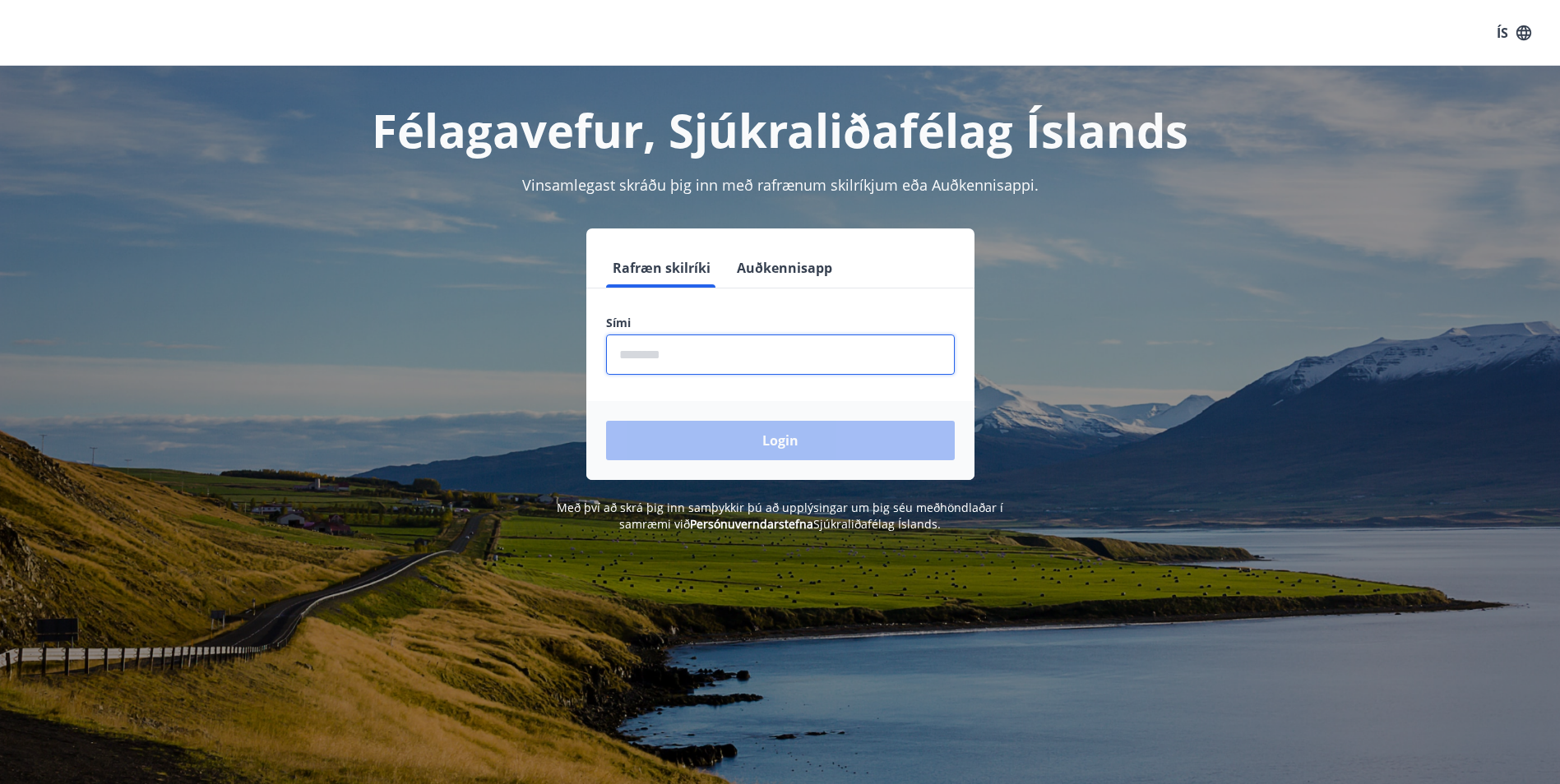
click at [678, 361] on input "phone" at bounding box center [780, 355] width 349 height 40
type input "********"
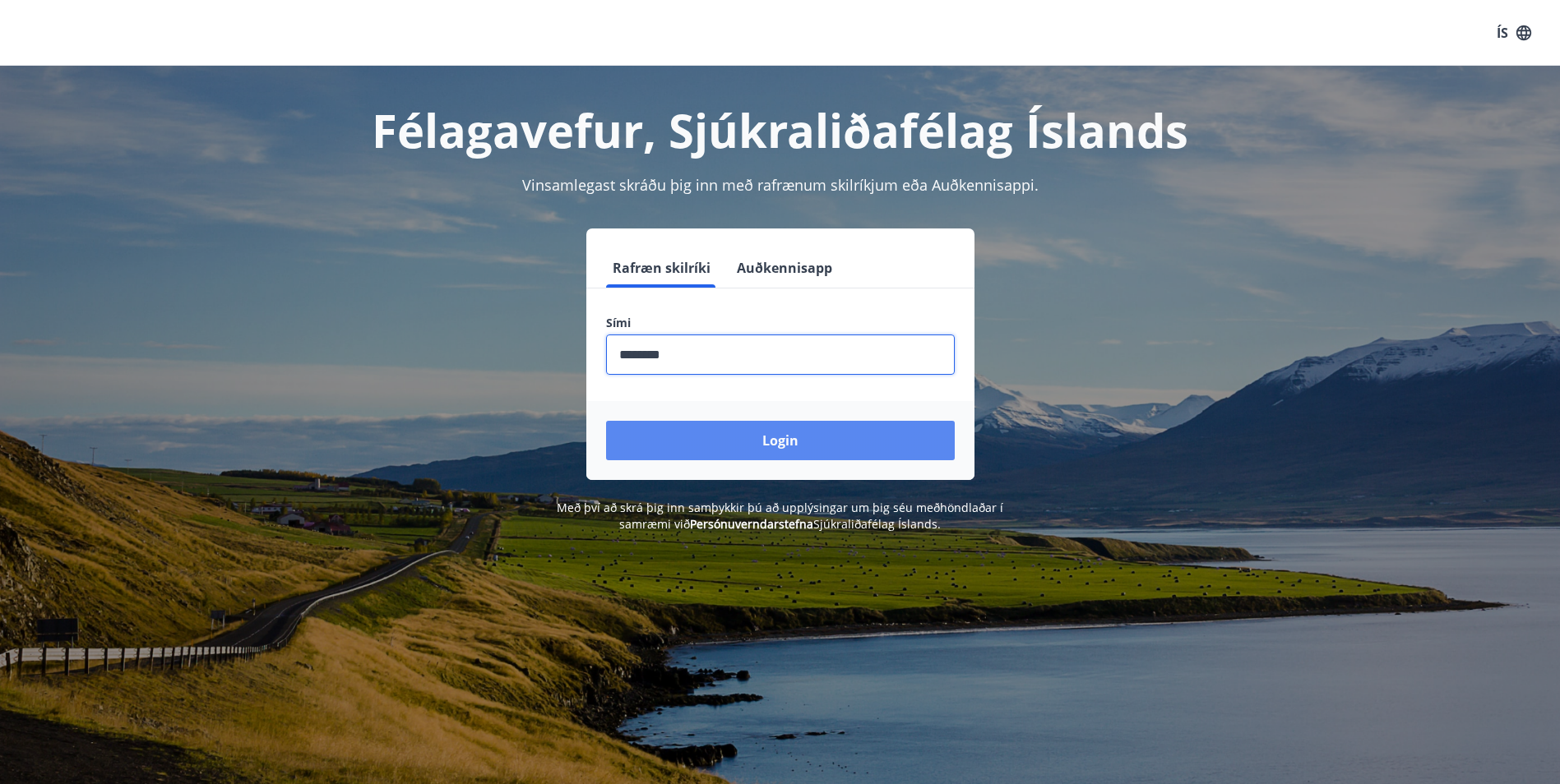
click at [713, 452] on button "Login" at bounding box center [780, 440] width 349 height 39
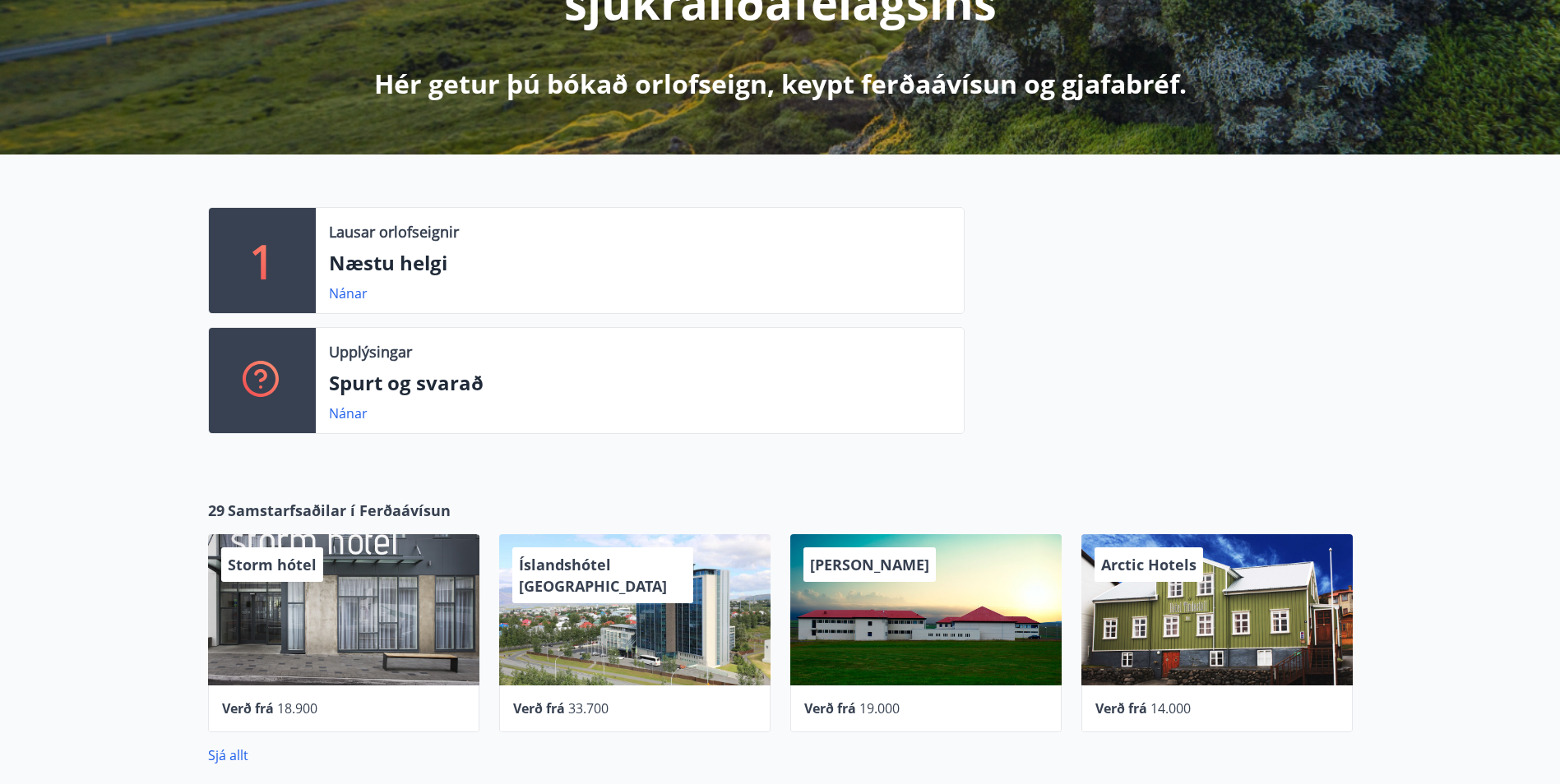
scroll to position [328, 0]
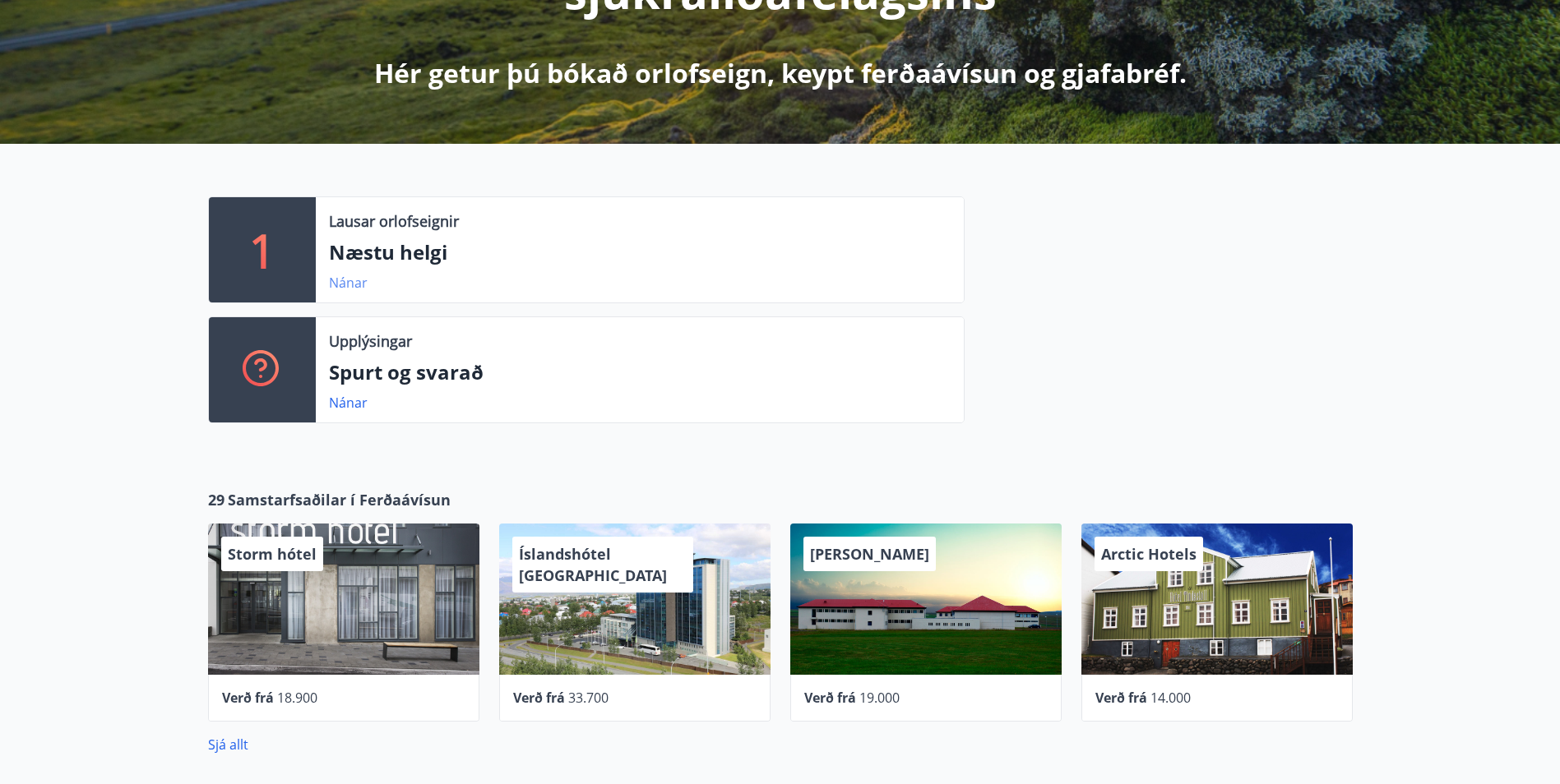
click at [339, 282] on link "Nánar" at bounding box center [348, 283] width 38 height 18
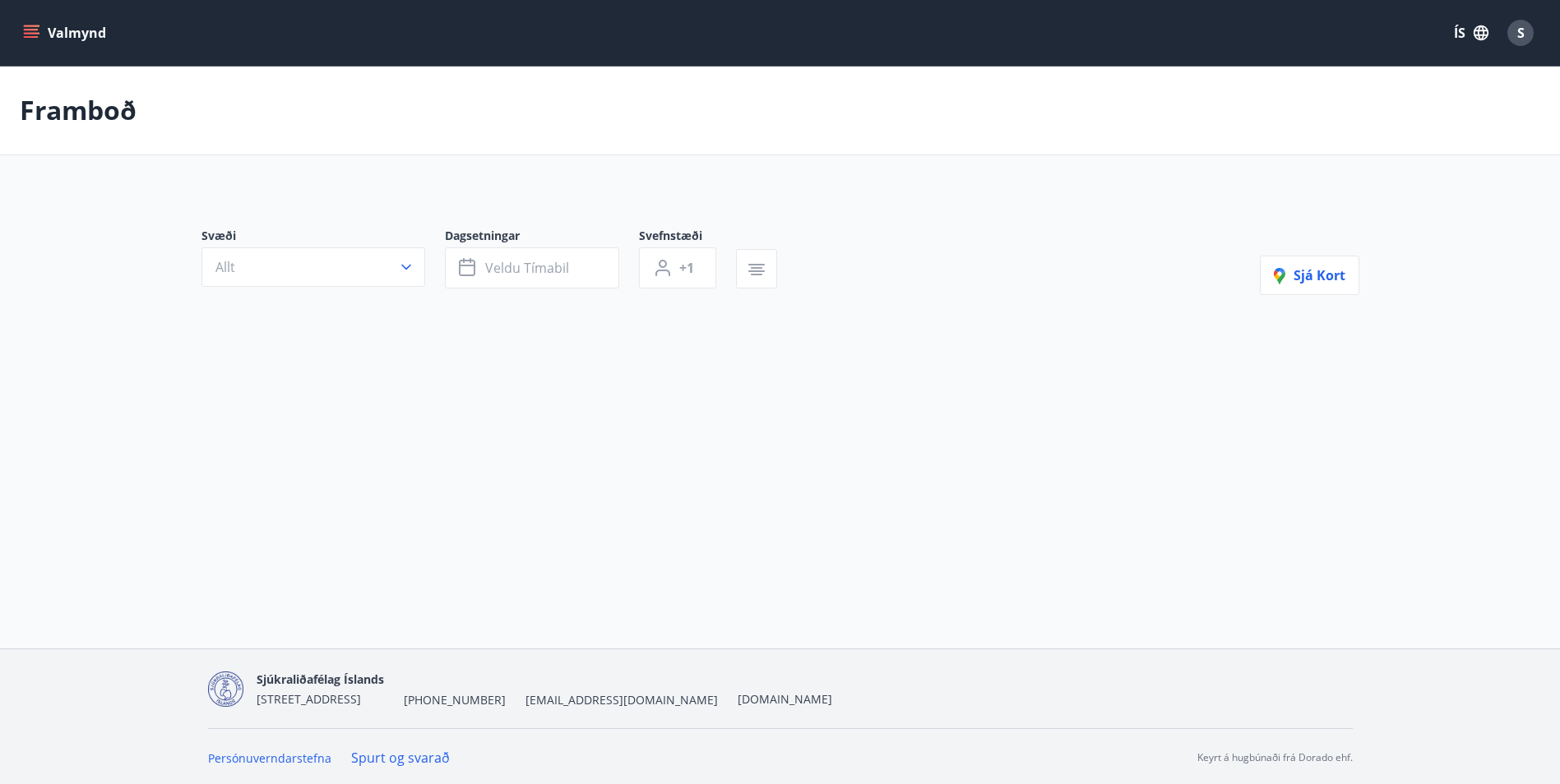
type input "*"
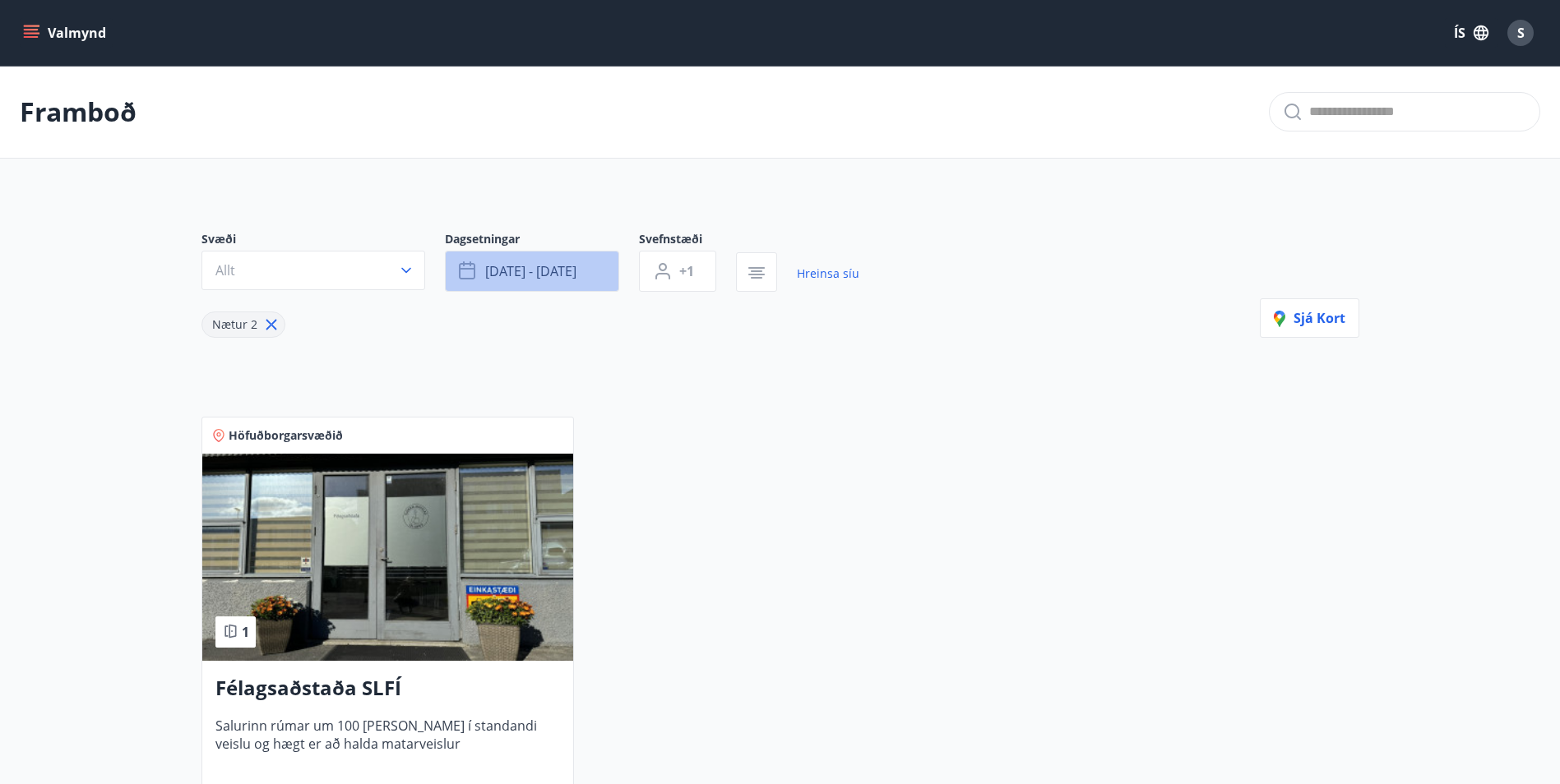
click at [522, 268] on span "ágú 15 - ágú 18" at bounding box center [531, 272] width 91 height 18
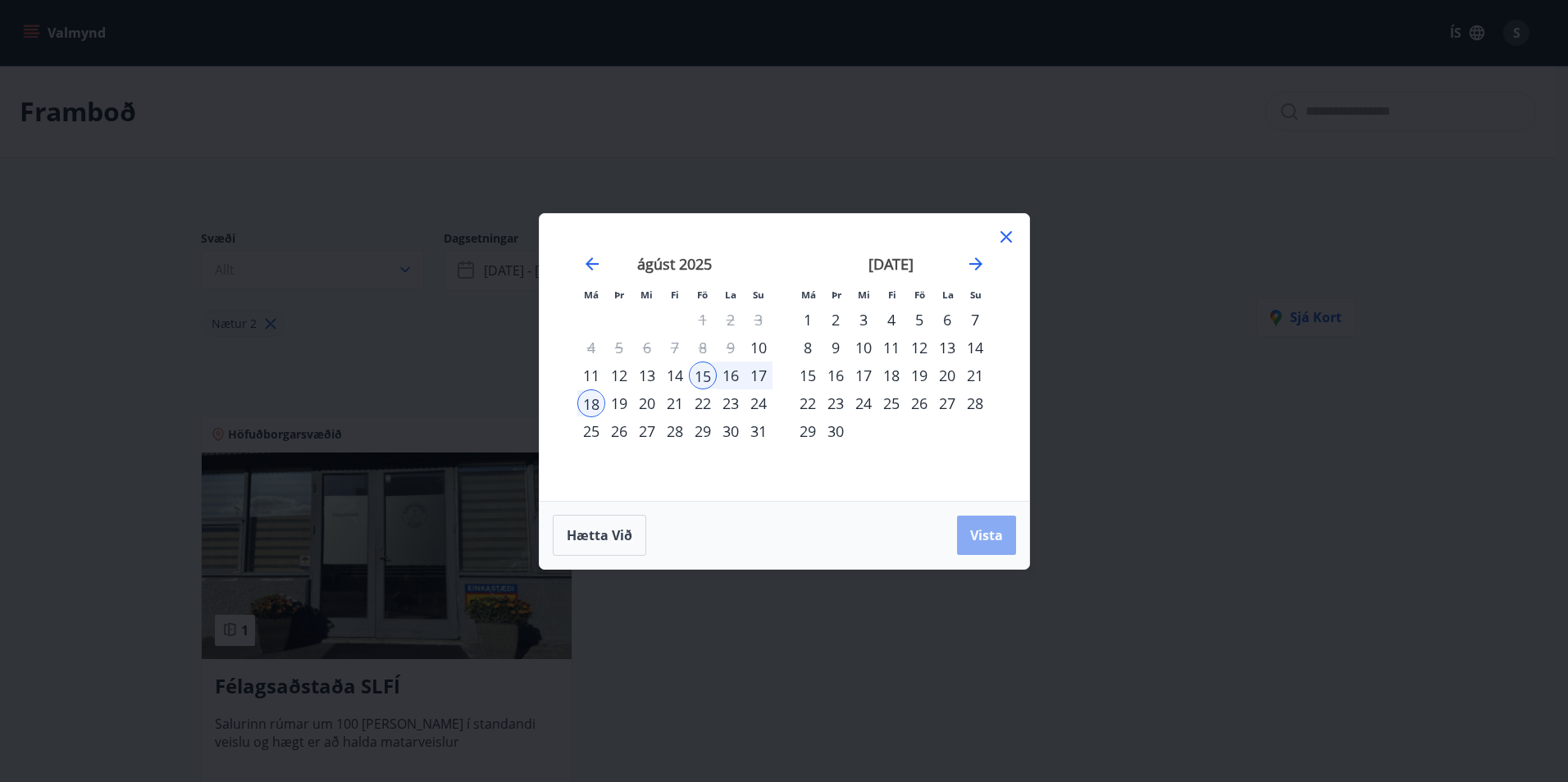
click at [989, 539] on span "Vista" at bounding box center [987, 536] width 33 height 18
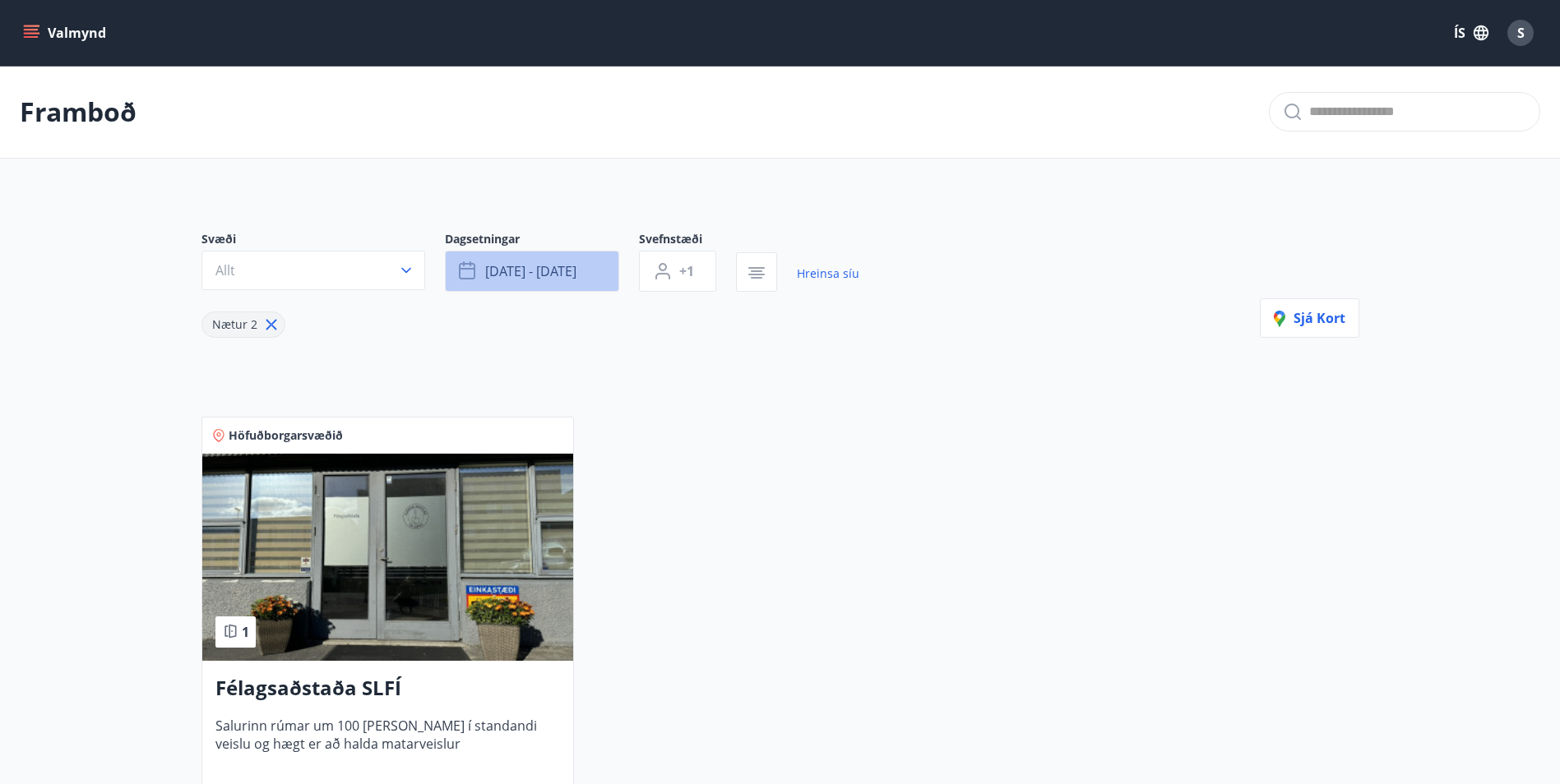
click at [561, 263] on span "ágú 15 - ágú 18" at bounding box center [531, 272] width 91 height 18
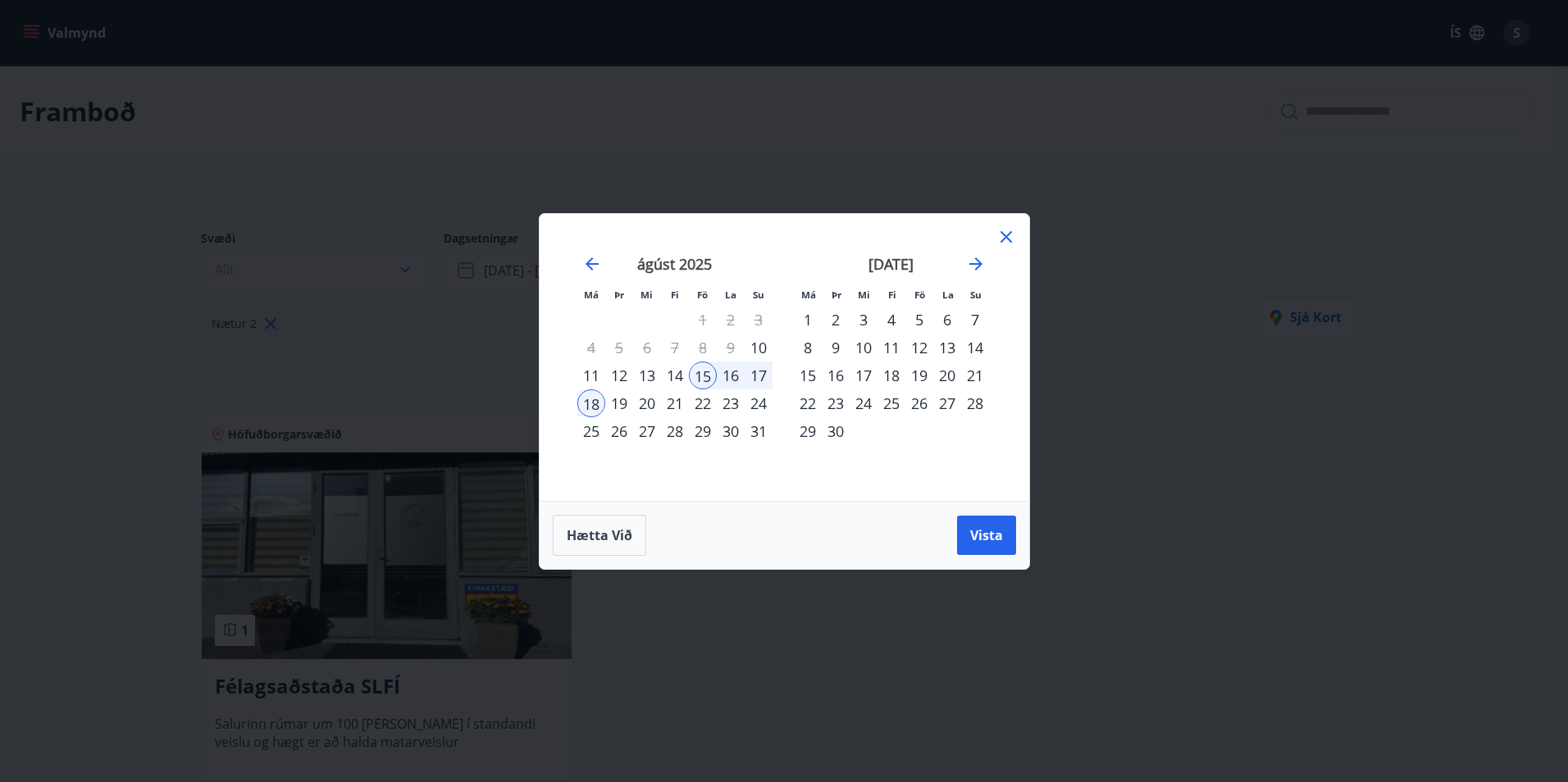
click at [700, 404] on div "22" at bounding box center [703, 403] width 28 height 28
click at [586, 426] on div "25" at bounding box center [591, 431] width 28 height 28
click at [991, 542] on span "Vista" at bounding box center [987, 536] width 33 height 18
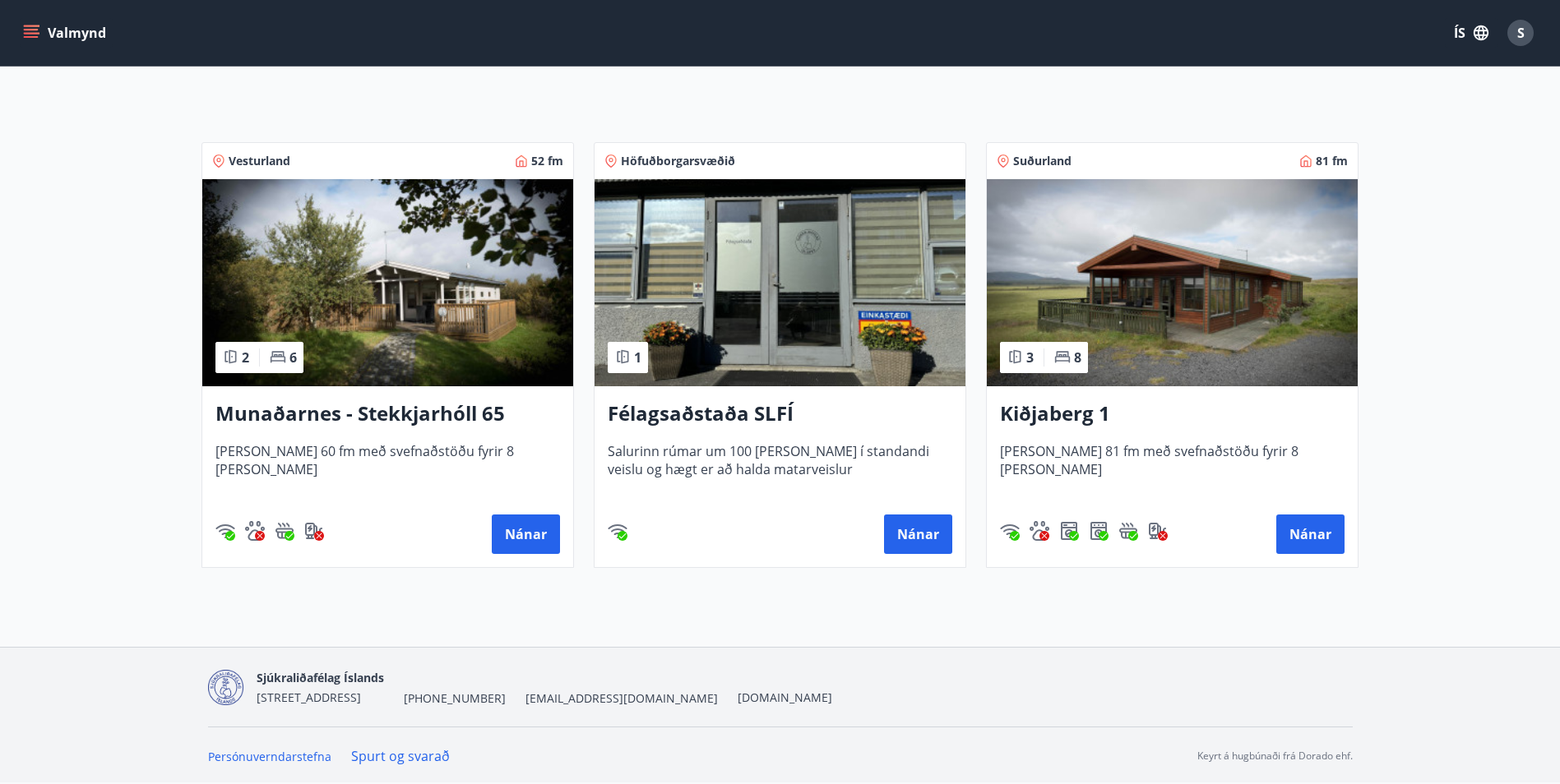
scroll to position [275, 0]
click at [1310, 532] on button "Nánar" at bounding box center [1310, 533] width 69 height 39
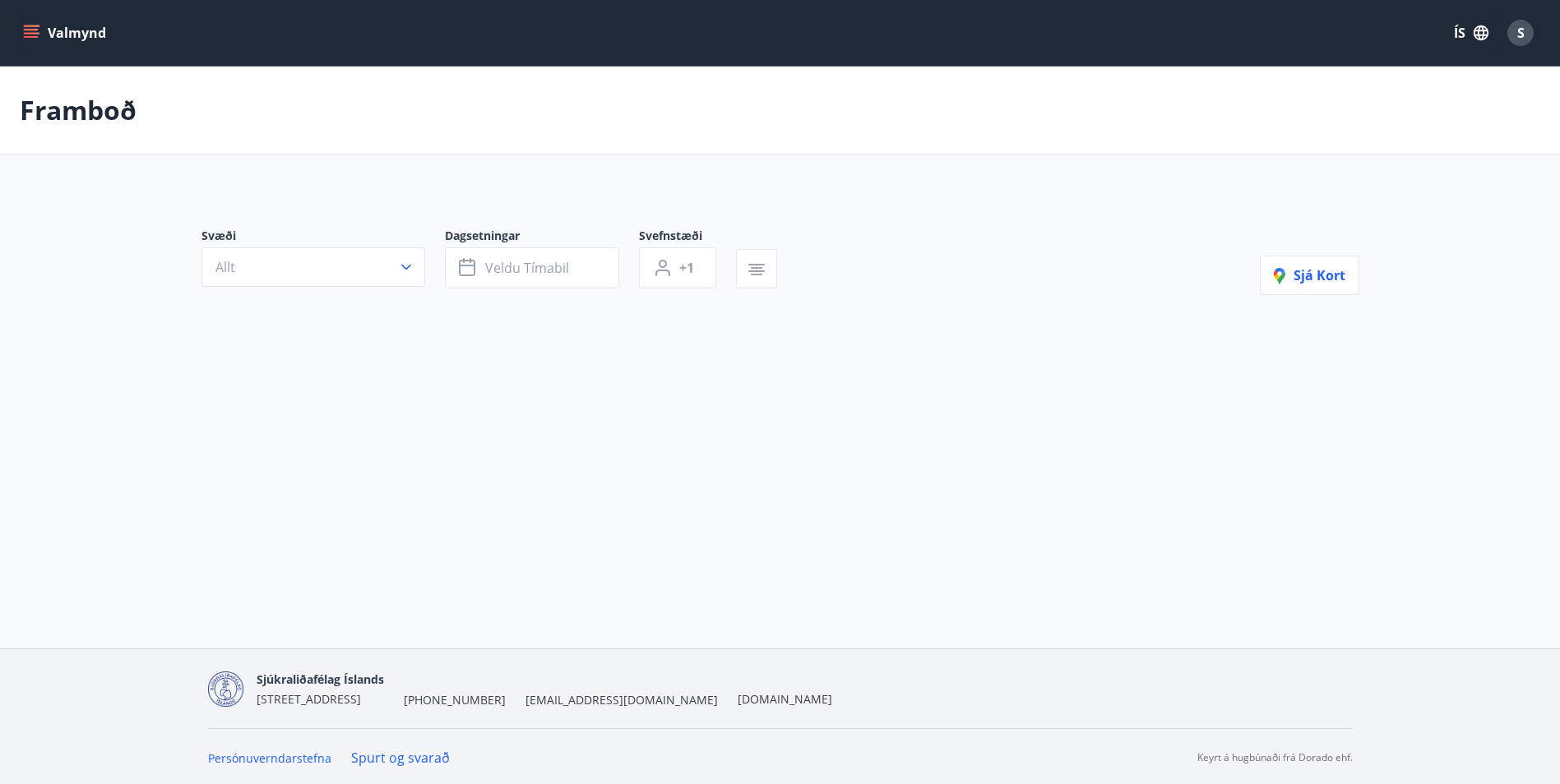
type input "*"
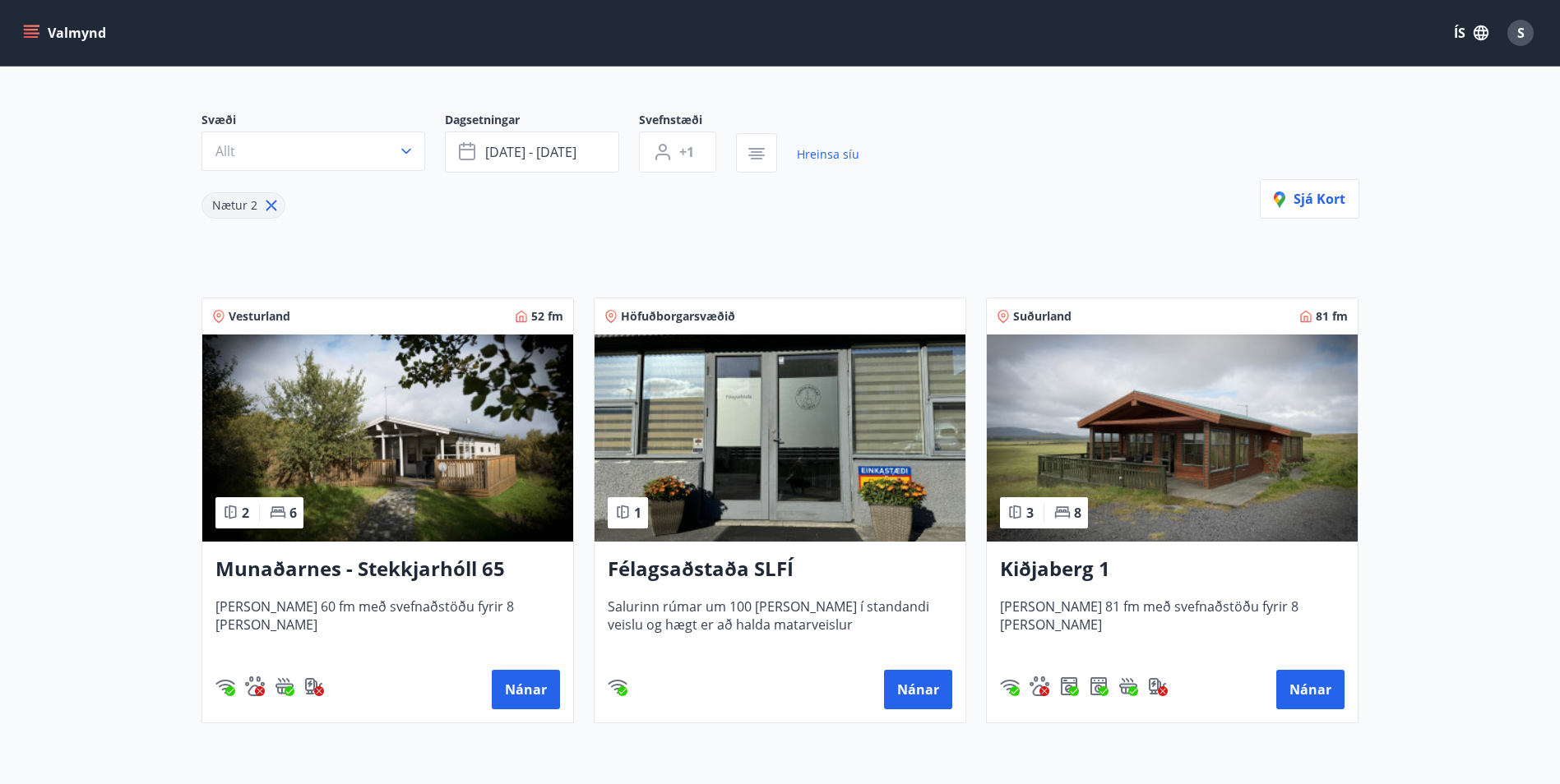
scroll to position [166, 0]
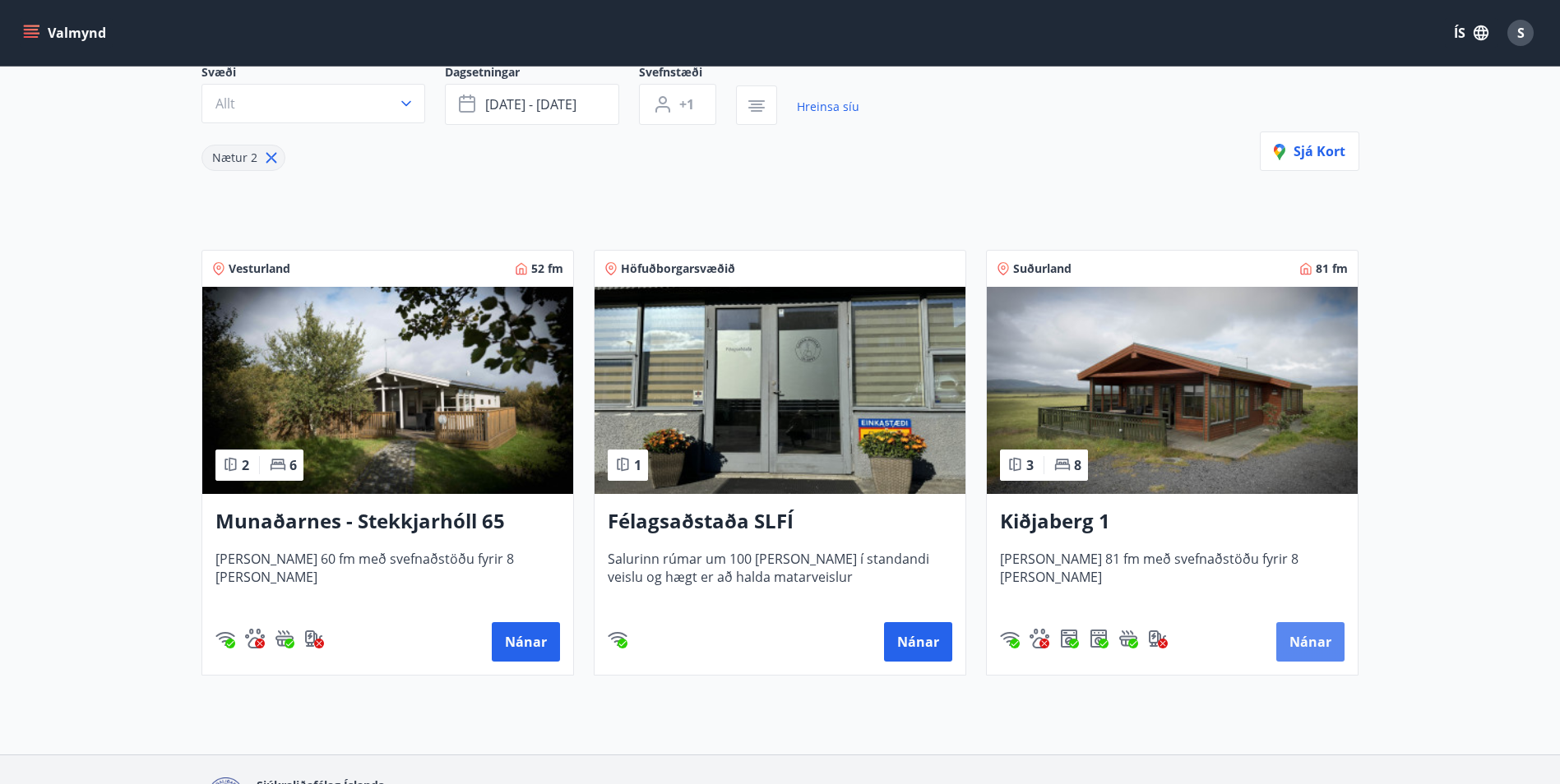
click at [1318, 642] on button "Nánar" at bounding box center [1310, 641] width 69 height 39
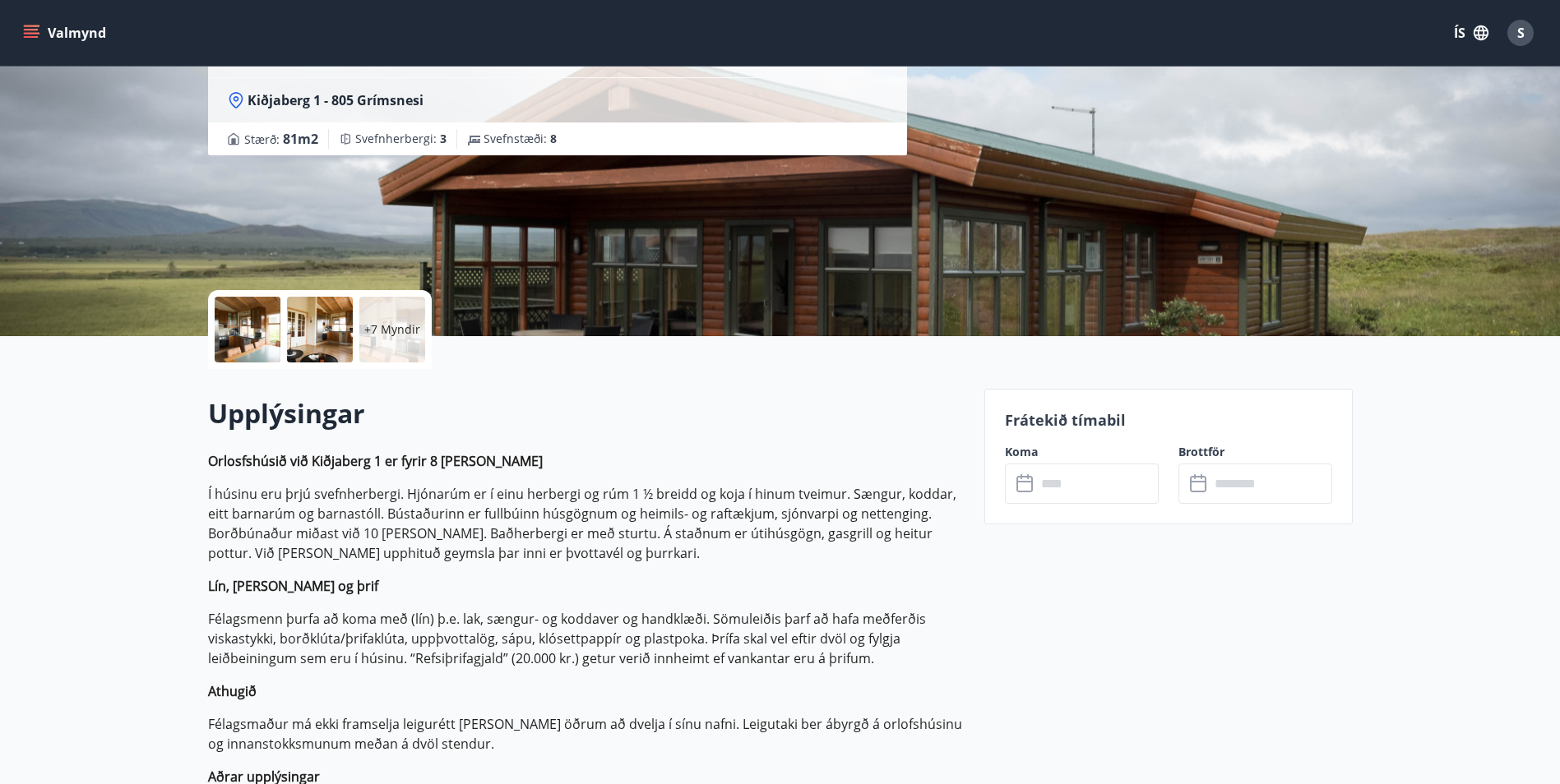
scroll to position [165, 0]
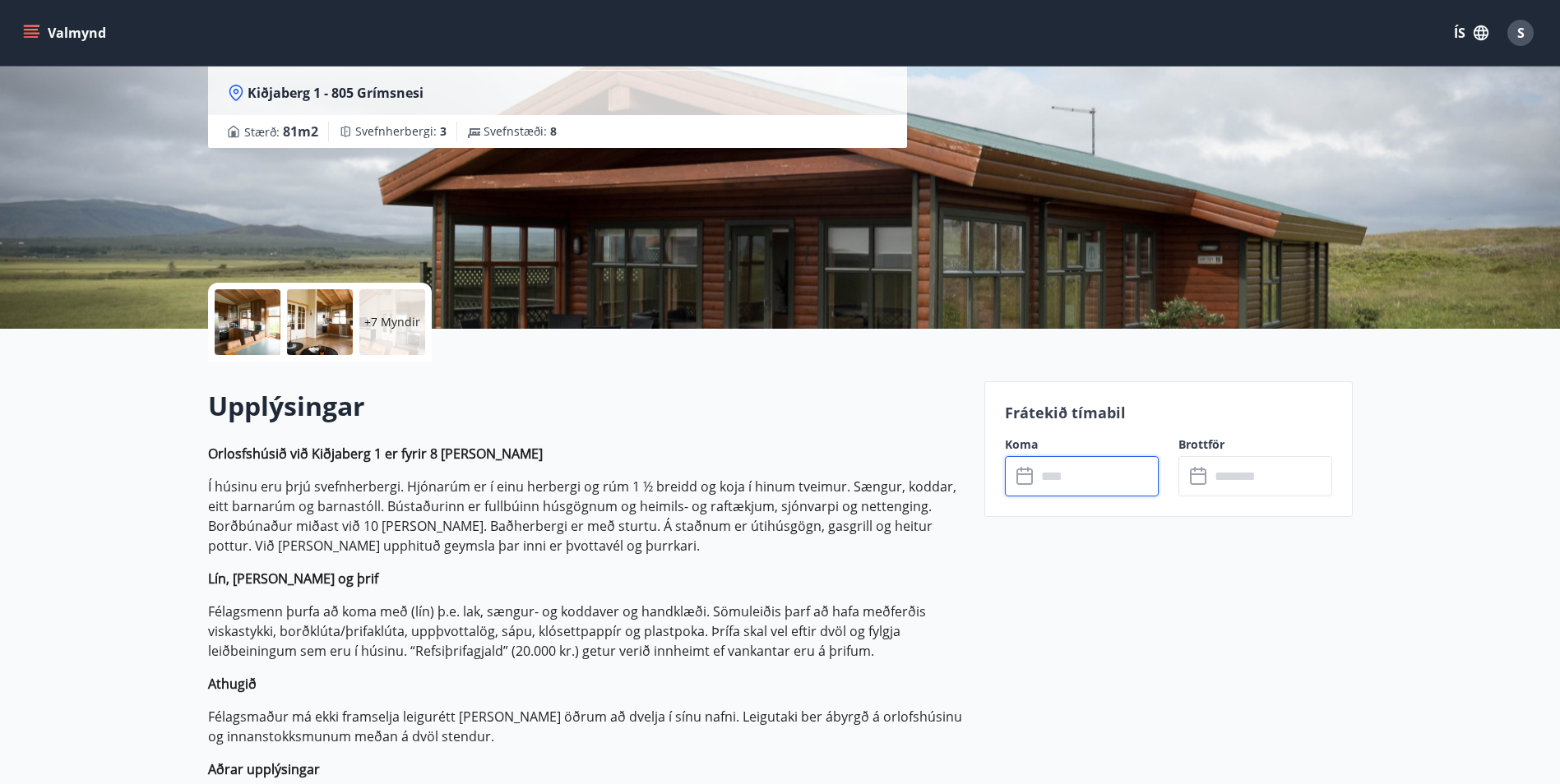
click at [1054, 479] on input "text" at bounding box center [1097, 477] width 123 height 40
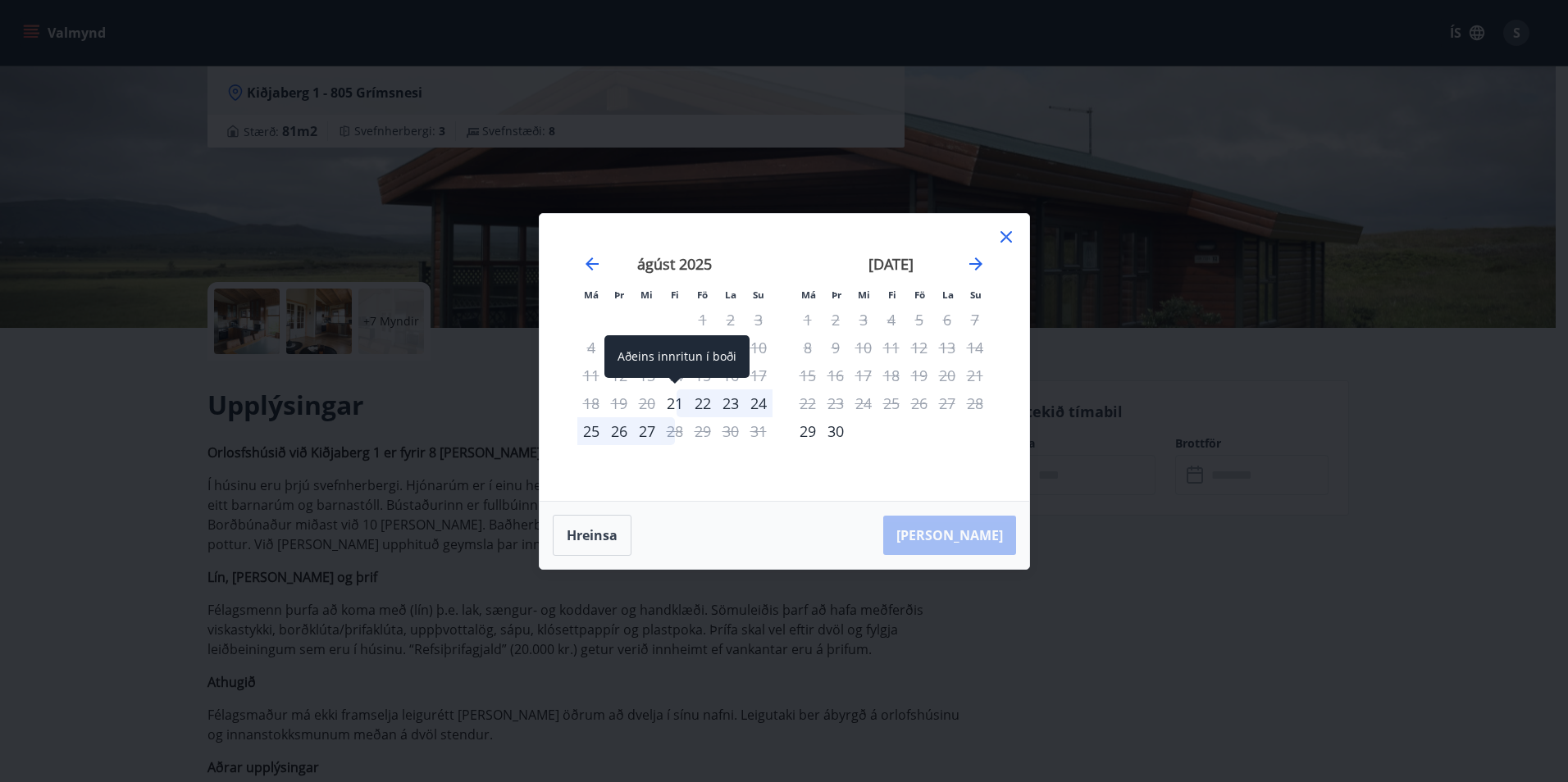
click at [681, 405] on div "21" at bounding box center [674, 403] width 28 height 28
click at [701, 404] on div "22" at bounding box center [703, 403] width 28 height 28
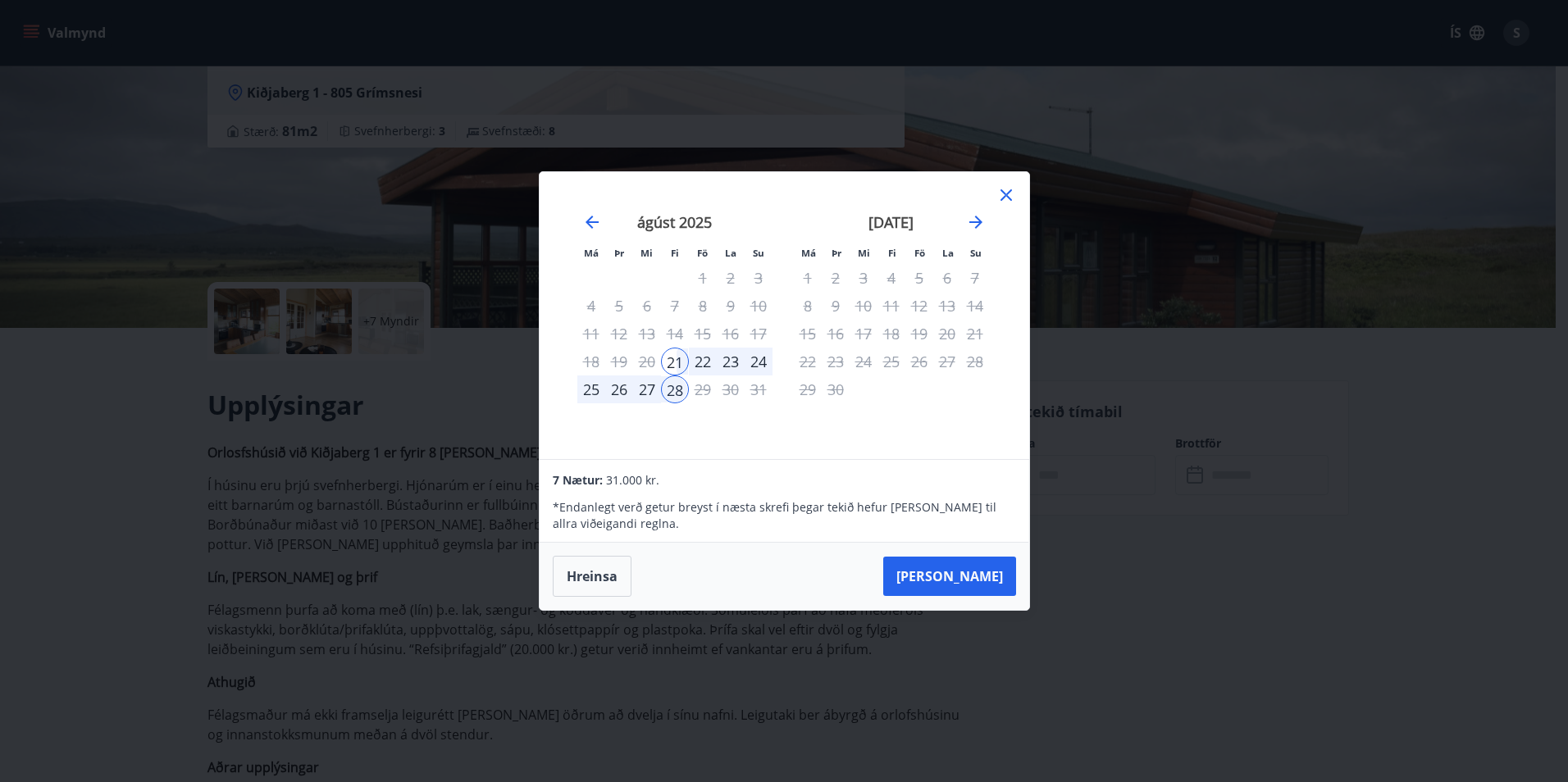
click at [591, 391] on div "25" at bounding box center [591, 390] width 28 height 28
click at [966, 571] on button "[PERSON_NAME]" at bounding box center [950, 576] width 133 height 39
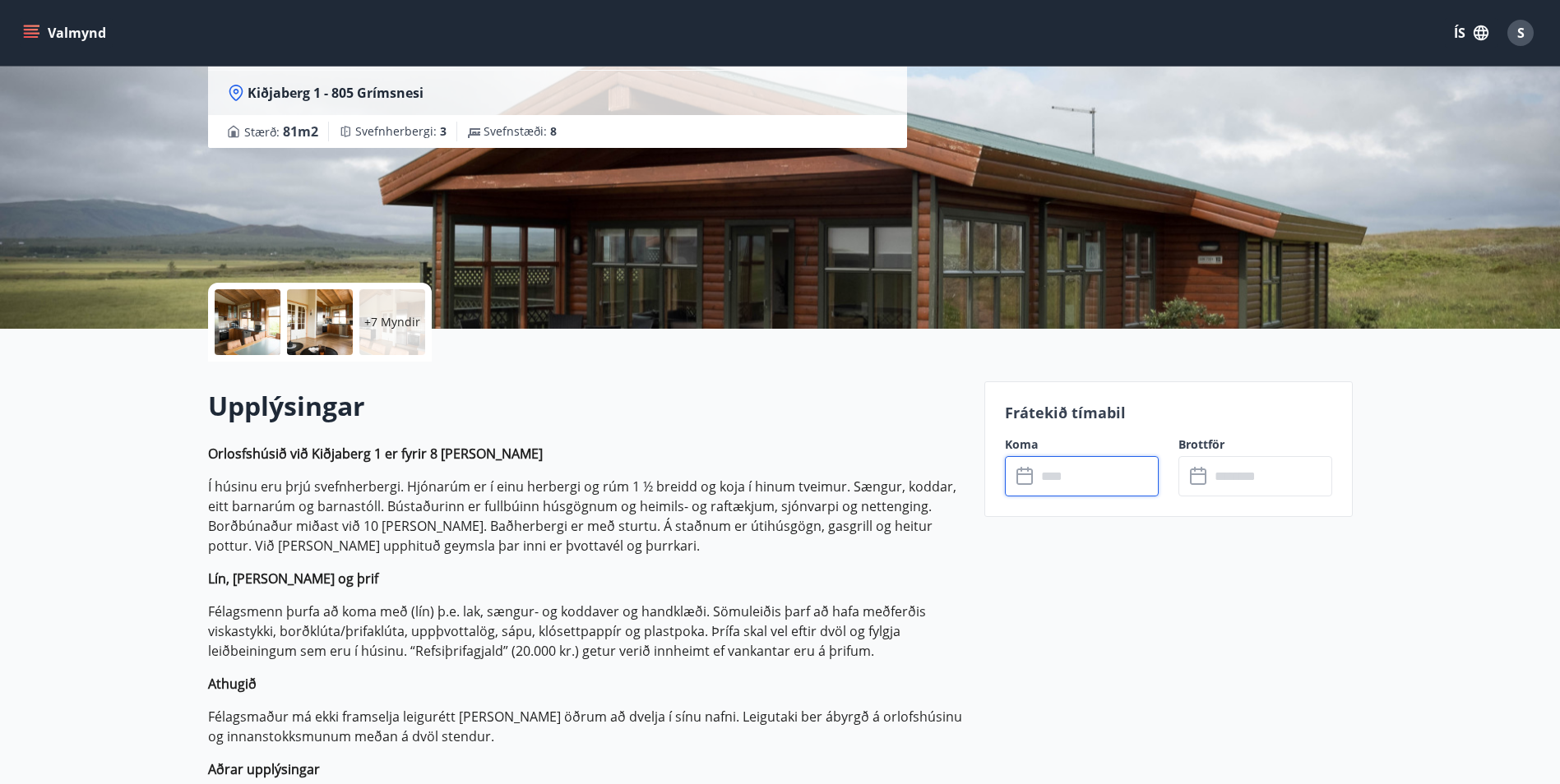
type input "******"
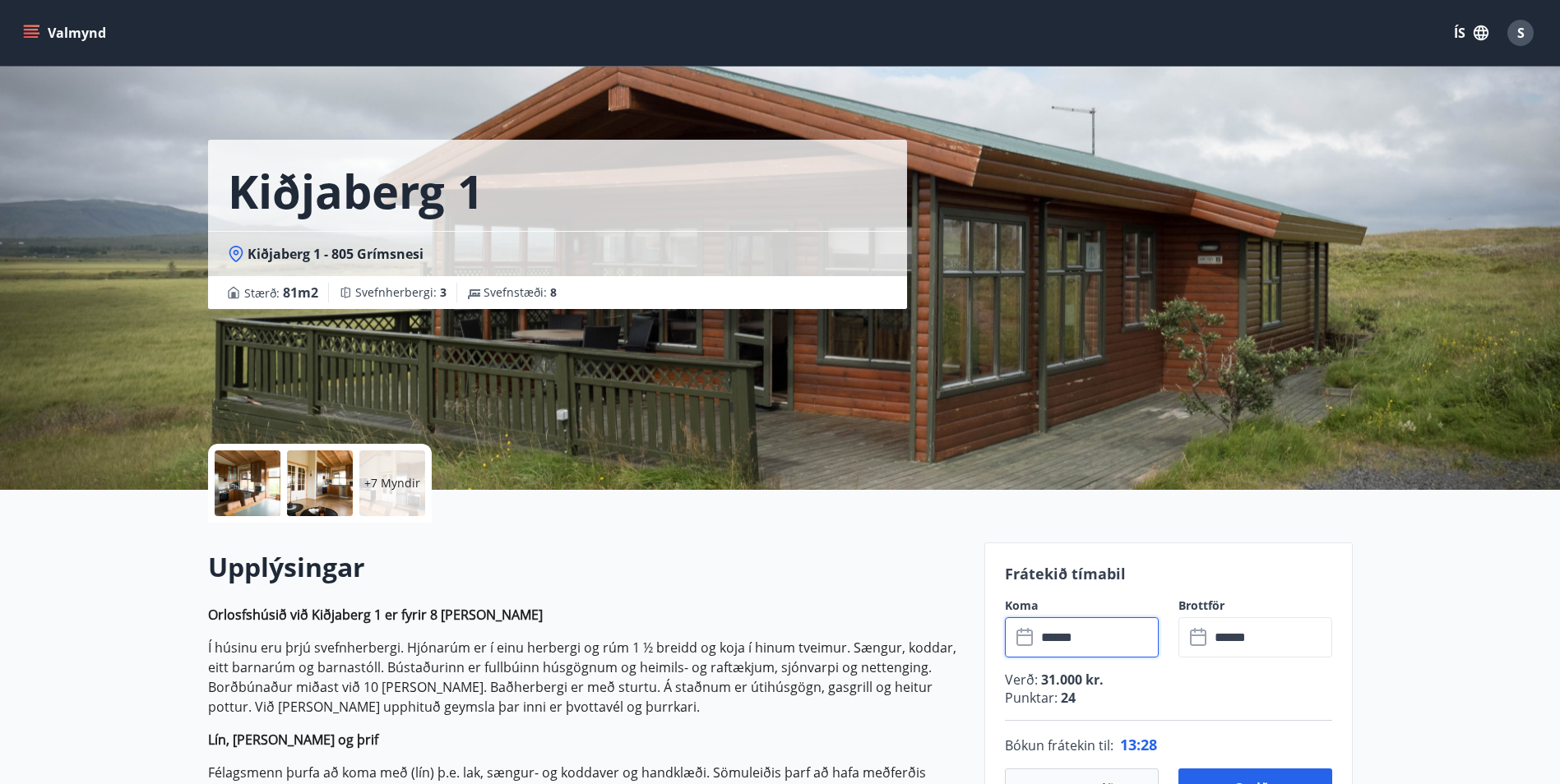
scroll to position [0, 0]
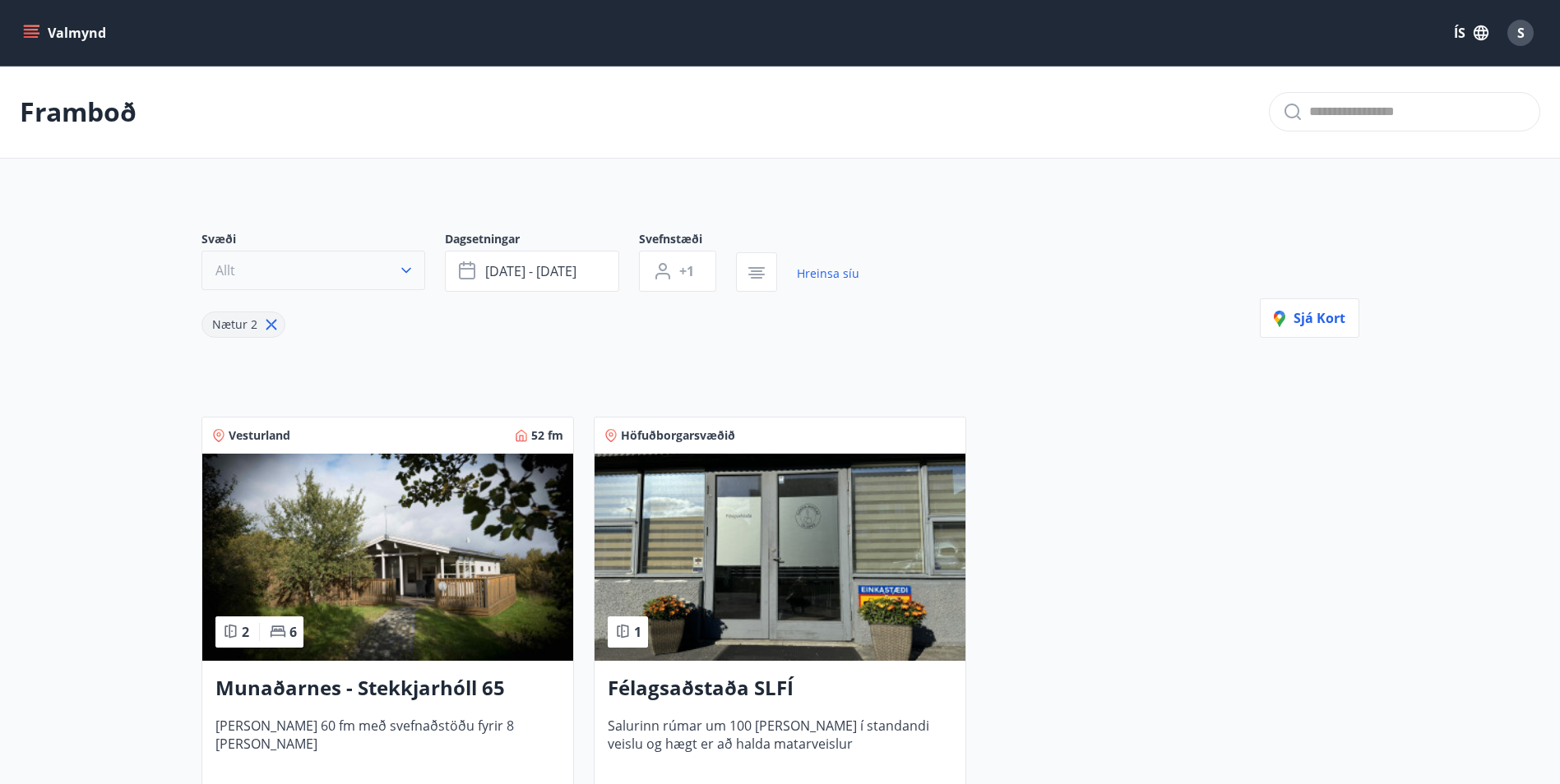
click at [403, 268] on icon "button" at bounding box center [406, 271] width 16 height 16
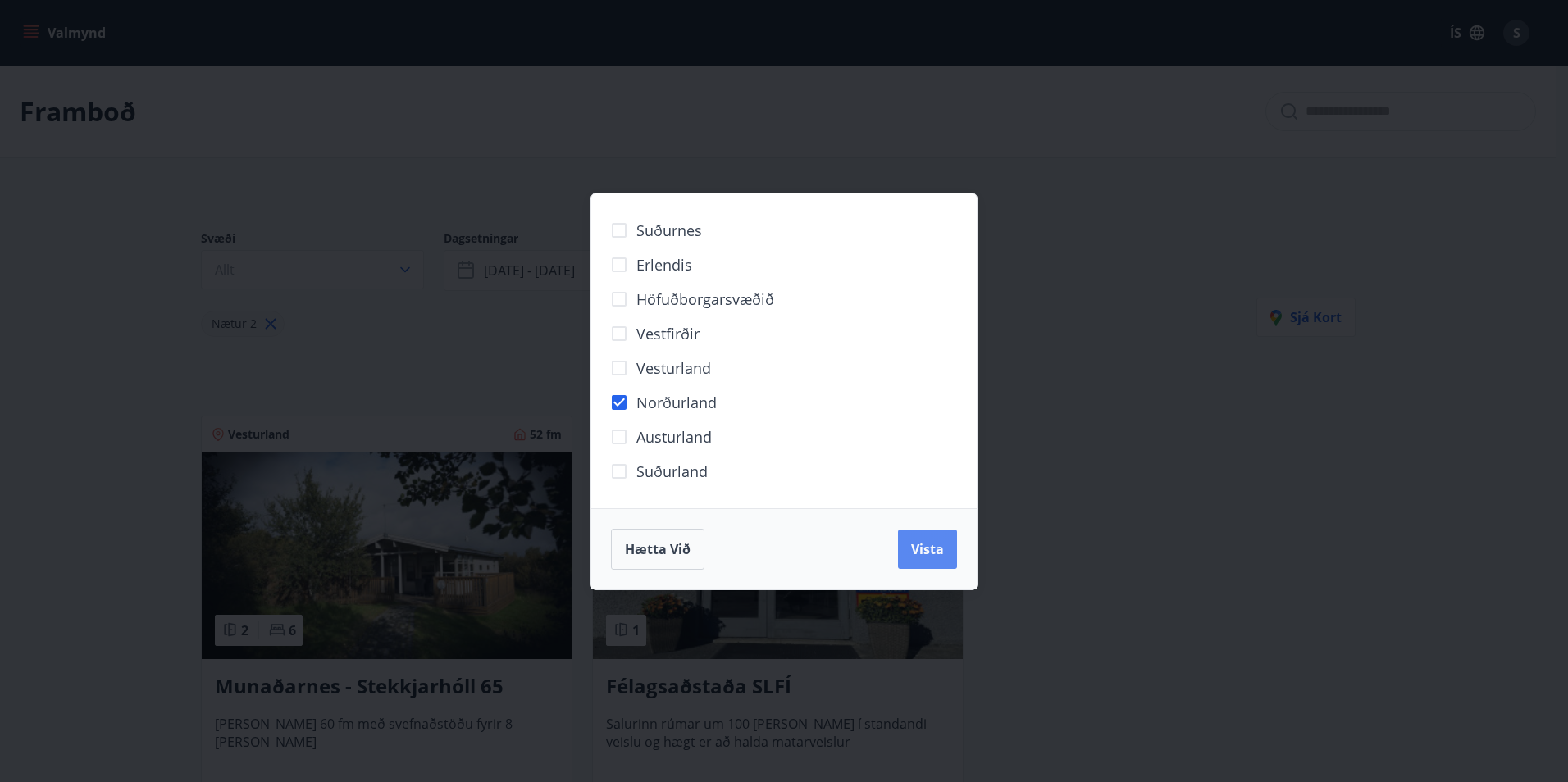
click at [929, 551] on span "Vista" at bounding box center [927, 549] width 33 height 18
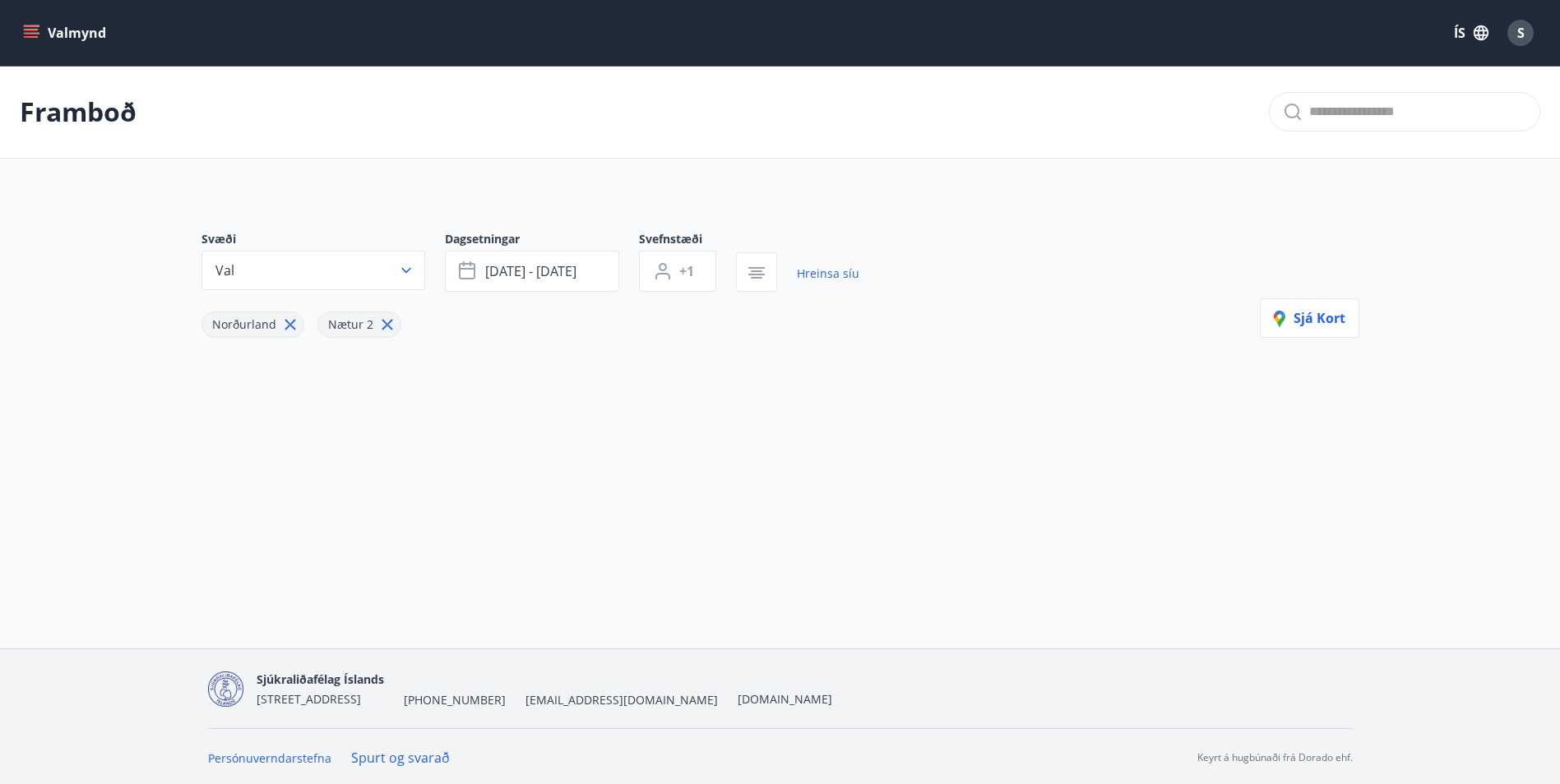
click at [379, 323] on icon at bounding box center [387, 325] width 18 height 18
type input "*"
click at [519, 277] on span "ágú 22 - ágú 25" at bounding box center [531, 269] width 91 height 18
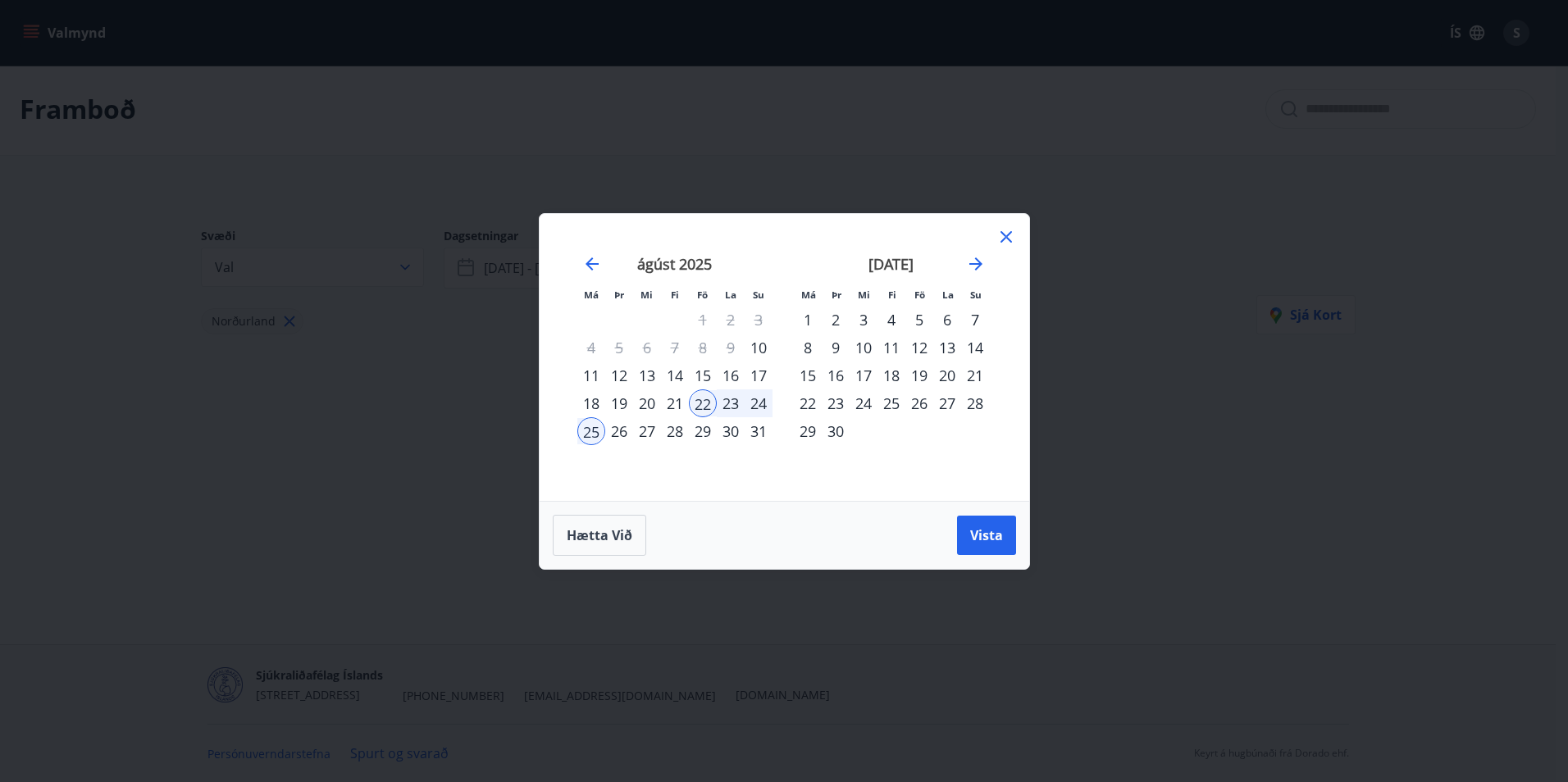
click at [1011, 234] on icon at bounding box center [1007, 237] width 20 height 20
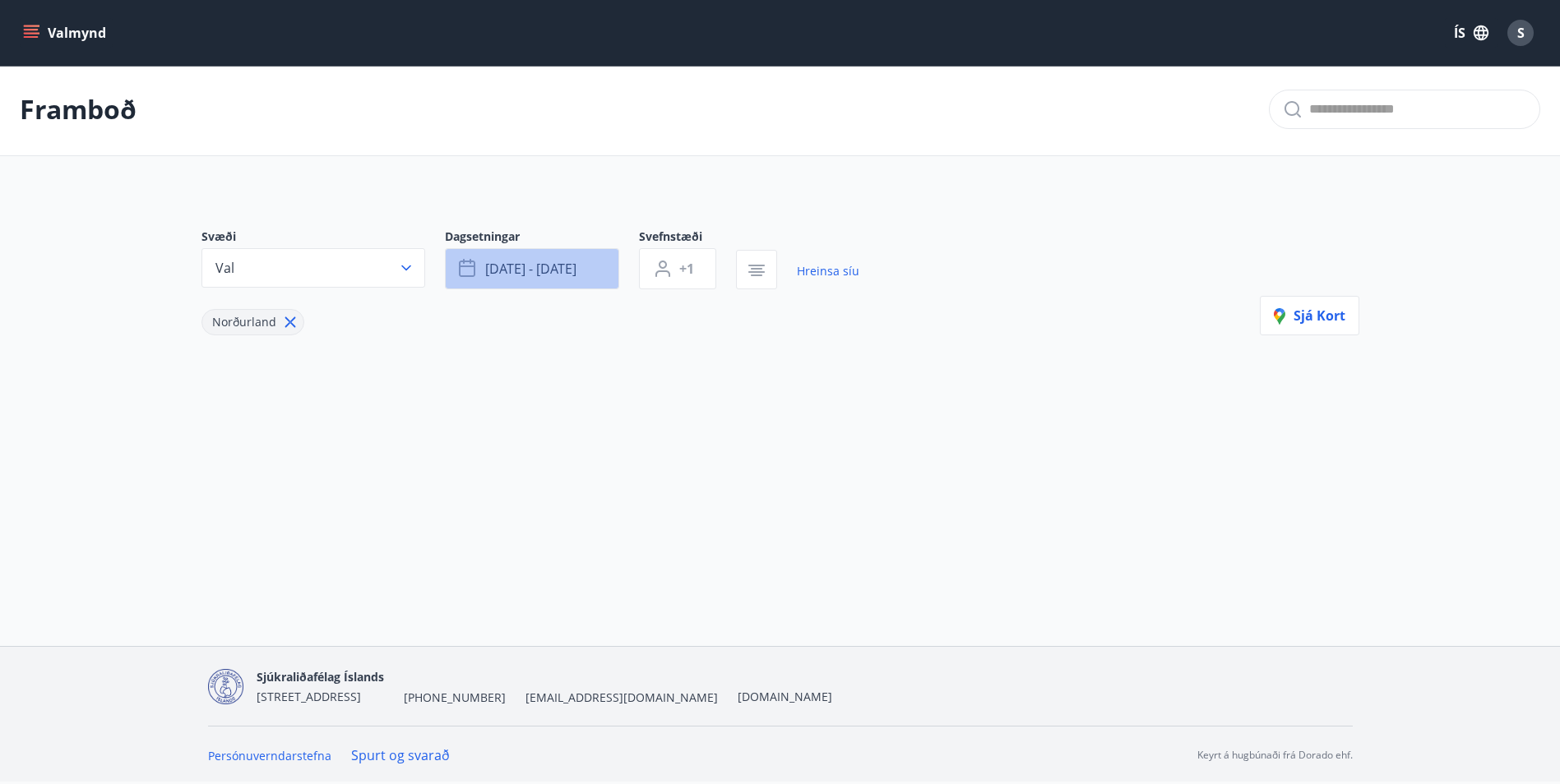
click at [547, 275] on span "ágú 22 - ágú 25" at bounding box center [531, 269] width 91 height 18
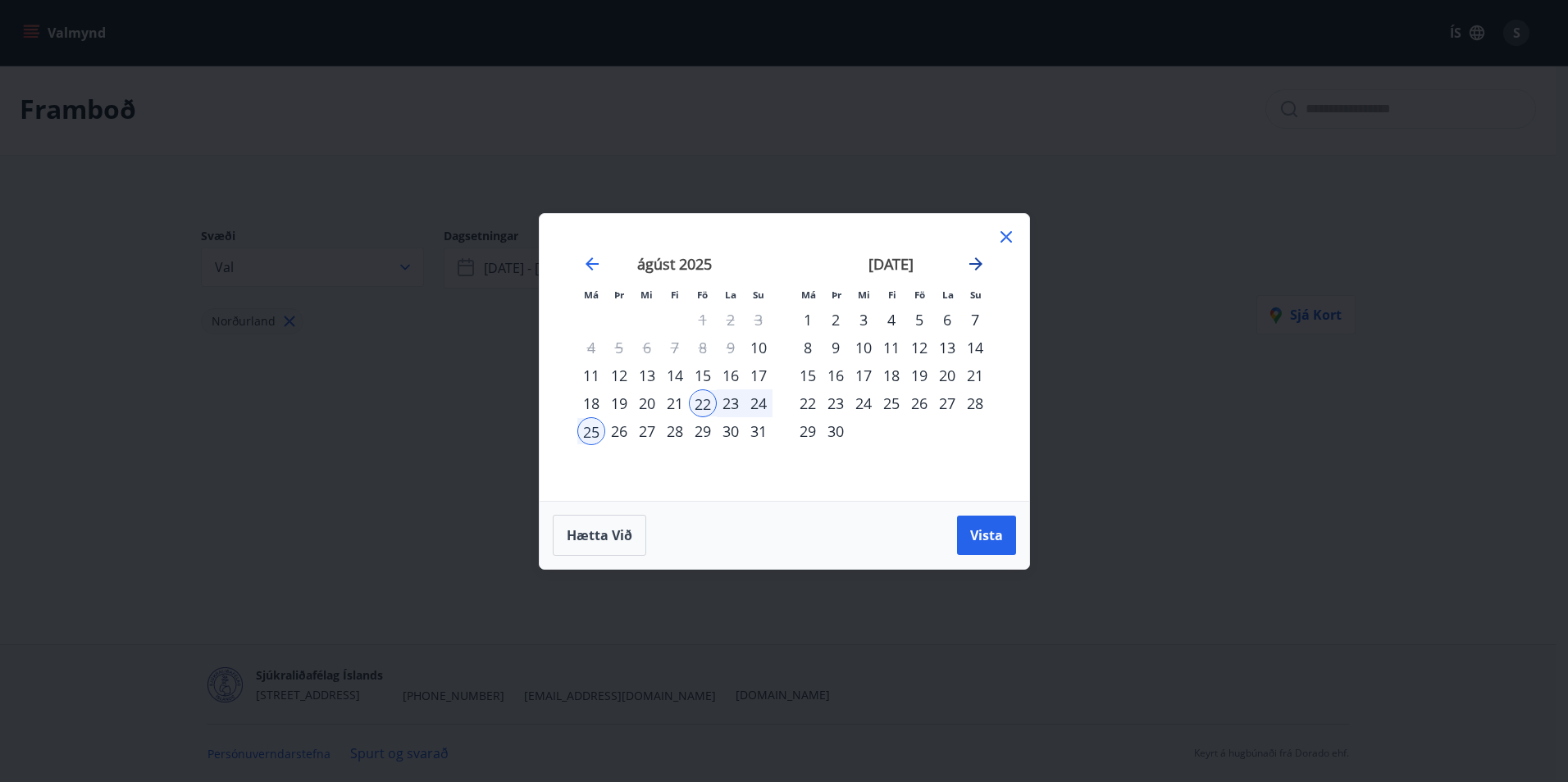
click at [978, 262] on icon "Move forward to switch to the next month." at bounding box center [976, 264] width 13 height 13
click at [977, 263] on icon "Move forward to switch to the next month." at bounding box center [977, 265] width 20 height 20
click at [918, 404] on div "21" at bounding box center [919, 403] width 28 height 28
click at [805, 434] on div "24" at bounding box center [808, 431] width 28 height 28
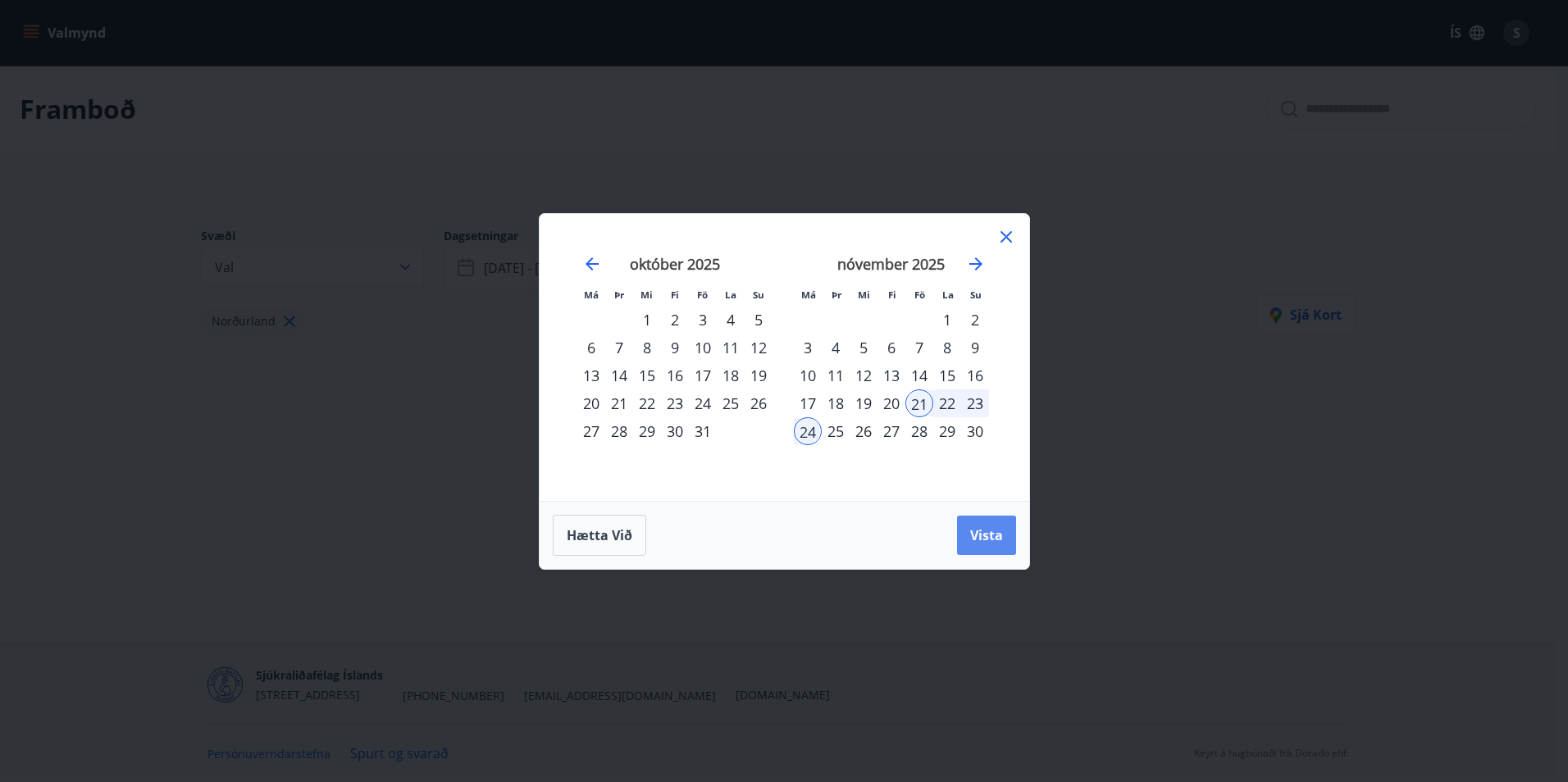
click at [985, 539] on span "Vista" at bounding box center [987, 536] width 33 height 18
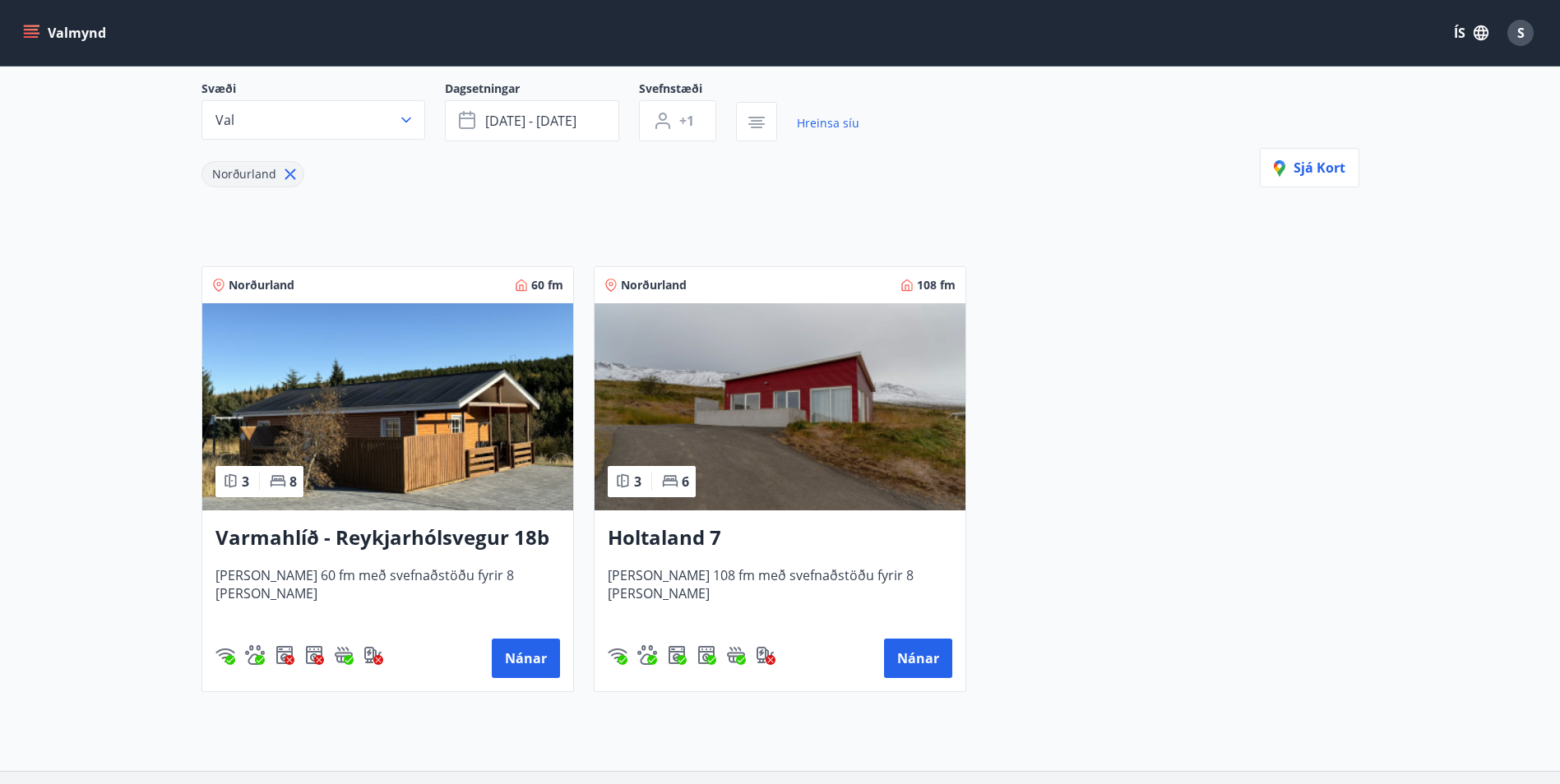
scroll to position [166, 0]
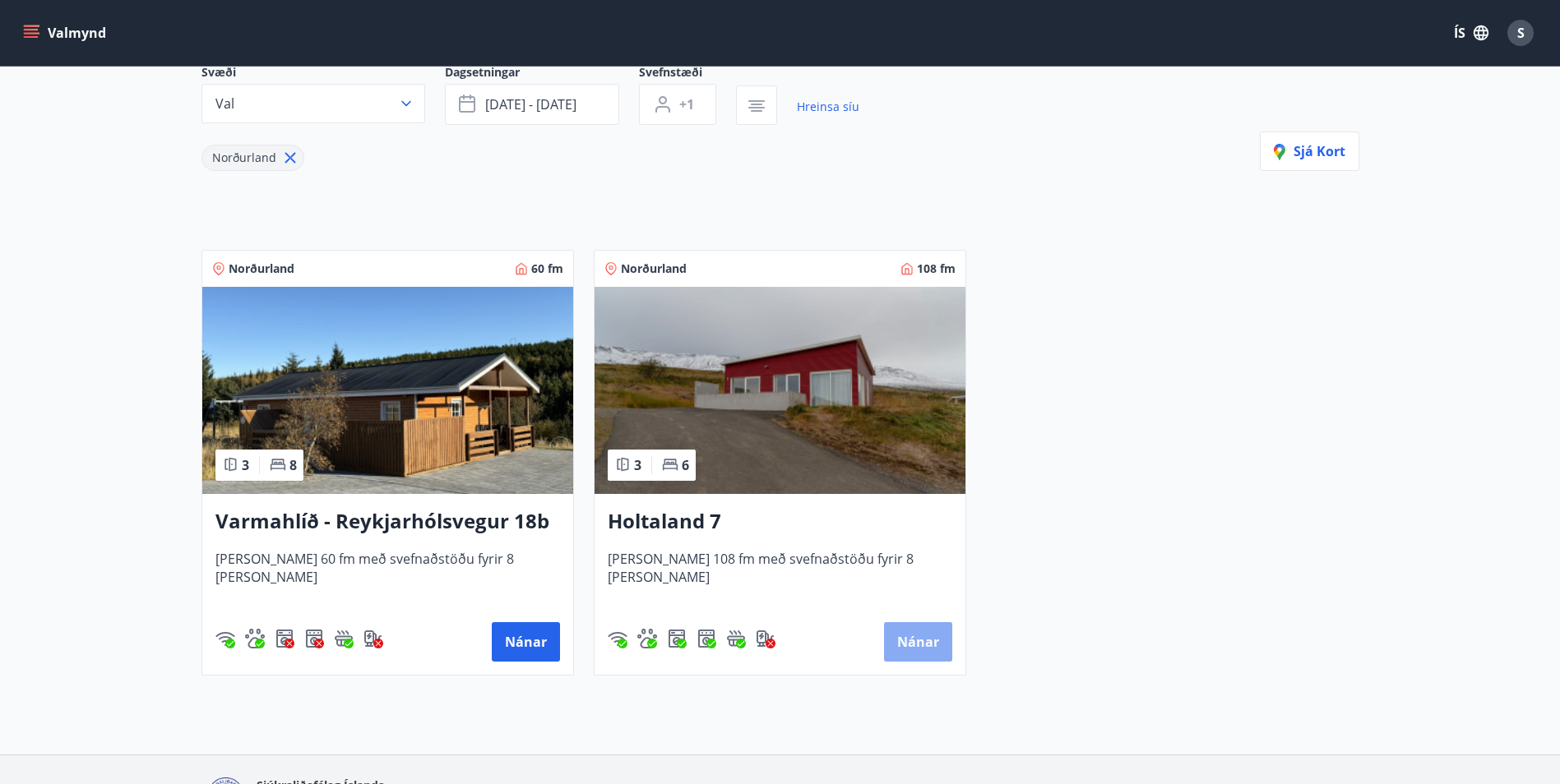
click at [926, 645] on button "Nánar" at bounding box center [918, 641] width 69 height 39
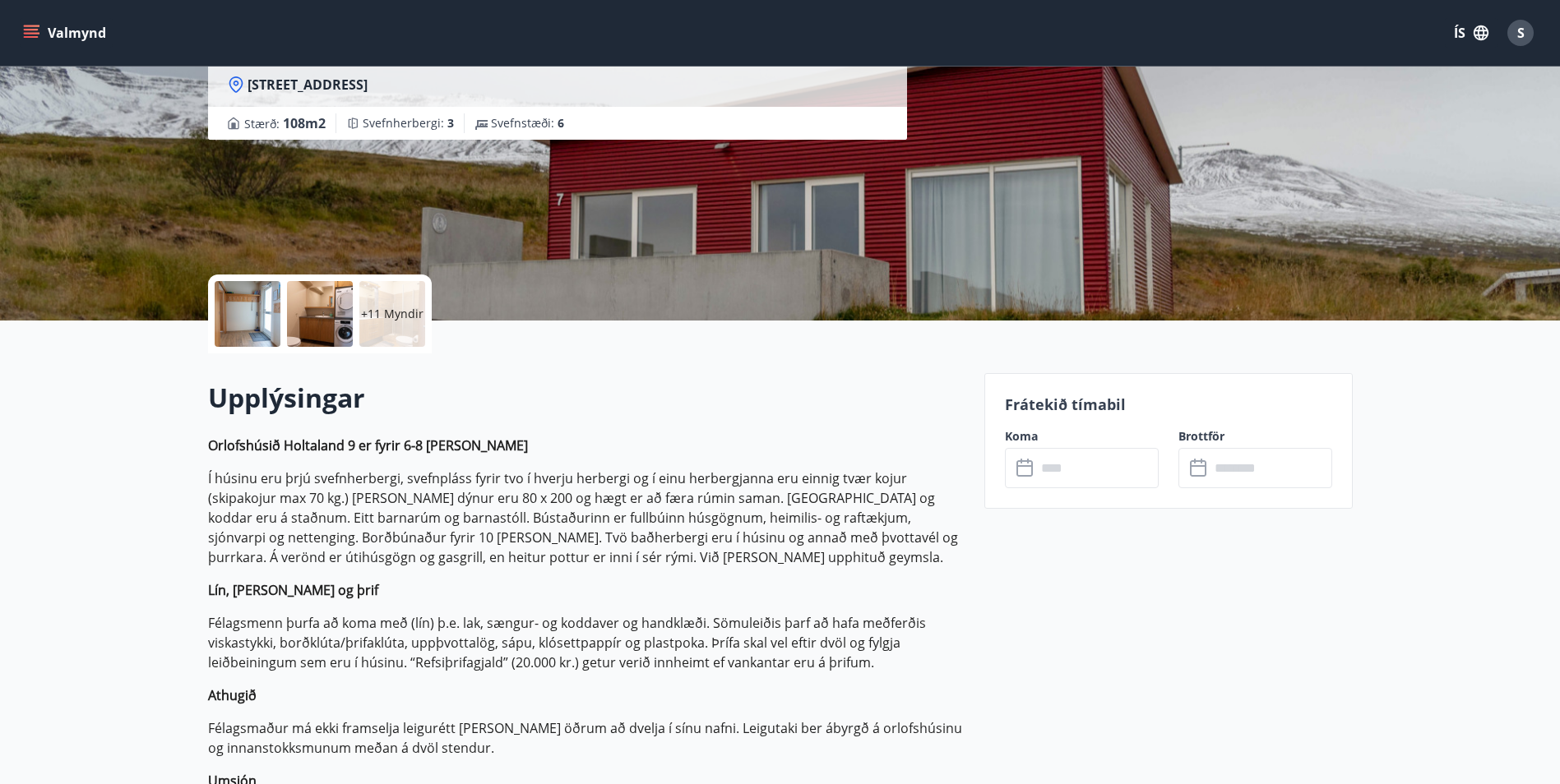
scroll to position [247, 0]
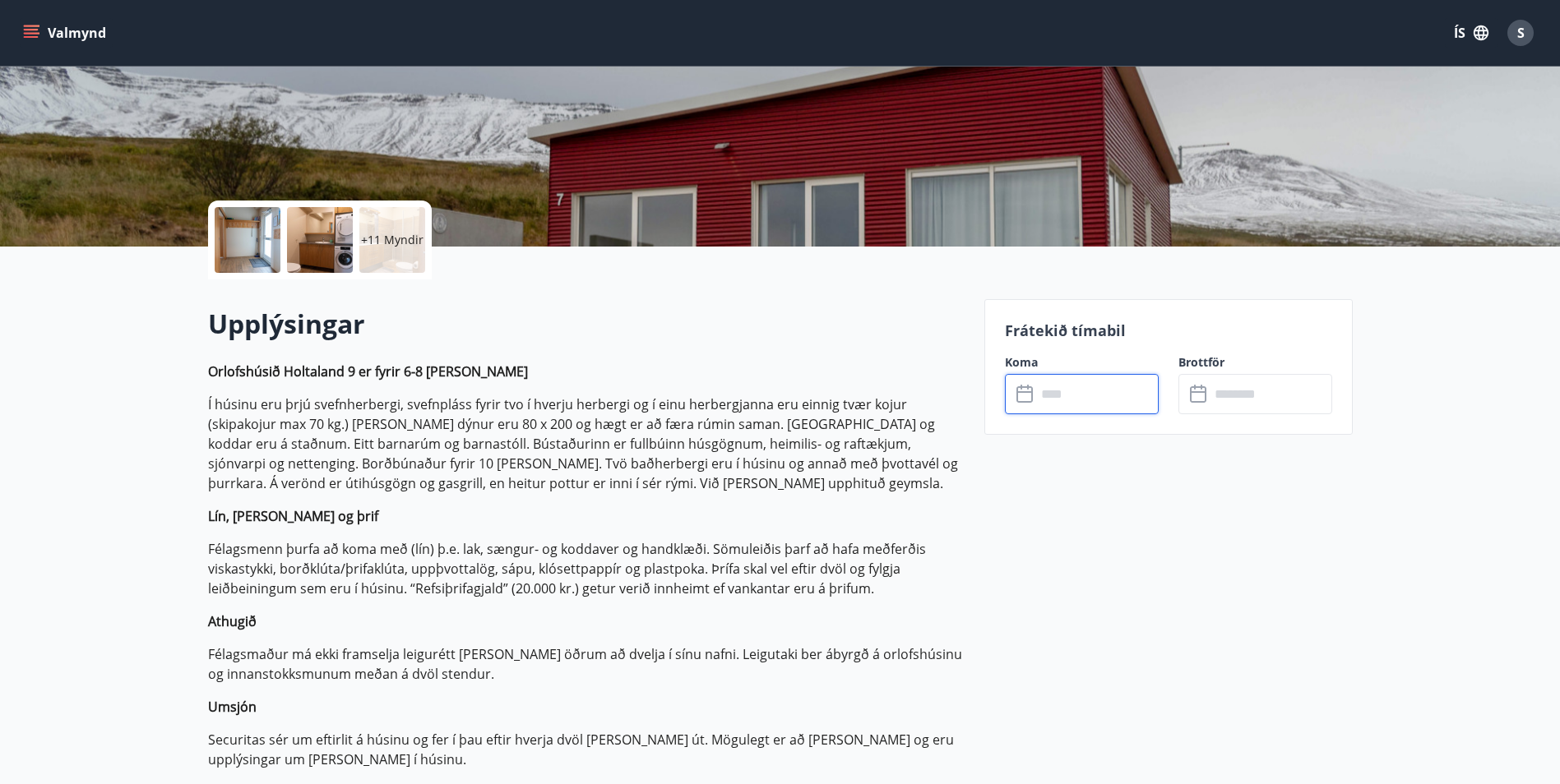
click at [1077, 402] on input "text" at bounding box center [1097, 394] width 123 height 40
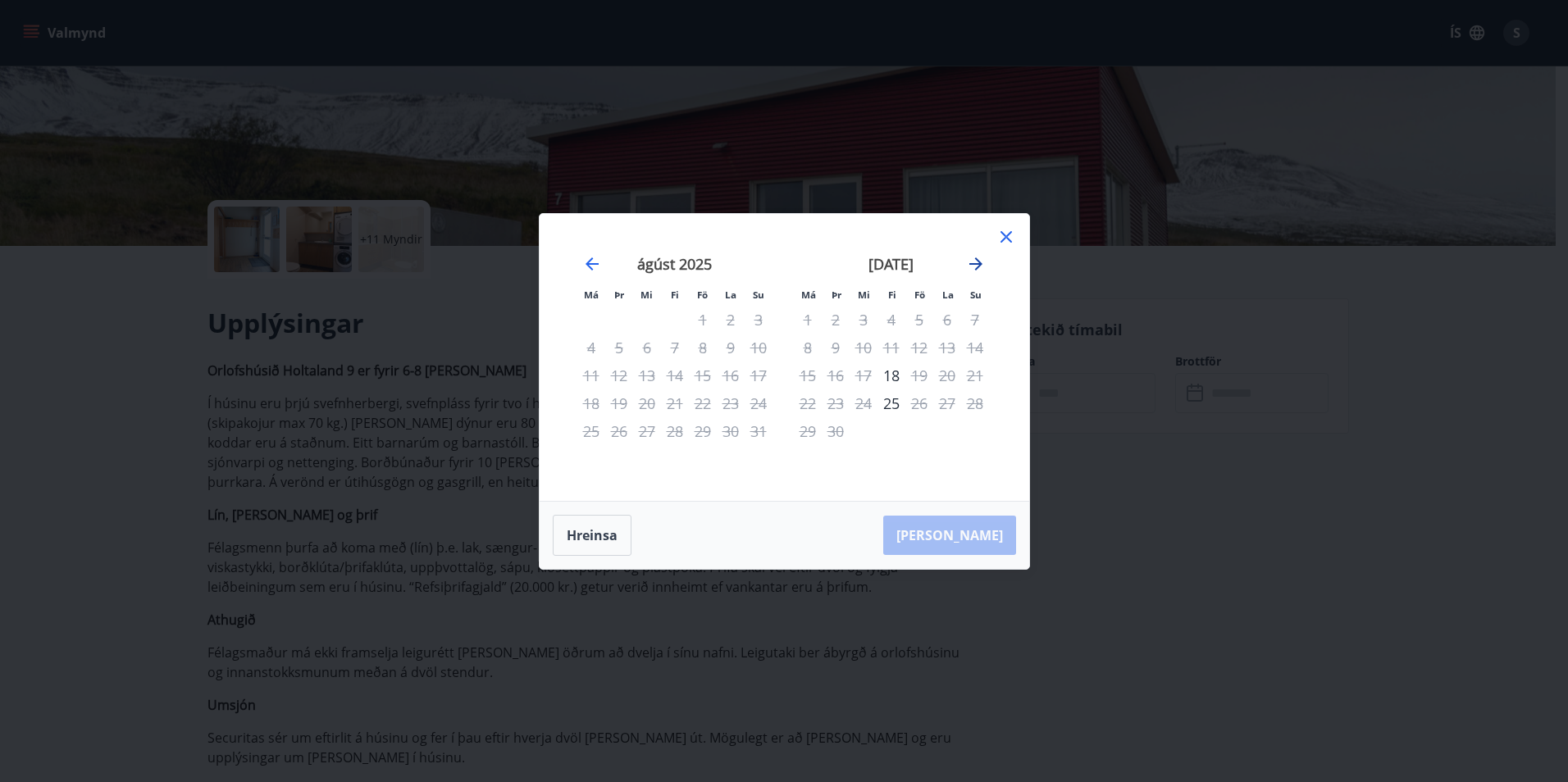
click at [978, 266] on icon "Move forward to switch to the next month." at bounding box center [976, 264] width 13 height 13
click at [976, 263] on icon "Move forward to switch to the next month." at bounding box center [977, 265] width 20 height 20
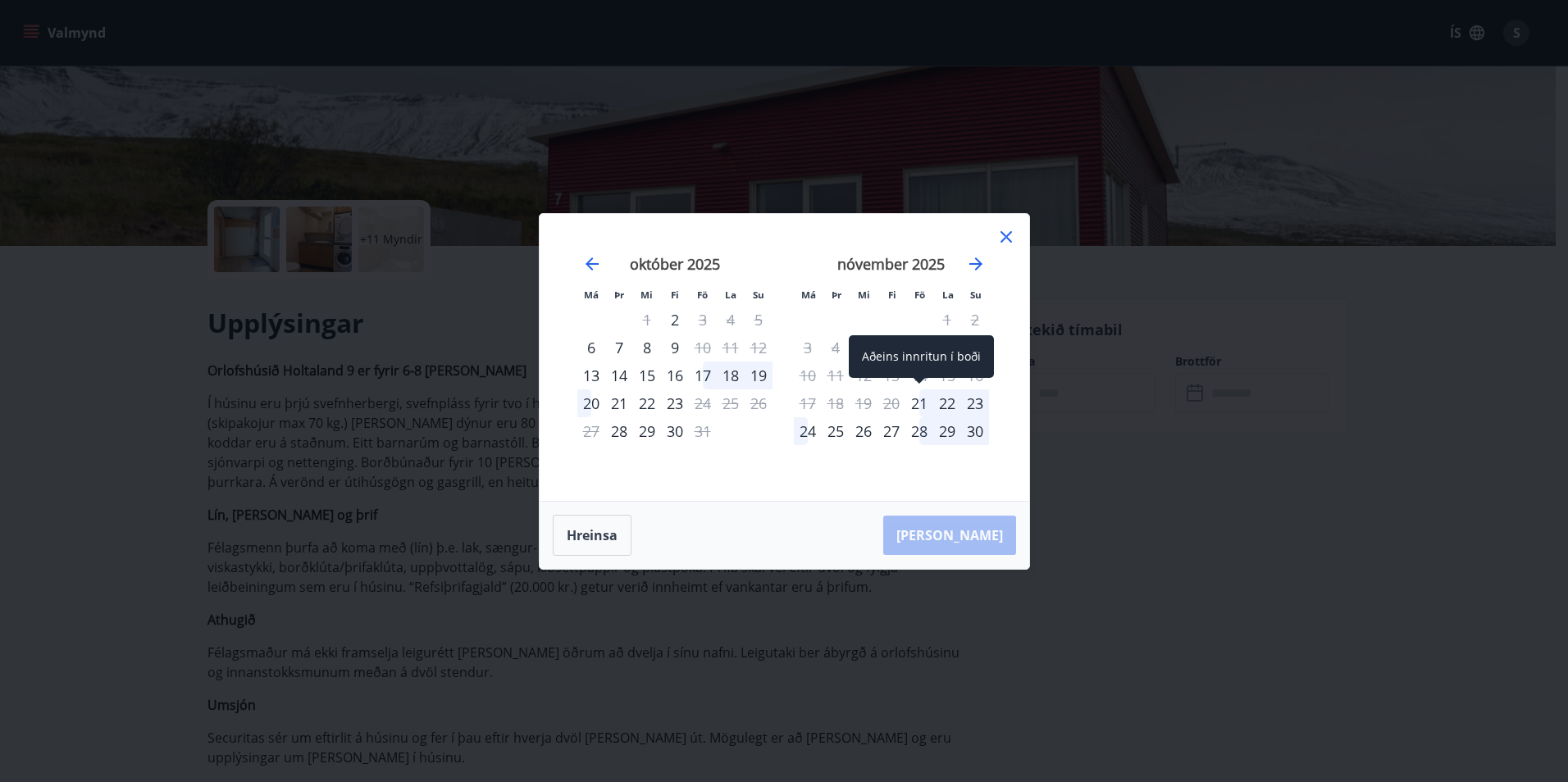
click at [919, 406] on div "21" at bounding box center [919, 403] width 28 height 28
click at [810, 433] on div "24" at bounding box center [808, 431] width 28 height 28
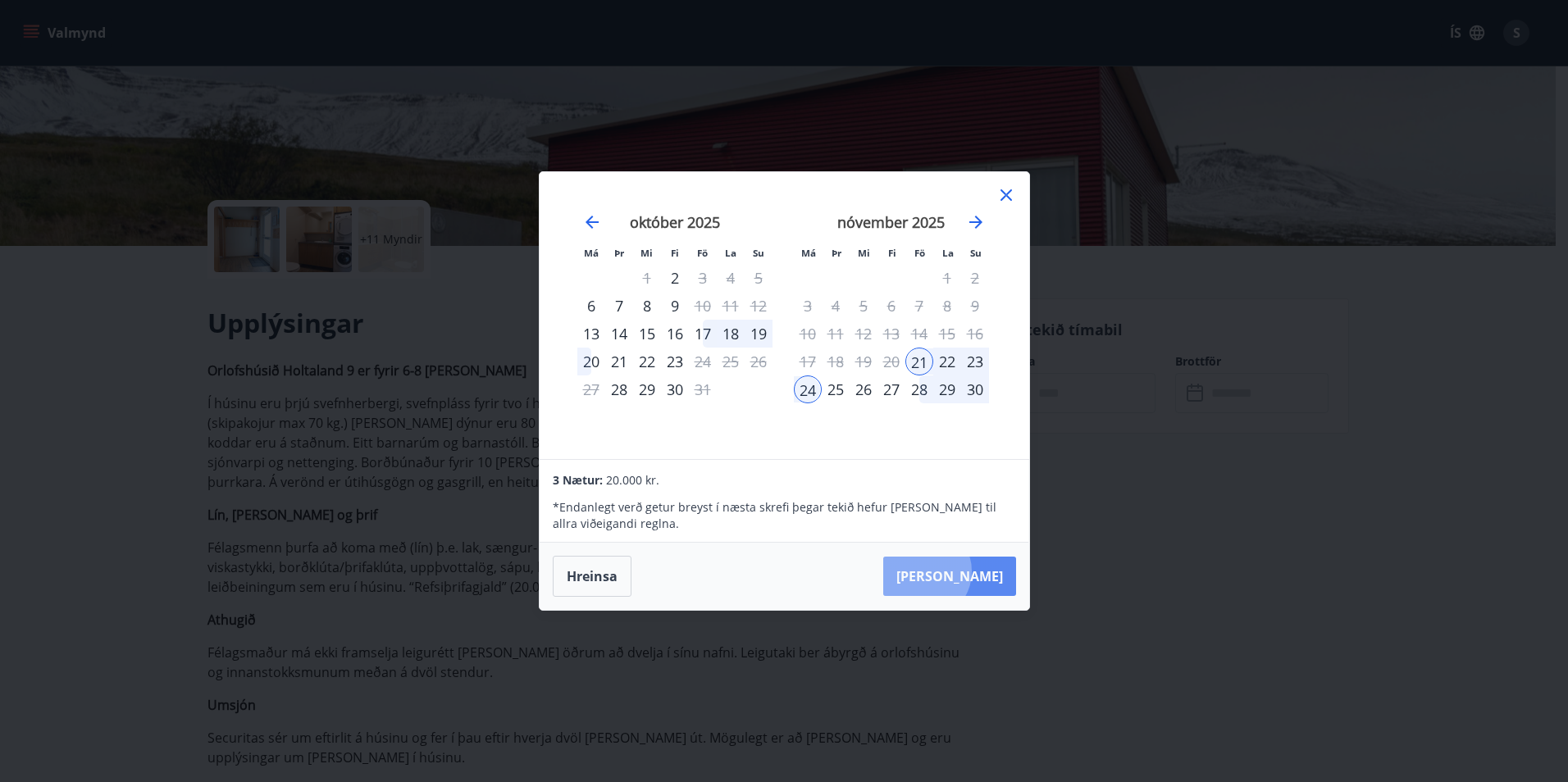
click at [975, 571] on button "[PERSON_NAME]" at bounding box center [950, 576] width 133 height 39
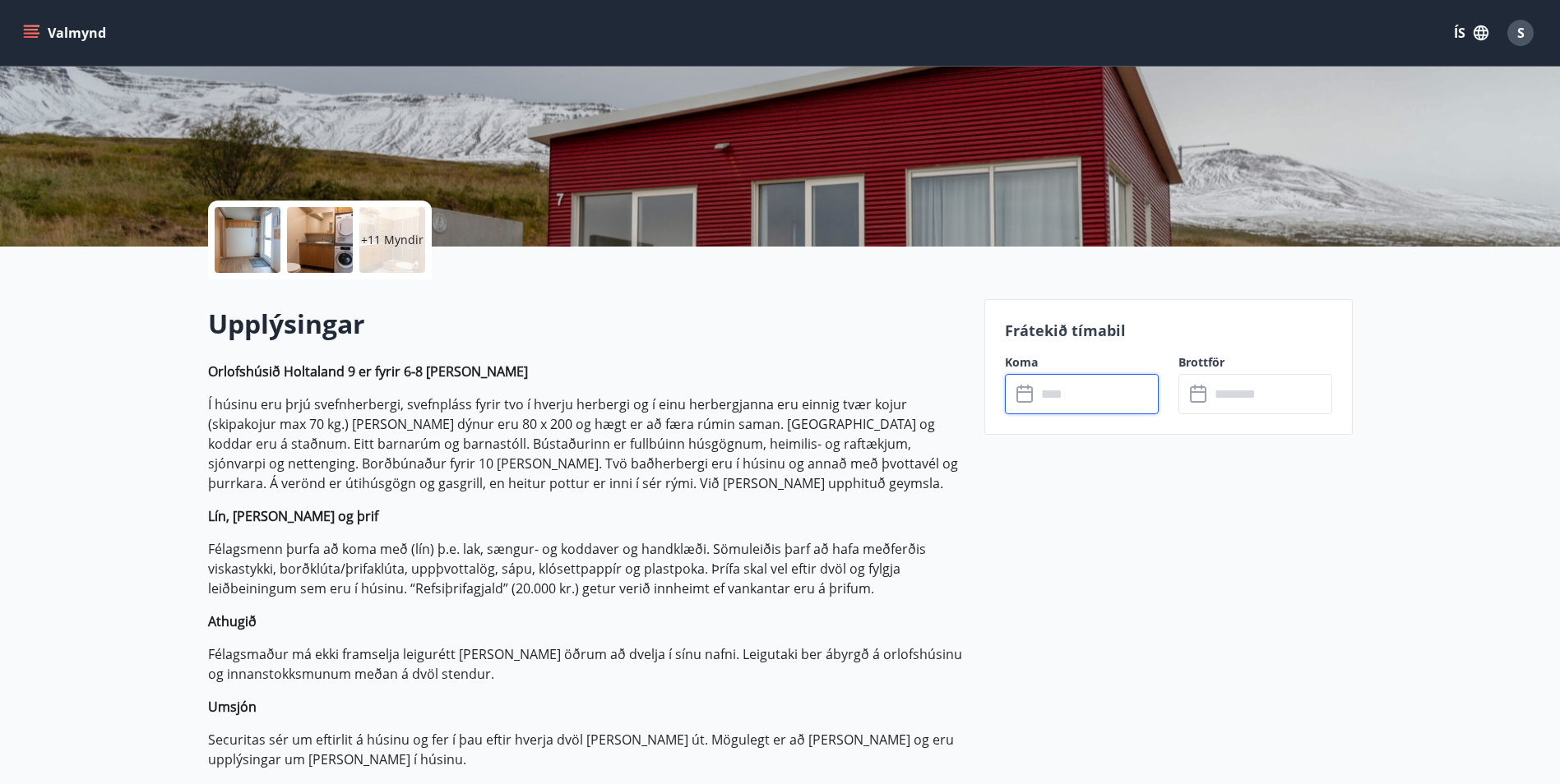
type input "******"
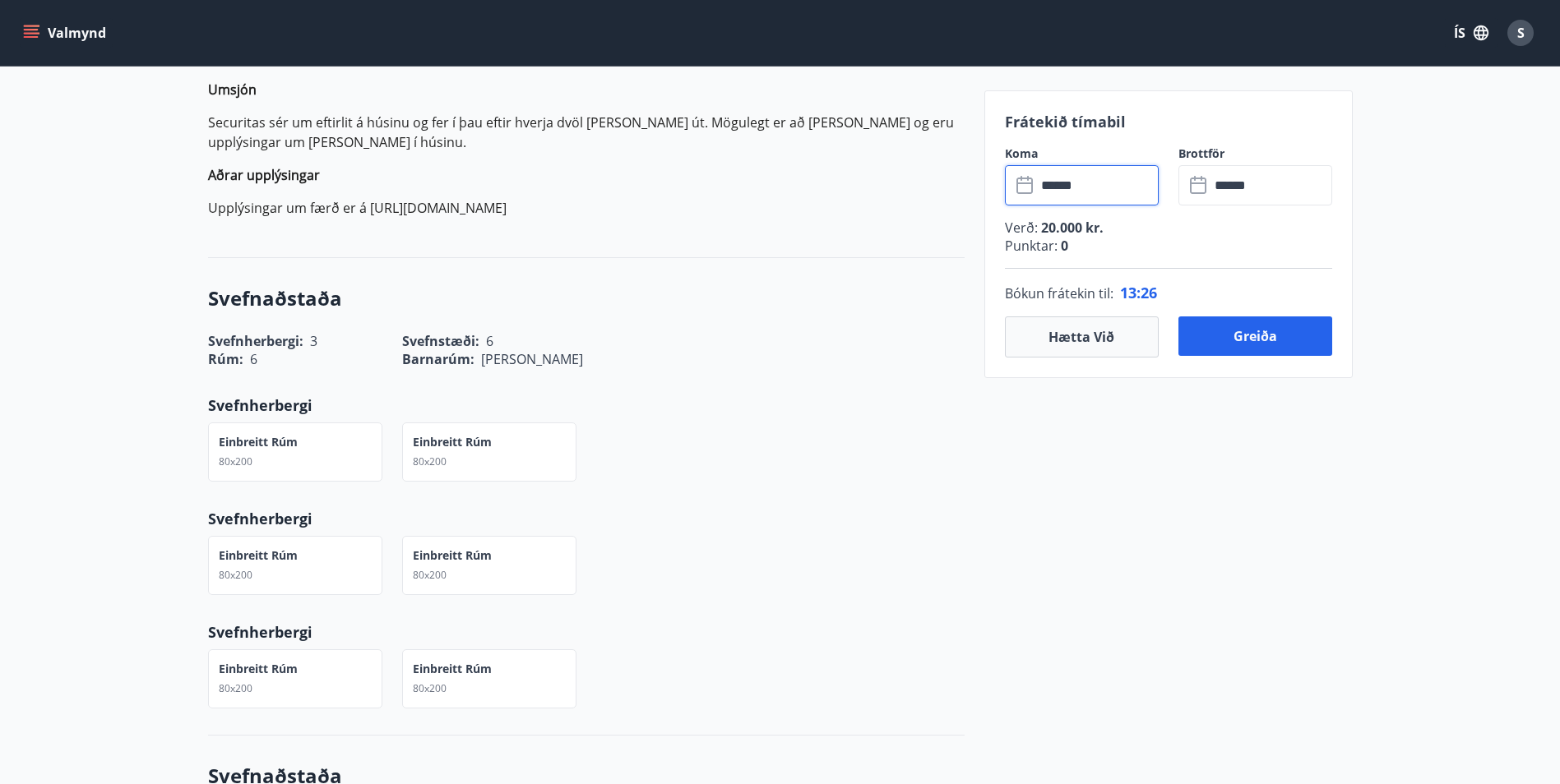
scroll to position [905, 0]
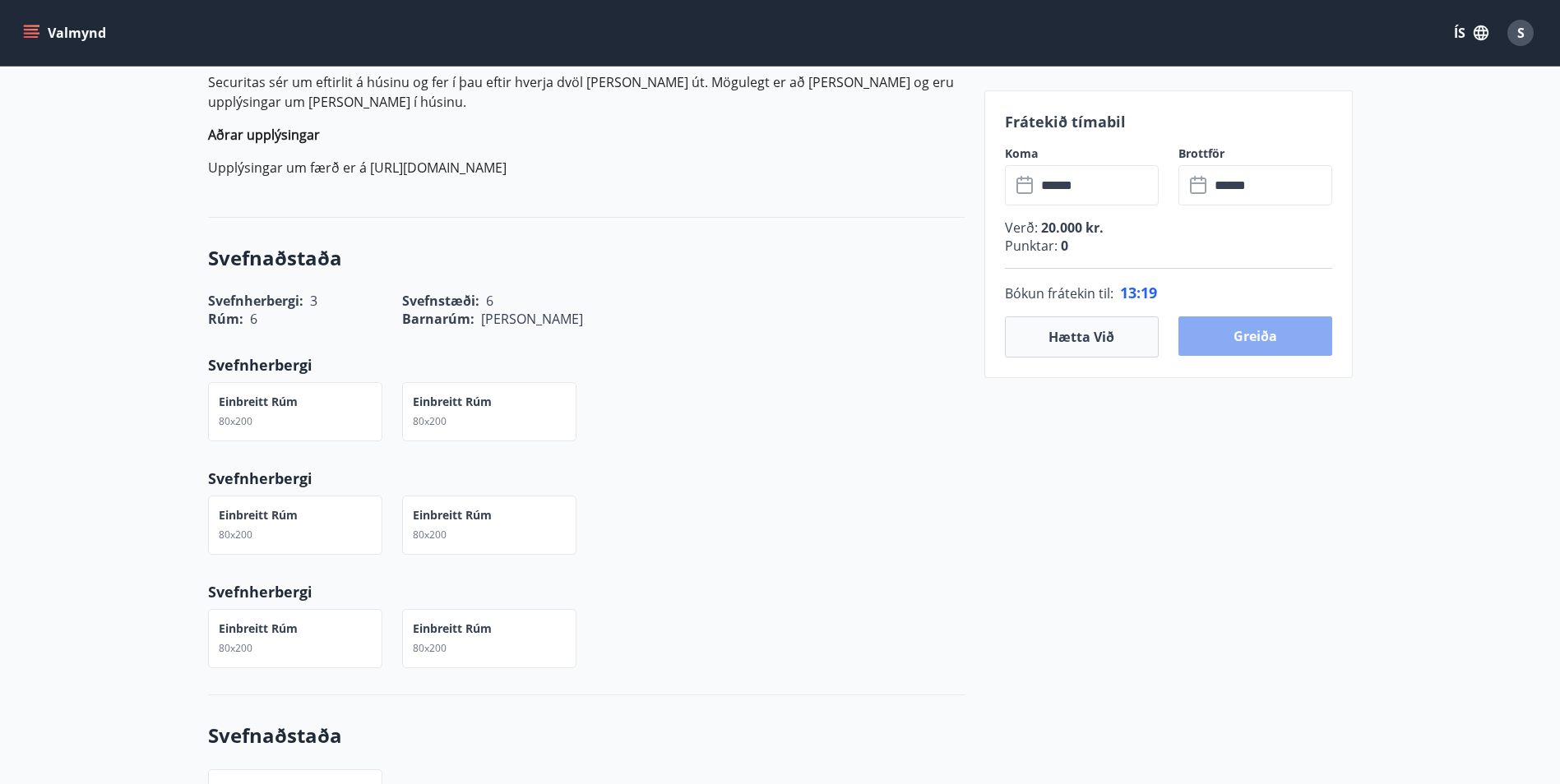
click at [1238, 342] on button "Greiða" at bounding box center [1255, 336] width 154 height 39
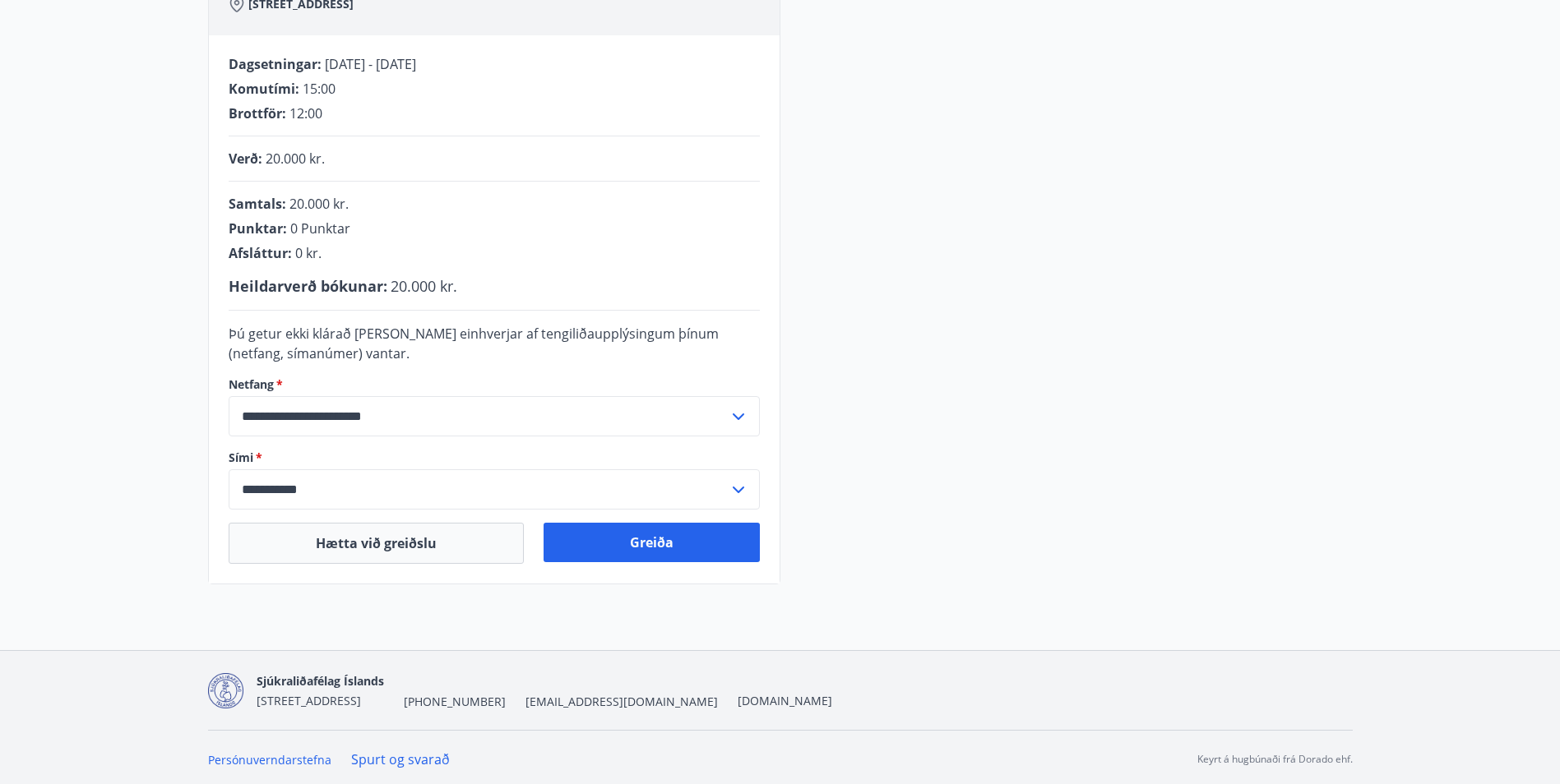
scroll to position [304, 0]
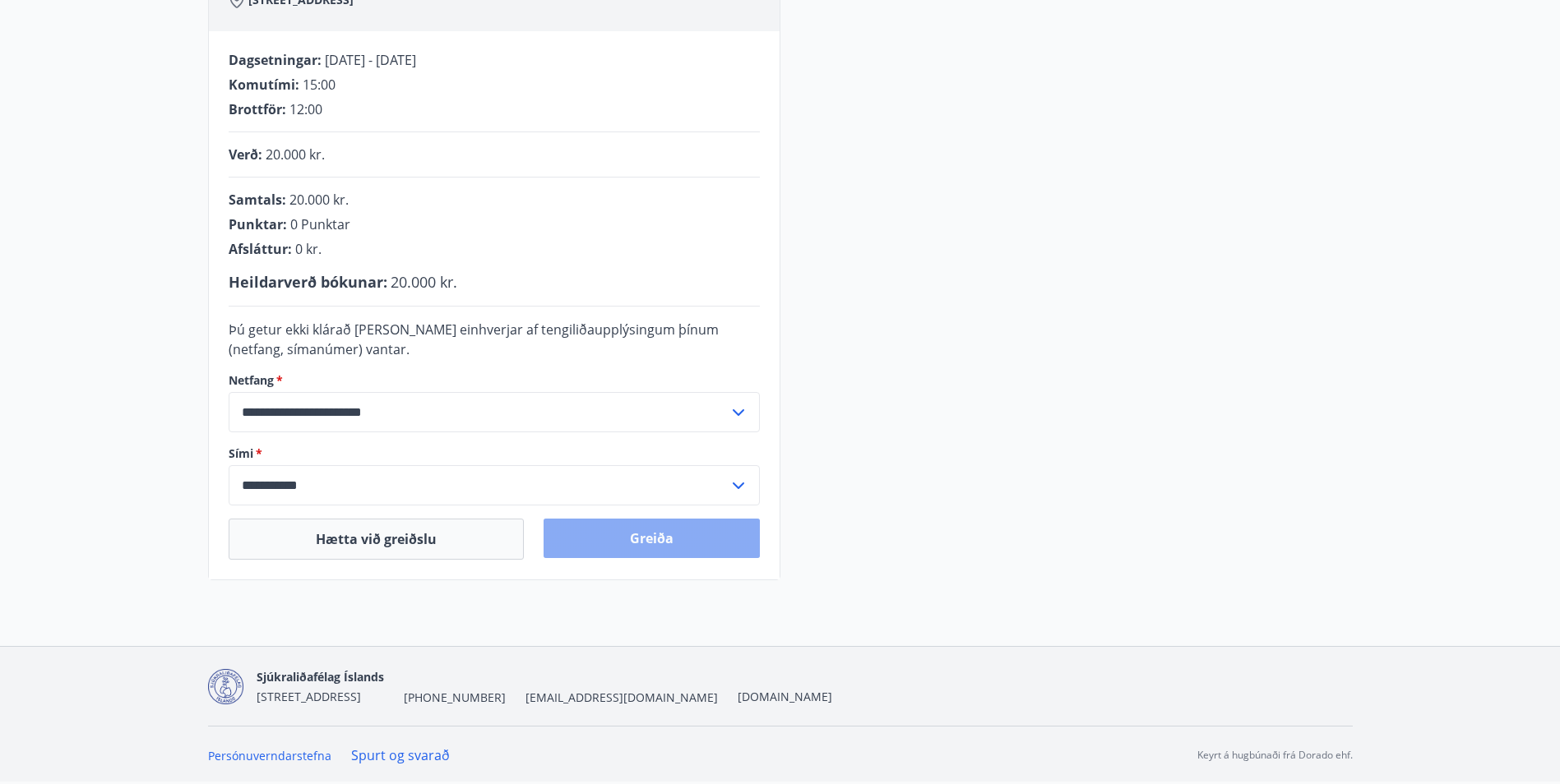
click at [652, 540] on button "Greiða" at bounding box center [651, 538] width 216 height 39
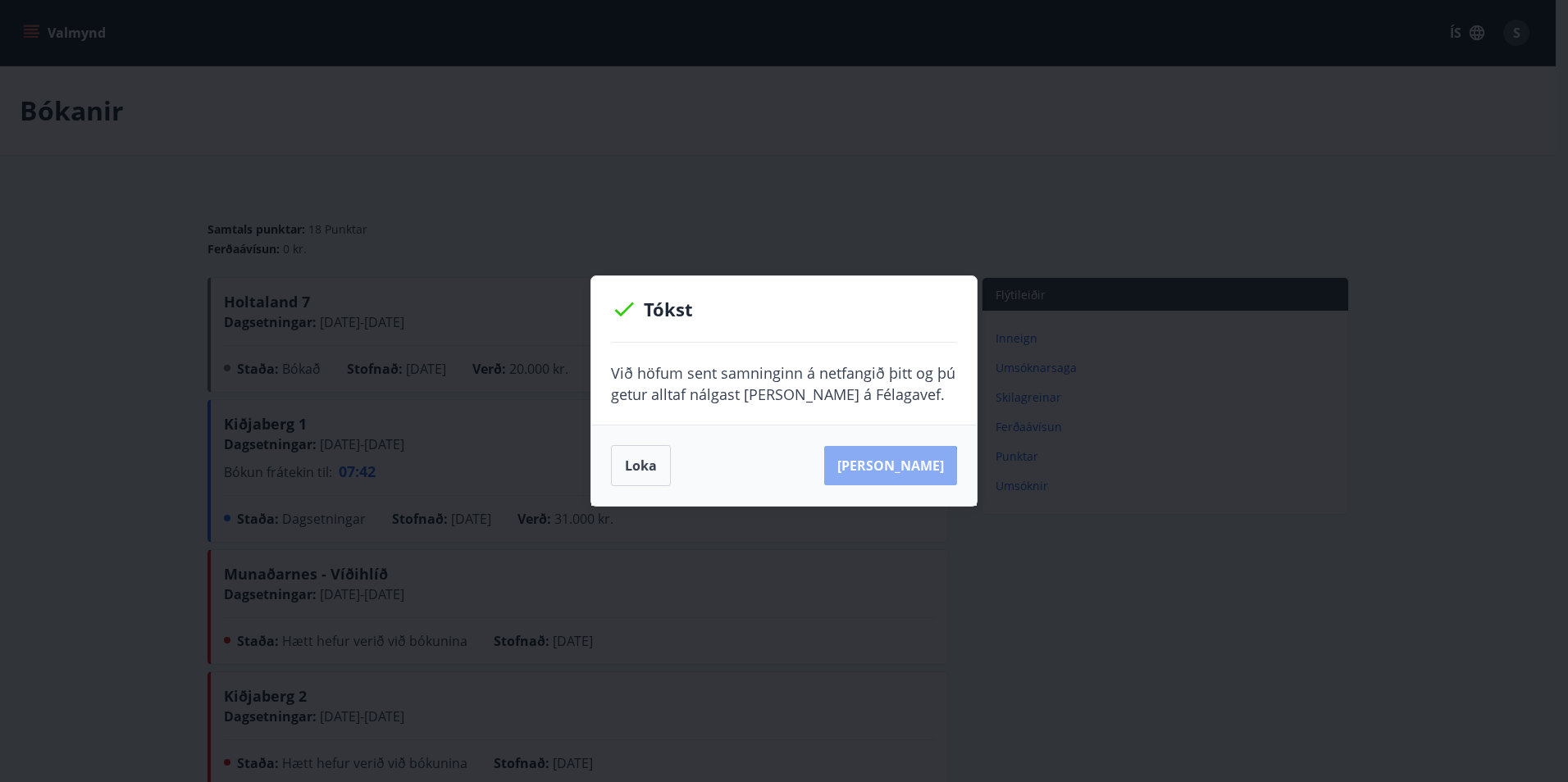
click at [916, 472] on button "[PERSON_NAME]" at bounding box center [891, 465] width 133 height 39
click at [648, 474] on button "Loka" at bounding box center [642, 465] width 60 height 41
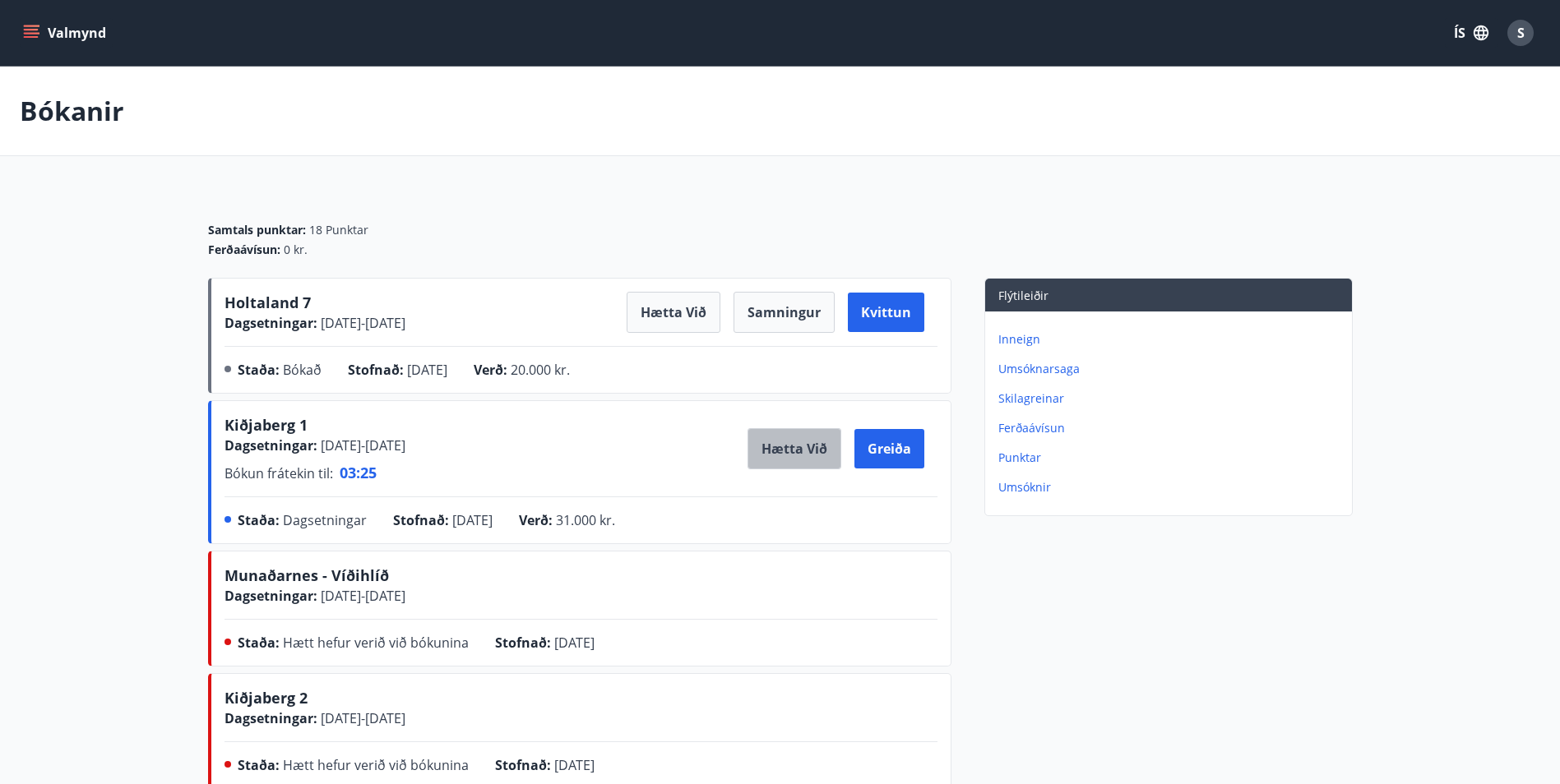
click at [802, 450] on button "Hætta við" at bounding box center [794, 448] width 93 height 41
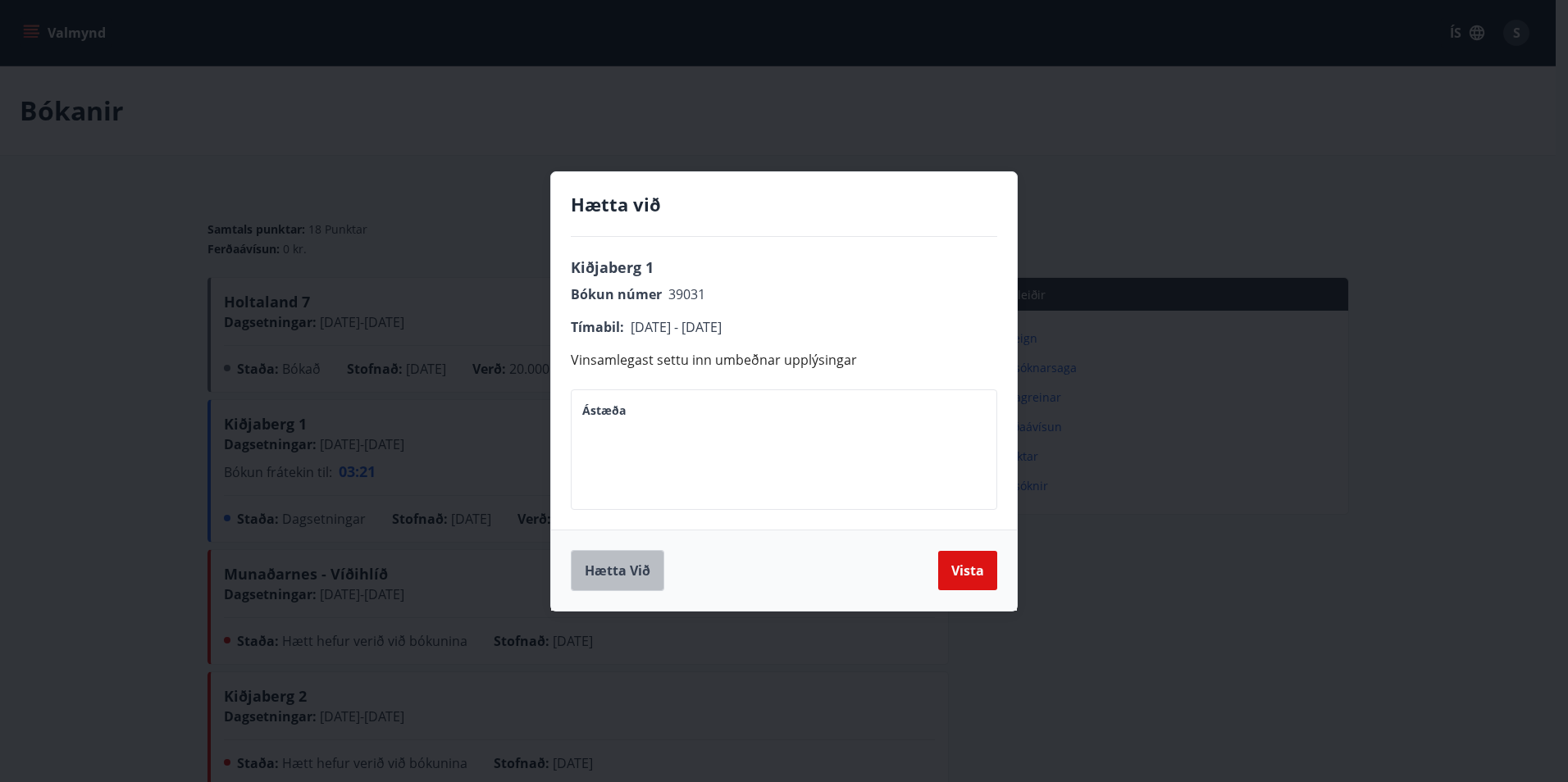
click at [635, 575] on button "Hætta við" at bounding box center [617, 570] width 93 height 41
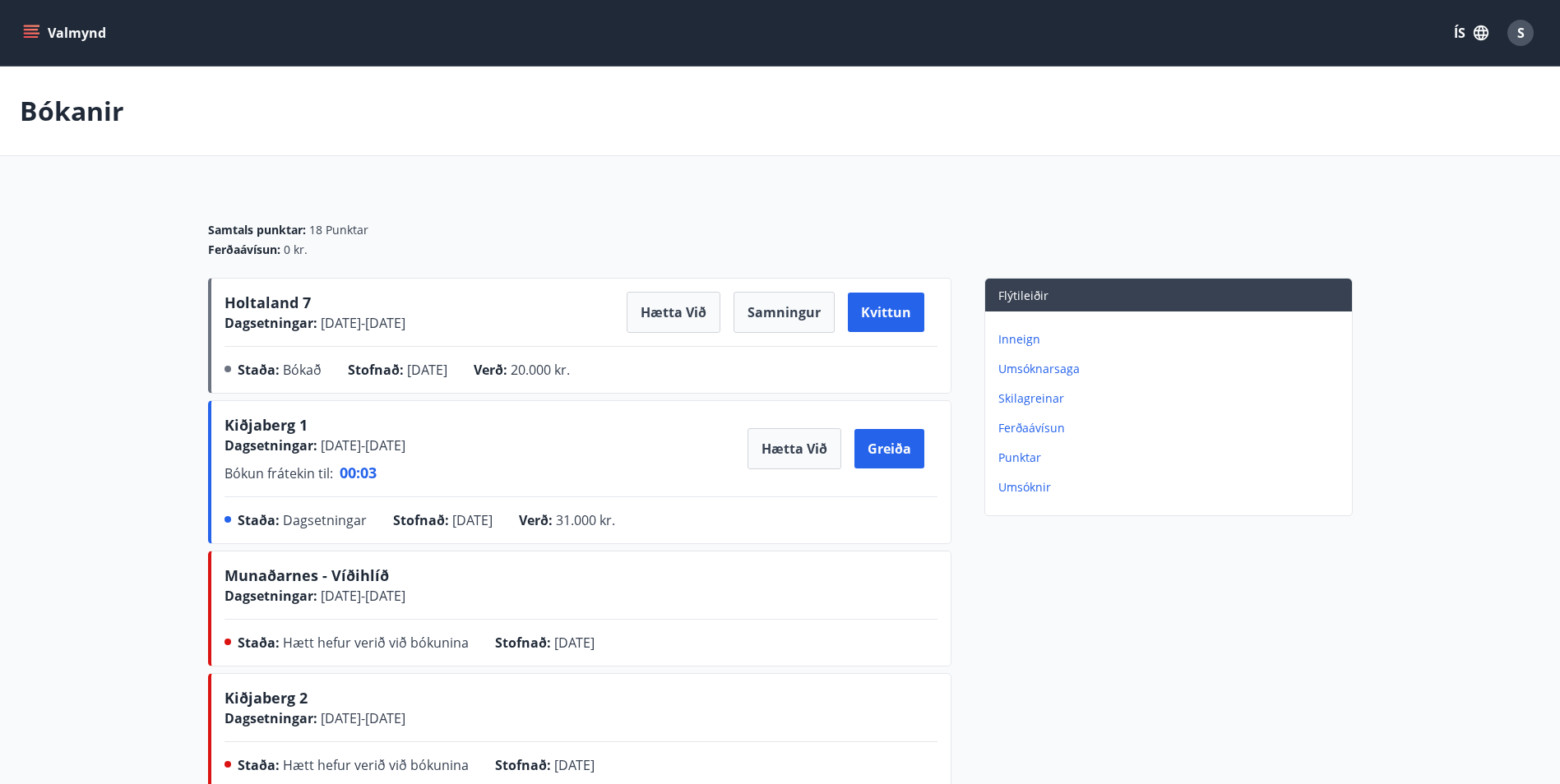
click at [48, 31] on button "Valmynd" at bounding box center [67, 33] width 93 height 29
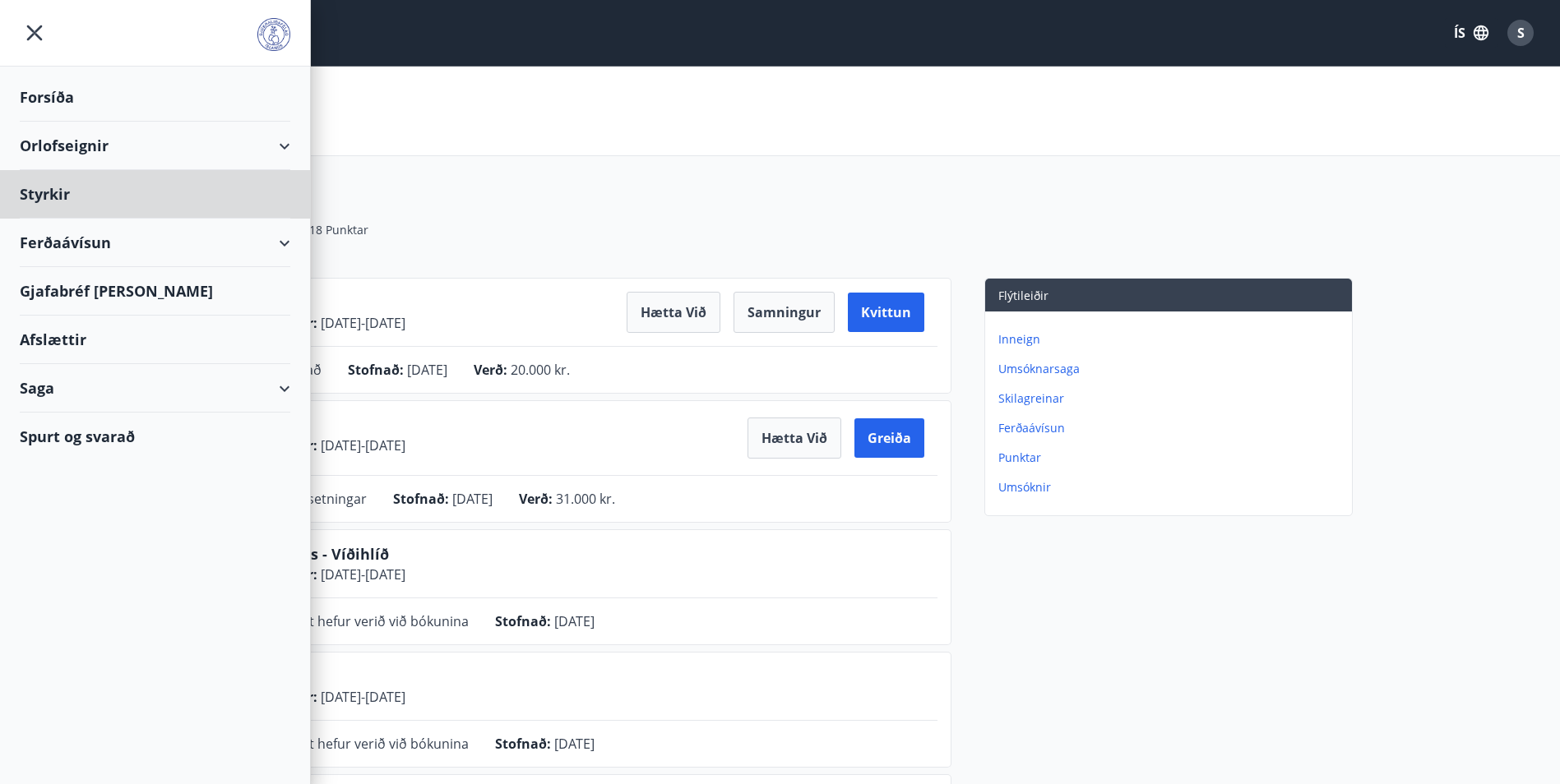
click at [110, 102] on div "Forsíða" at bounding box center [156, 97] width 271 height 48
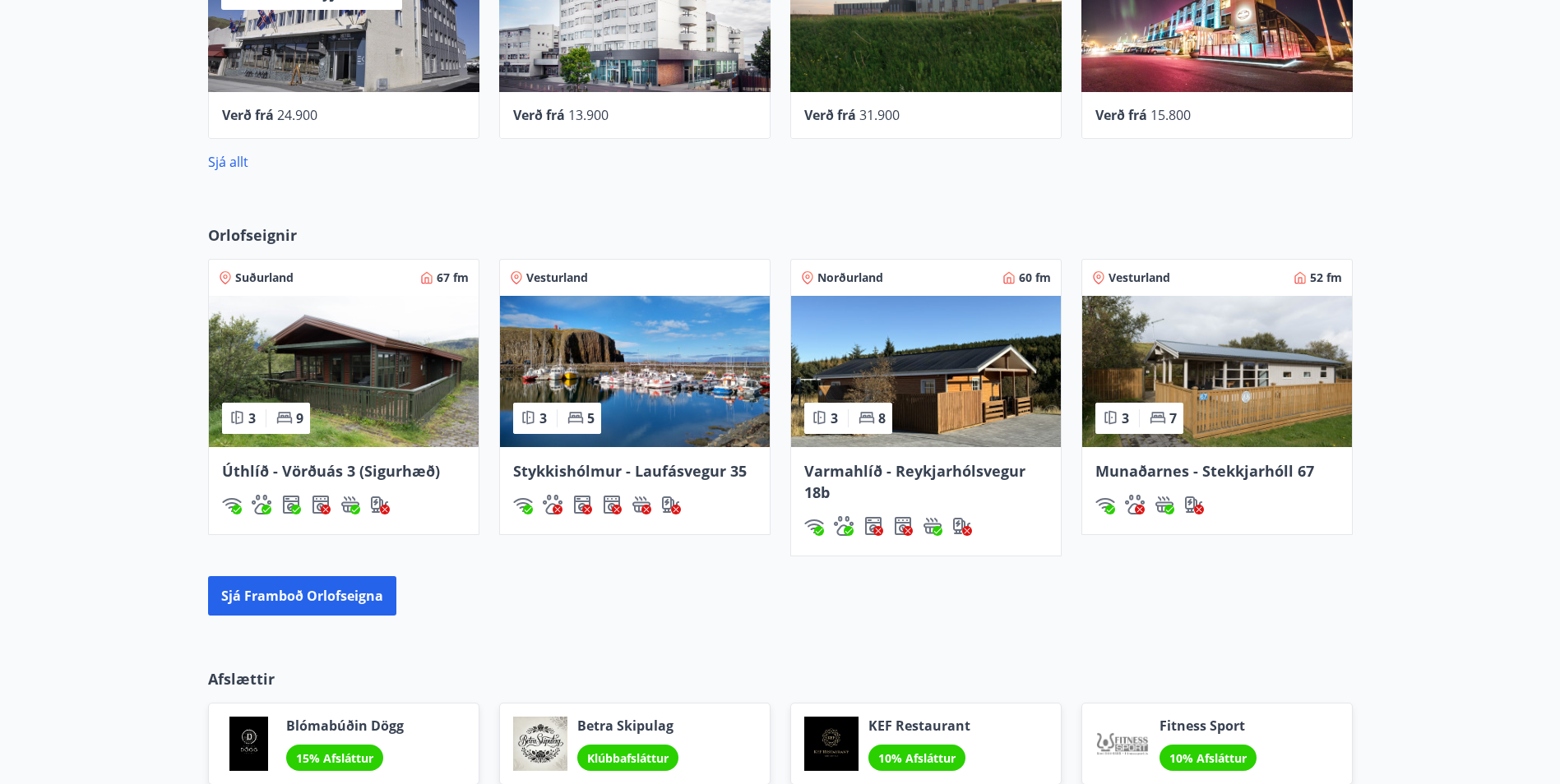
scroll to position [1043, 0]
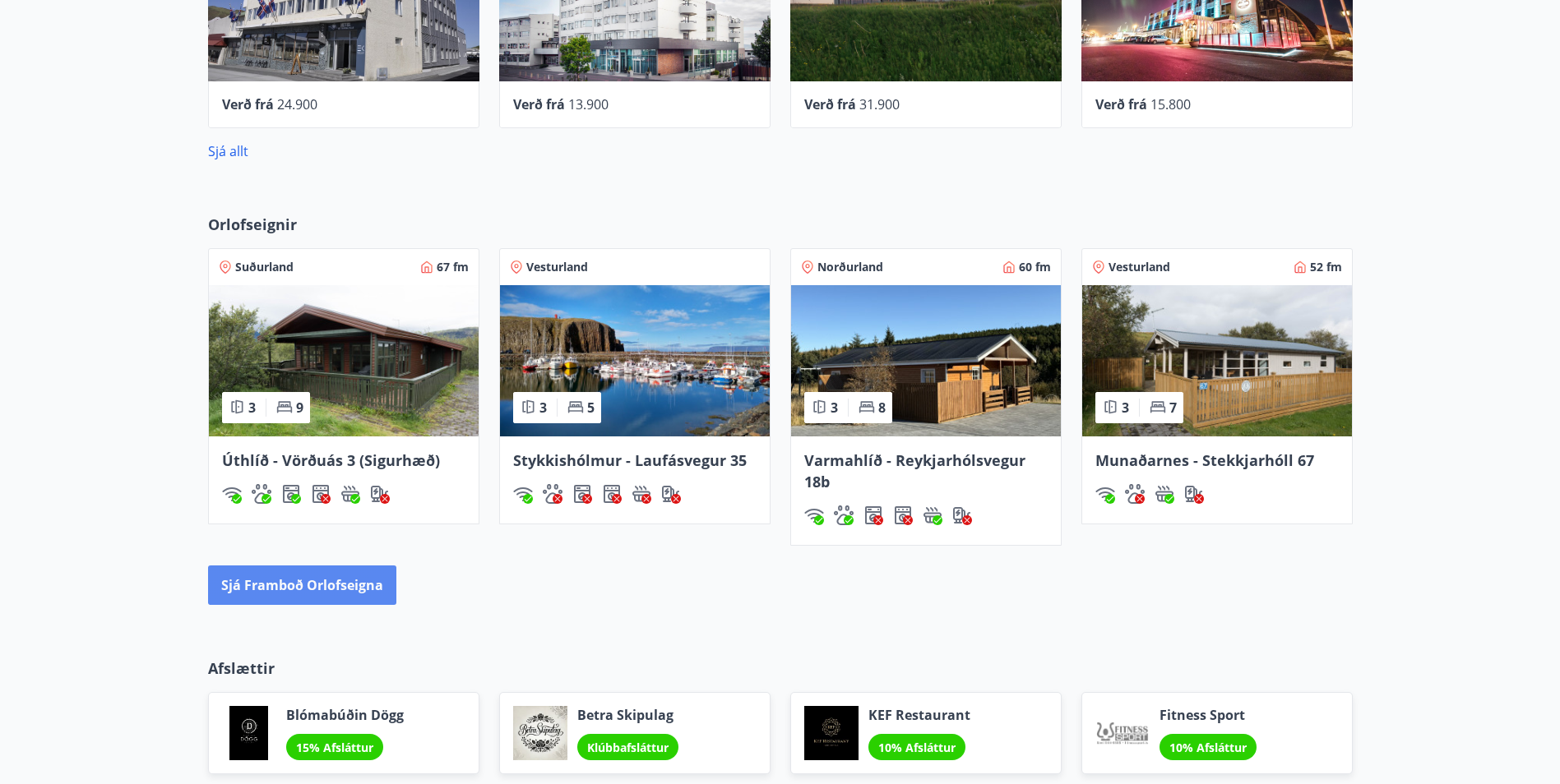
click at [335, 579] on button "Sjá framboð orlofseigna" at bounding box center [302, 585] width 188 height 39
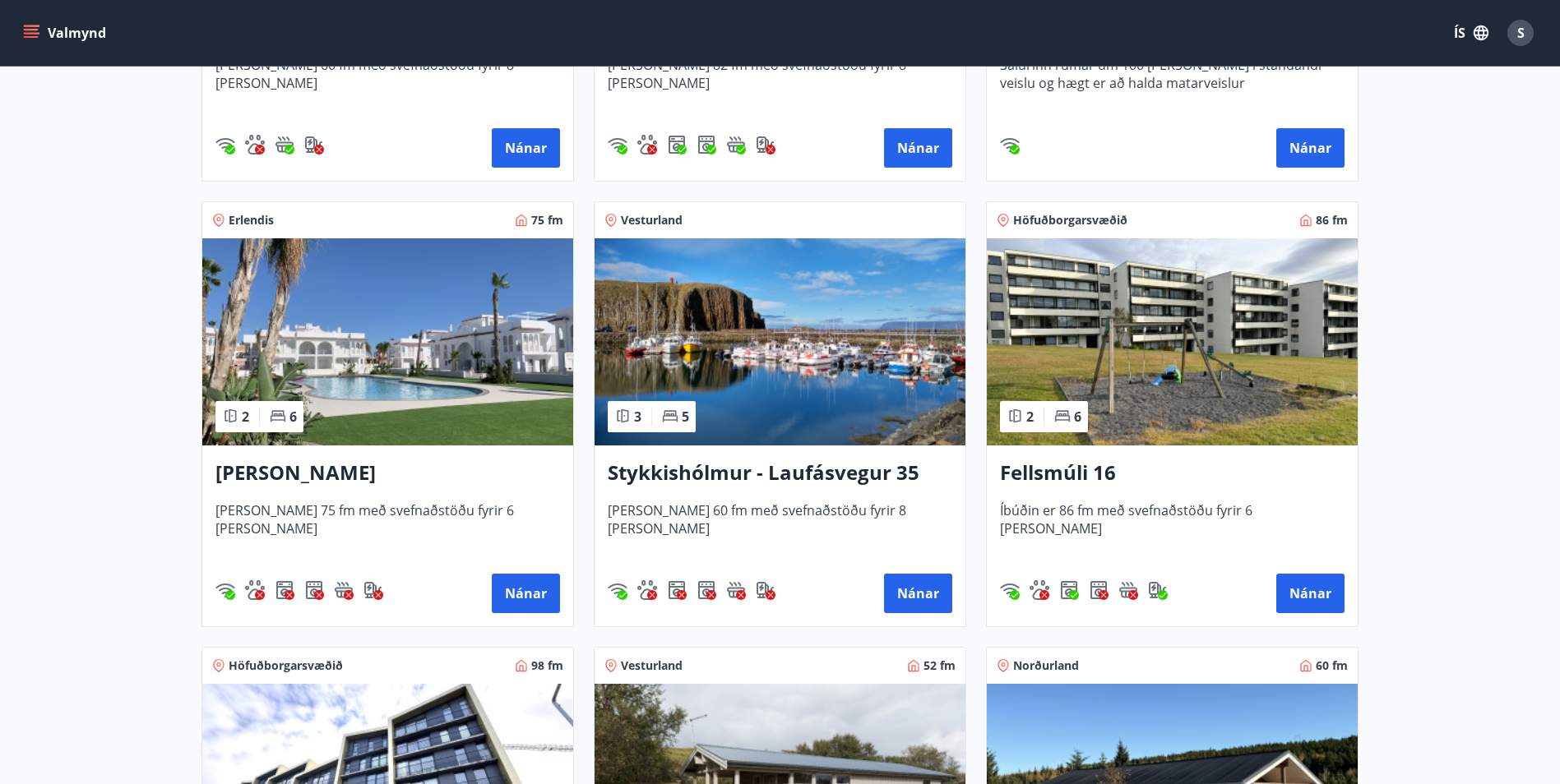
scroll to position [1069, 0]
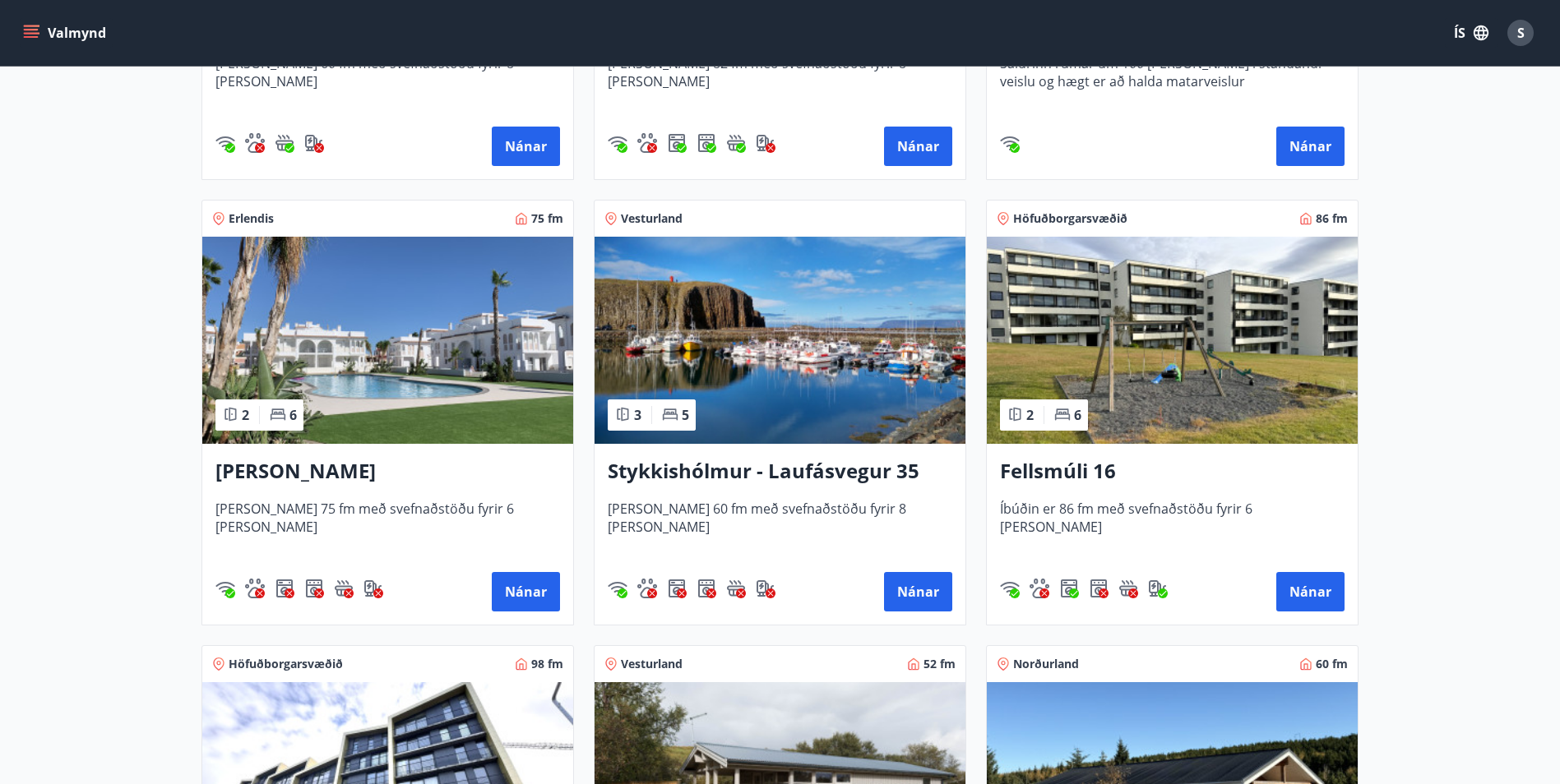
click at [380, 318] on img at bounding box center [387, 340] width 371 height 207
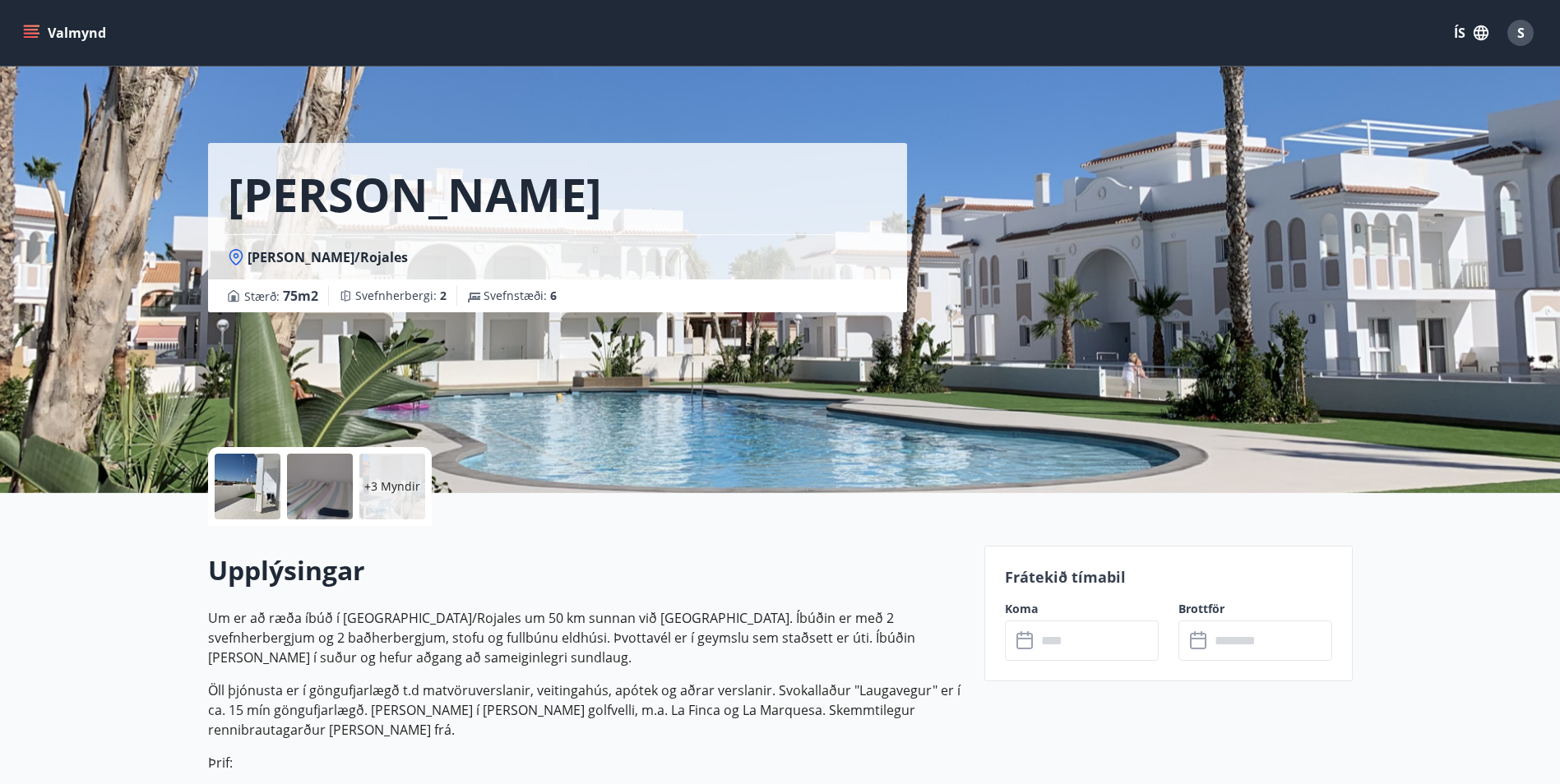
click at [243, 477] on div at bounding box center [248, 487] width 66 height 66
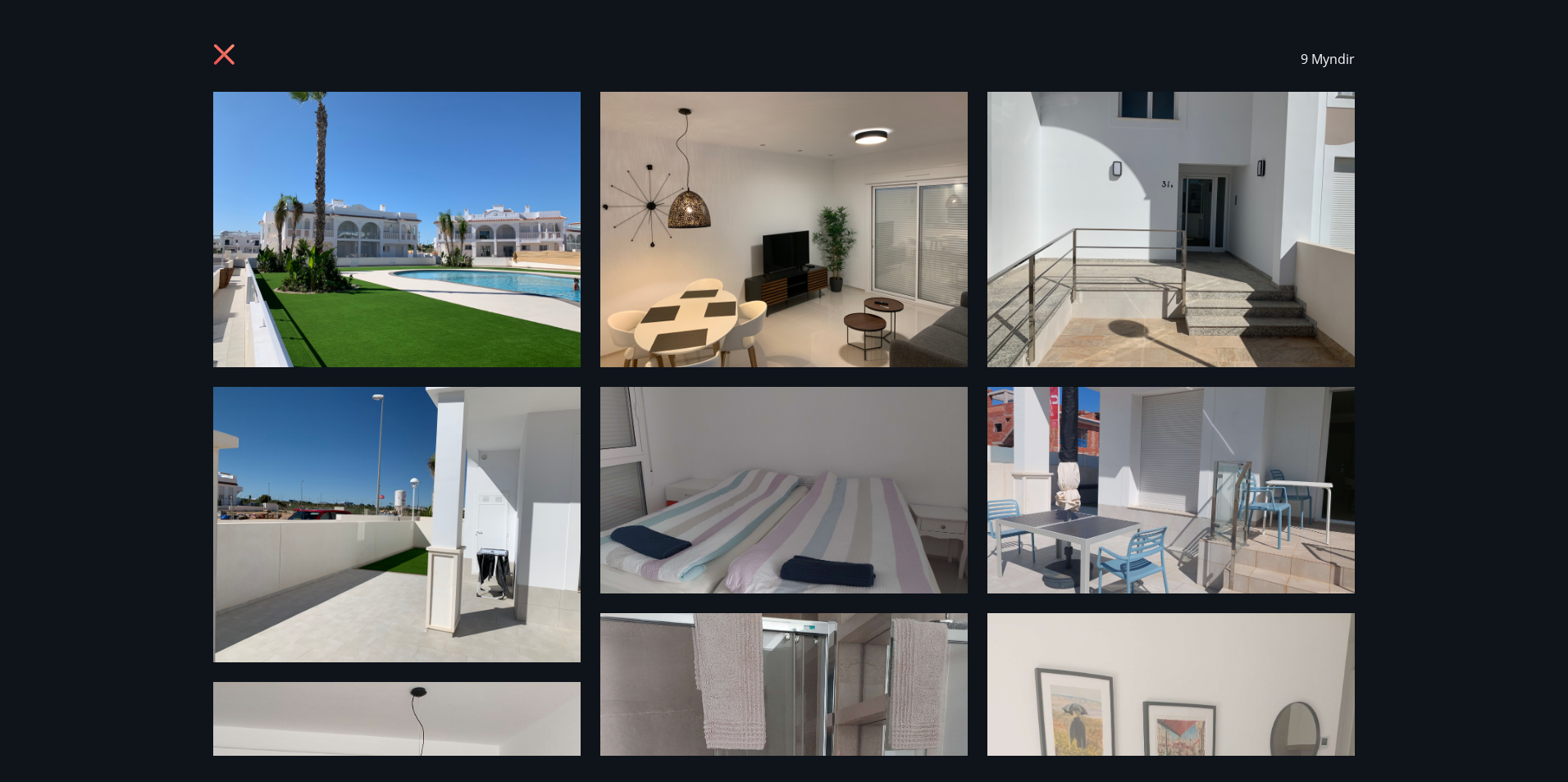
click at [464, 233] on img at bounding box center [397, 230] width 368 height 276
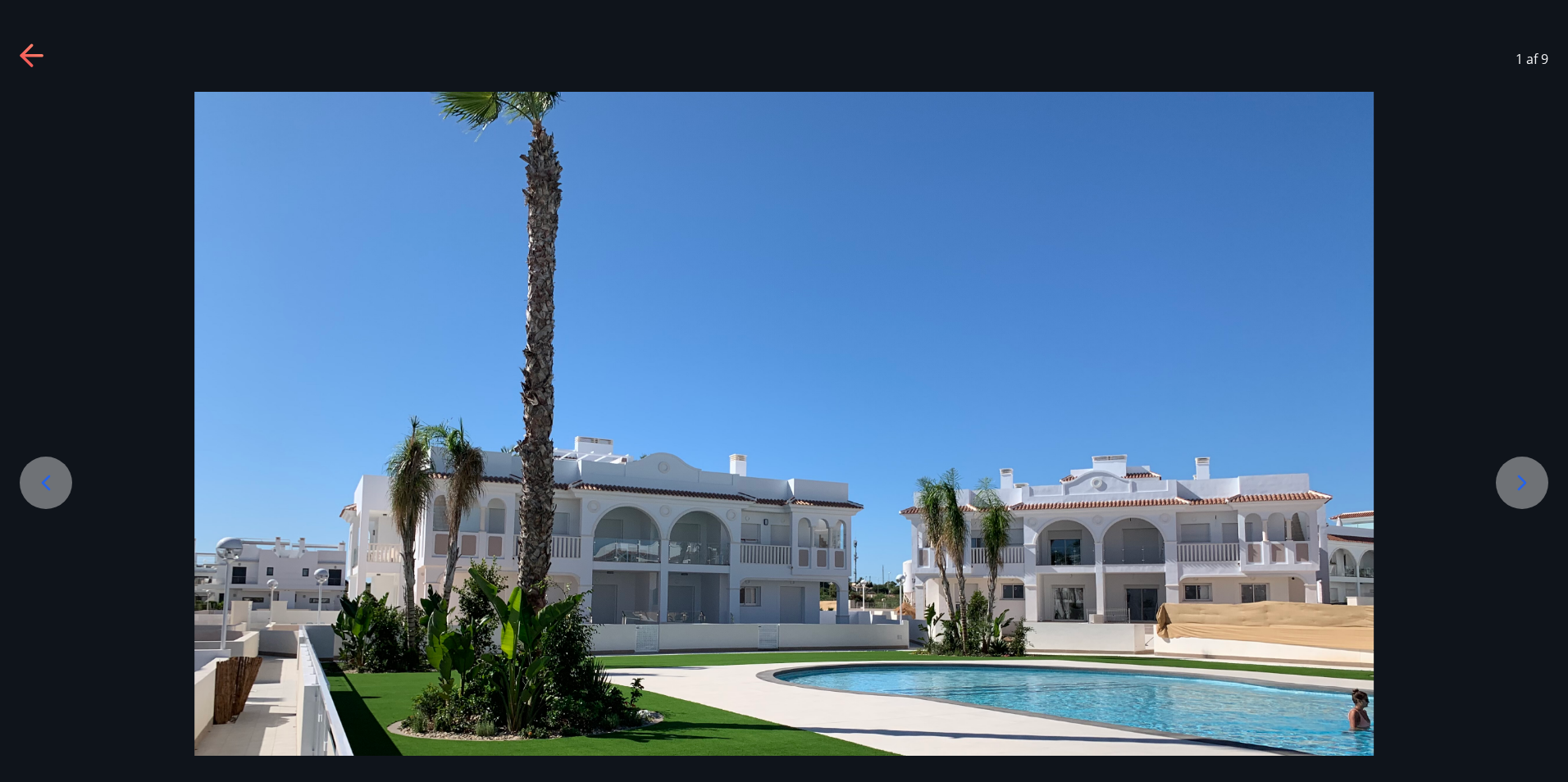
click at [1526, 472] on icon at bounding box center [1522, 483] width 26 height 26
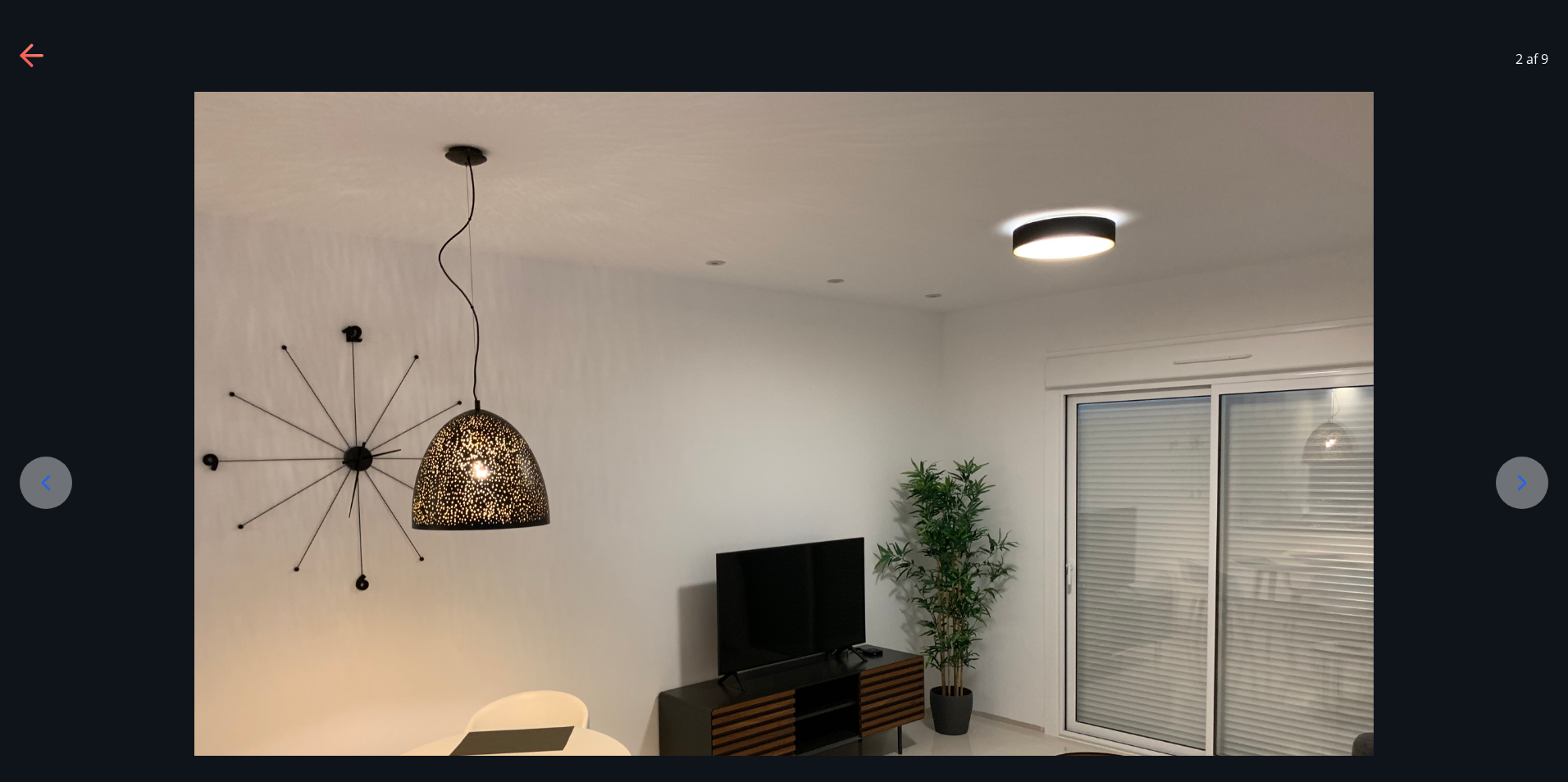
click at [1526, 484] on icon at bounding box center [1522, 483] width 26 height 26
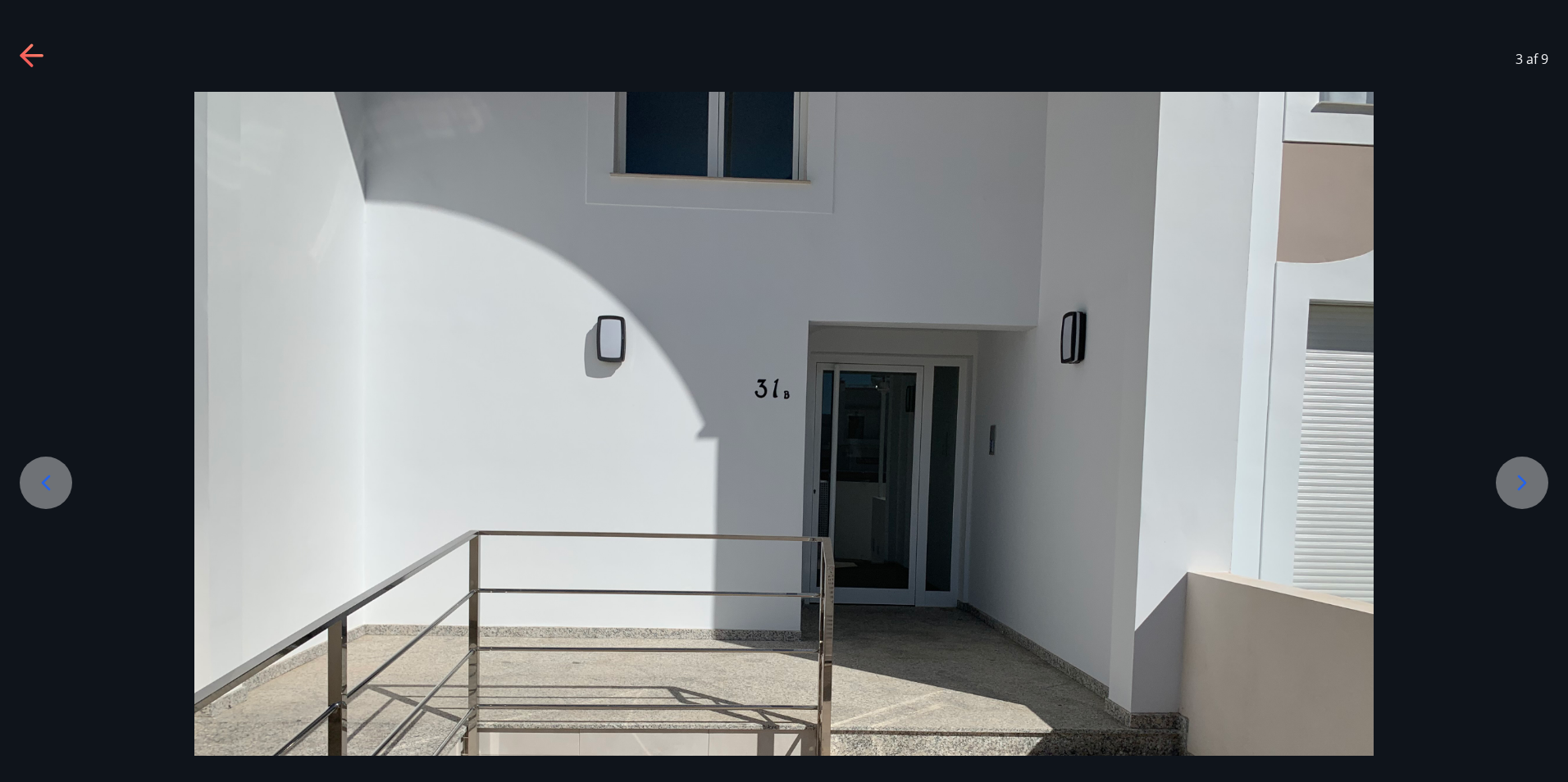
click at [1526, 484] on icon at bounding box center [1522, 483] width 26 height 26
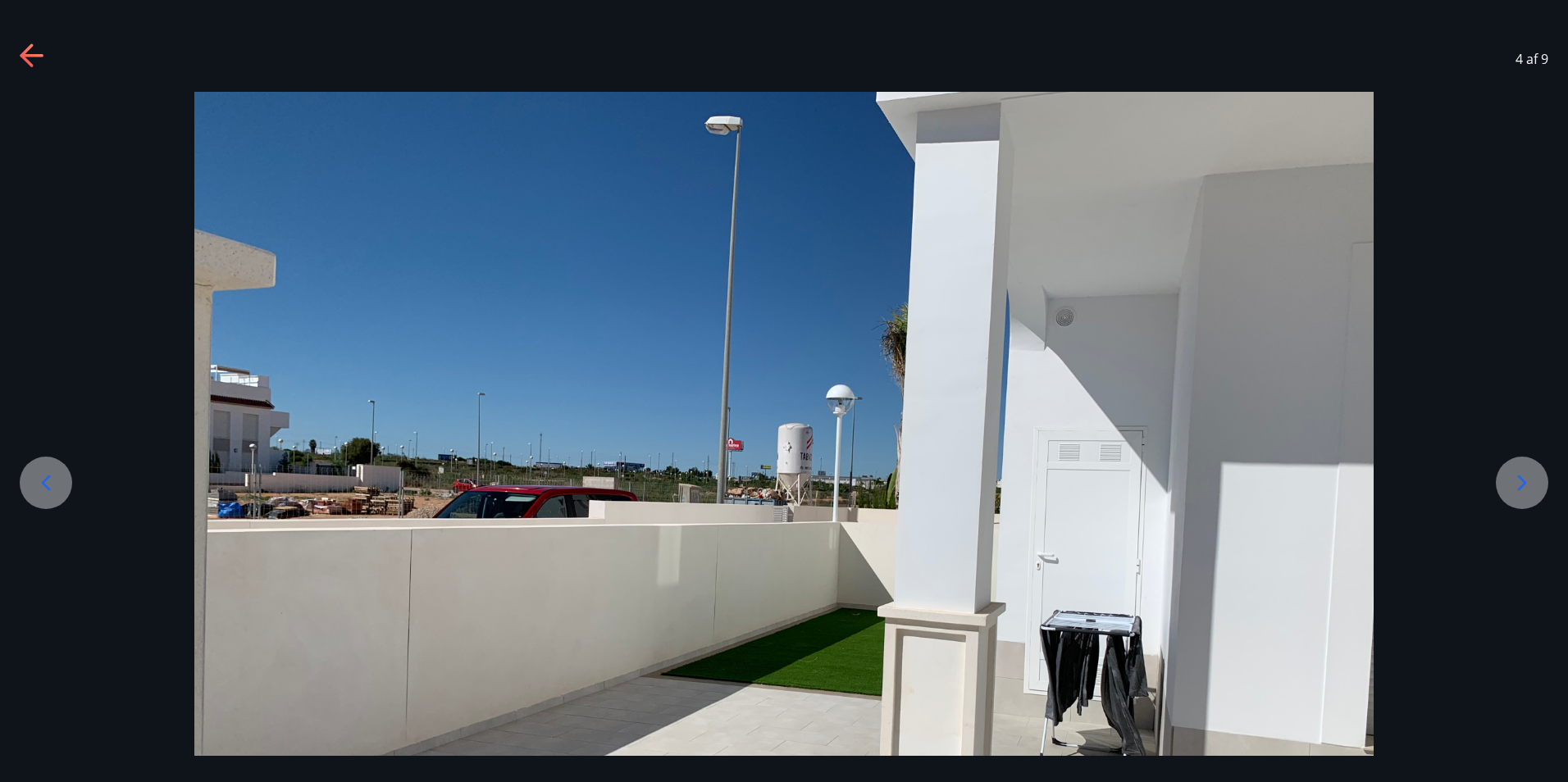
click at [1526, 484] on icon at bounding box center [1522, 483] width 26 height 26
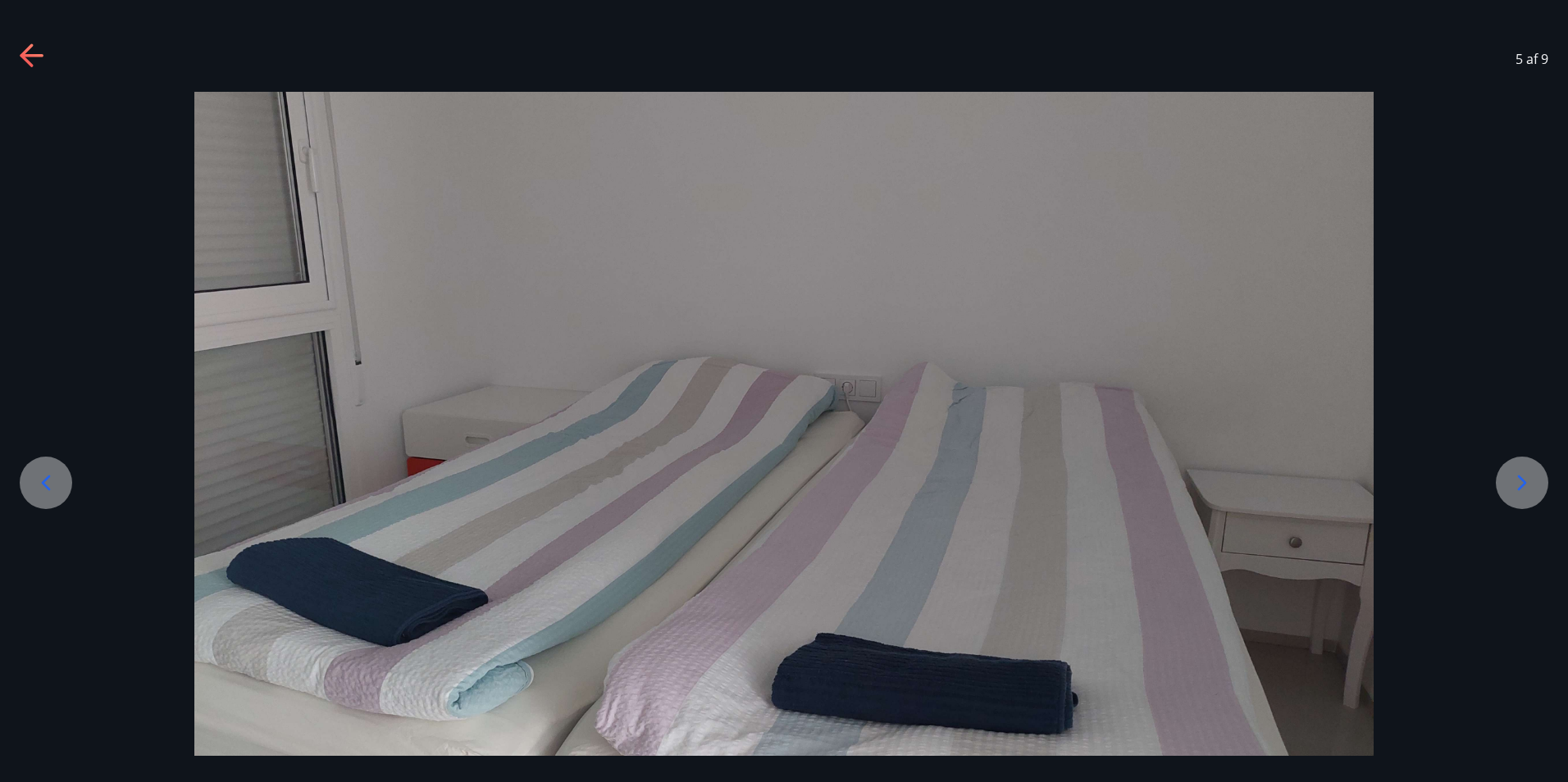
click at [1526, 484] on icon at bounding box center [1522, 483] width 26 height 26
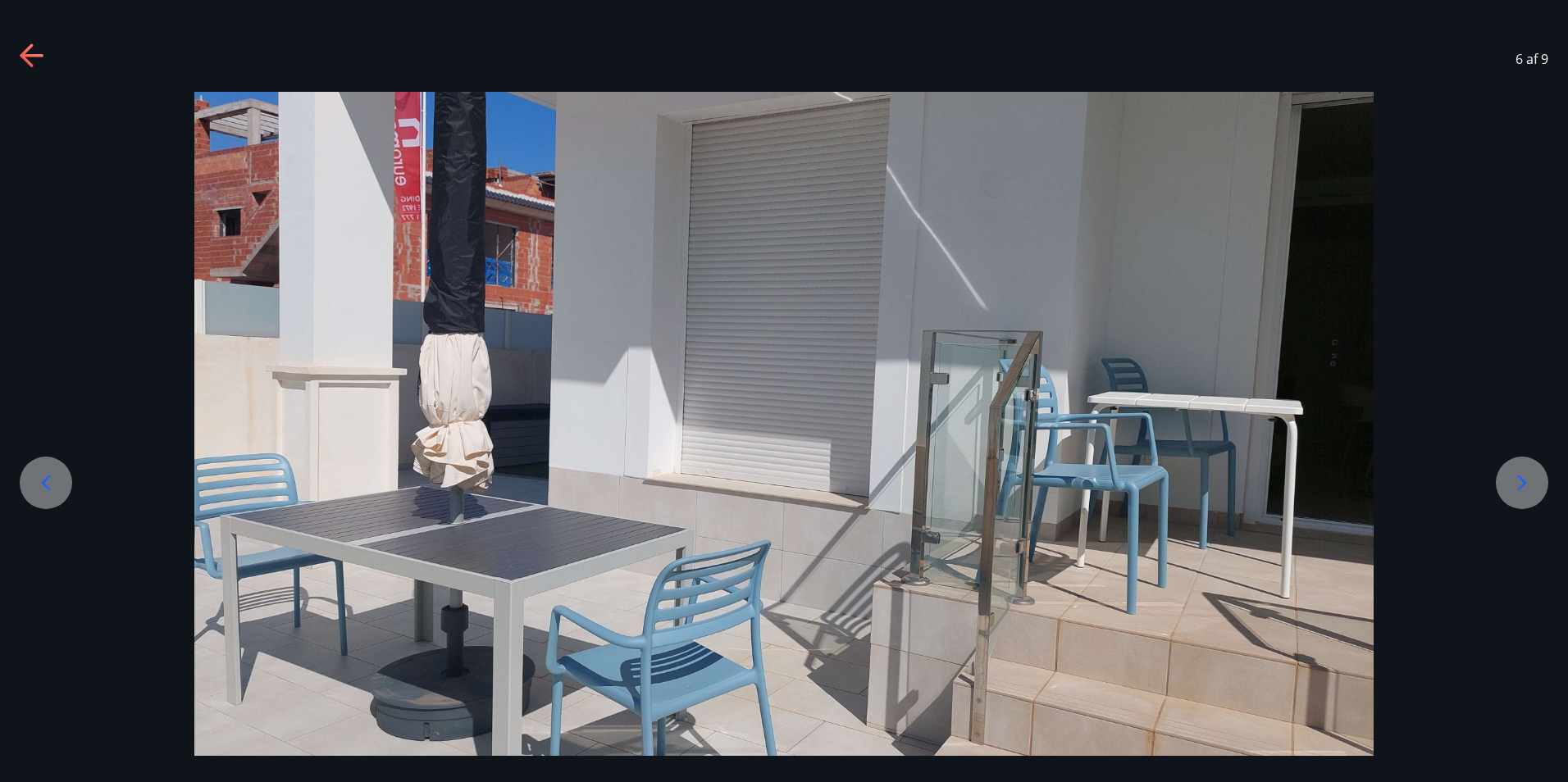
click at [1526, 484] on icon at bounding box center [1522, 483] width 26 height 26
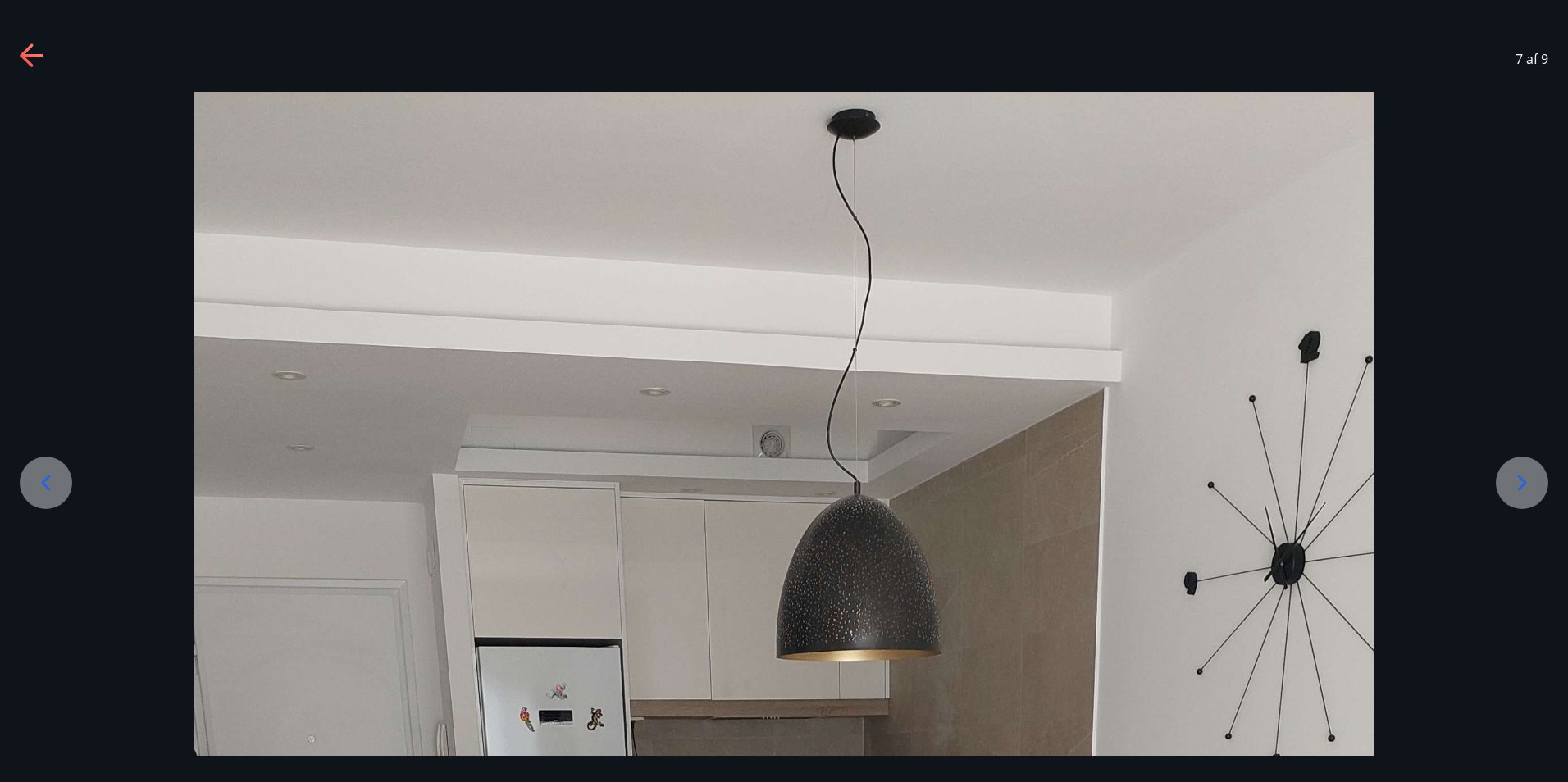
click at [1526, 484] on icon at bounding box center [1522, 483] width 26 height 26
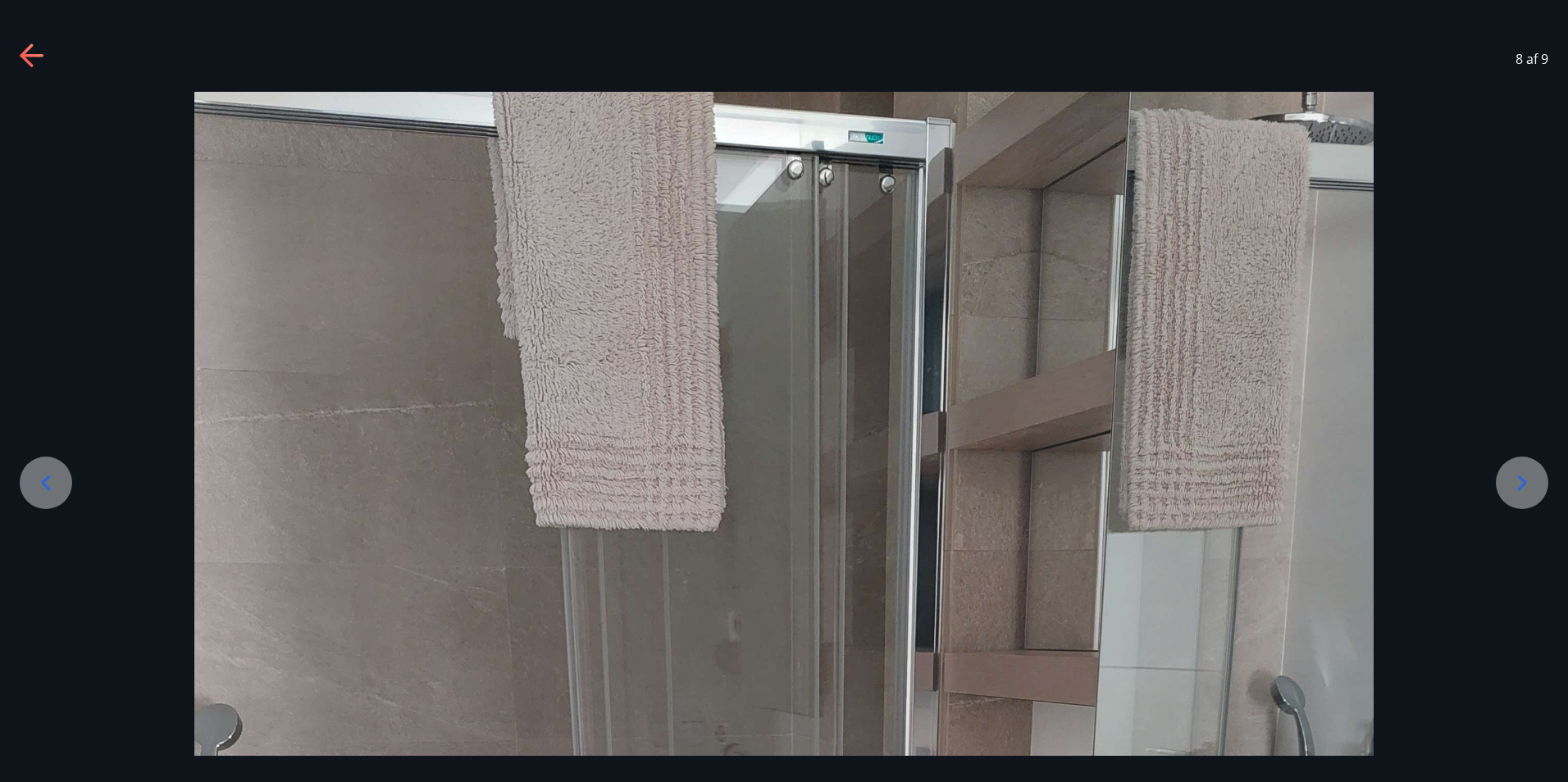
click at [1526, 484] on icon at bounding box center [1523, 483] width 9 height 16
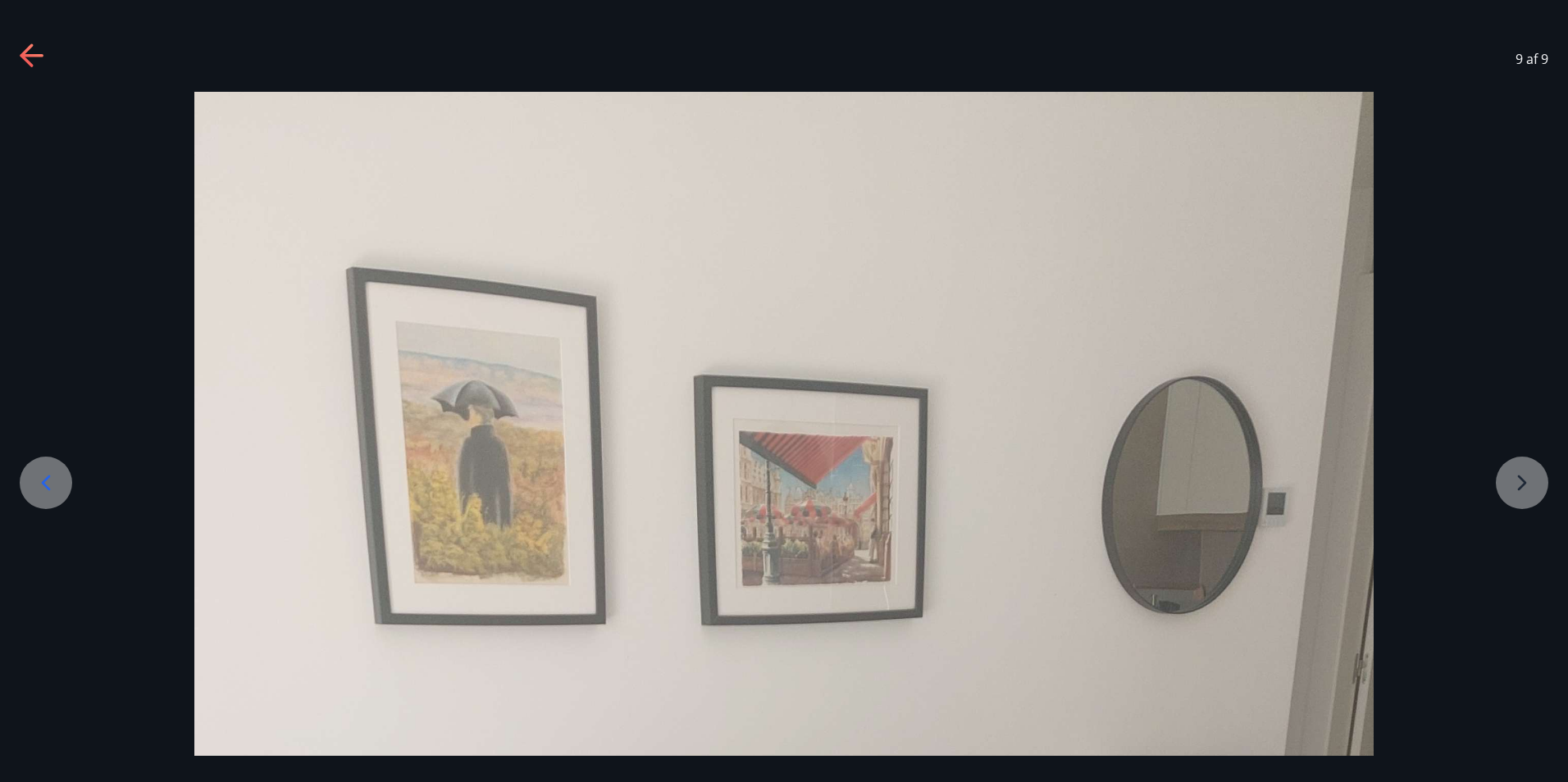
click at [21, 59] on icon at bounding box center [33, 57] width 26 height 26
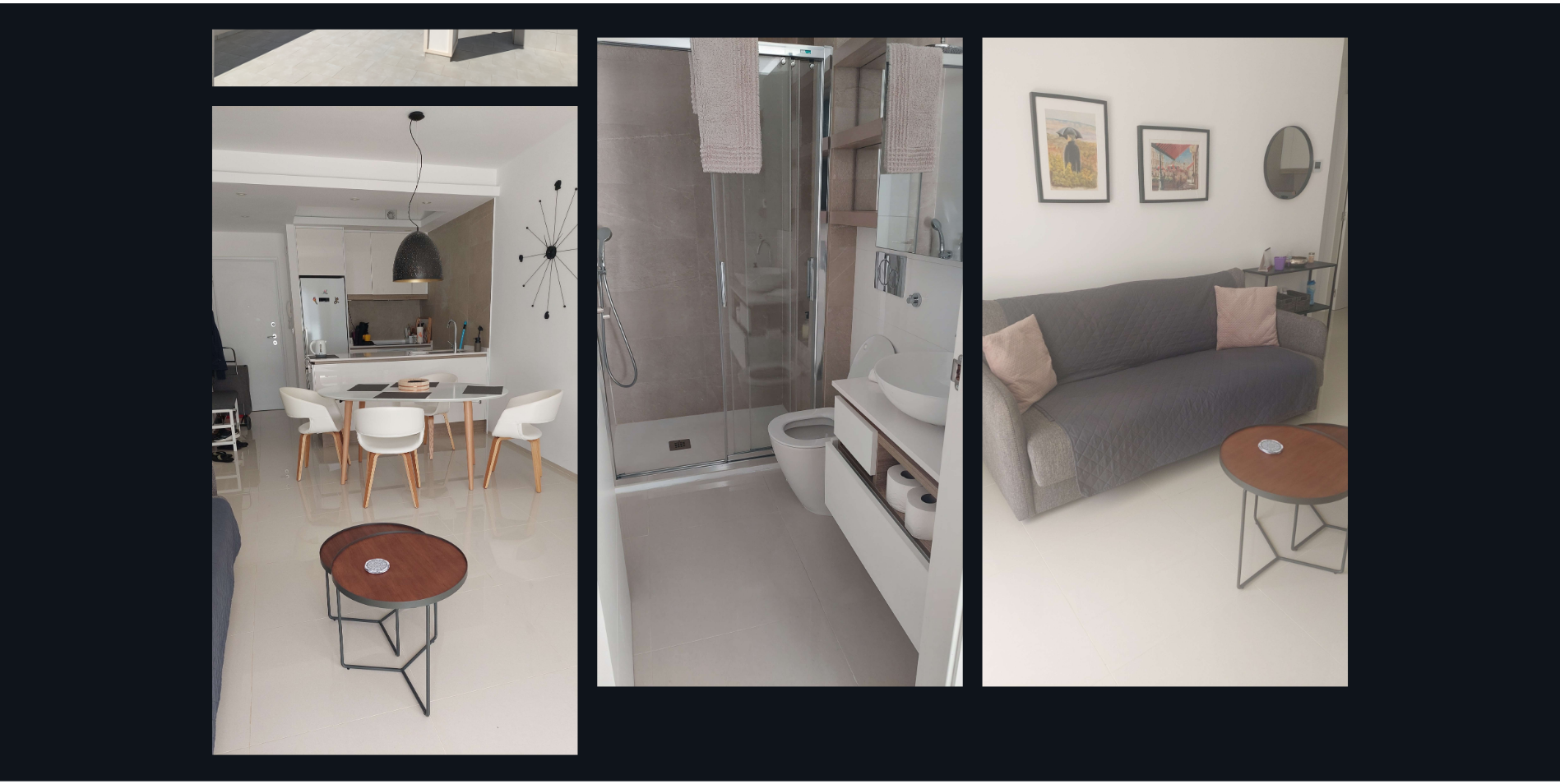
scroll to position [585, 0]
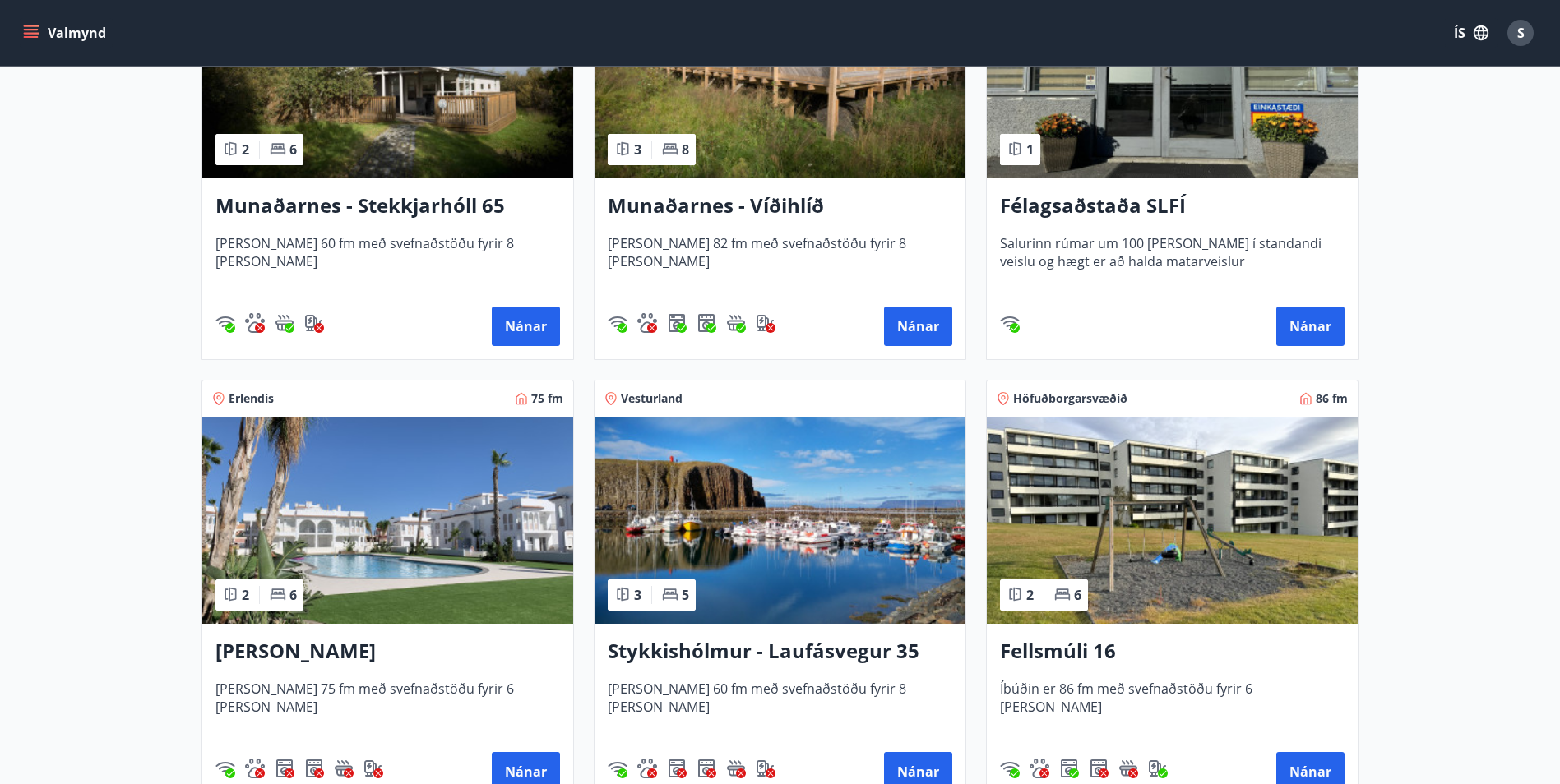
scroll to position [905, 0]
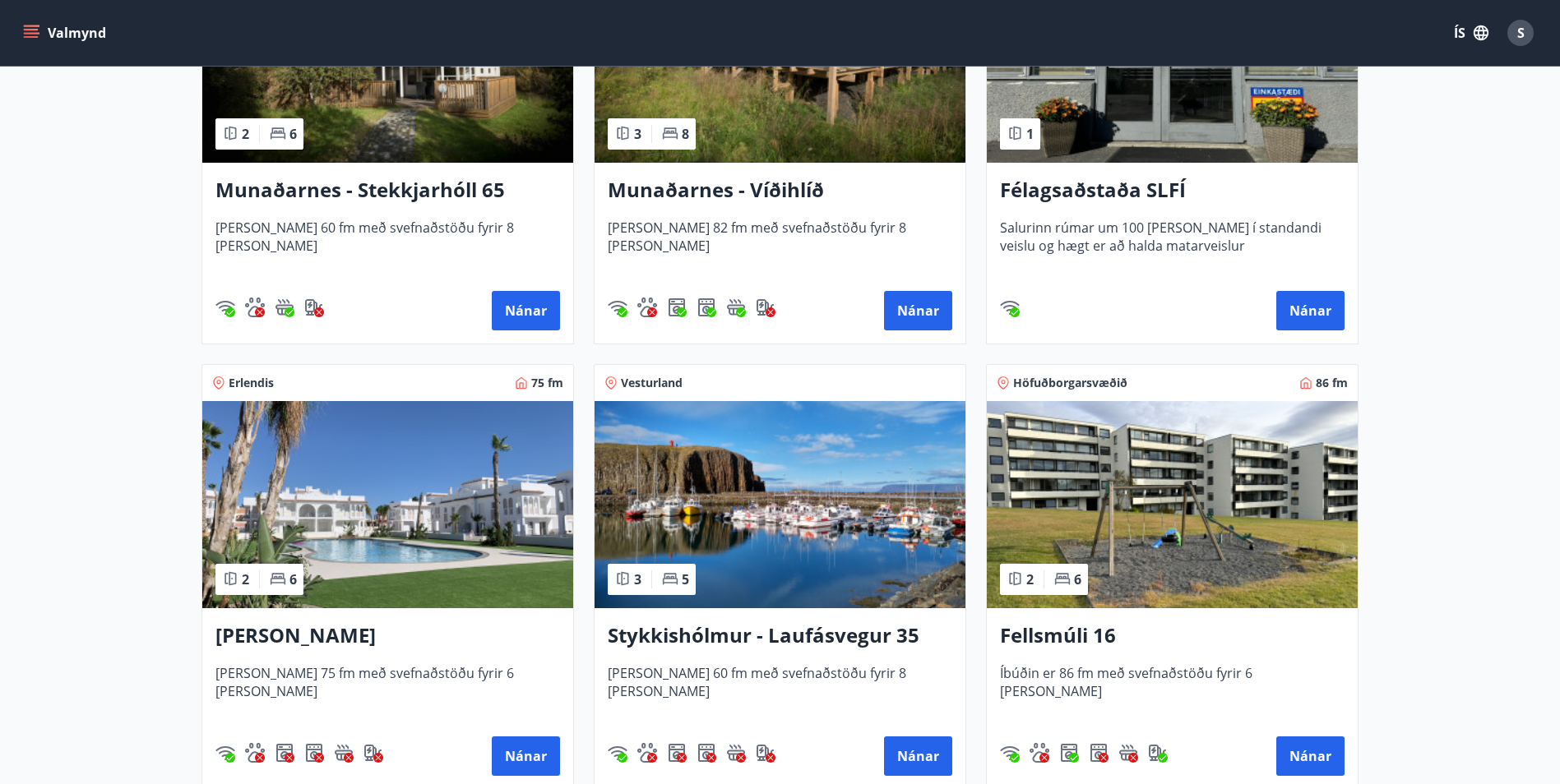
drag, startPoint x: 771, startPoint y: 454, endPoint x: 1544, endPoint y: 285, distance: 791.3
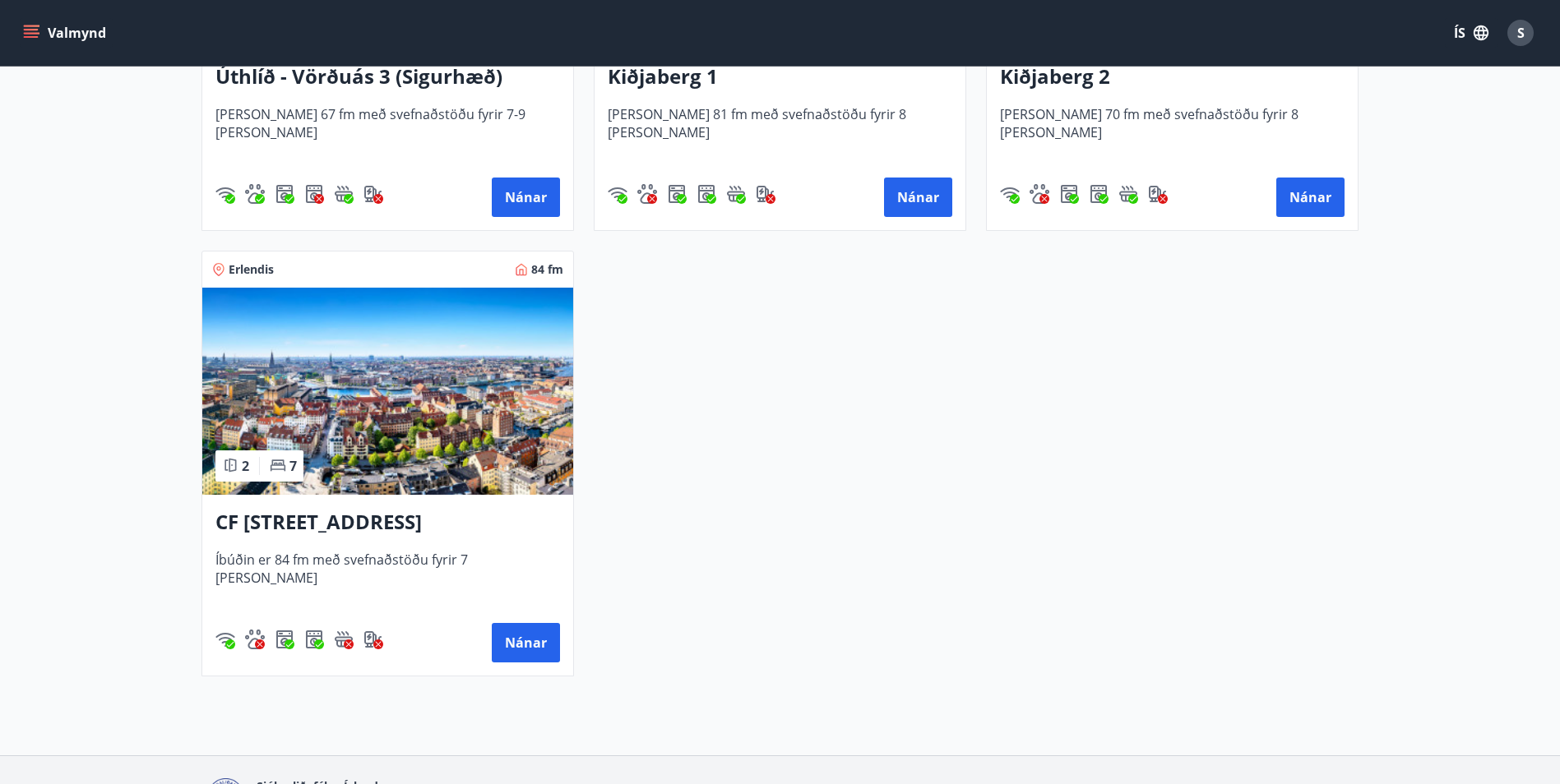
scroll to position [2828, 0]
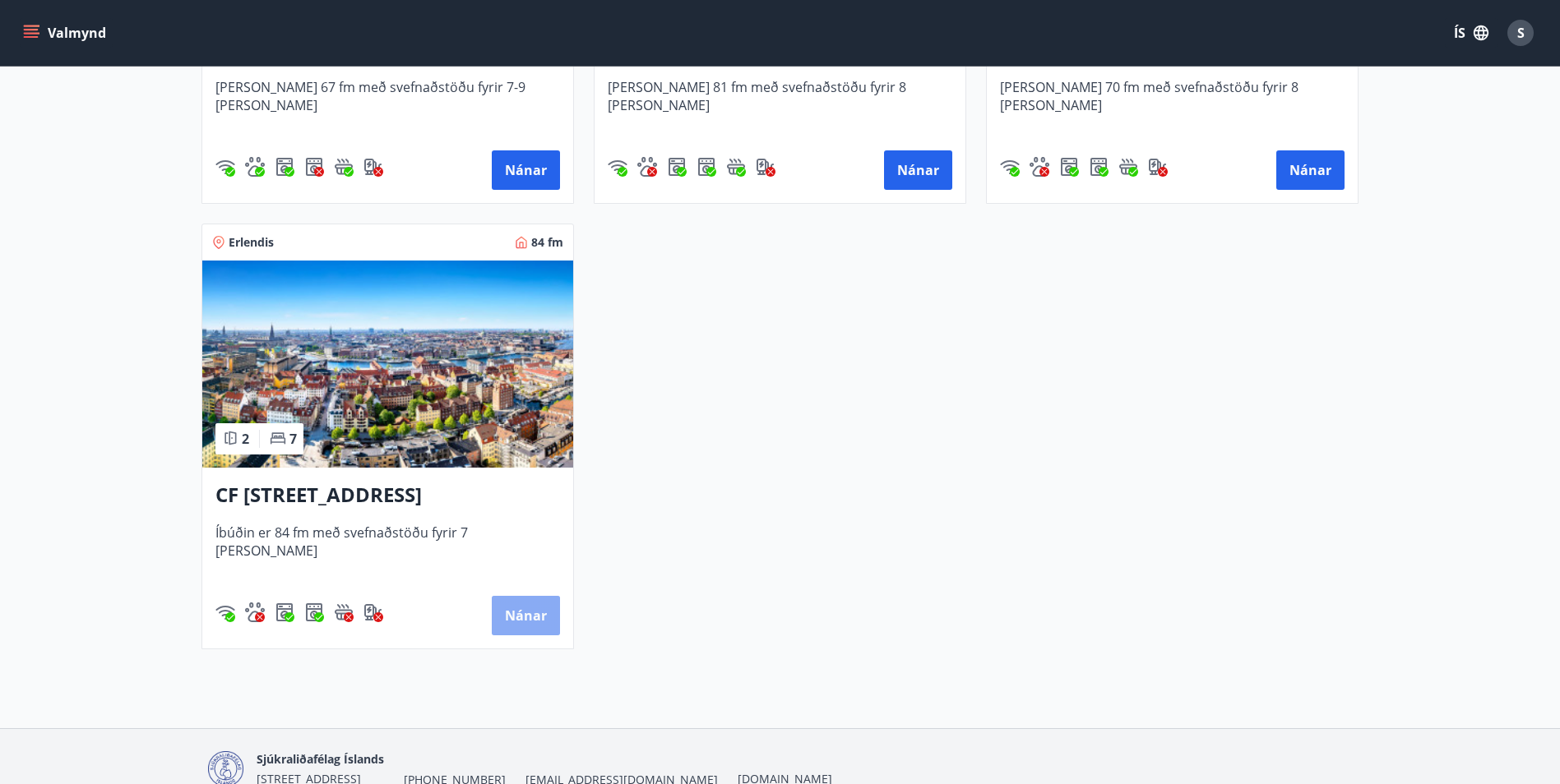
click at [536, 616] on button "Nánar" at bounding box center [525, 616] width 69 height 39
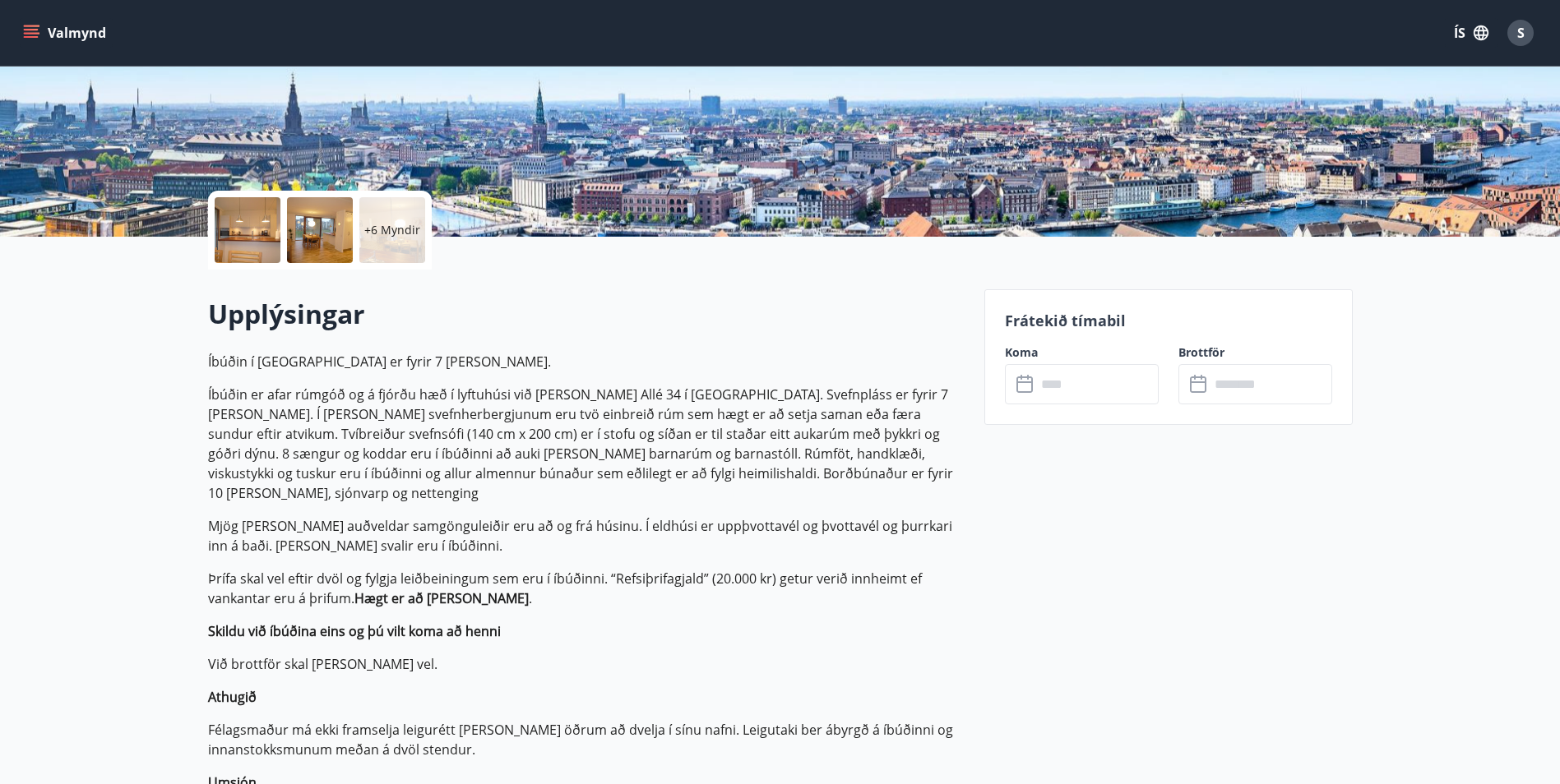
scroll to position [247, 0]
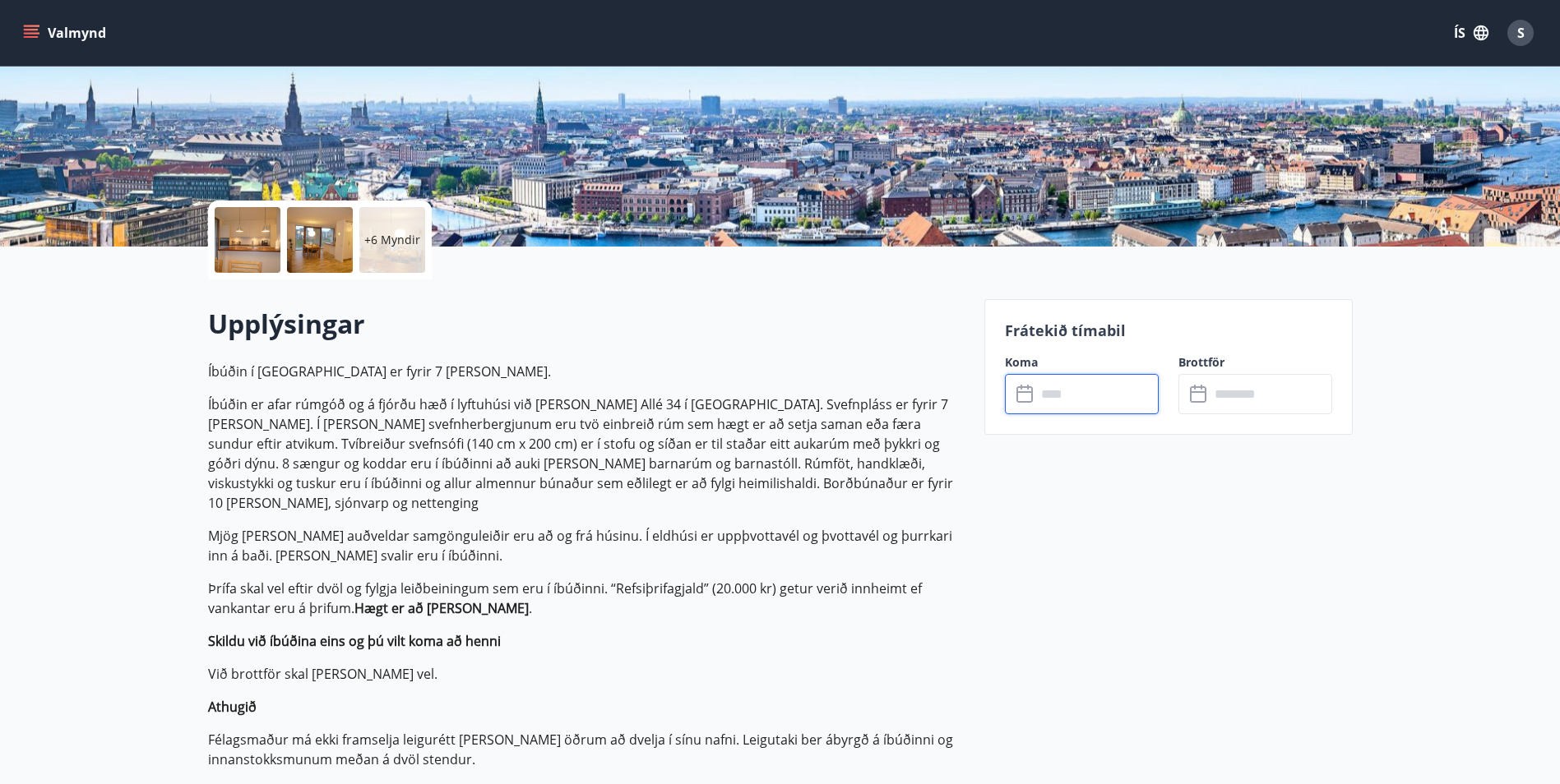
click at [1074, 399] on input "text" at bounding box center [1097, 394] width 123 height 40
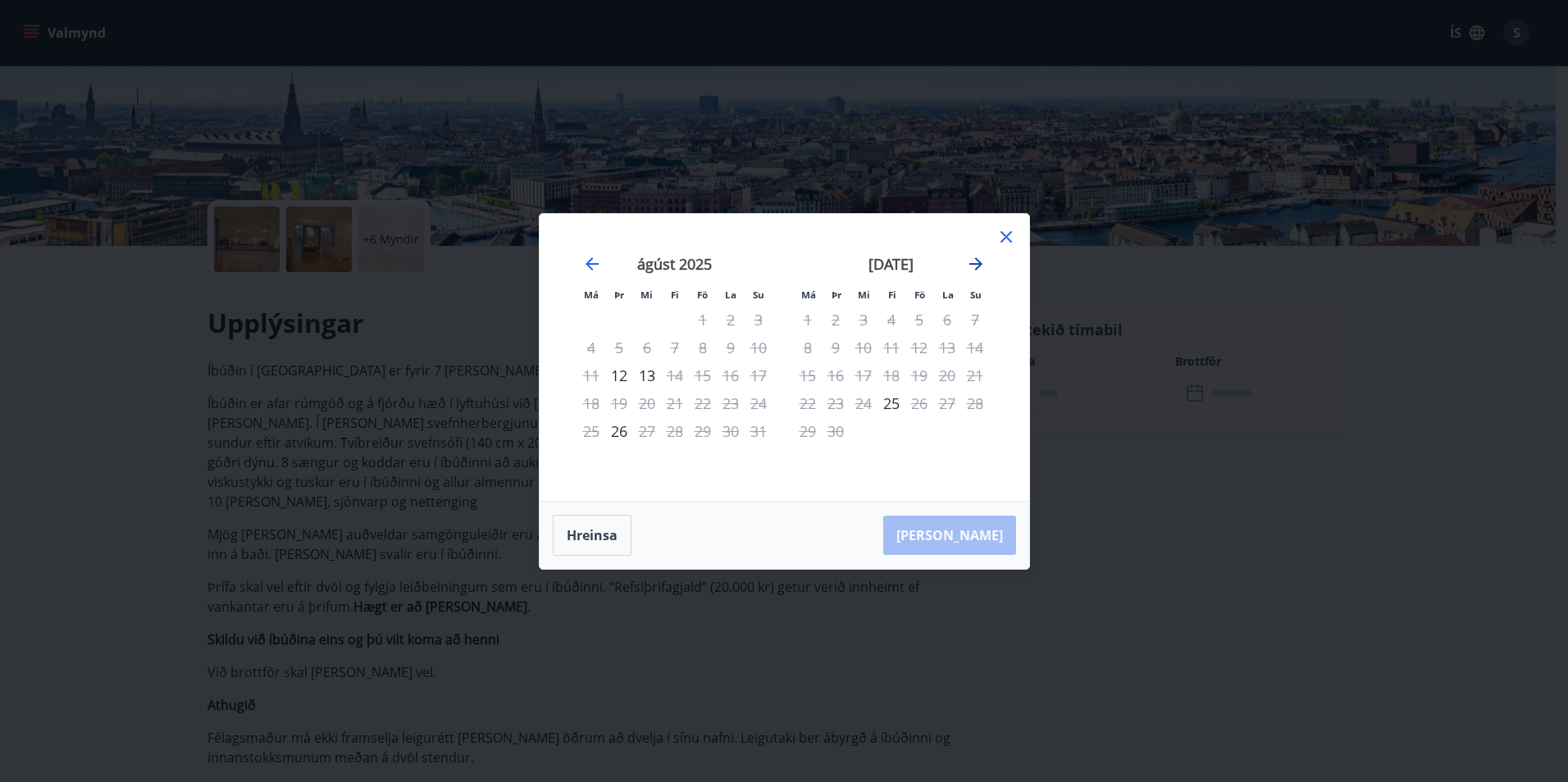
click at [983, 259] on icon "Move forward to switch to the next month." at bounding box center [977, 265] width 20 height 20
click at [976, 263] on icon "Move forward to switch to the next month." at bounding box center [977, 265] width 20 height 20
click at [979, 259] on icon "Move forward to switch to the next month." at bounding box center [977, 265] width 20 height 20
click at [977, 264] on icon "Move forward to switch to the next month." at bounding box center [976, 264] width 13 height 13
click at [976, 264] on icon "Move forward to switch to the next month." at bounding box center [976, 264] width 13 height 13
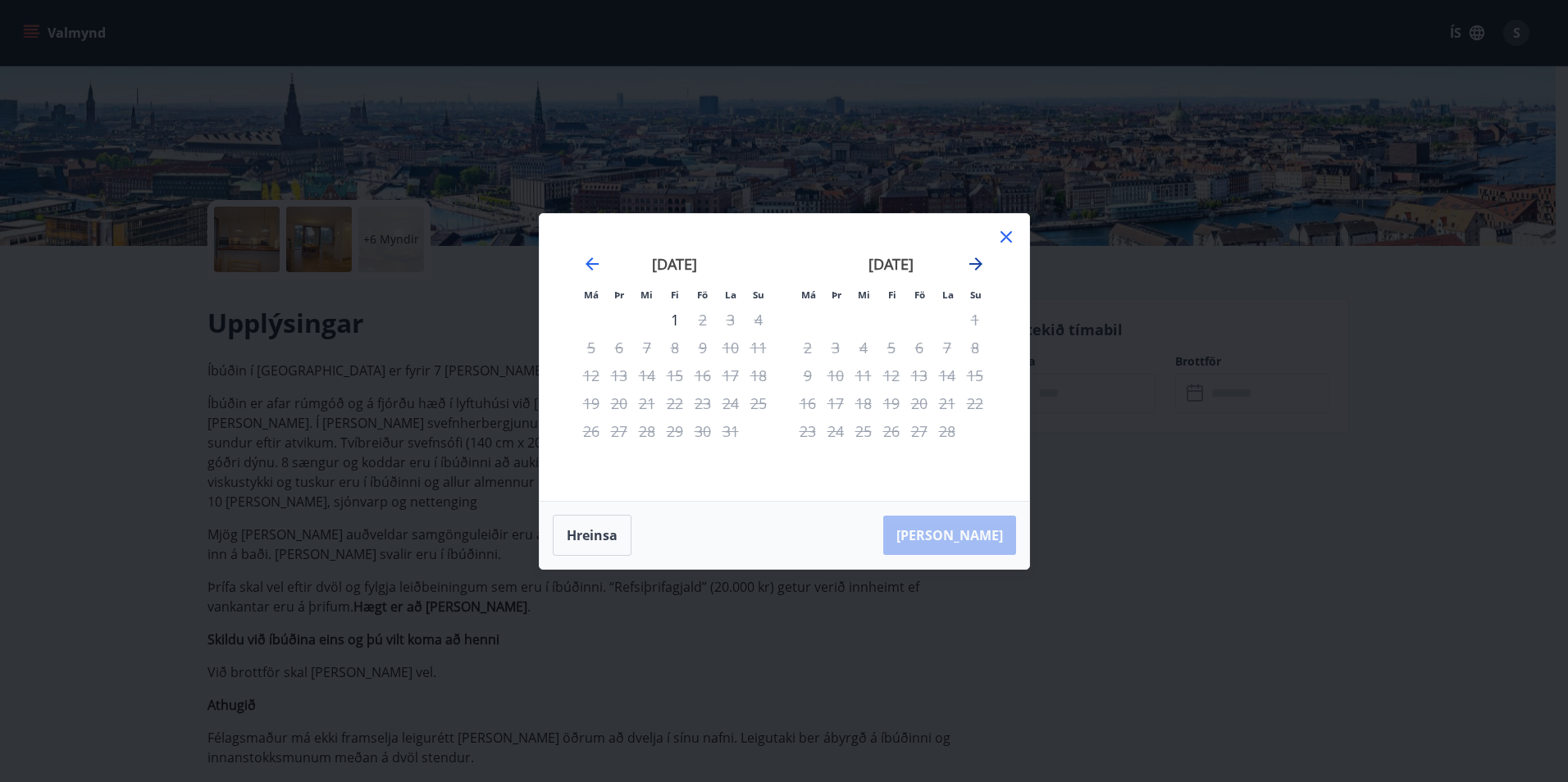
click at [976, 264] on icon "Move forward to switch to the next month." at bounding box center [976, 264] width 13 height 13
click at [586, 263] on icon "Move backward to switch to the previous month." at bounding box center [592, 265] width 20 height 20
click at [977, 406] on div "28" at bounding box center [975, 403] width 28 height 28
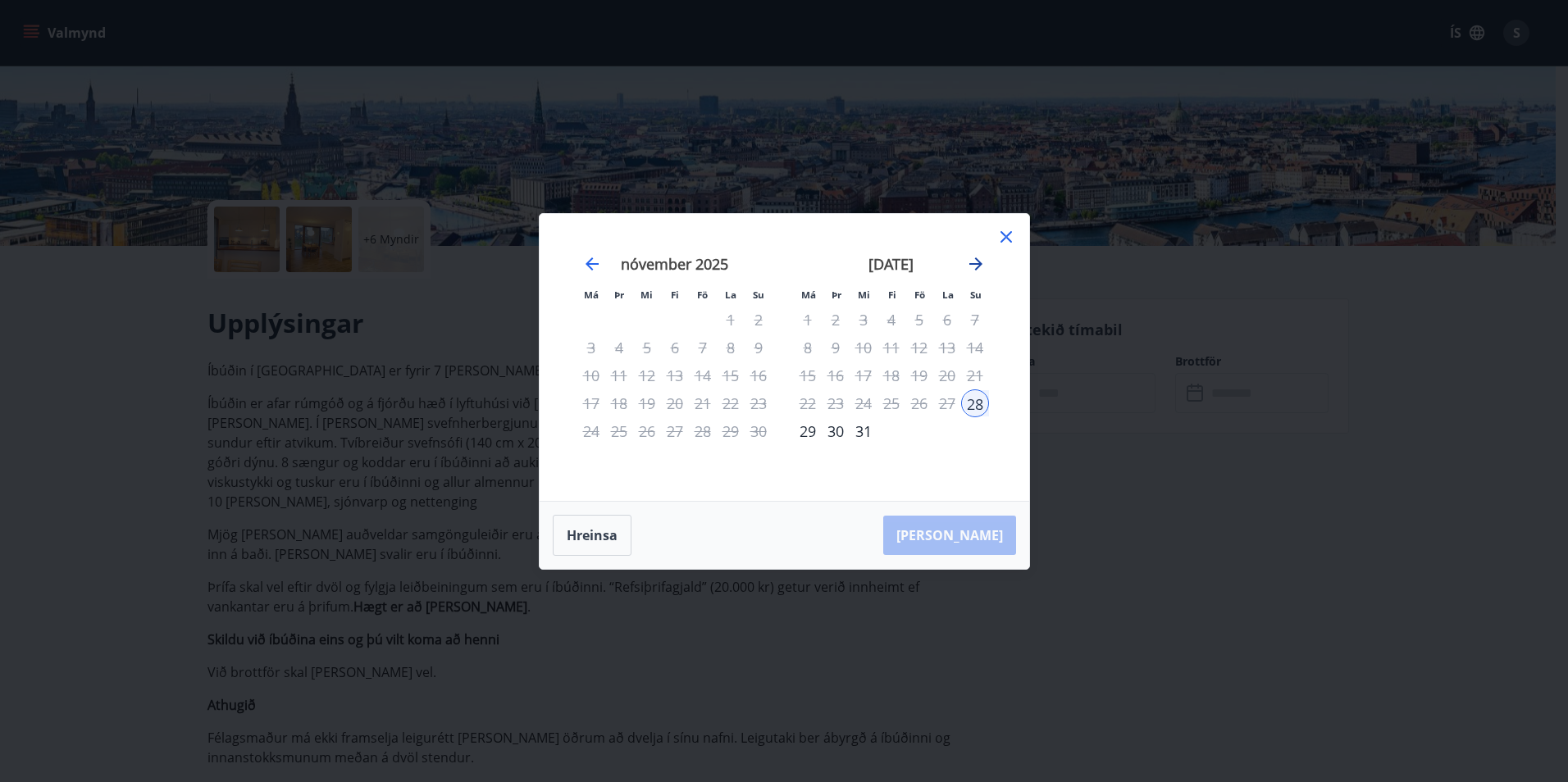
click at [974, 263] on icon "Move forward to switch to the next month." at bounding box center [976, 264] width 13 height 13
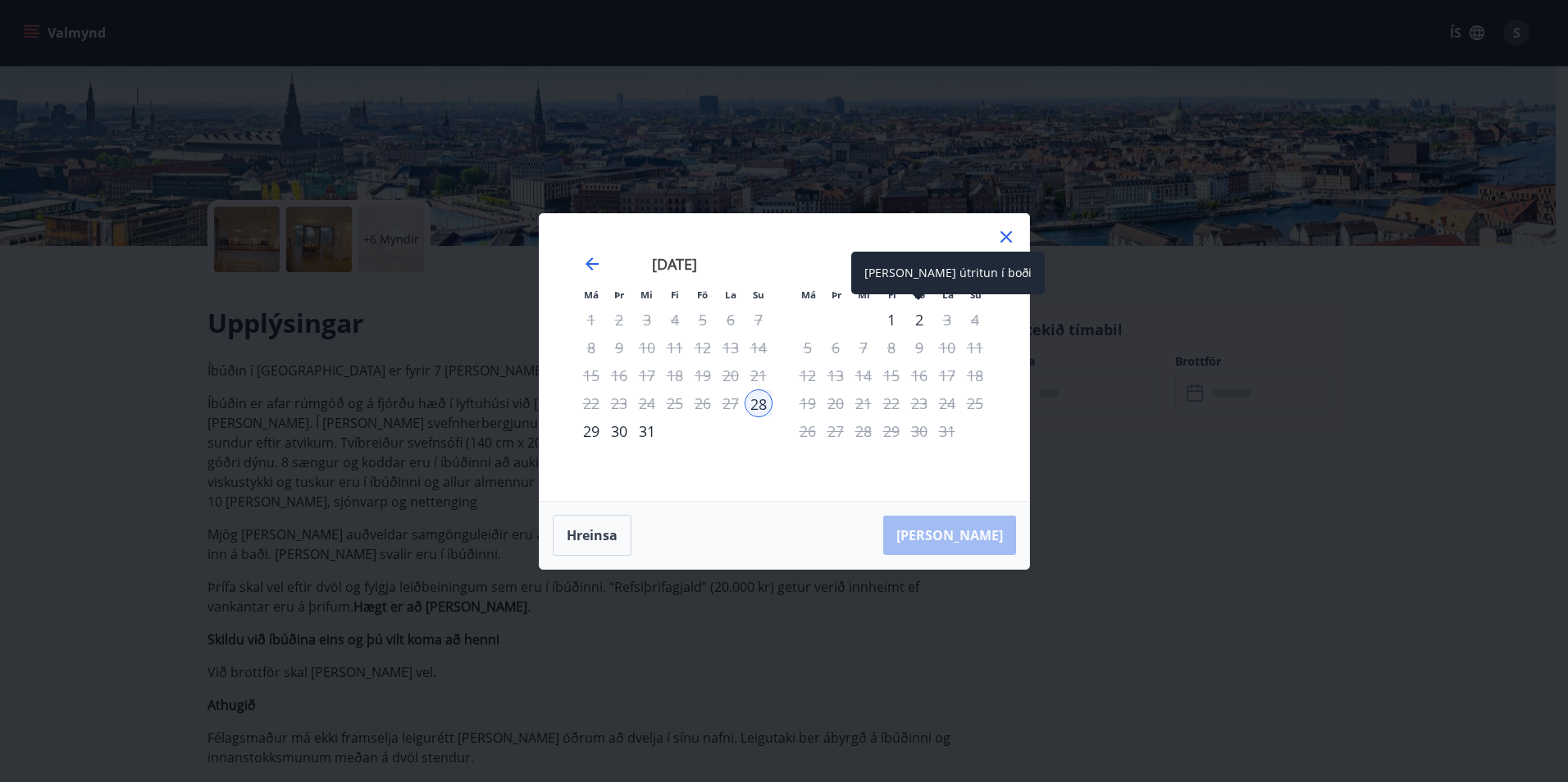
click at [915, 325] on div "2" at bounding box center [919, 319] width 28 height 28
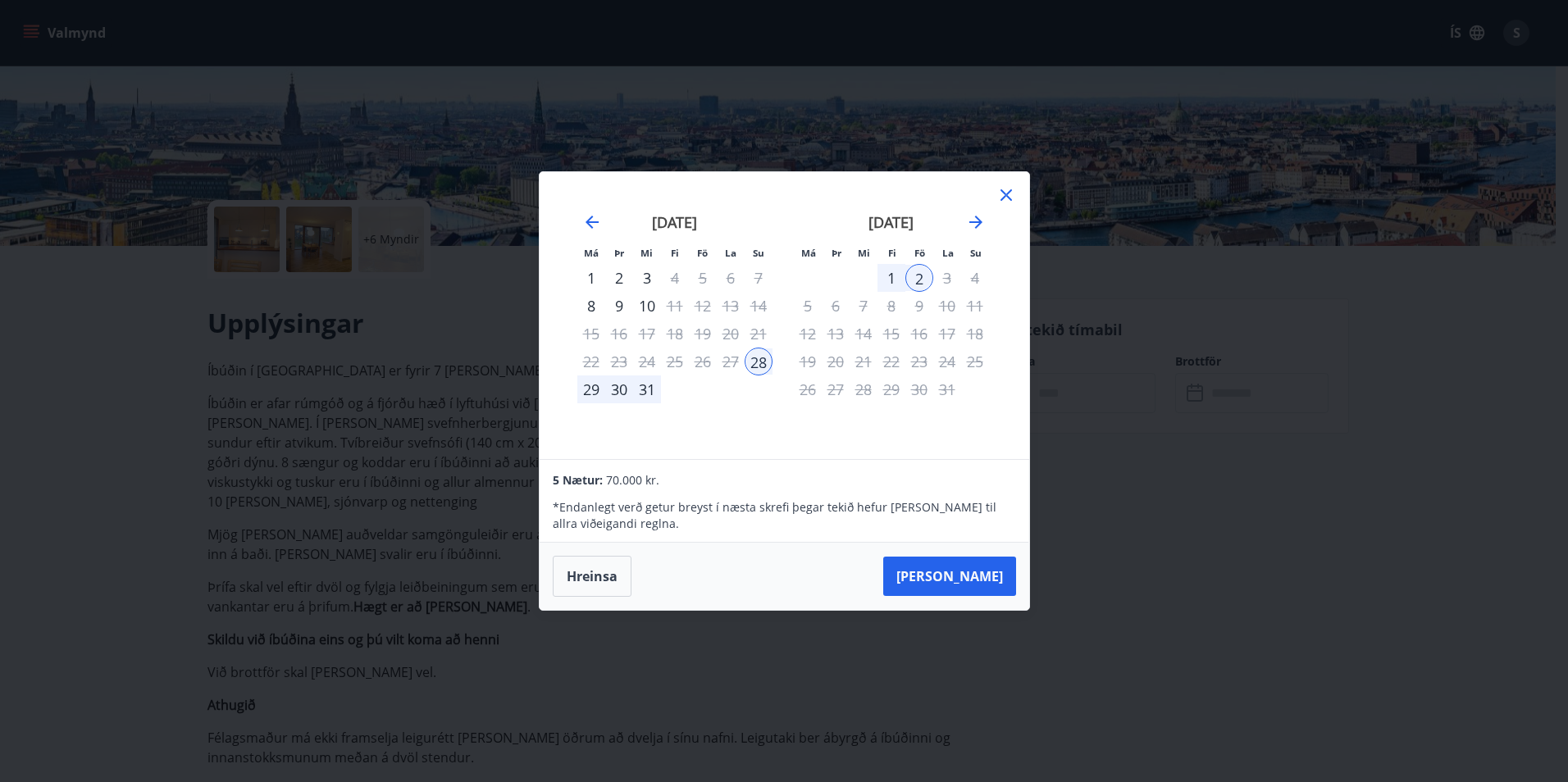
click at [988, 223] on div "[DATE]" at bounding box center [892, 227] width 195 height 72
click at [976, 224] on icon "Move forward to switch to the next month." at bounding box center [977, 223] width 20 height 20
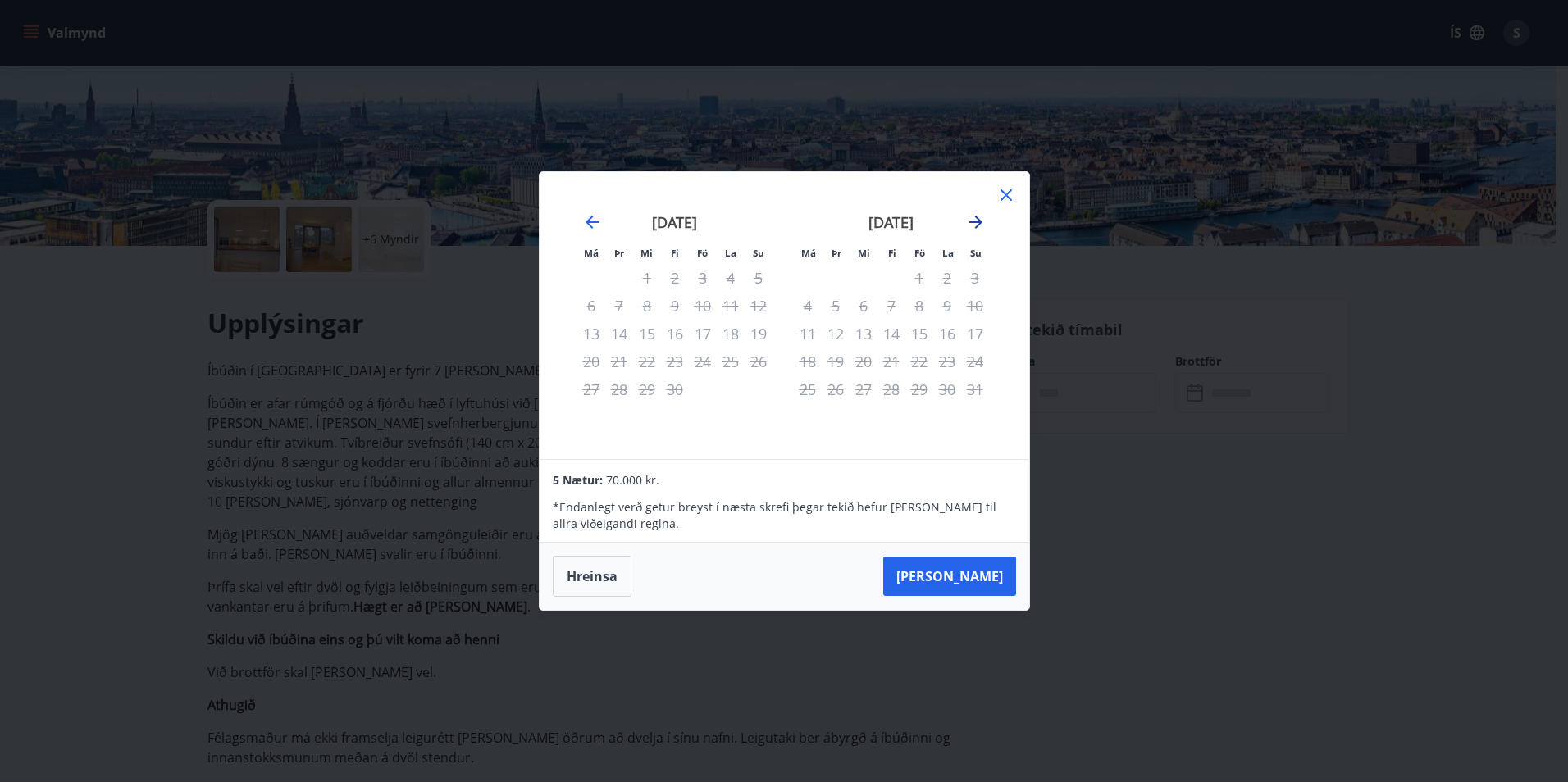
click at [976, 224] on icon "Move forward to switch to the next month." at bounding box center [977, 223] width 20 height 20
click at [1006, 196] on icon at bounding box center [1006, 195] width 12 height 12
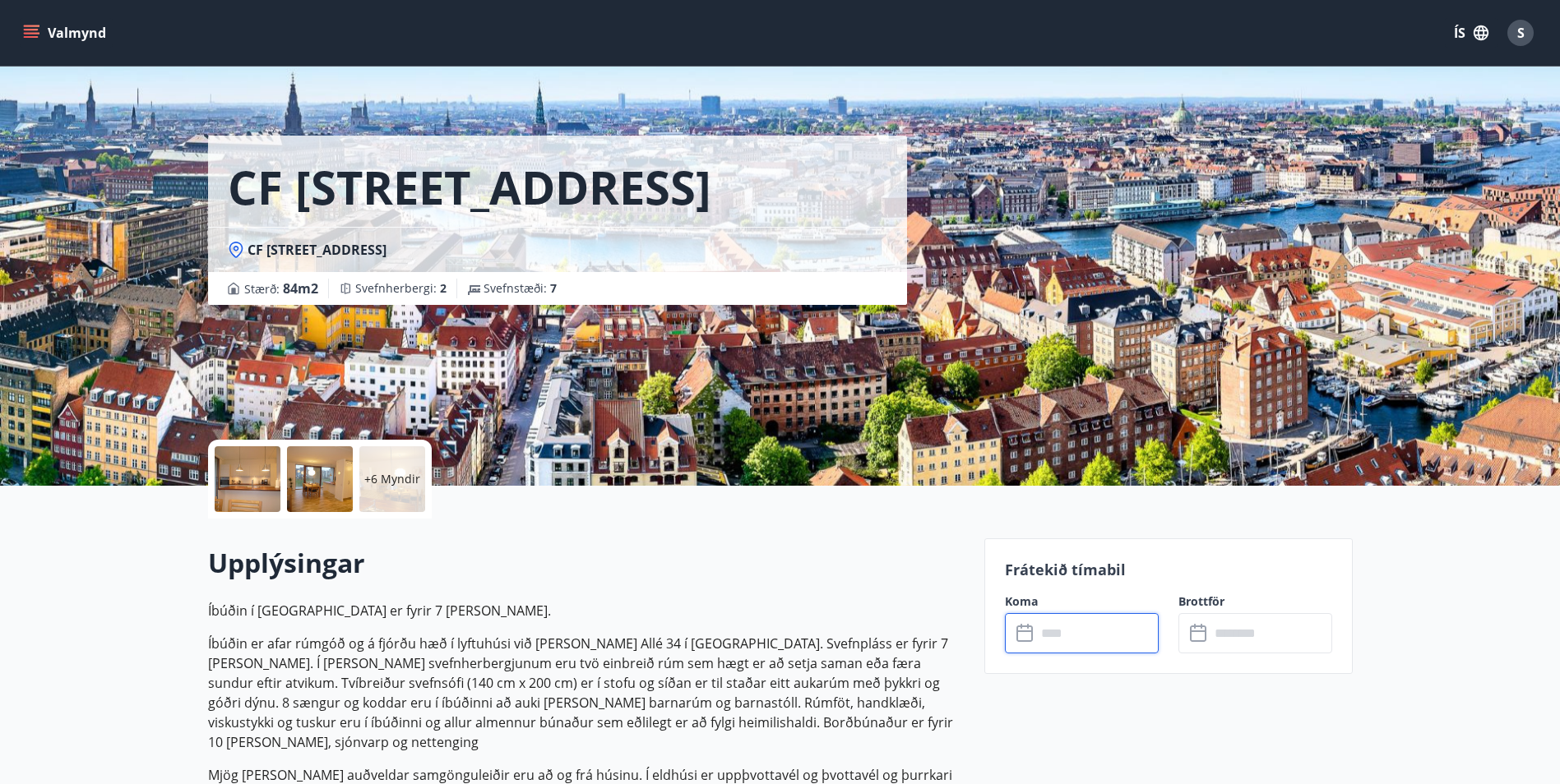
scroll to position [0, 0]
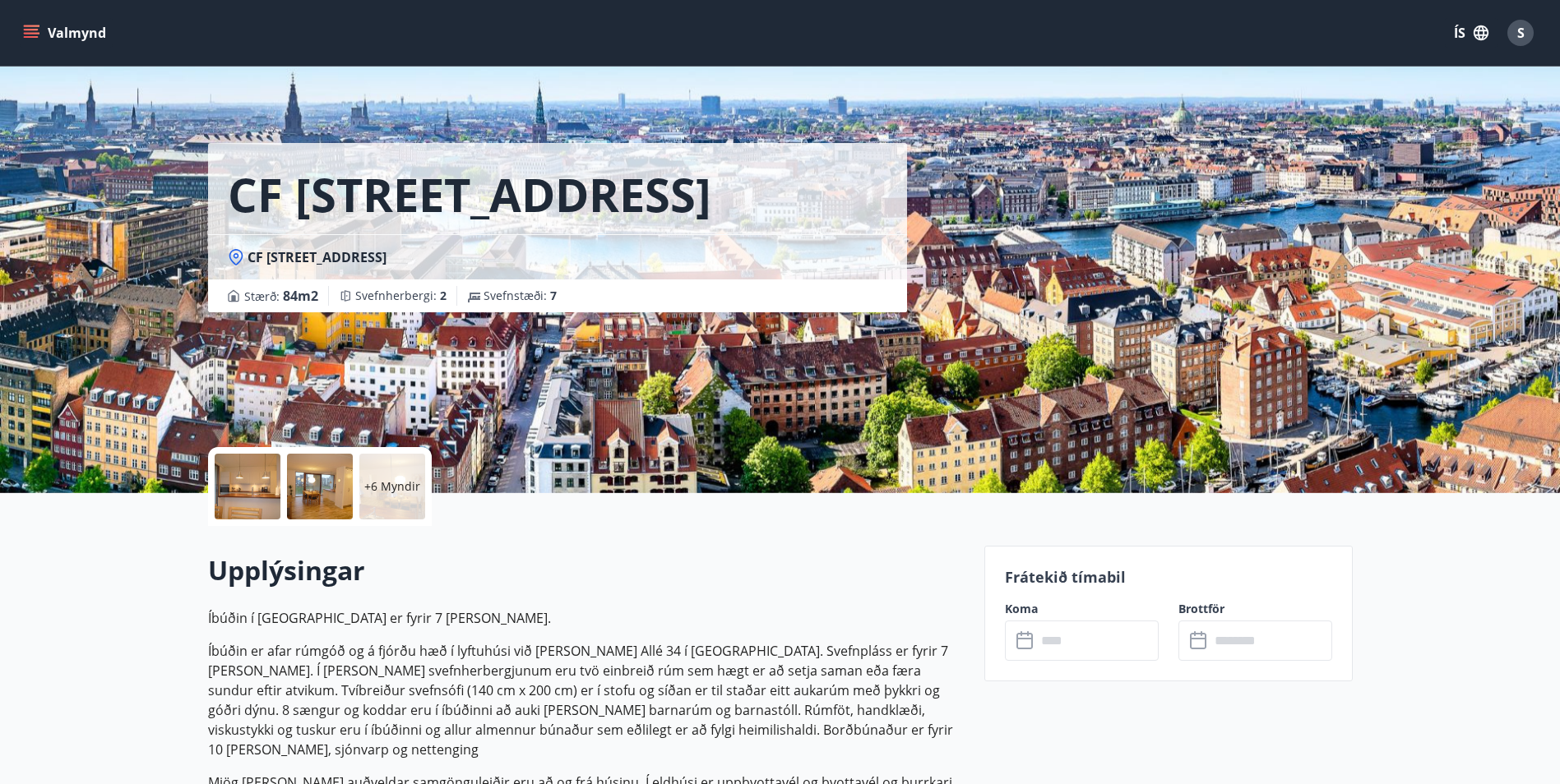
click at [26, 28] on icon "menu" at bounding box center [31, 29] width 15 height 2
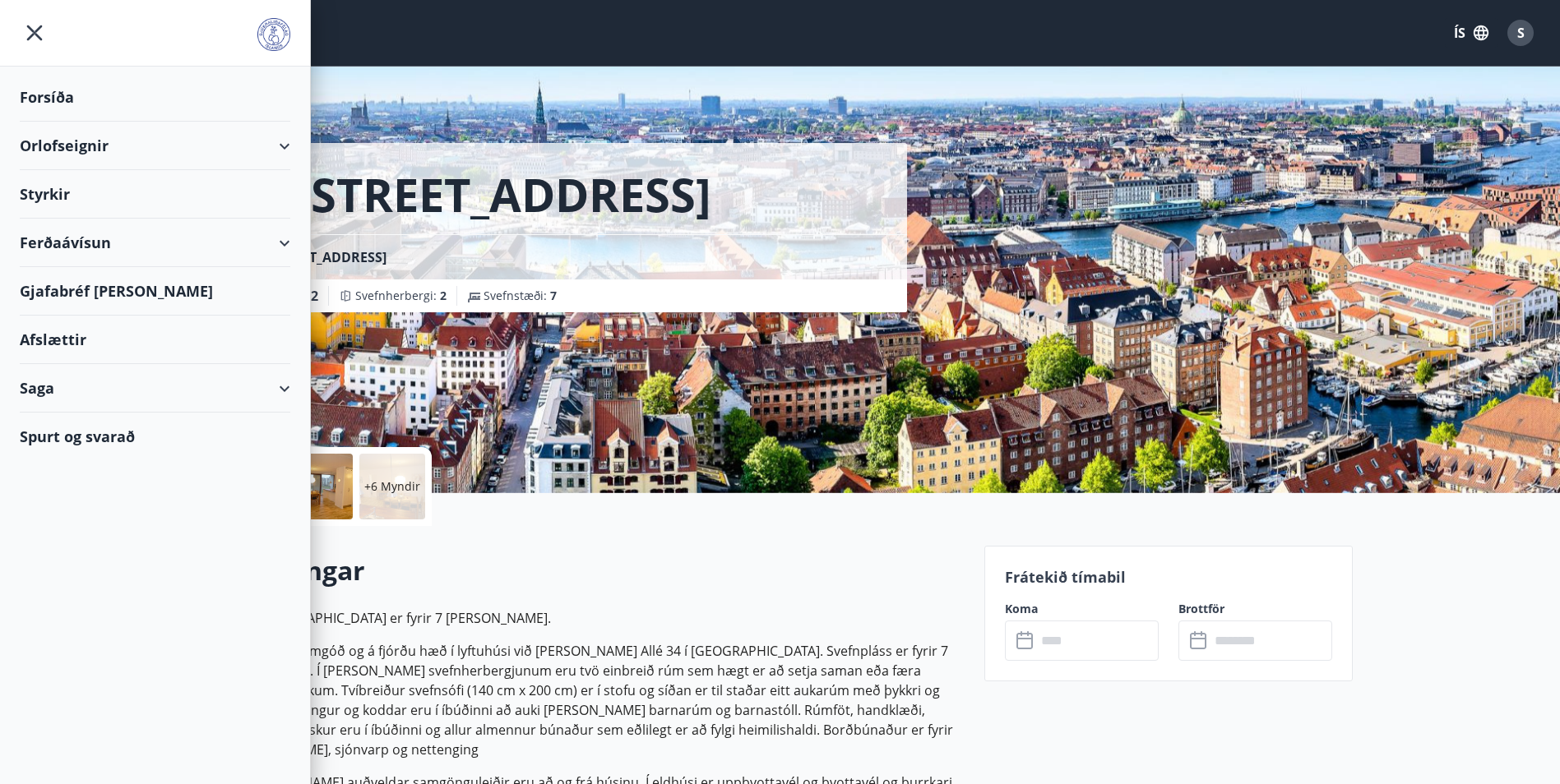
click at [137, 144] on div "Orlofseignir" at bounding box center [156, 145] width 271 height 48
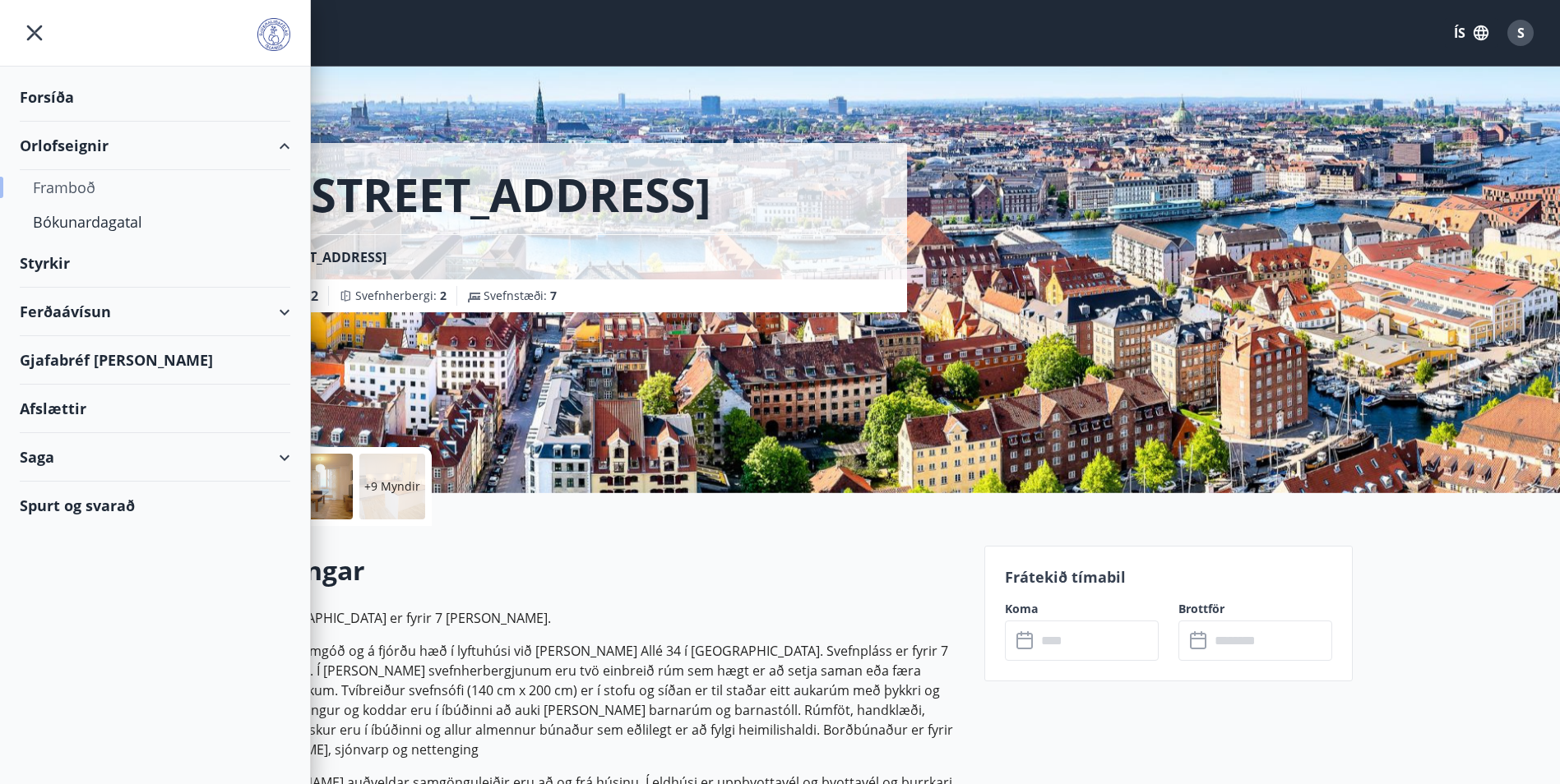
click at [87, 187] on div "Framboð" at bounding box center [155, 188] width 244 height 35
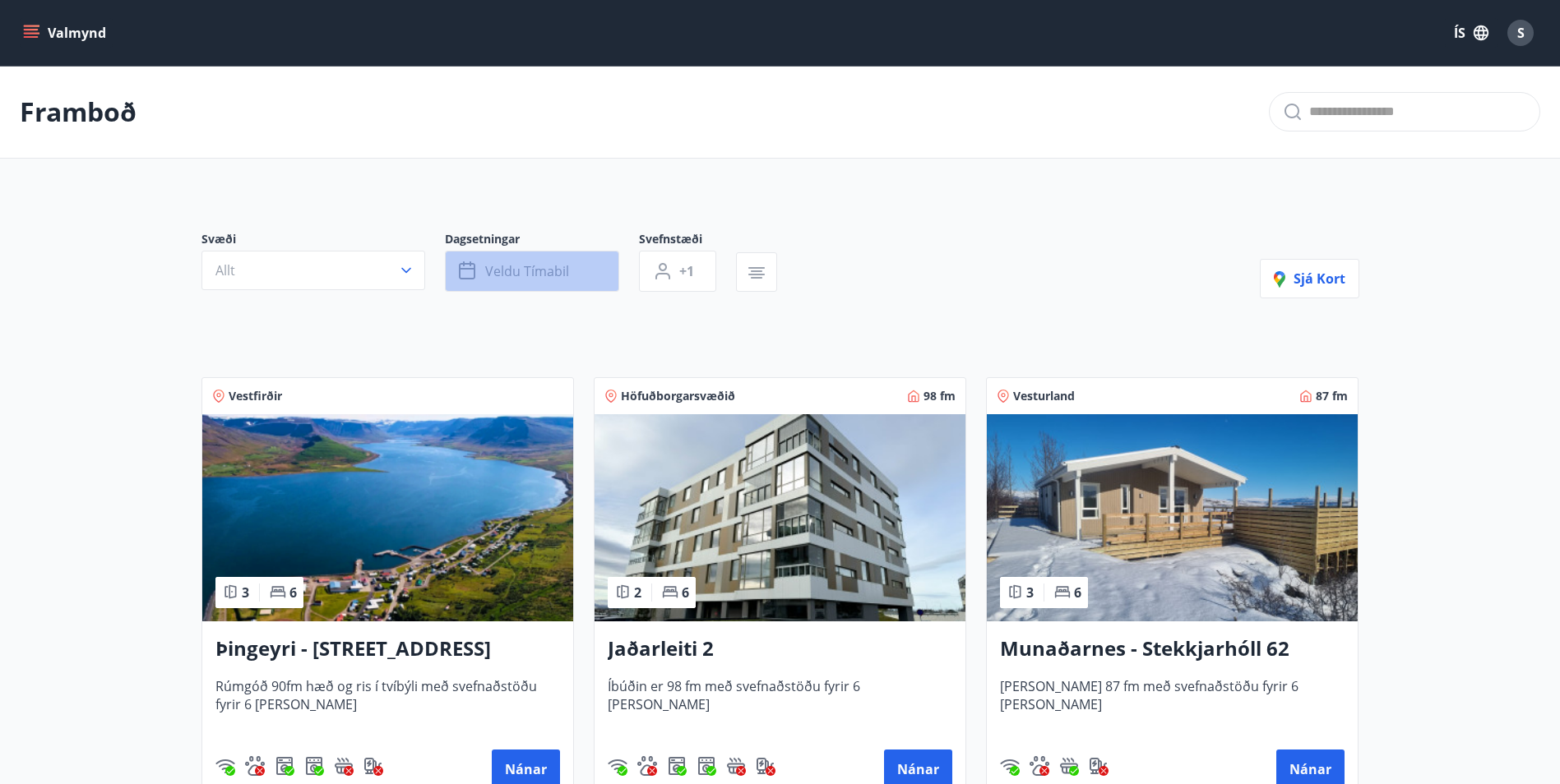
click at [548, 272] on span "Veldu tímabil" at bounding box center [527, 272] width 84 height 18
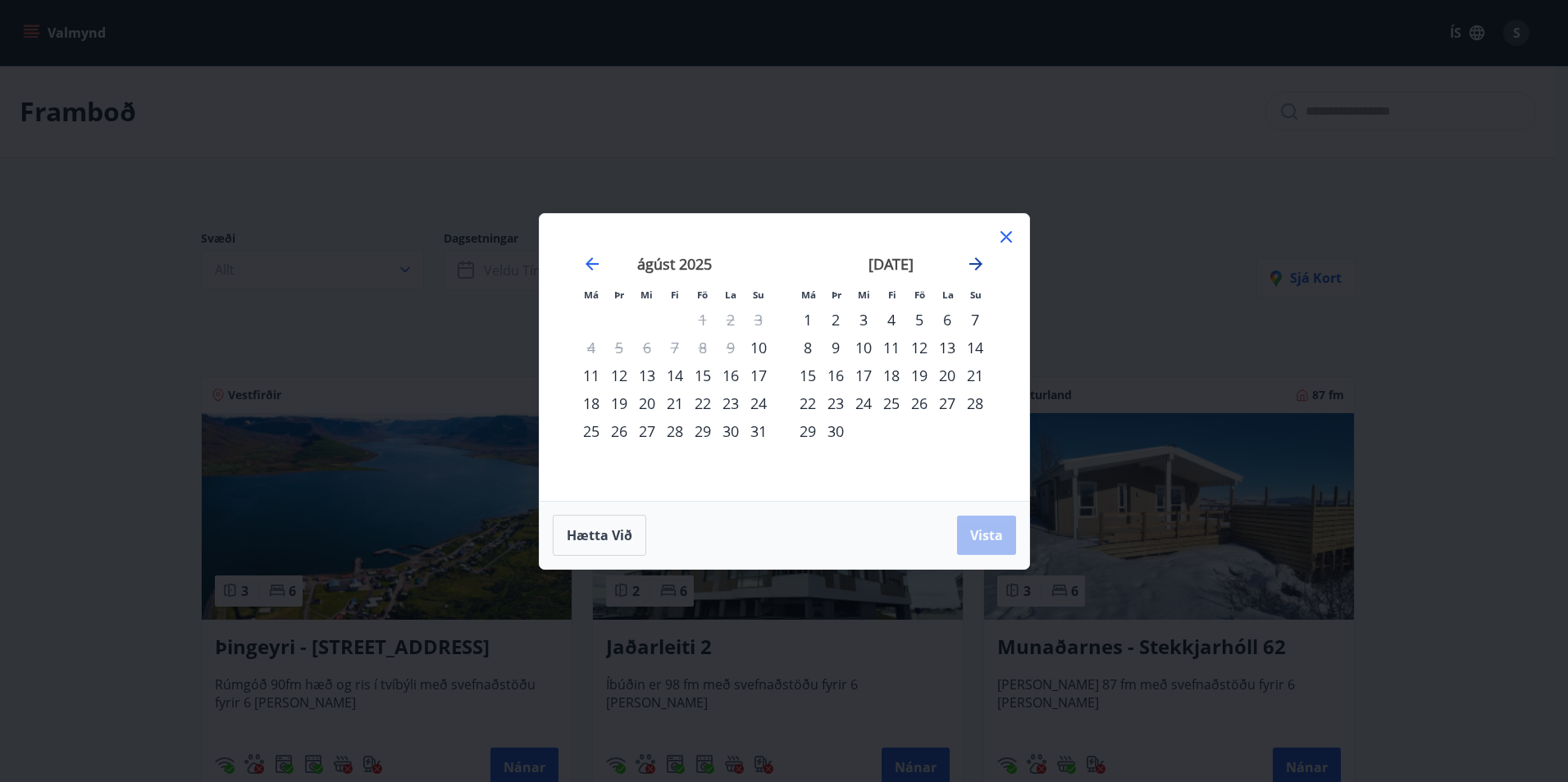
click at [967, 264] on icon "Move forward to switch to the next month." at bounding box center [977, 265] width 20 height 20
click at [970, 262] on icon "Move forward to switch to the next month." at bounding box center [977, 265] width 20 height 20
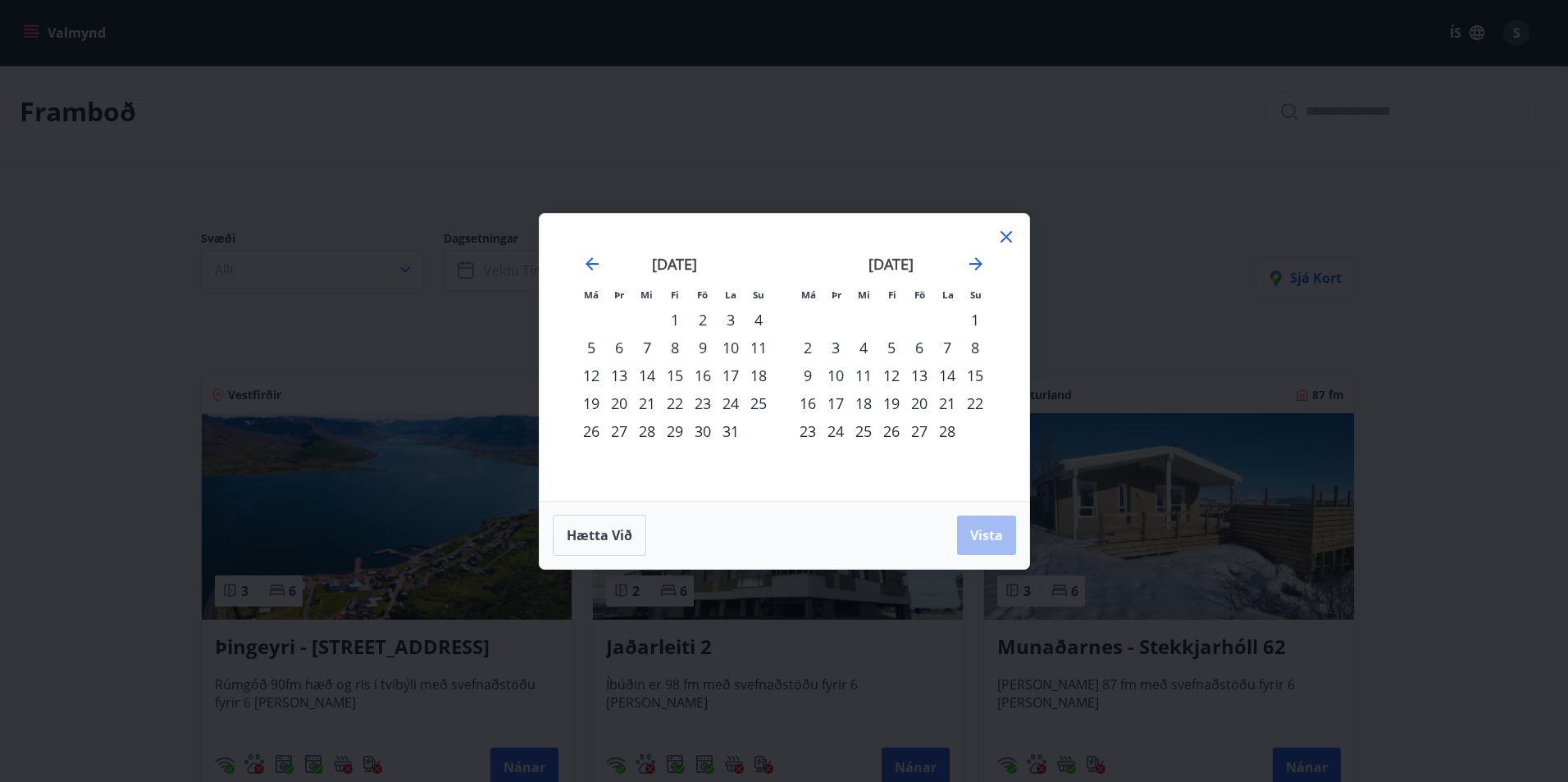
click at [920, 346] on div "6" at bounding box center [919, 348] width 28 height 28
click at [841, 377] on div "10" at bounding box center [836, 375] width 28 height 28
click at [985, 530] on span "Vista" at bounding box center [987, 536] width 33 height 18
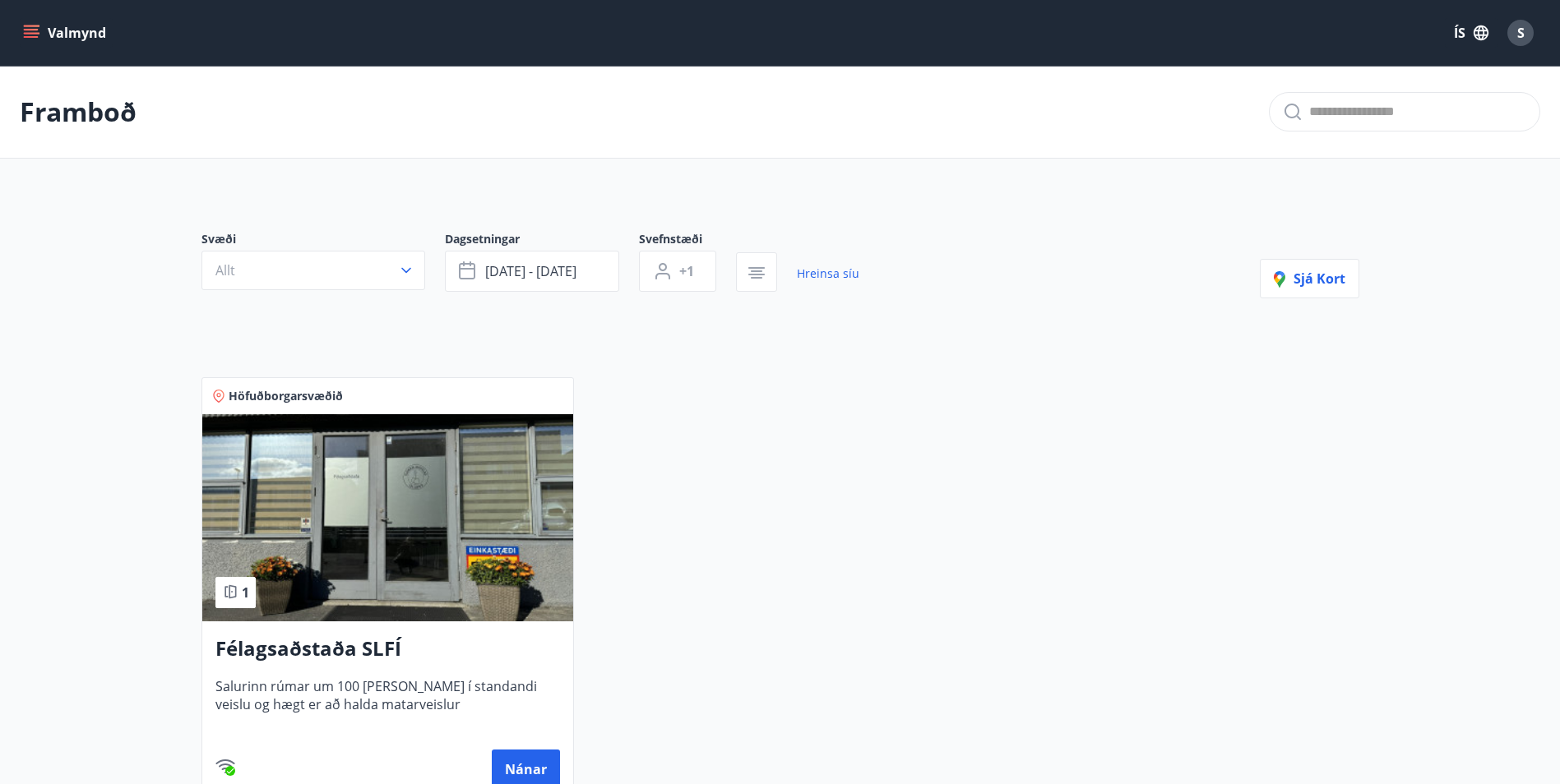
drag, startPoint x: 451, startPoint y: 405, endPoint x: 854, endPoint y: 478, distance: 409.6
click at [854, 478] on div "Höfuðborgarsvæðið 1 Félagsaðstaða SLFÍ Salurinn rúmar um 100 [PERSON_NAME] í st…" at bounding box center [770, 580] width 1178 height 446
click at [400, 274] on icon "button" at bounding box center [406, 271] width 16 height 16
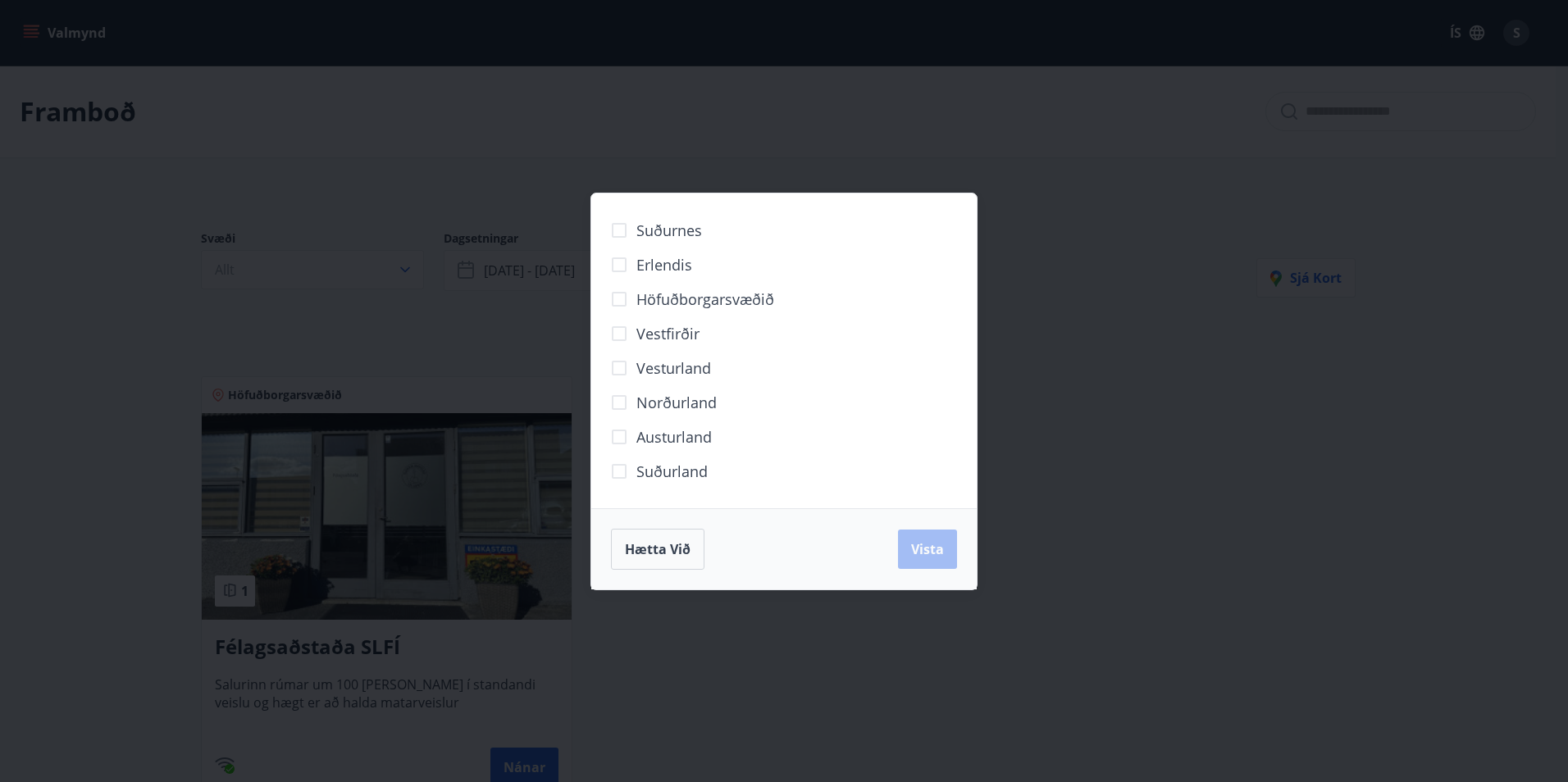
click at [1147, 424] on div "Suðurnes Erlendis Höfuðborgarsvæðið [GEOGRAPHIC_DATA] [GEOGRAPHIC_DATA] [GEOGRA…" at bounding box center [784, 391] width 1568 height 782
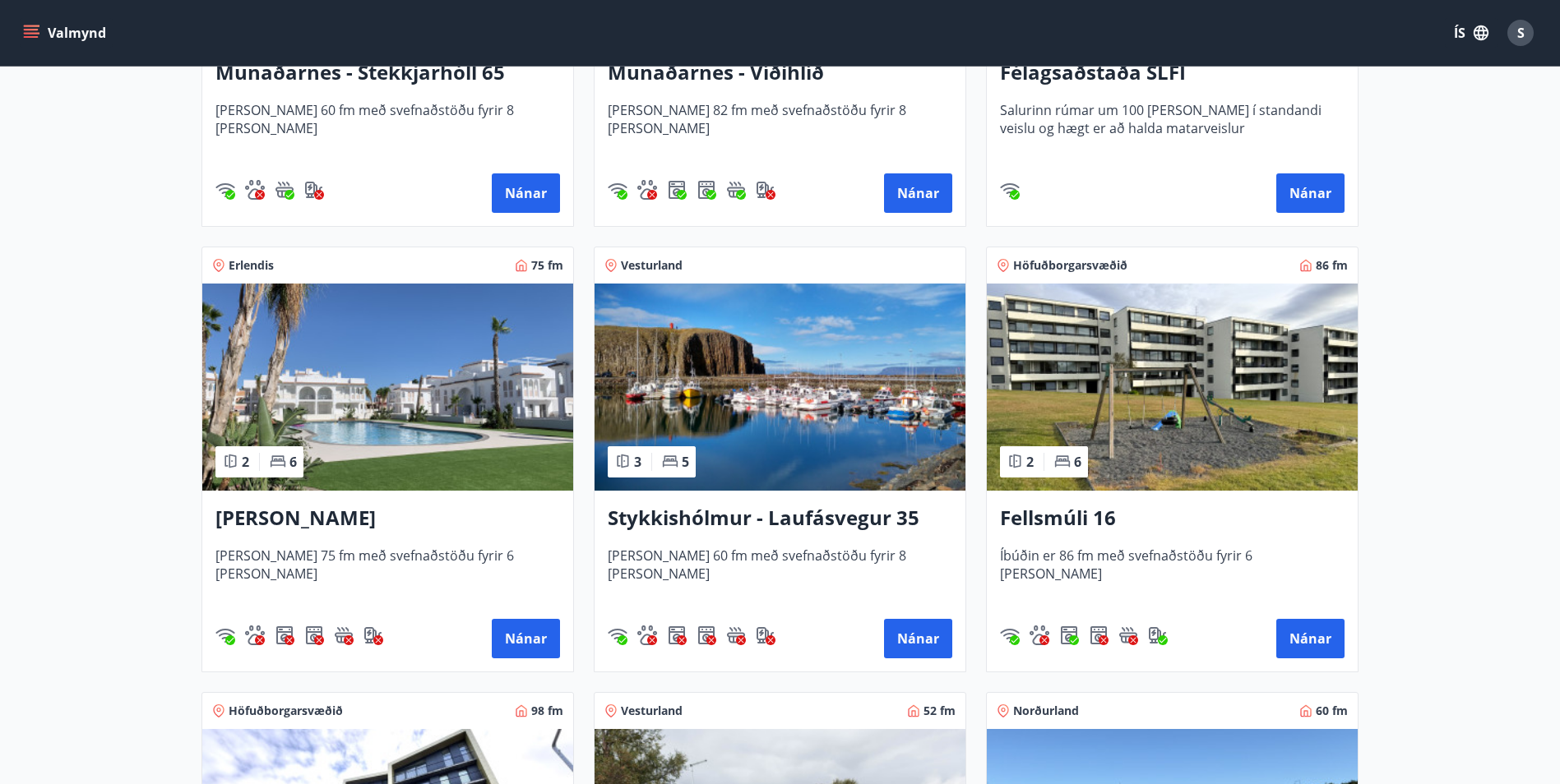
scroll to position [1069, 0]
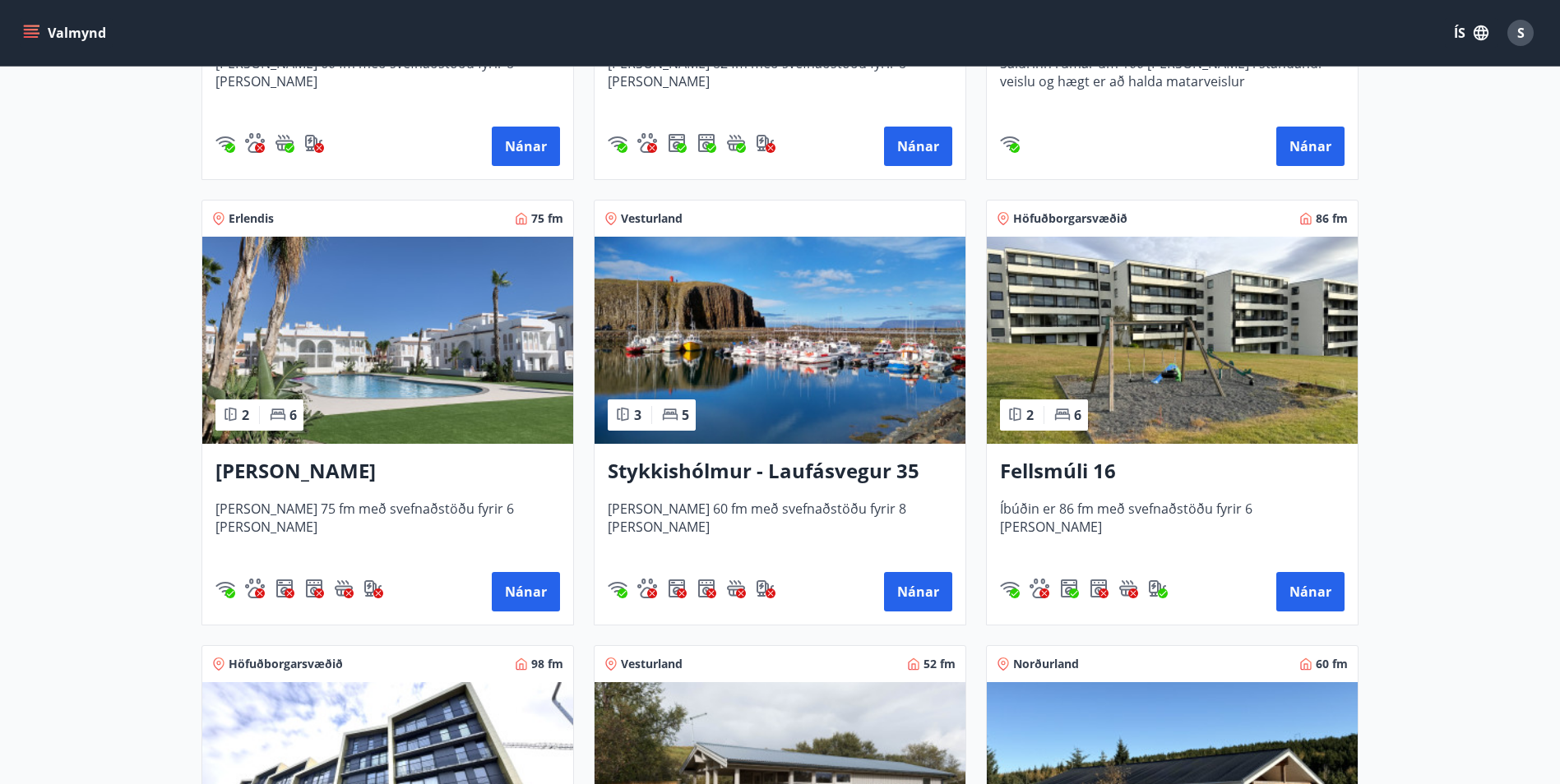
click at [702, 470] on h3 "Stykkishólmur - Laufásvegur 35" at bounding box center [780, 472] width 345 height 29
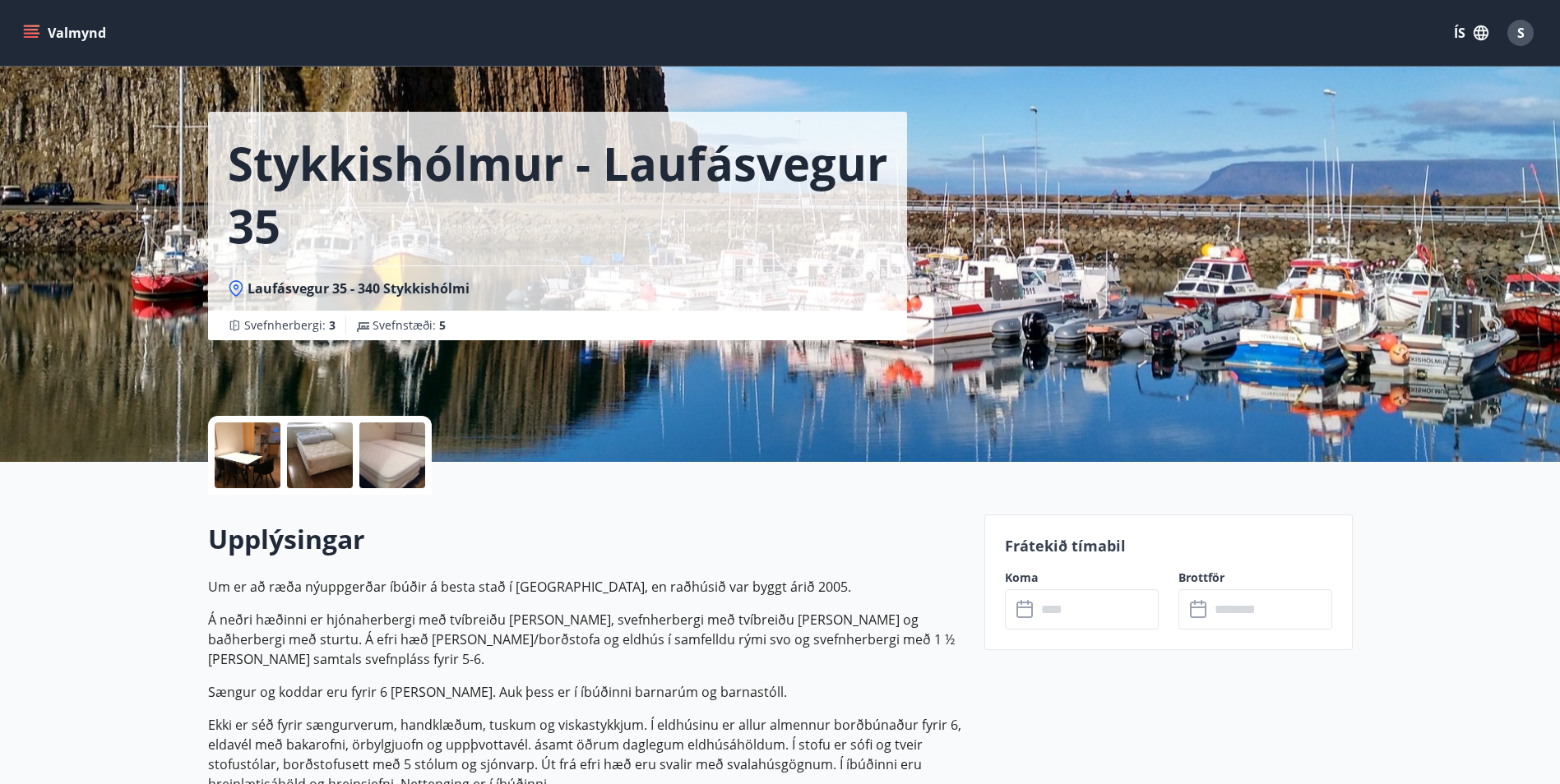
scroll to position [165, 0]
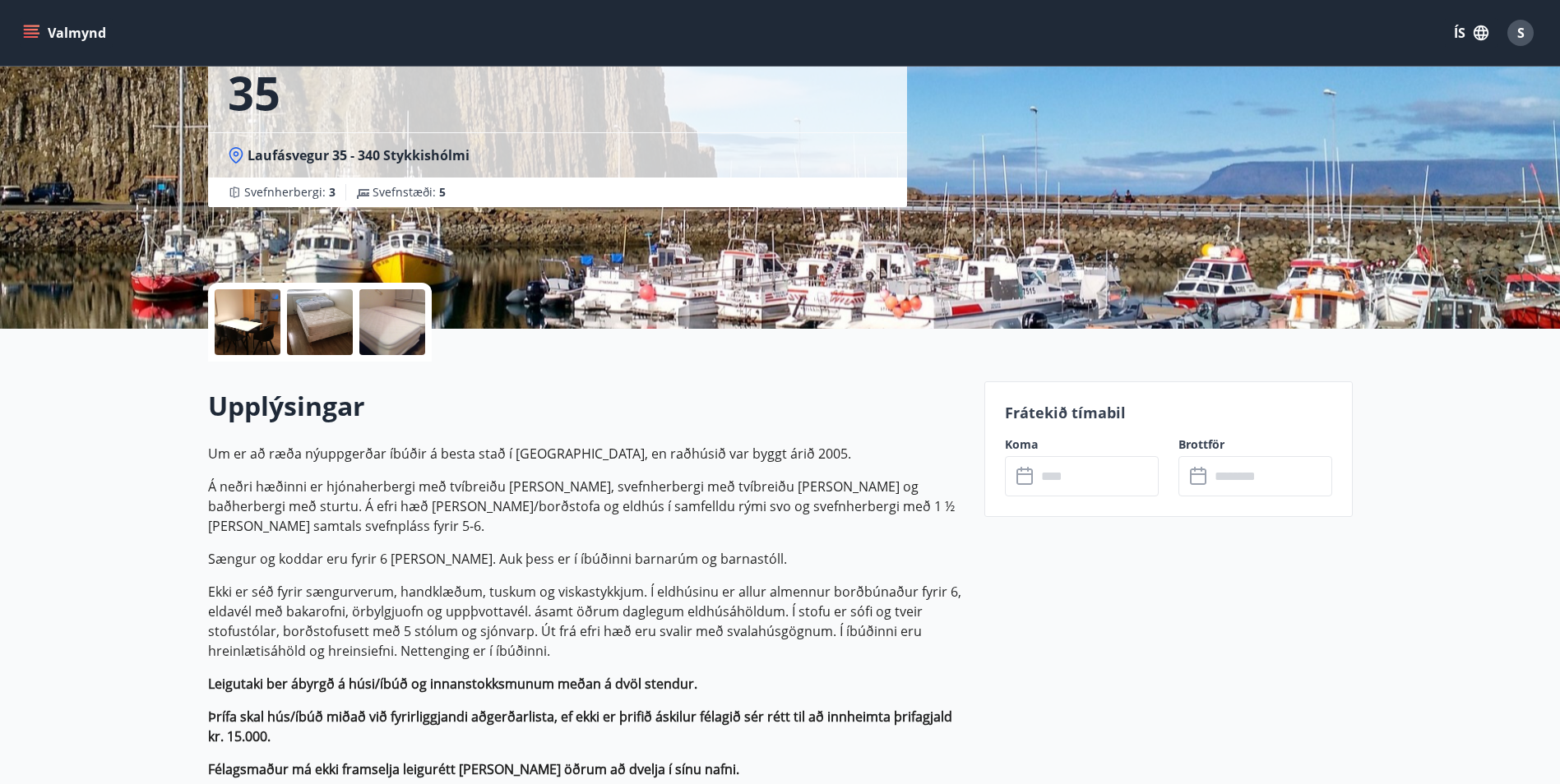
click at [1099, 472] on input "text" at bounding box center [1097, 477] width 123 height 40
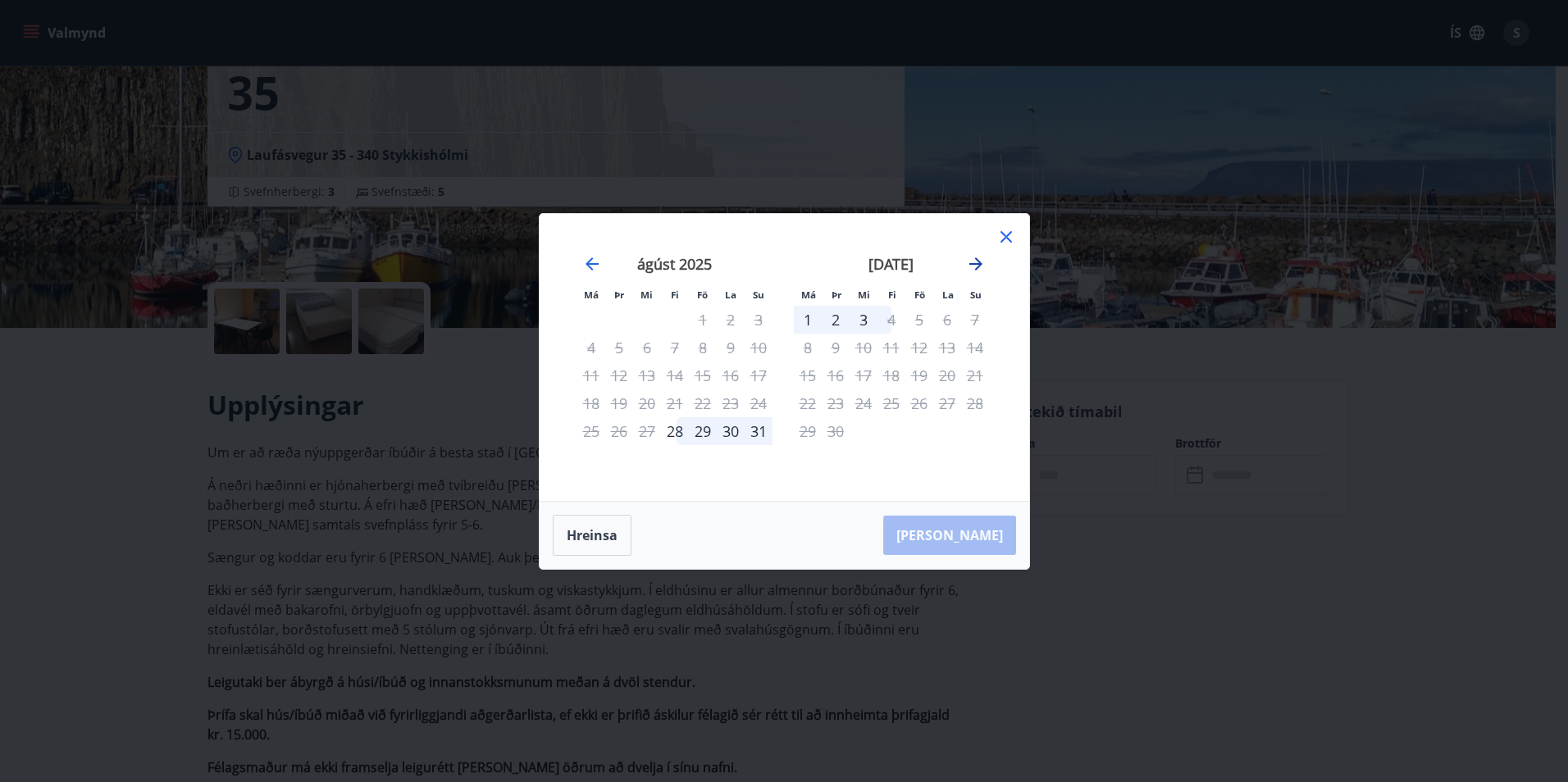
click at [980, 266] on icon "Move forward to switch to the next month." at bounding box center [977, 265] width 20 height 20
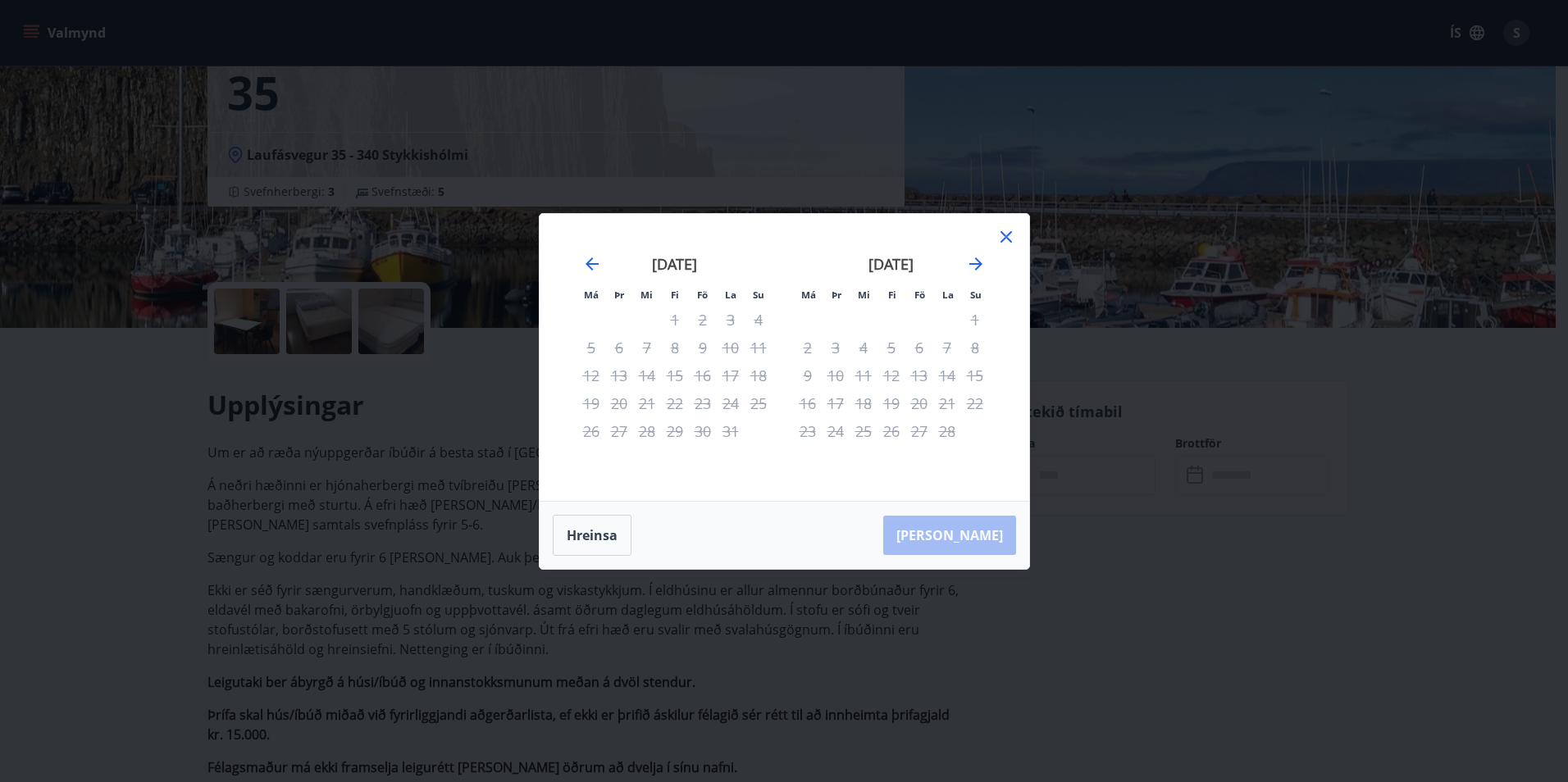
click at [1009, 236] on icon at bounding box center [1007, 237] width 20 height 20
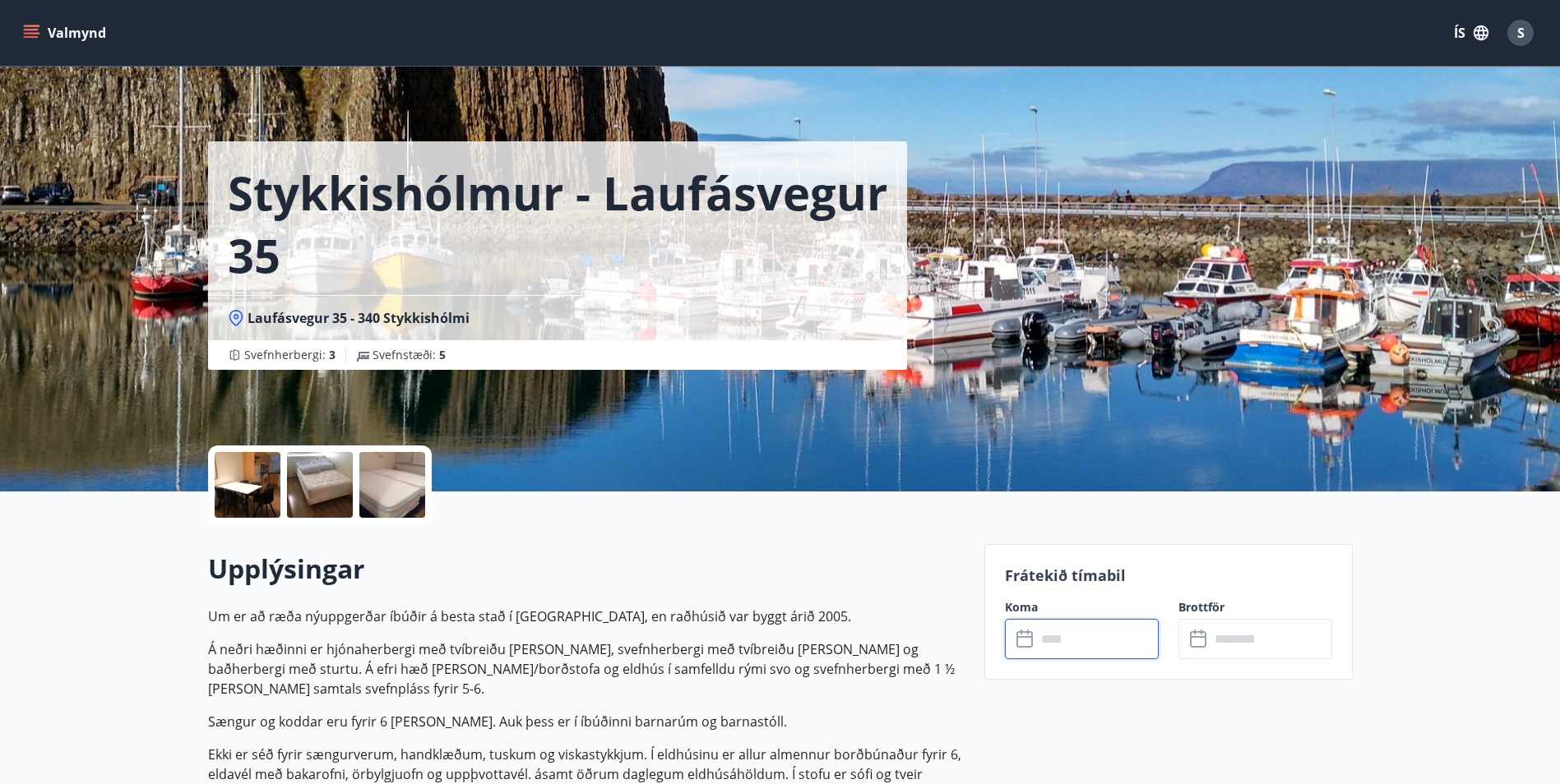
scroll to position [0, 0]
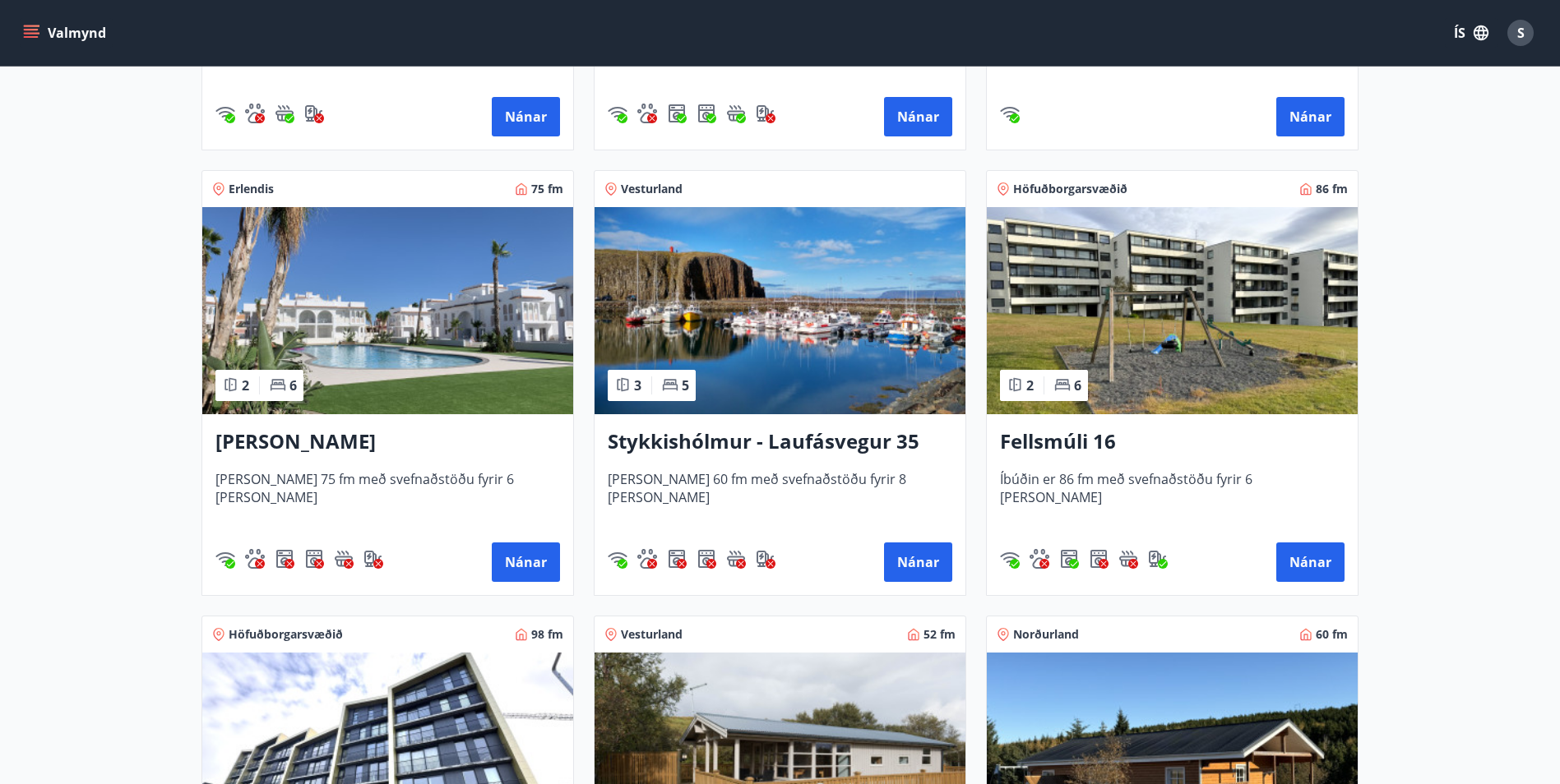
scroll to position [1151, 0]
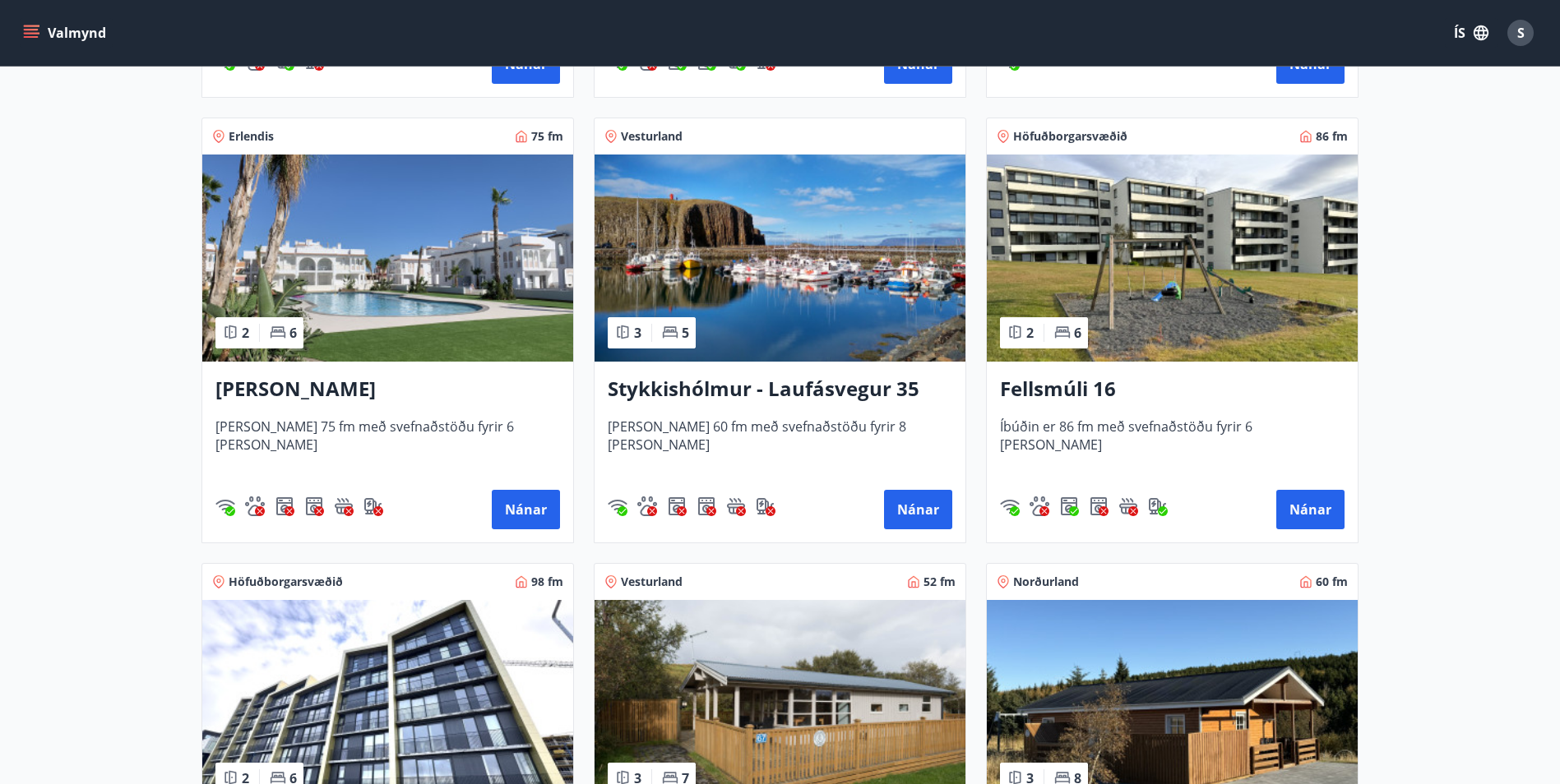
drag, startPoint x: 712, startPoint y: 384, endPoint x: 741, endPoint y: 473, distance: 93.6
click at [741, 473] on div "[PERSON_NAME] 60 fm með svefnaðstöðu fyrir 8 [PERSON_NAME]" at bounding box center [780, 447] width 345 height 59
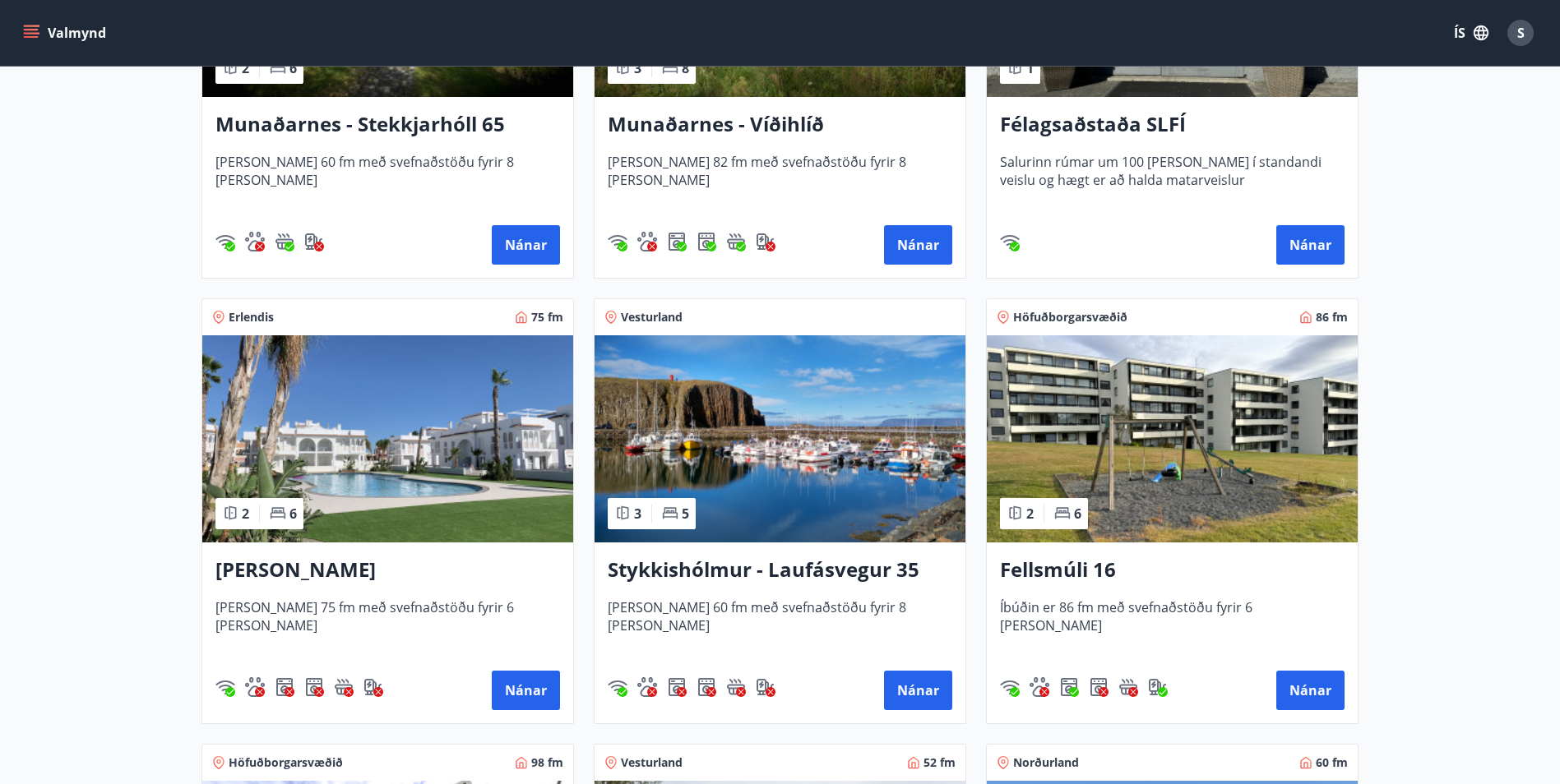
scroll to position [986, 0]
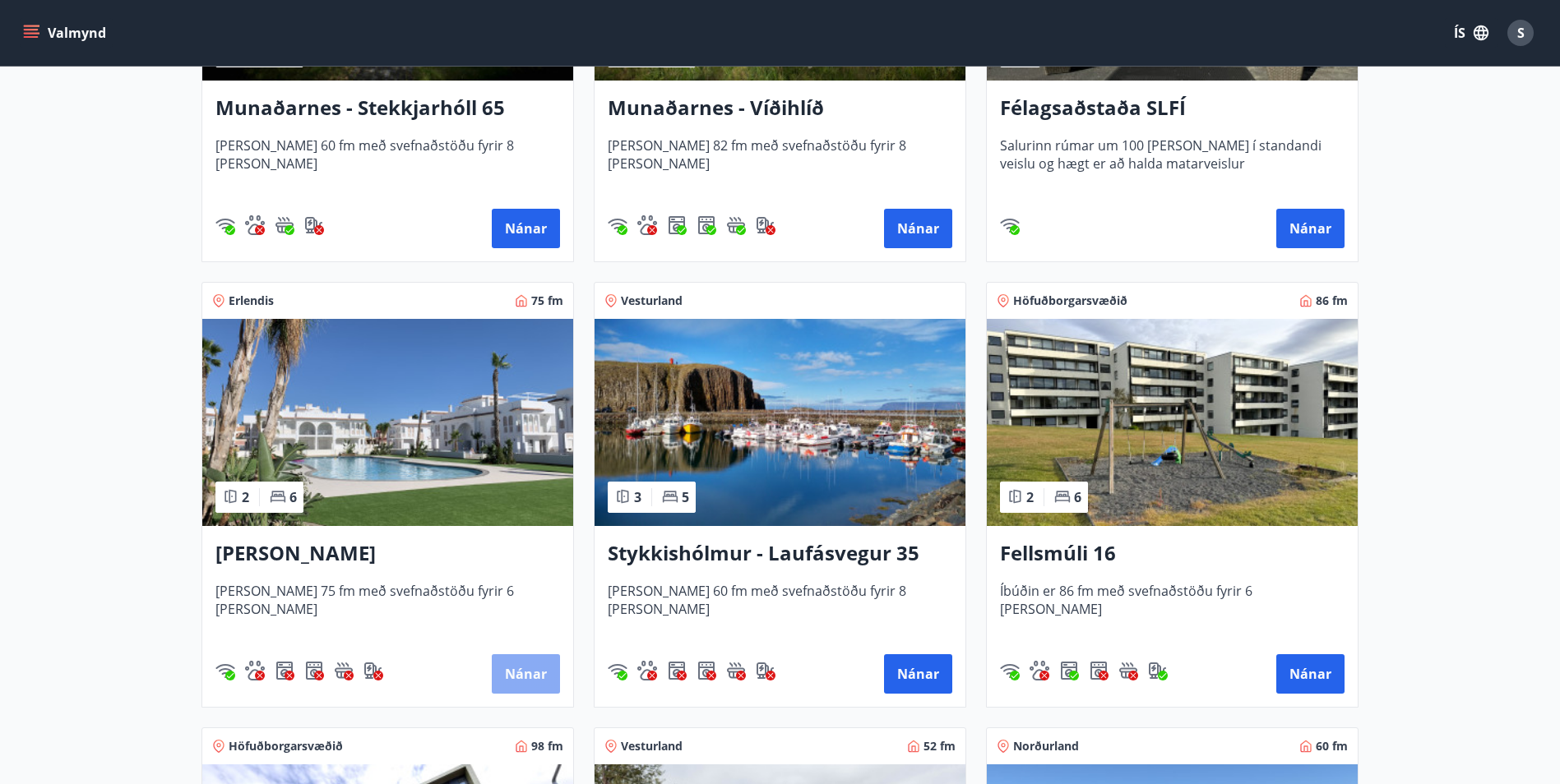
click at [523, 671] on button "Nánar" at bounding box center [525, 673] width 69 height 39
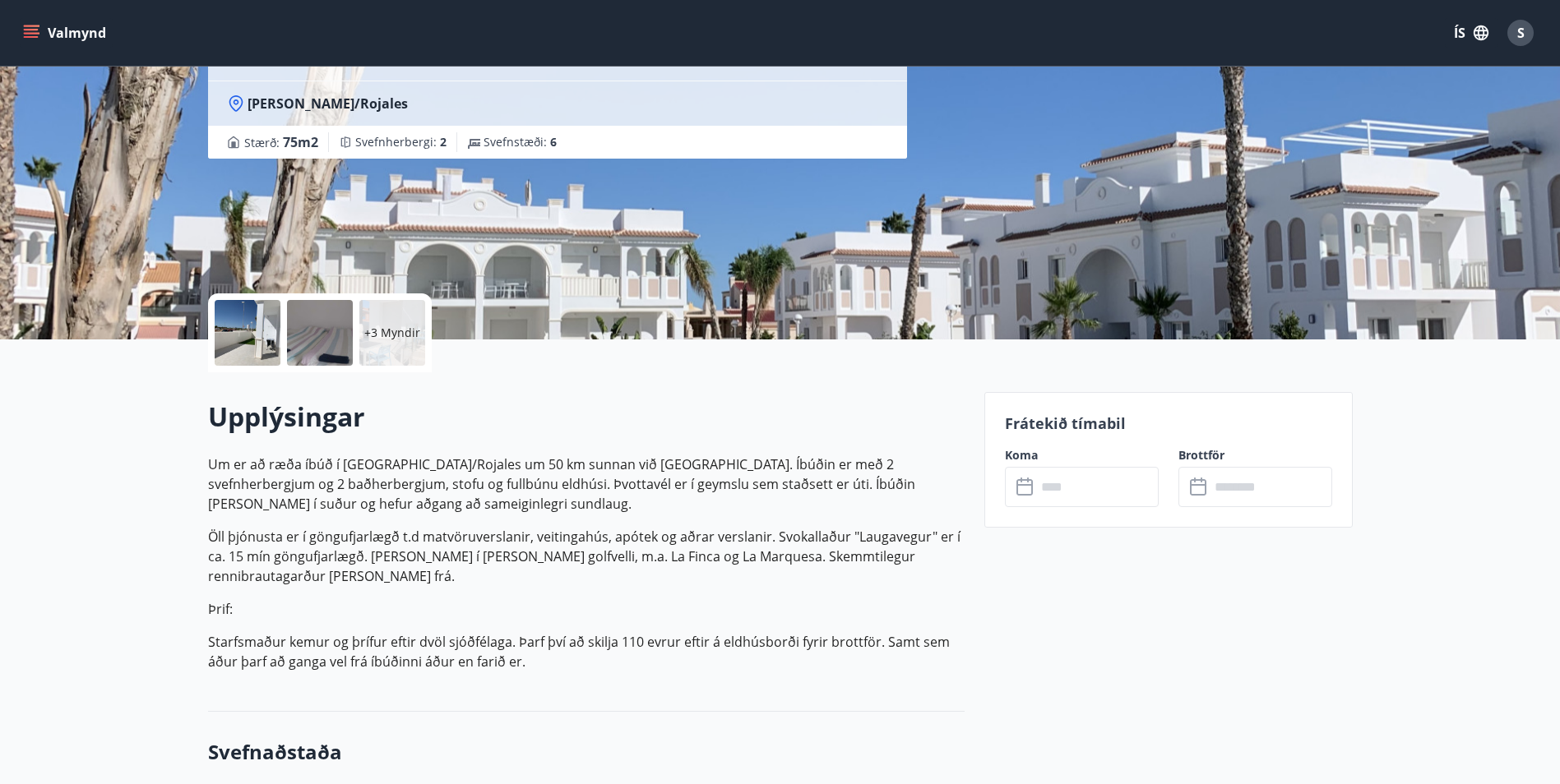
scroll to position [165, 0]
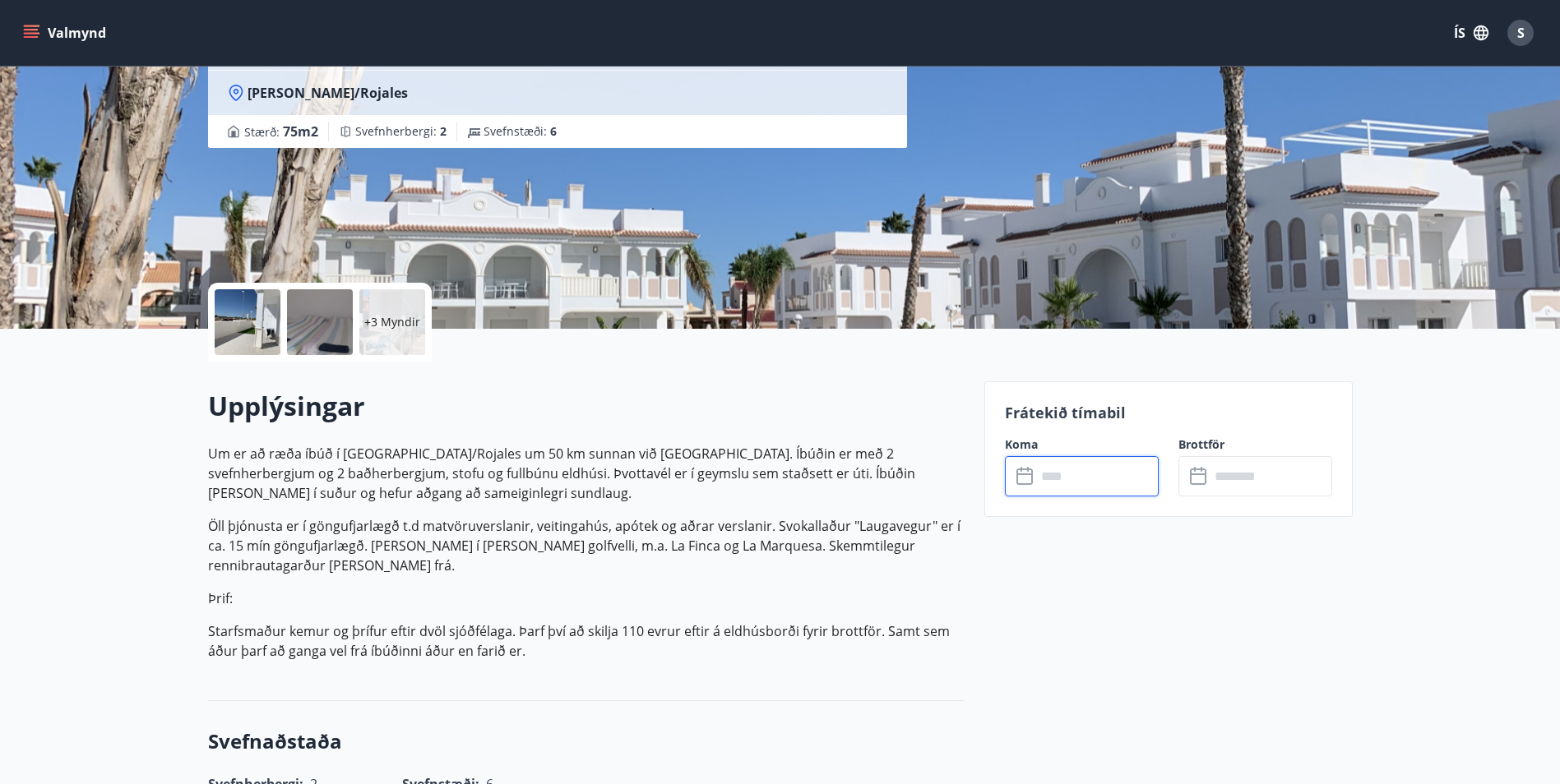
click at [1074, 479] on input "text" at bounding box center [1097, 477] width 123 height 40
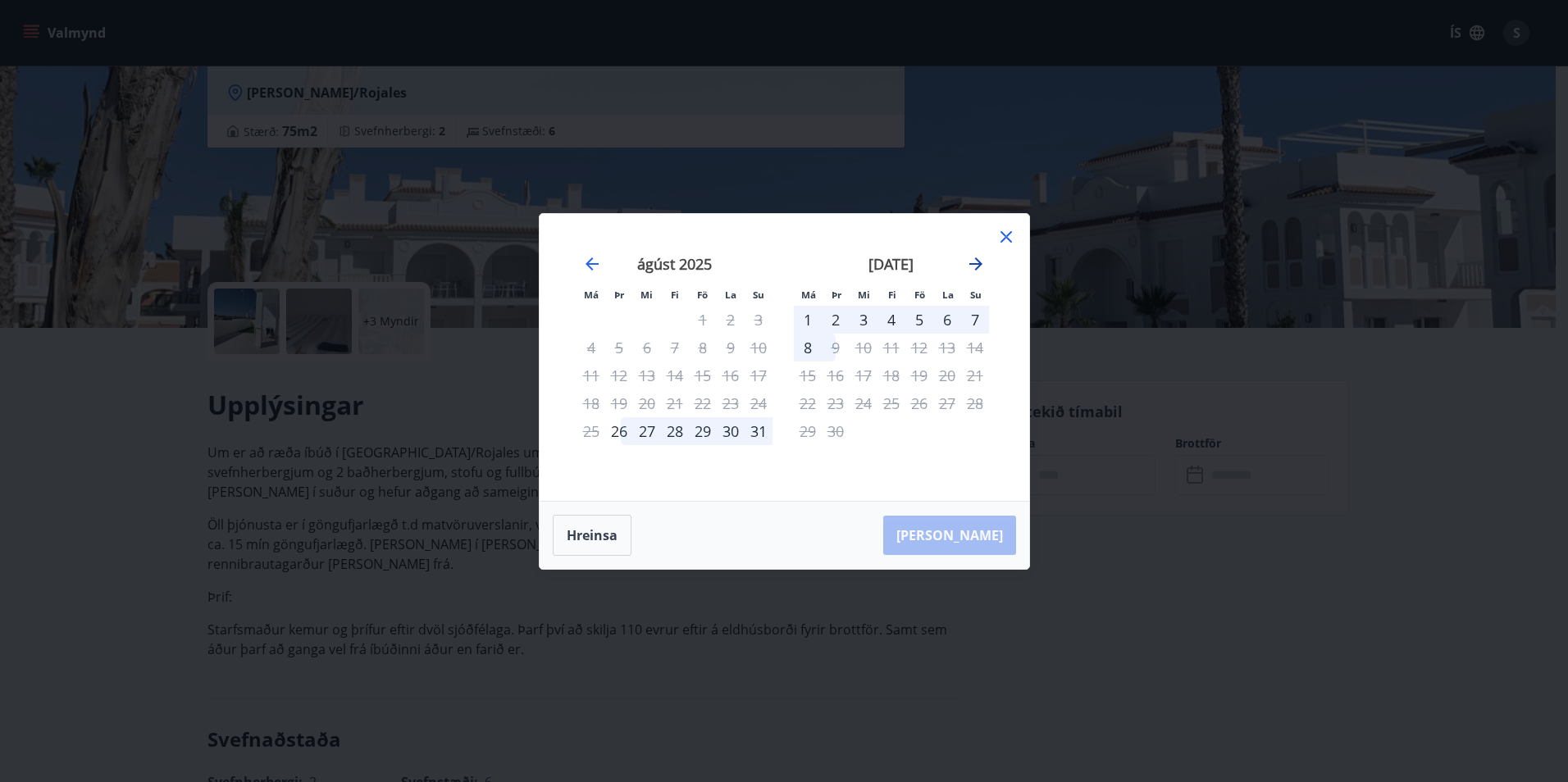
click at [978, 262] on icon "Move forward to switch to the next month." at bounding box center [976, 264] width 13 height 13
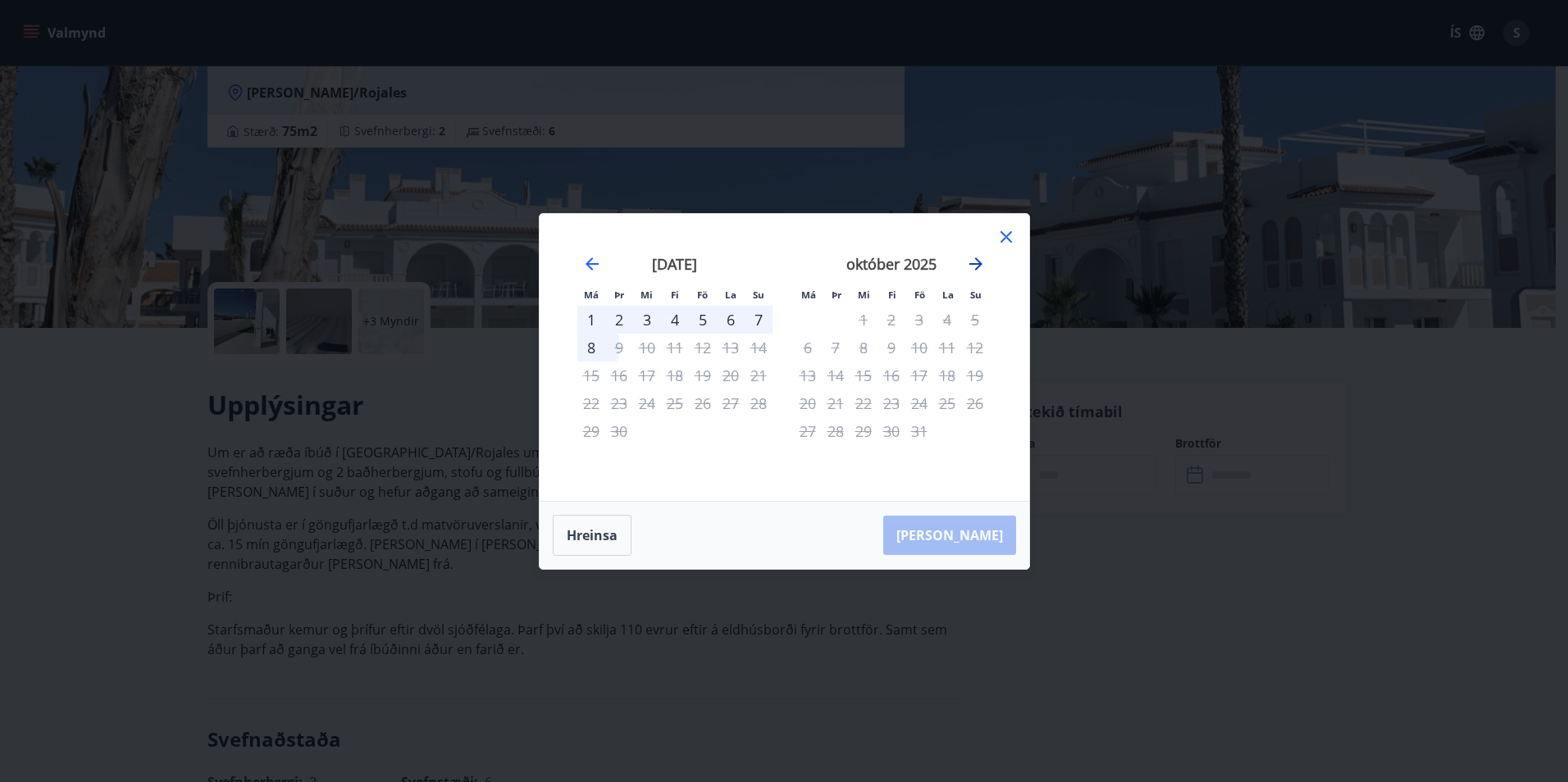
click at [977, 263] on icon "Move forward to switch to the next month." at bounding box center [977, 265] width 20 height 20
click at [976, 263] on icon "Move forward to switch to the next month." at bounding box center [976, 264] width 13 height 13
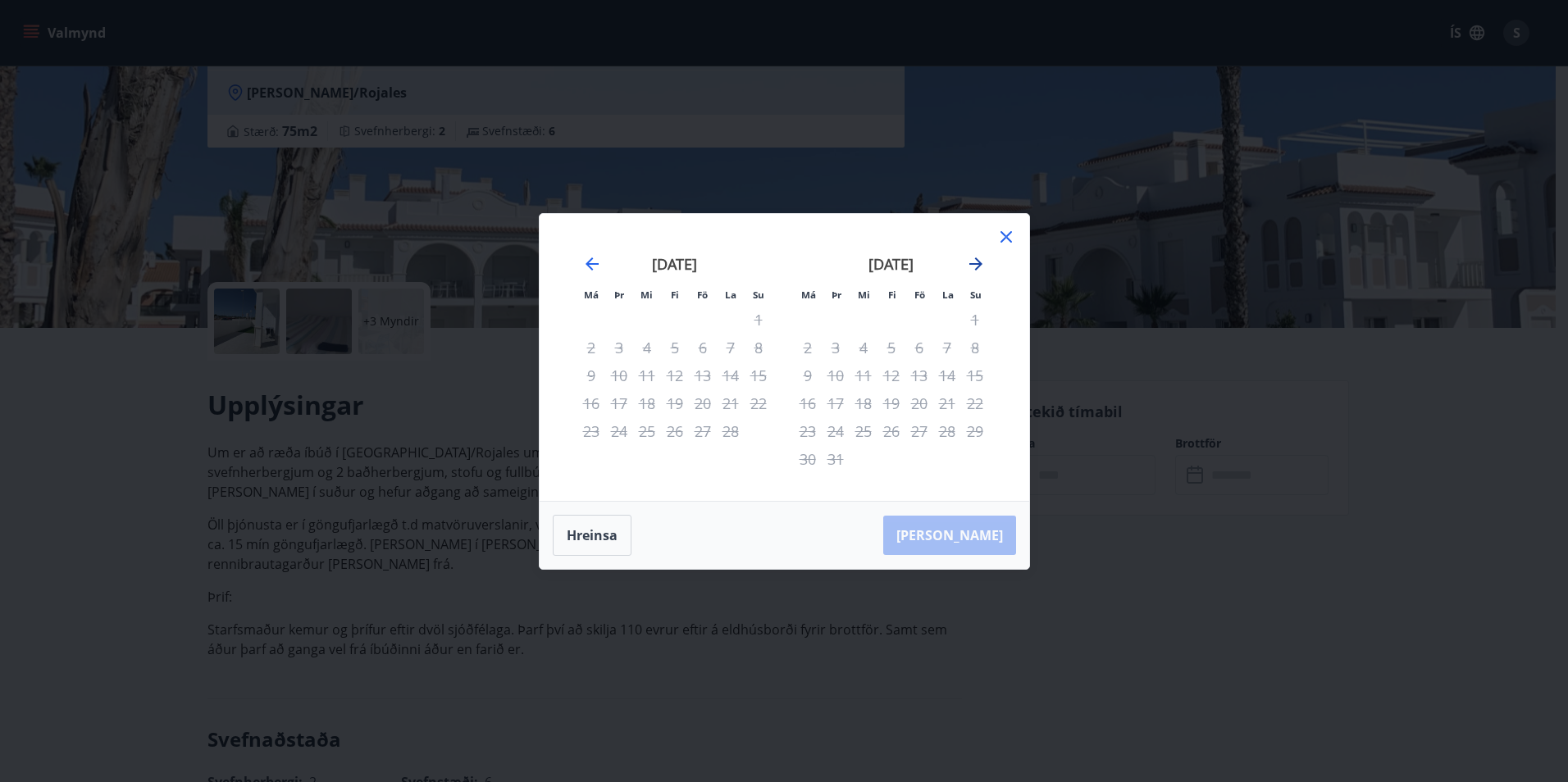
click at [975, 263] on icon "Move forward to switch to the next month." at bounding box center [976, 264] width 13 height 13
click at [973, 265] on icon "Move forward to switch to the next month." at bounding box center [977, 265] width 20 height 20
click at [1009, 235] on icon at bounding box center [1007, 237] width 20 height 20
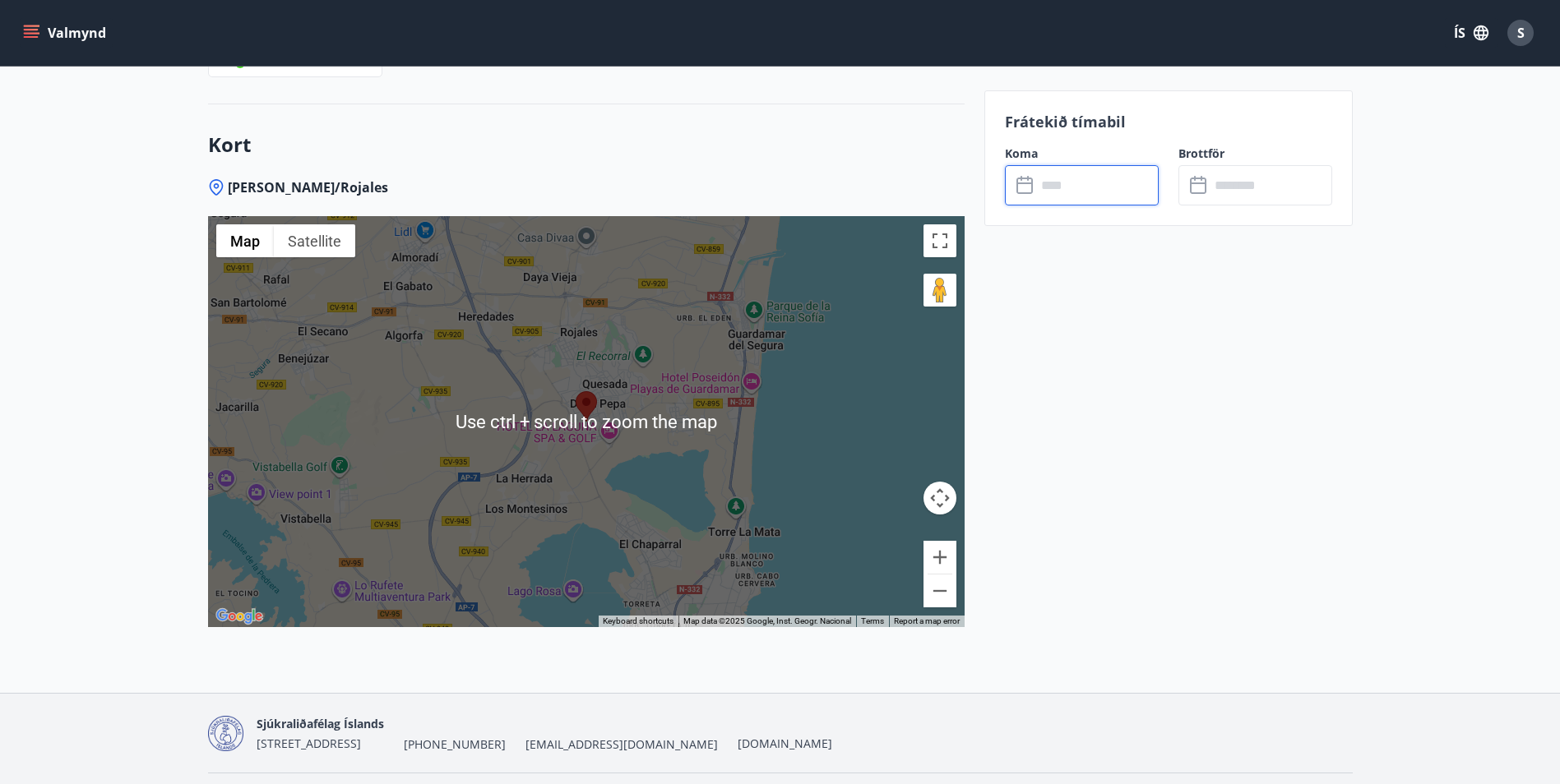
scroll to position [2220, 0]
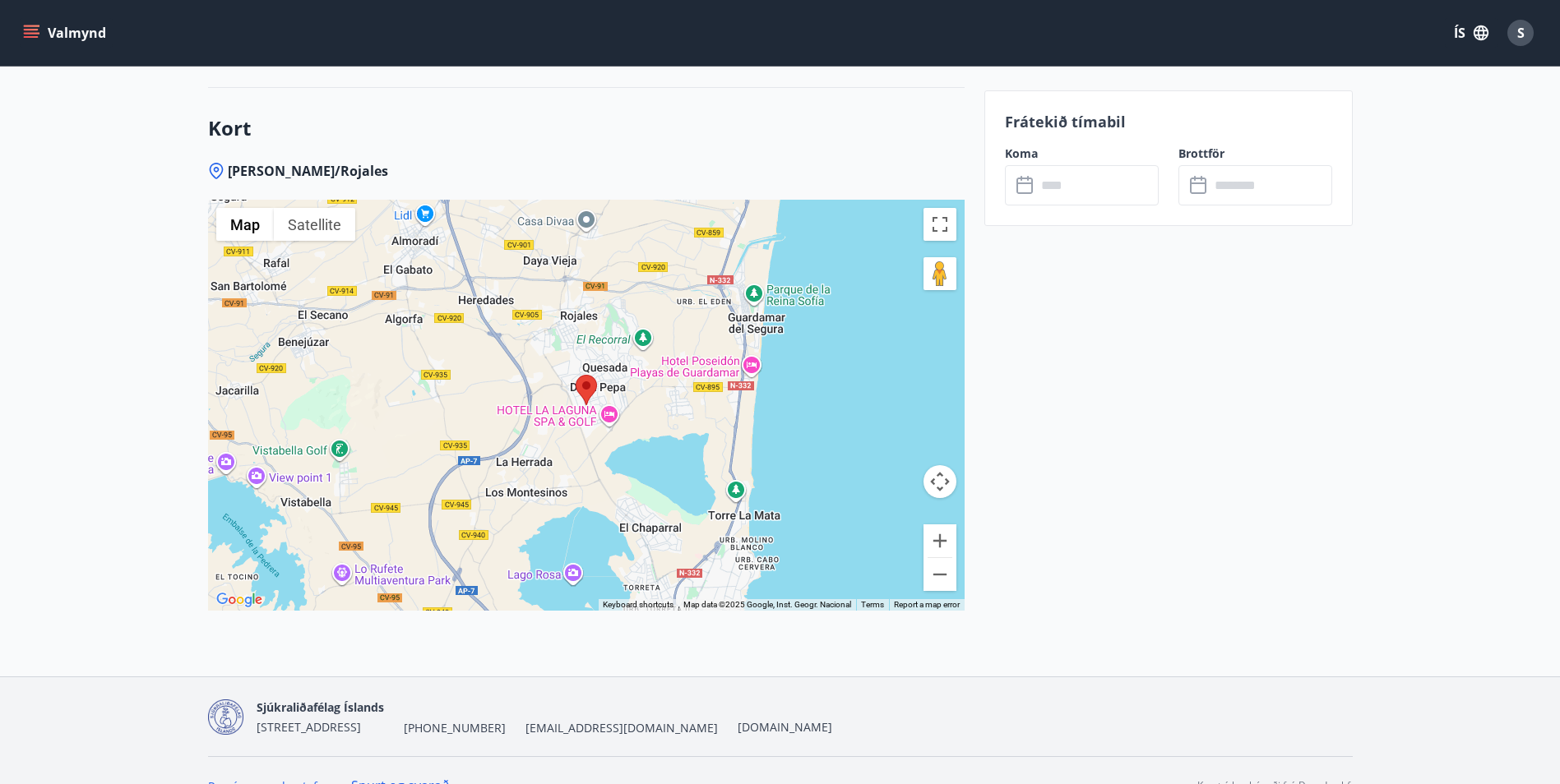
click at [606, 446] on div at bounding box center [586, 404] width 757 height 411
click at [941, 482] on button "Map camera controls" at bounding box center [940, 482] width 33 height 33
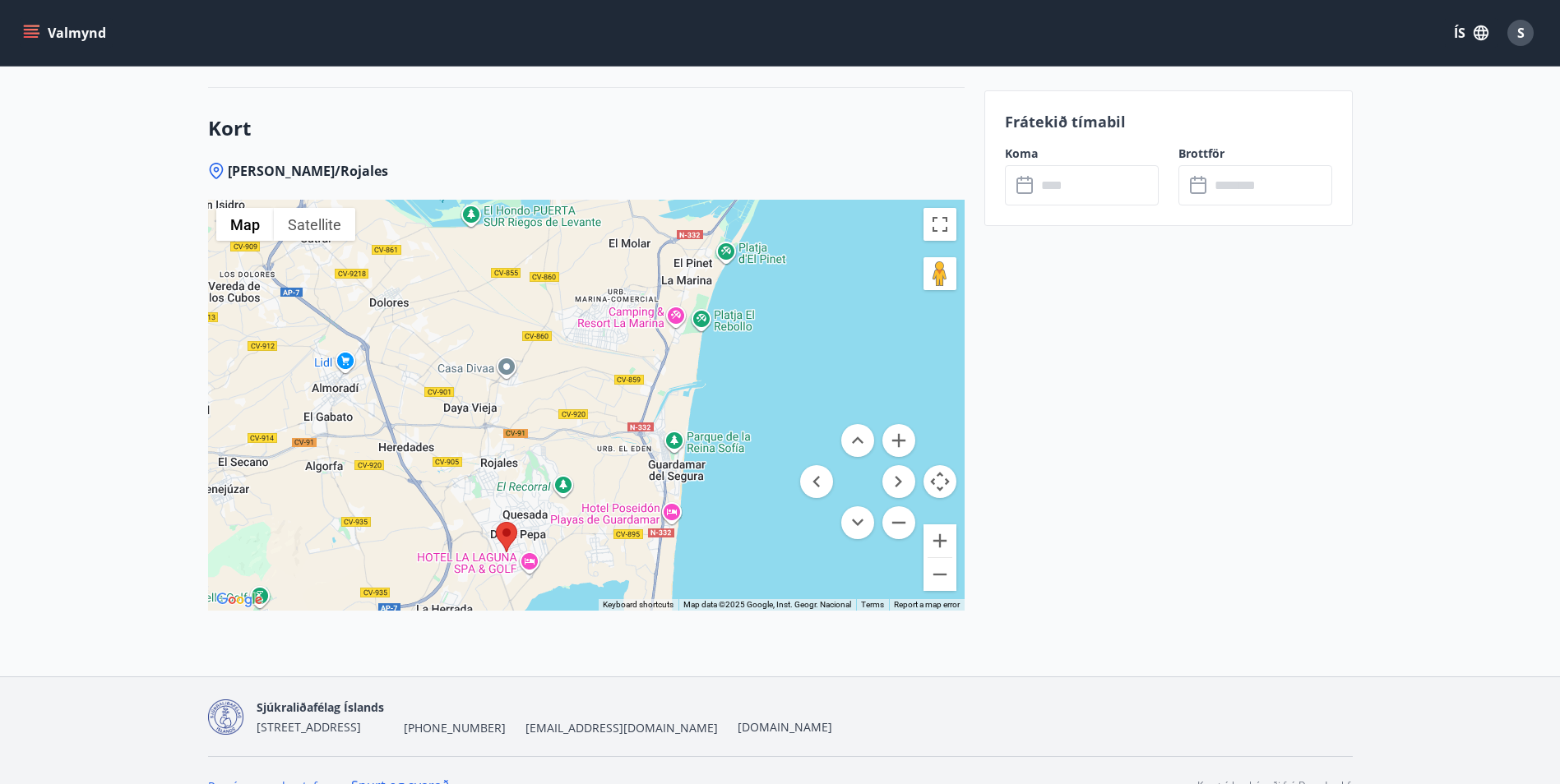
drag, startPoint x: 633, startPoint y: 391, endPoint x: 629, endPoint y: 488, distance: 97.1
click at [607, 502] on div at bounding box center [586, 404] width 757 height 411
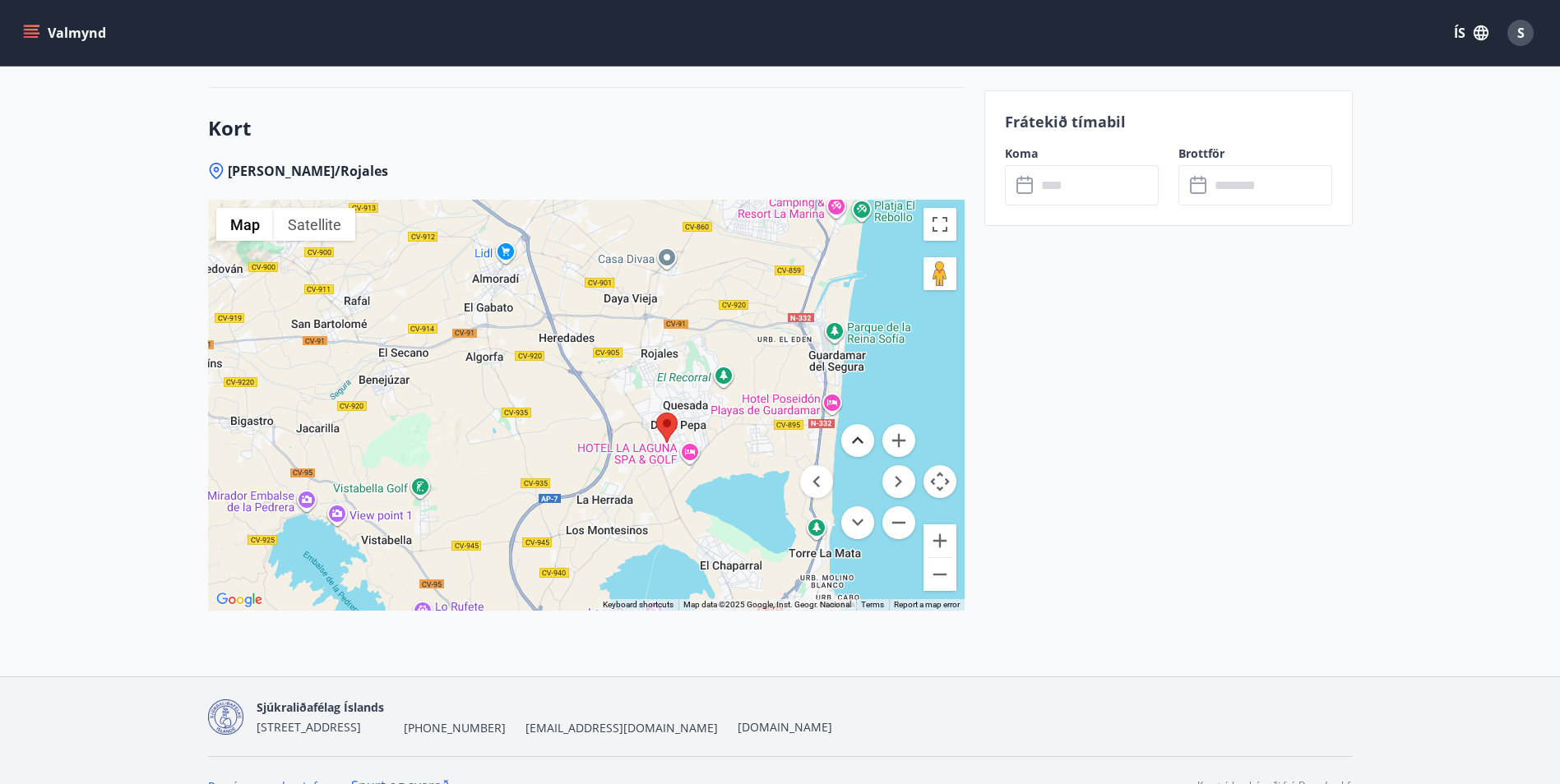
click at [857, 440] on button "Move up" at bounding box center [857, 441] width 33 height 33
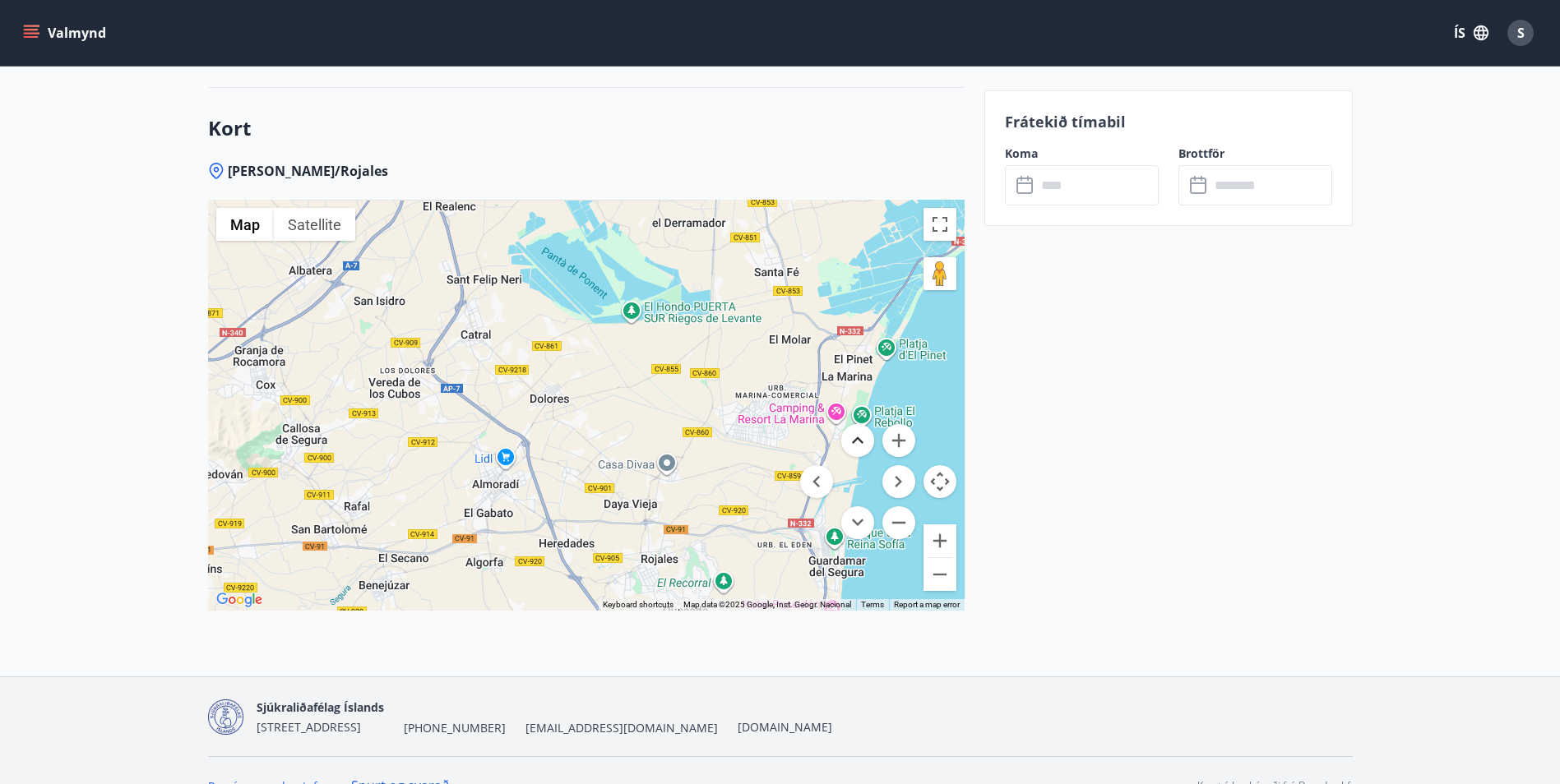
click at [857, 440] on button "Move up" at bounding box center [857, 441] width 33 height 33
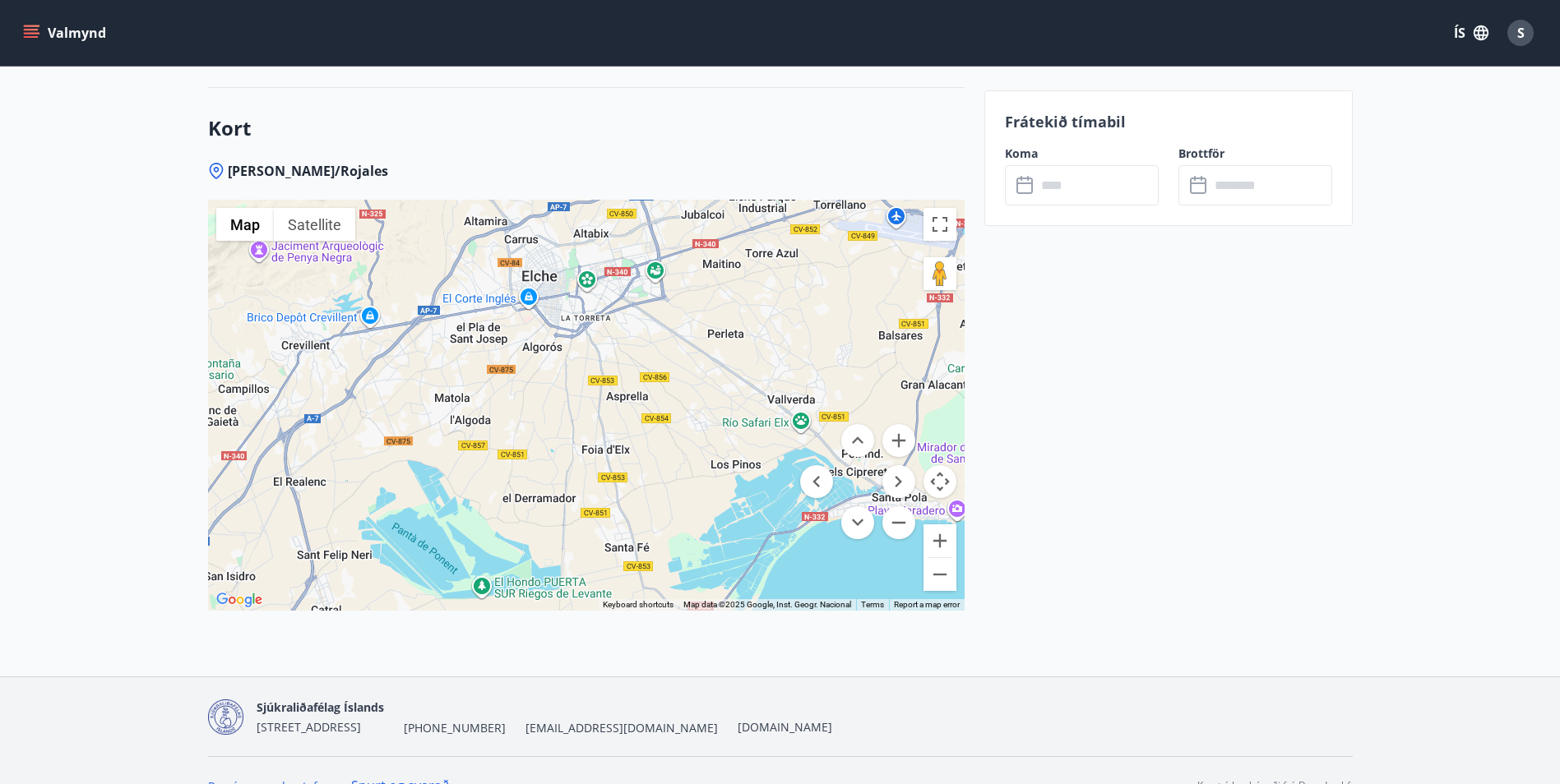
drag, startPoint x: 726, startPoint y: 392, endPoint x: 587, endPoint y: 452, distance: 151.4
click at [572, 461] on div at bounding box center [586, 404] width 757 height 411
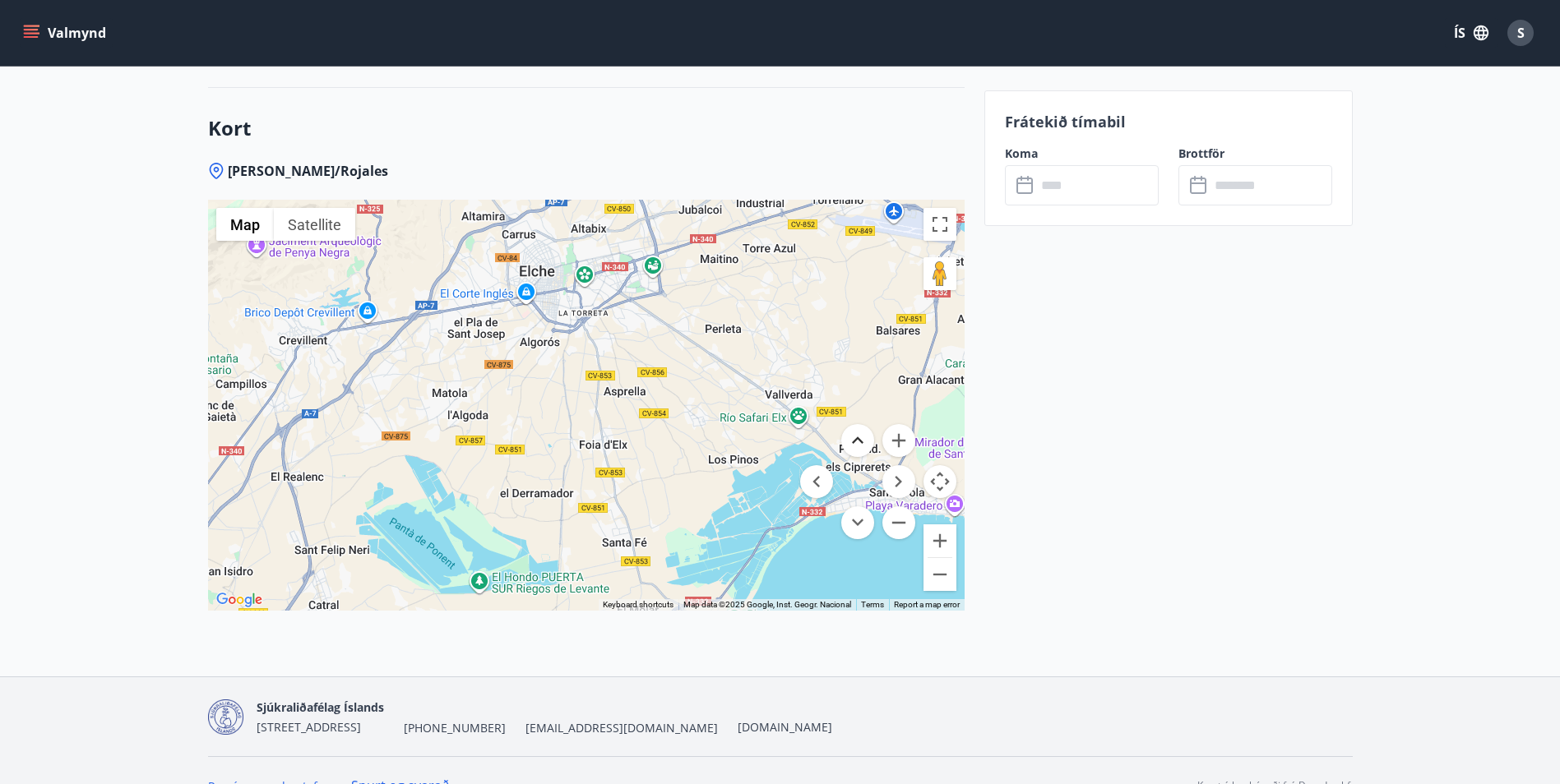
click at [854, 437] on button "Move up" at bounding box center [857, 441] width 33 height 33
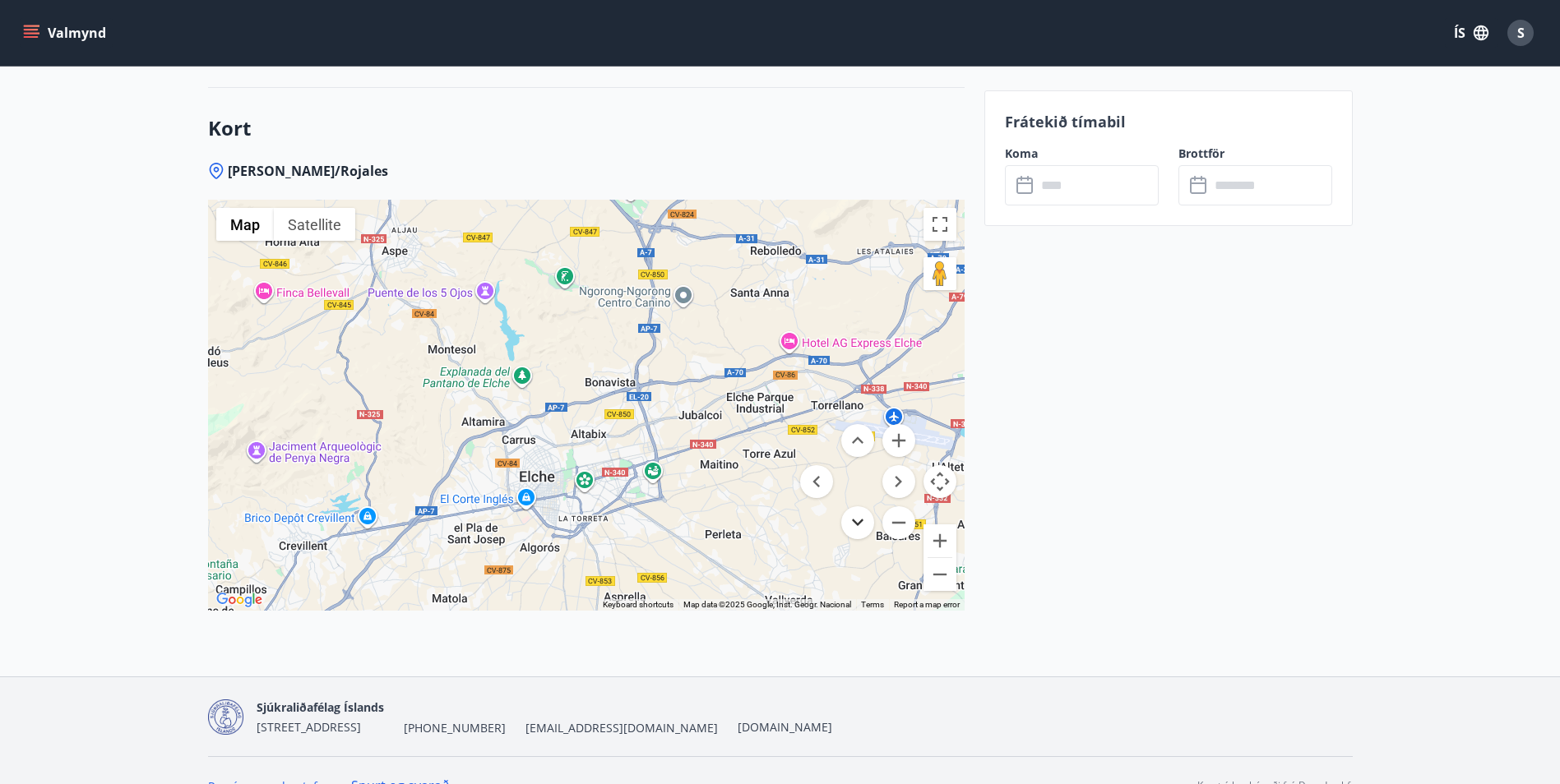
click at [853, 526] on button "Move down" at bounding box center [857, 523] width 33 height 33
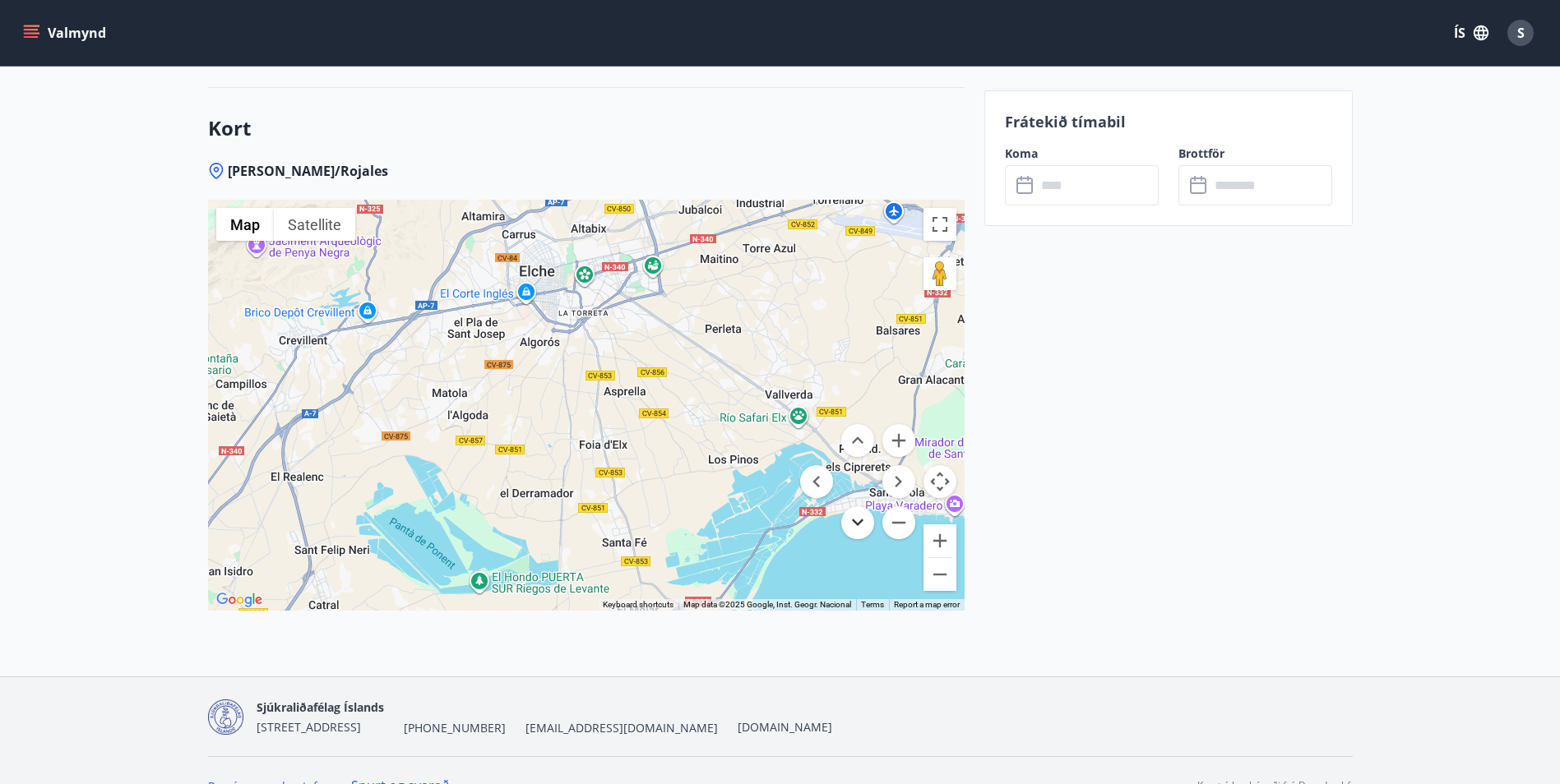
click at [853, 526] on button "Move down" at bounding box center [857, 523] width 33 height 33
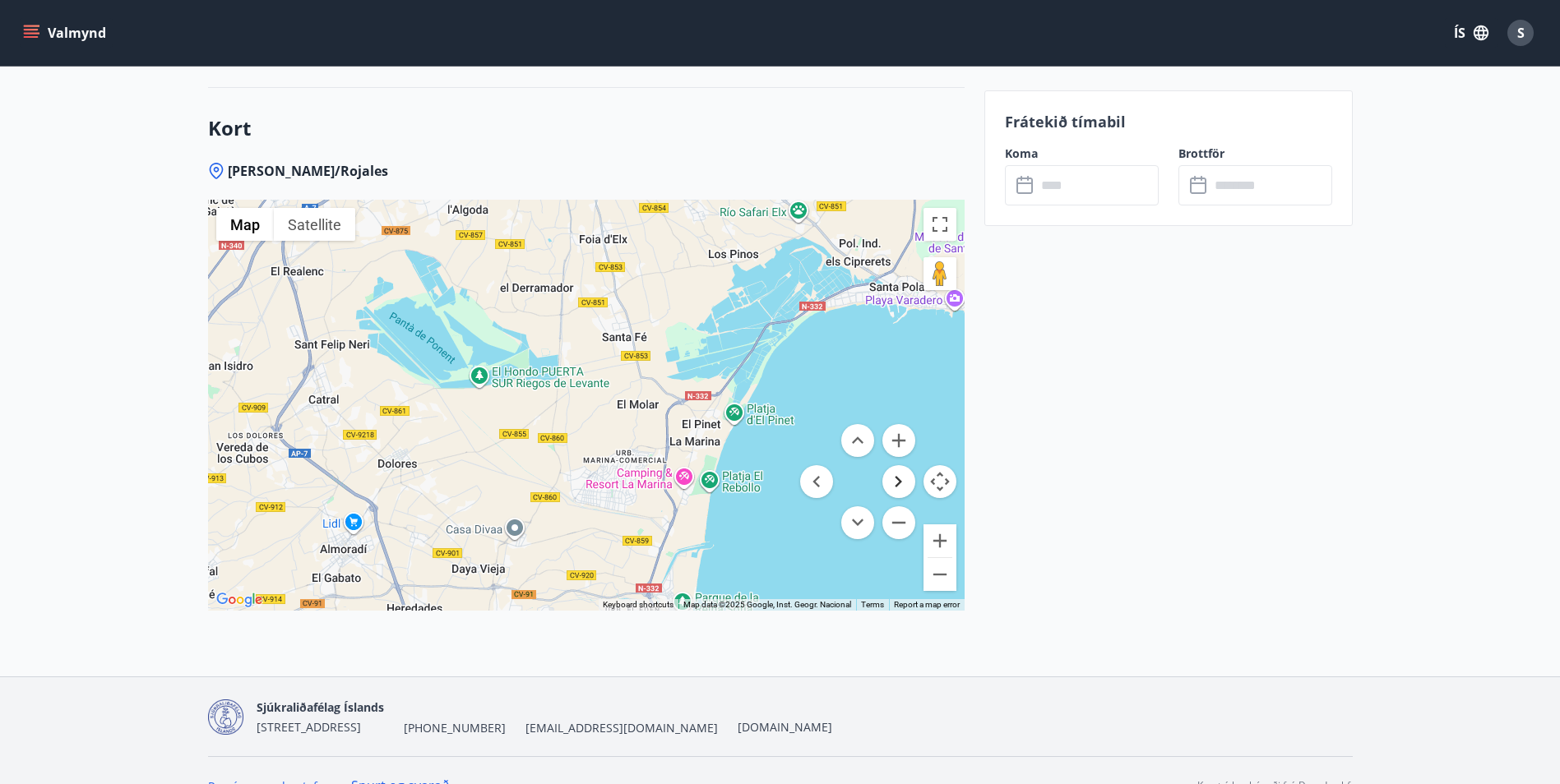
click at [897, 476] on button "Move right" at bounding box center [898, 482] width 33 height 33
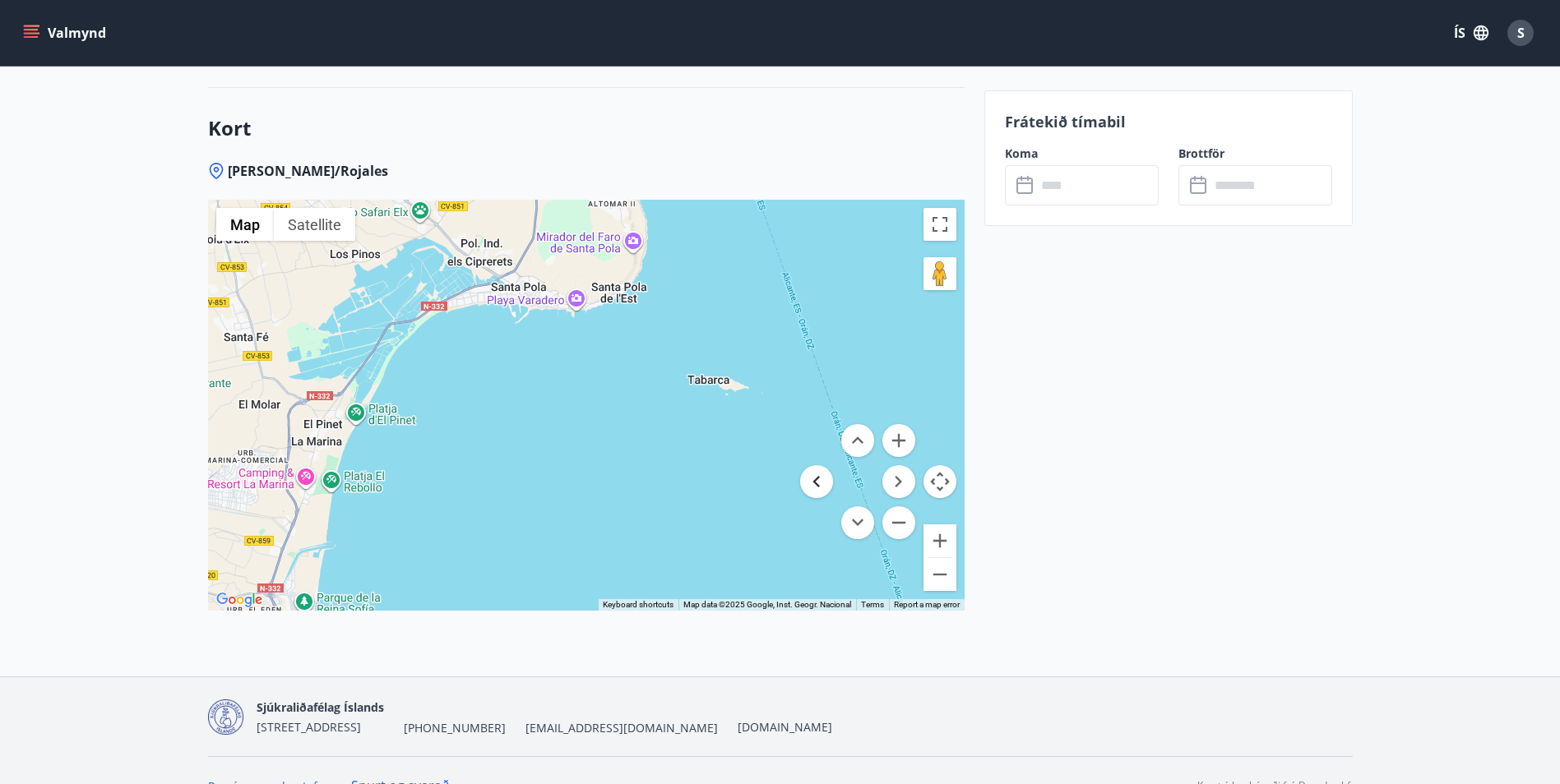
click at [818, 484] on button "Move left" at bounding box center [816, 482] width 33 height 33
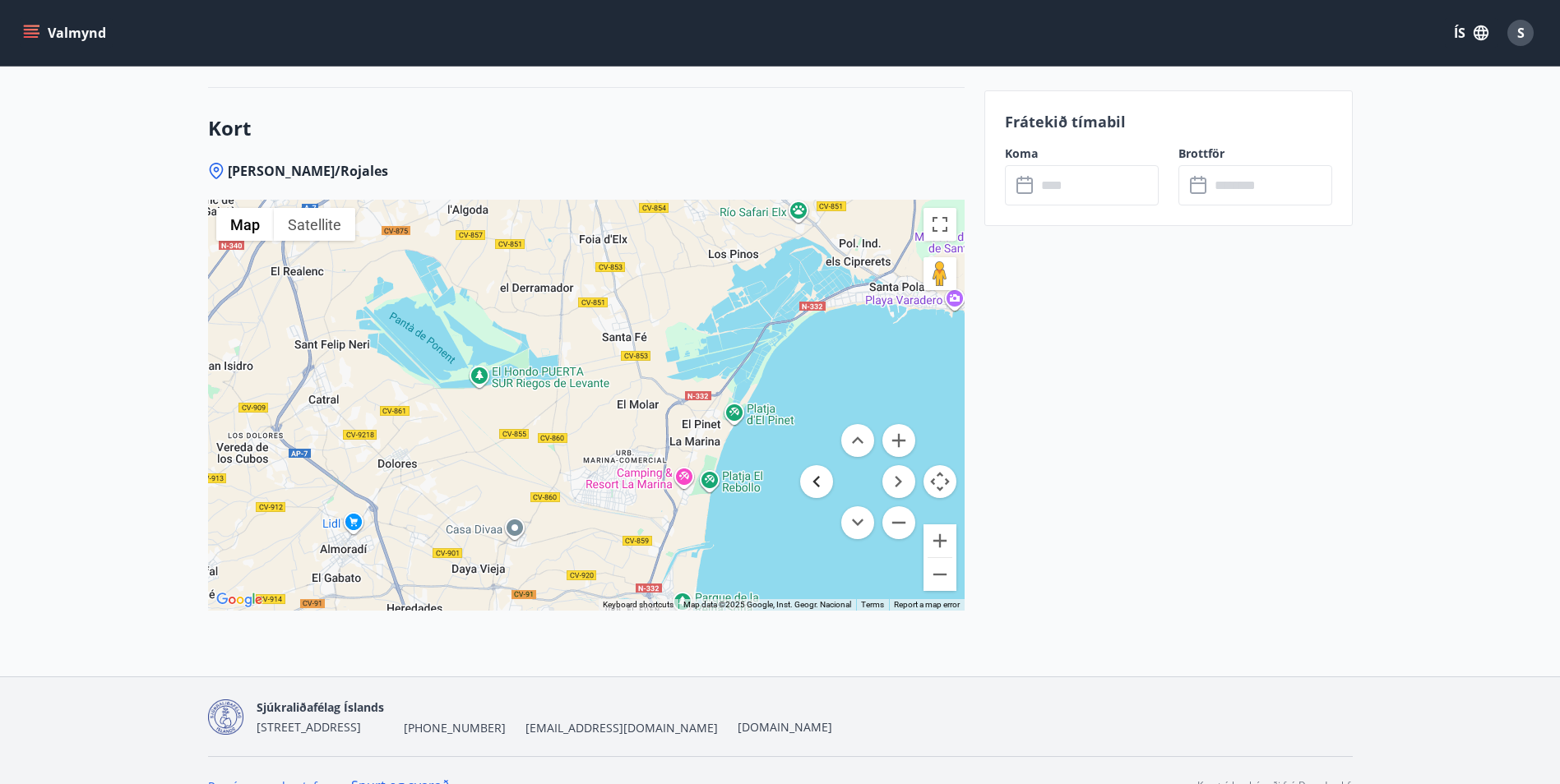
click at [818, 484] on button "Move left" at bounding box center [816, 482] width 33 height 33
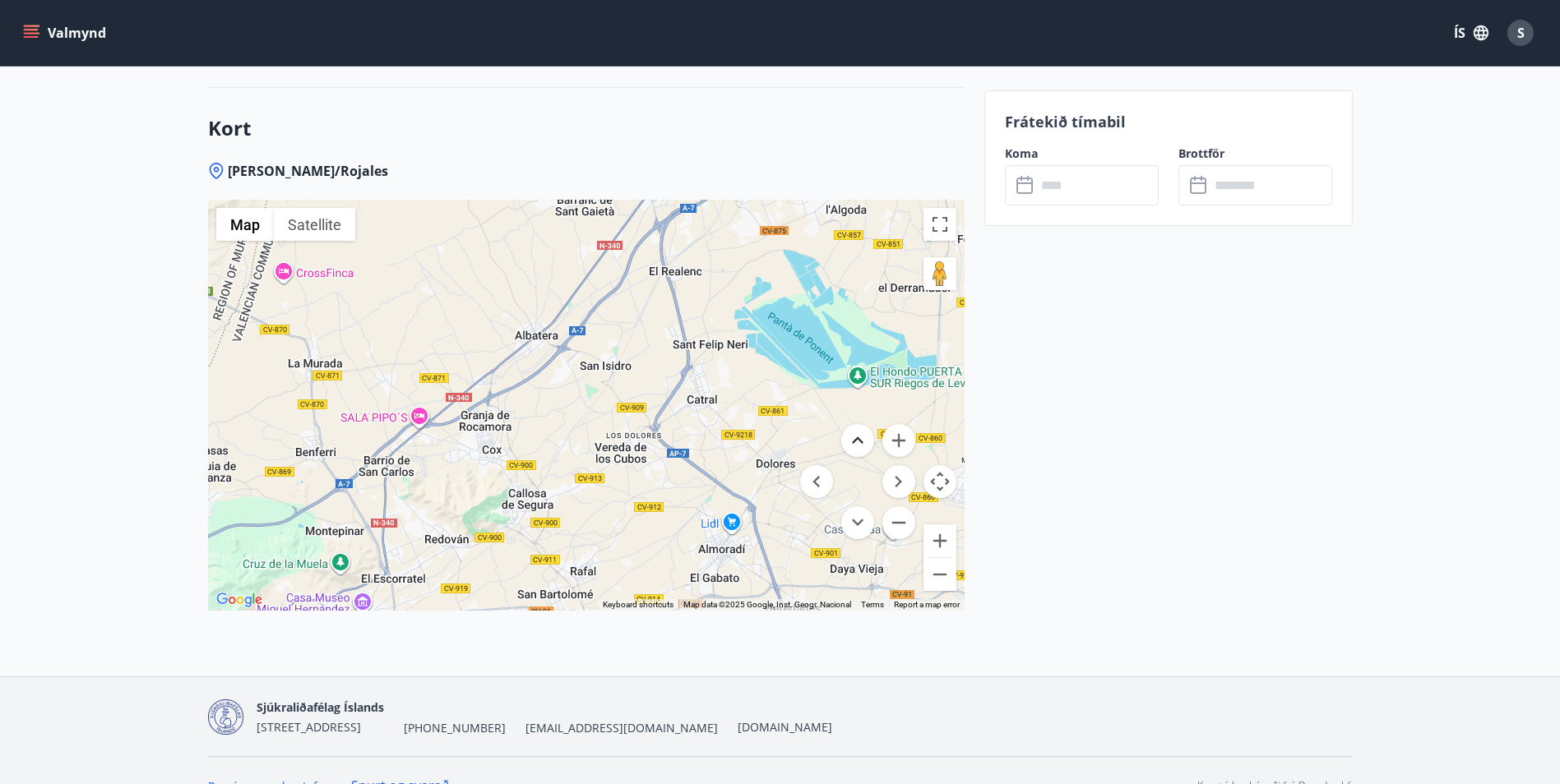
click at [861, 446] on button "Move up" at bounding box center [857, 441] width 33 height 33
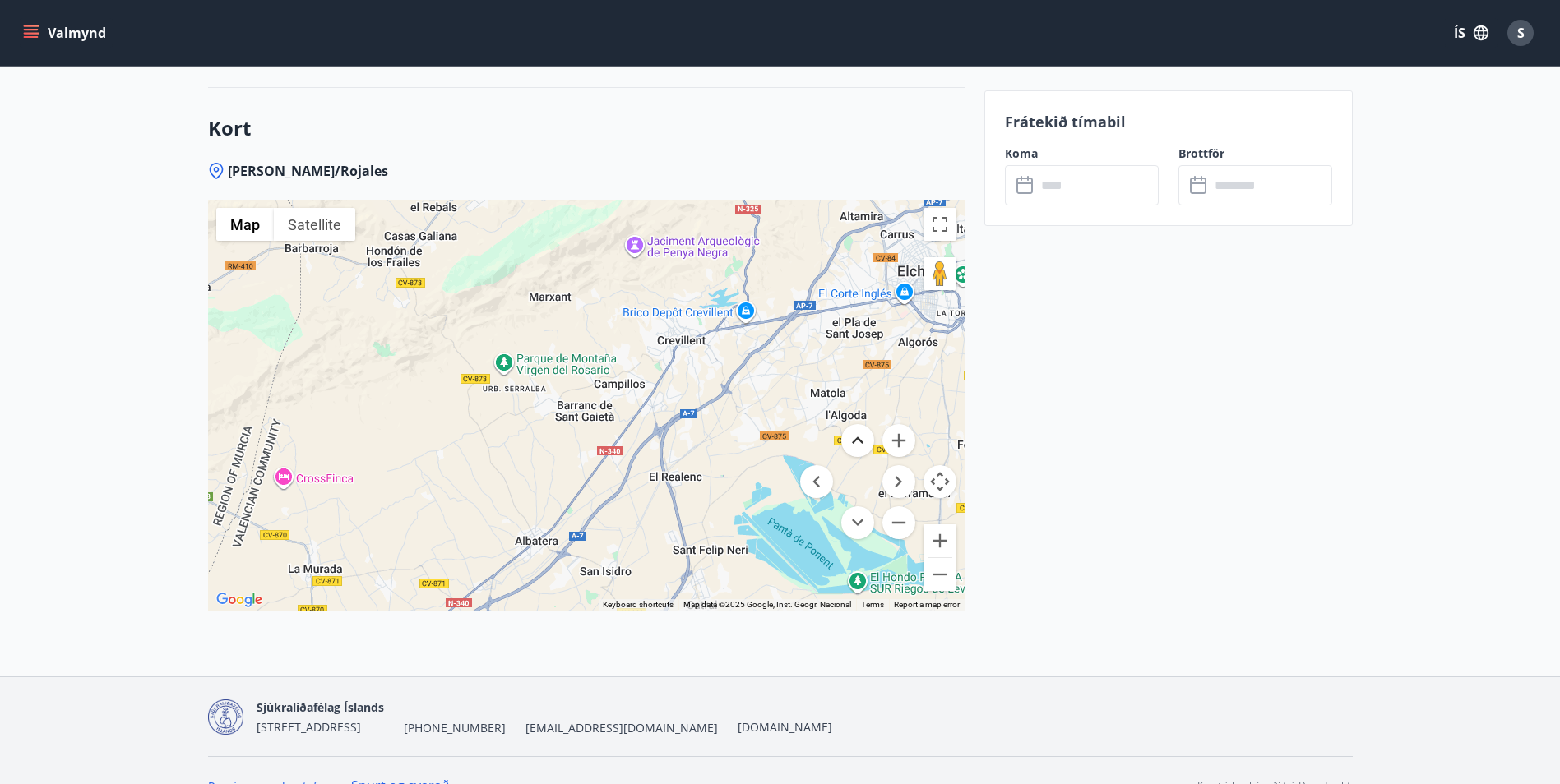
click at [859, 446] on button "Move up" at bounding box center [857, 441] width 33 height 33
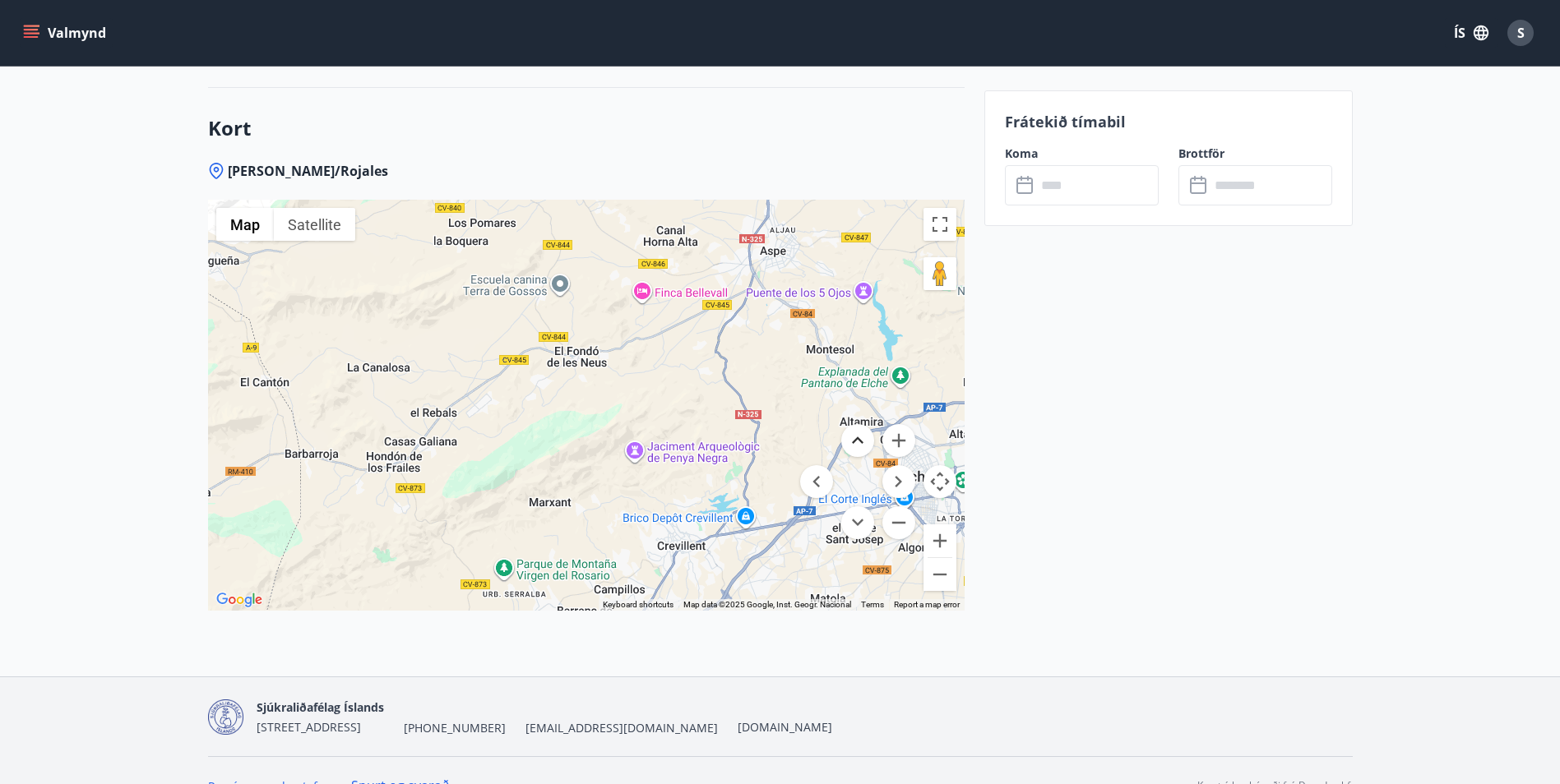
click at [857, 446] on button "Move up" at bounding box center [857, 441] width 33 height 33
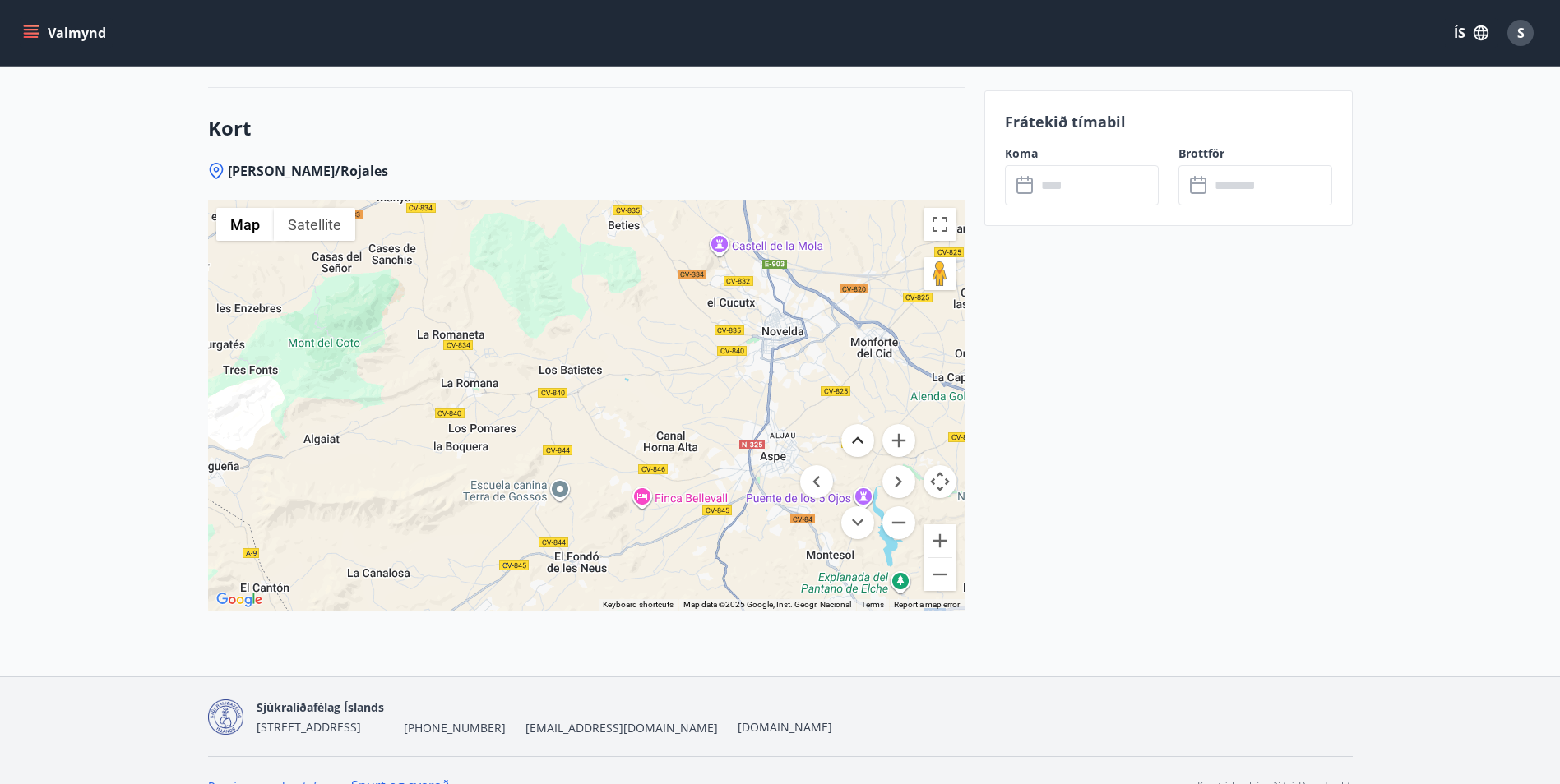
click at [857, 446] on button "Move up" at bounding box center [857, 441] width 33 height 33
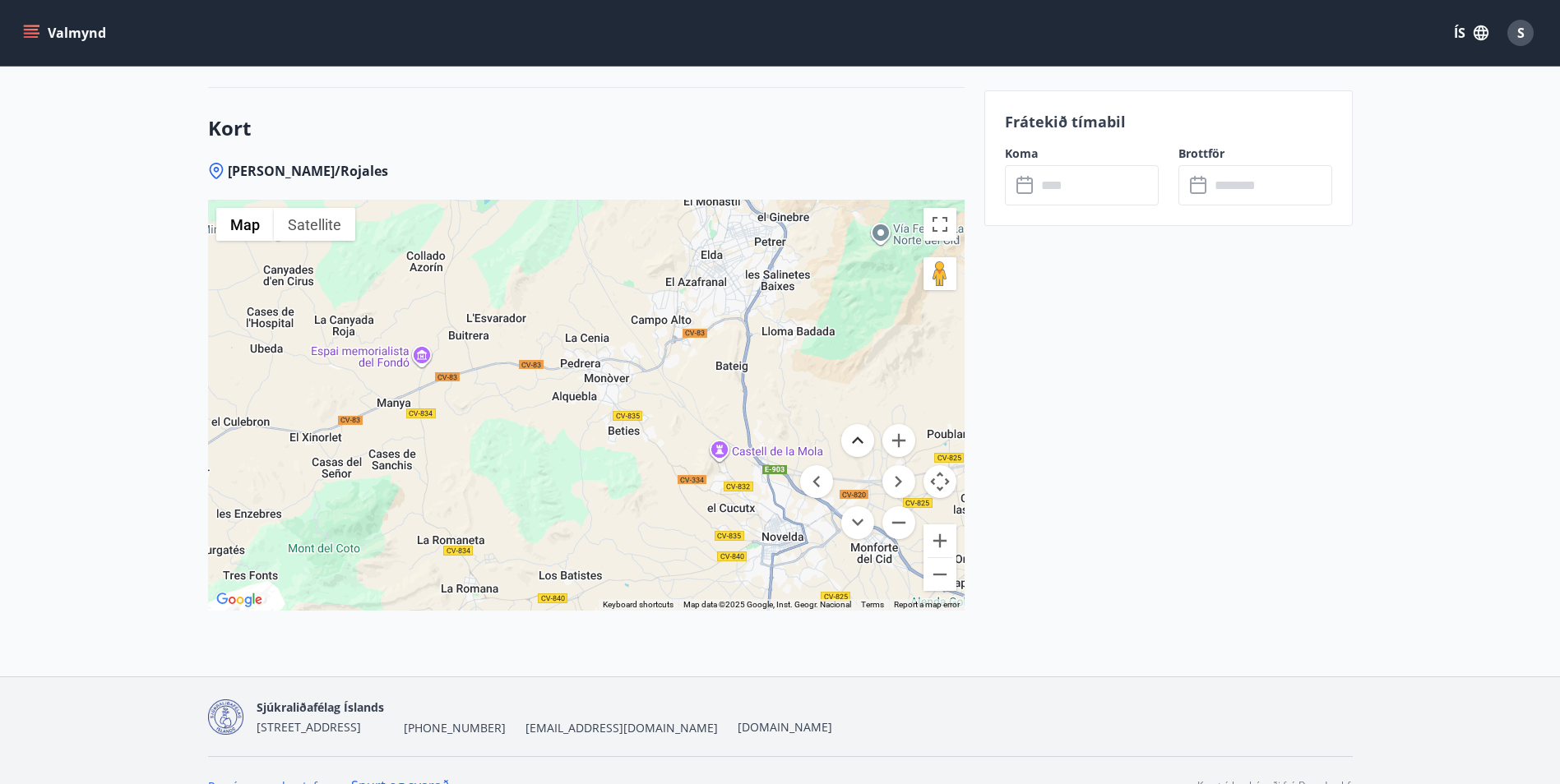
click at [856, 447] on button "Move up" at bounding box center [857, 441] width 33 height 33
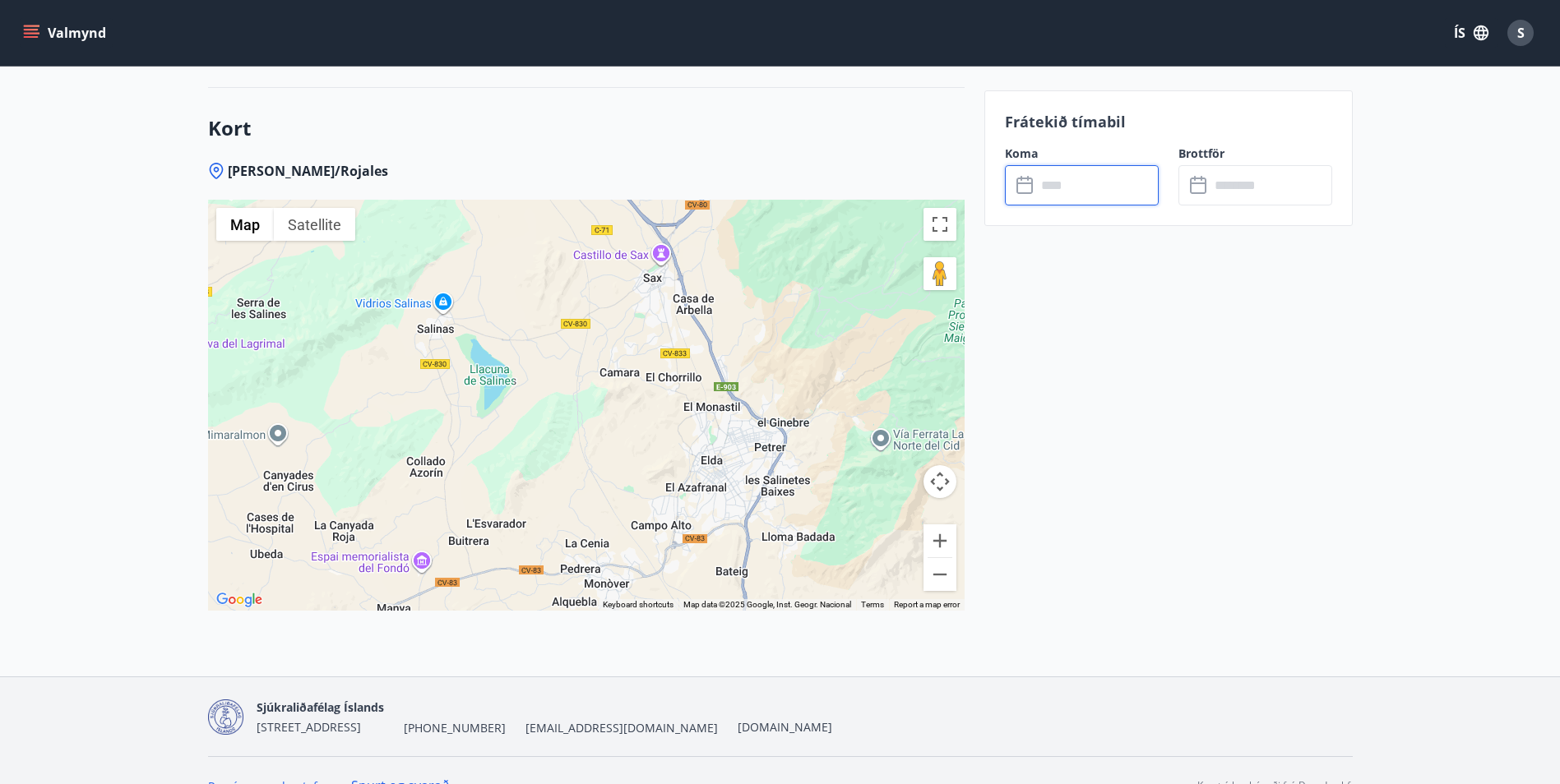
click at [1082, 192] on input "text" at bounding box center [1097, 186] width 123 height 40
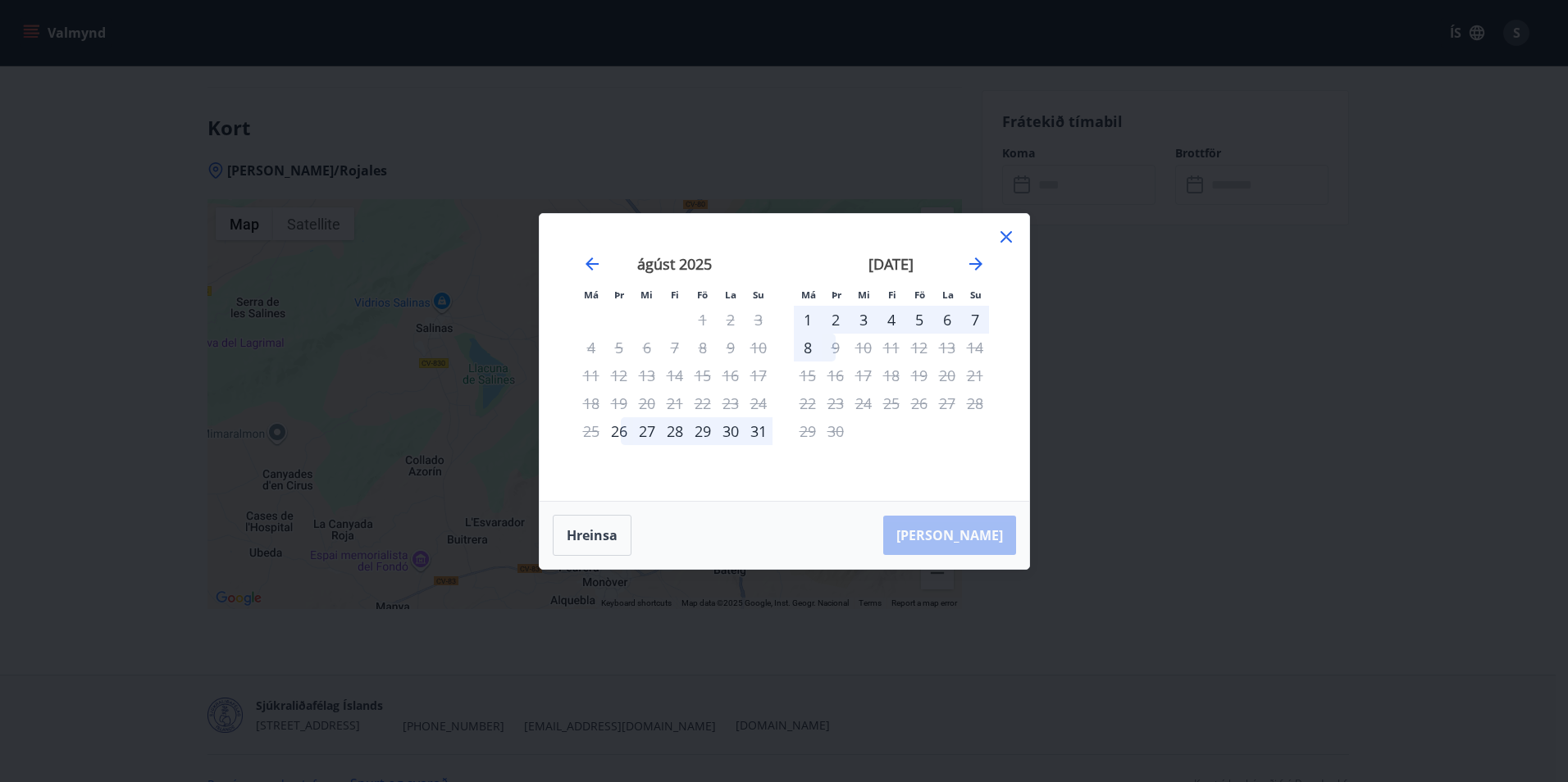
click at [697, 433] on div "29" at bounding box center [703, 431] width 28 height 28
click at [700, 432] on div "29" at bounding box center [703, 431] width 28 height 28
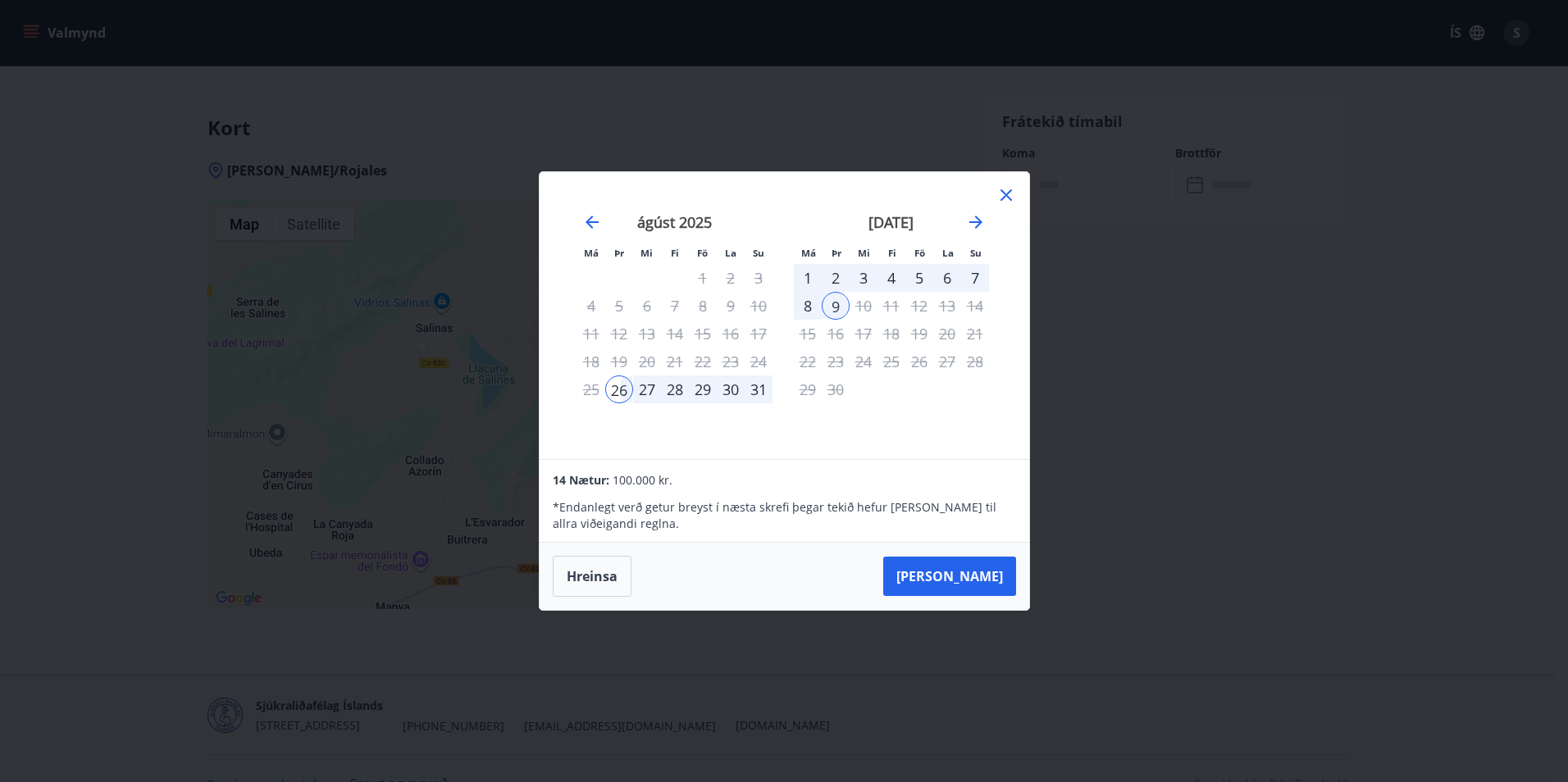
click at [1004, 197] on icon at bounding box center [1006, 195] width 12 height 12
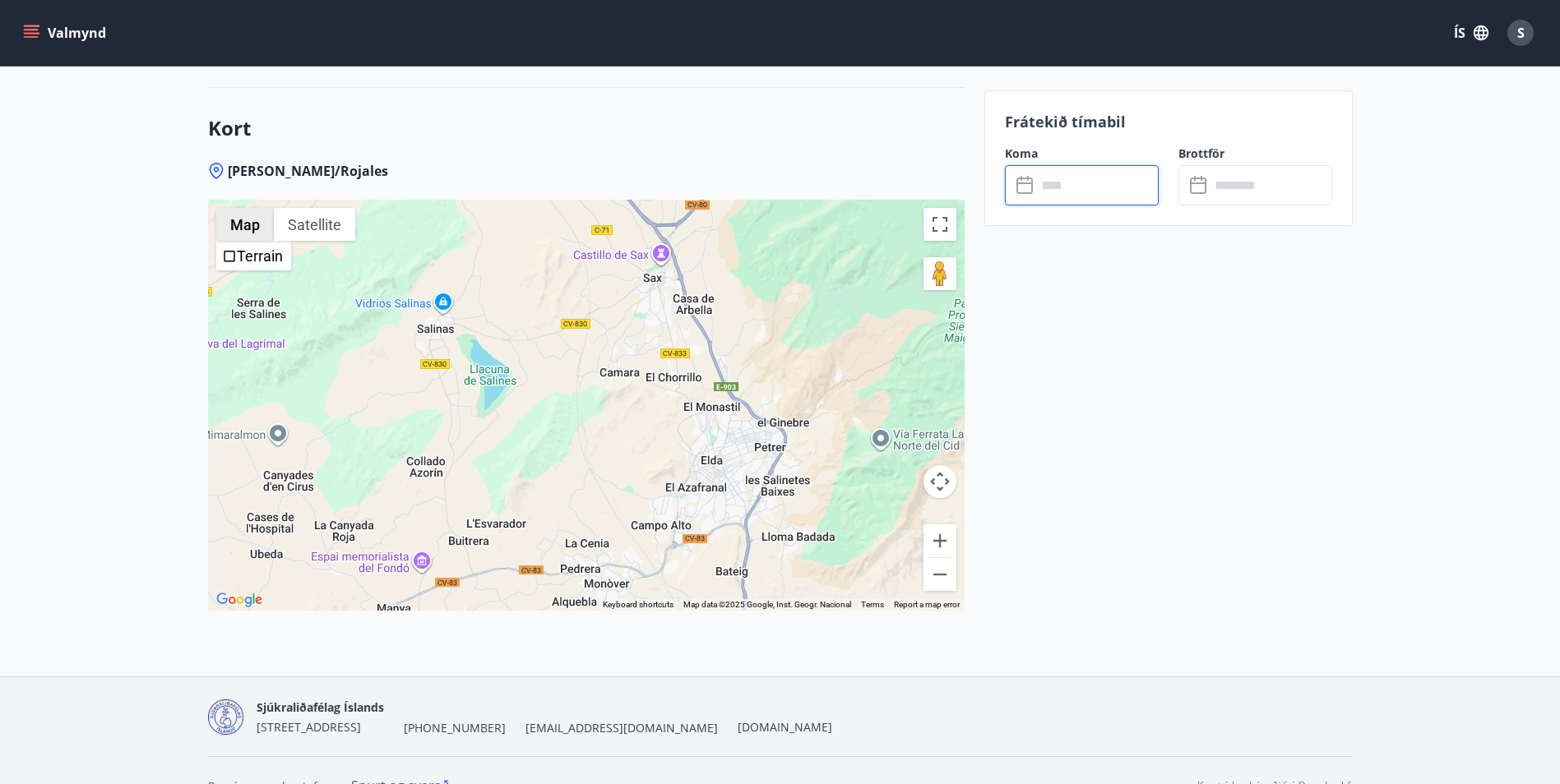
click at [240, 230] on button "Map" at bounding box center [244, 224] width 58 height 33
click at [315, 229] on button "Satellite" at bounding box center [314, 224] width 81 height 33
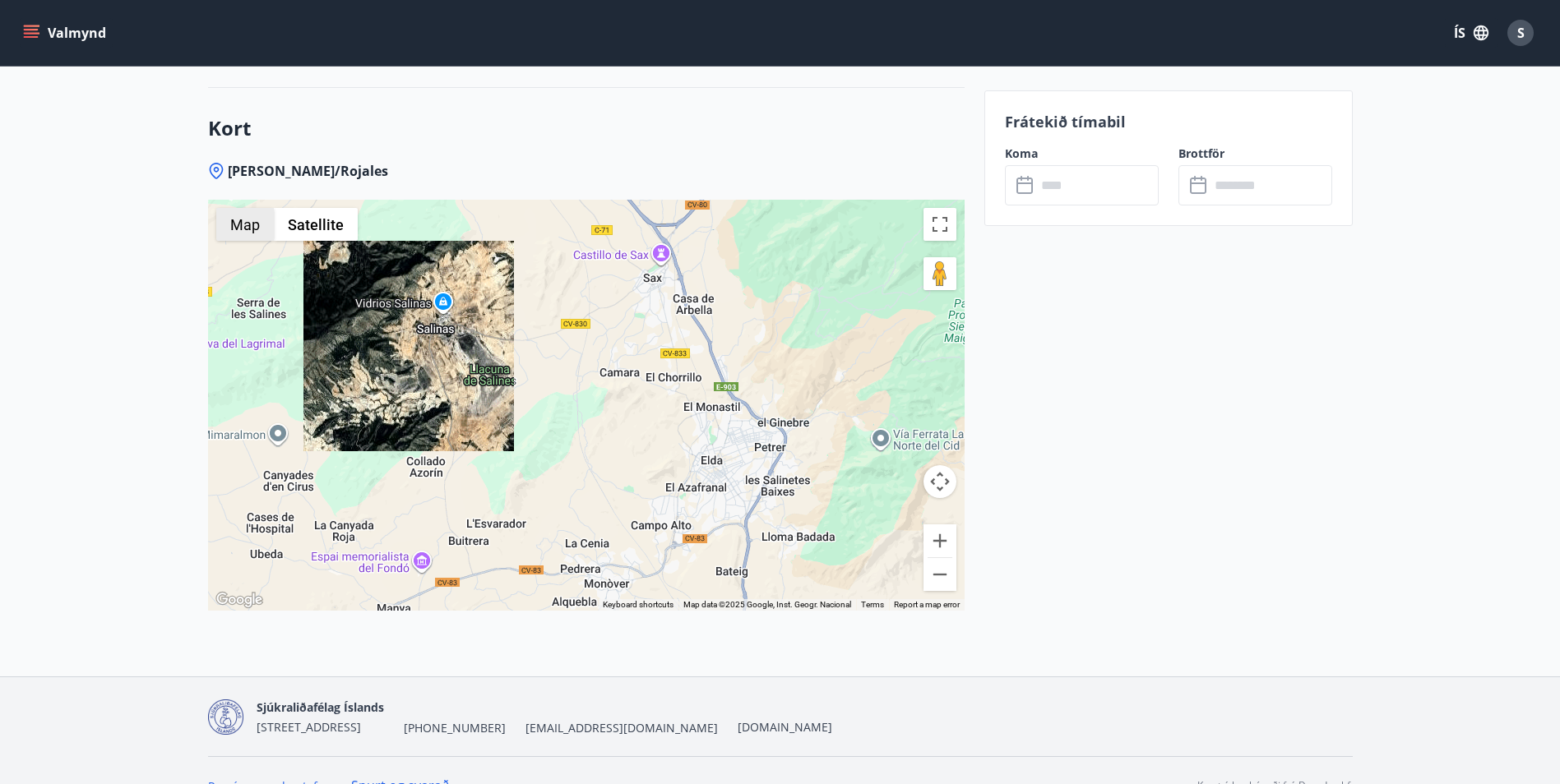
click at [253, 232] on button "Map" at bounding box center [244, 224] width 58 height 33
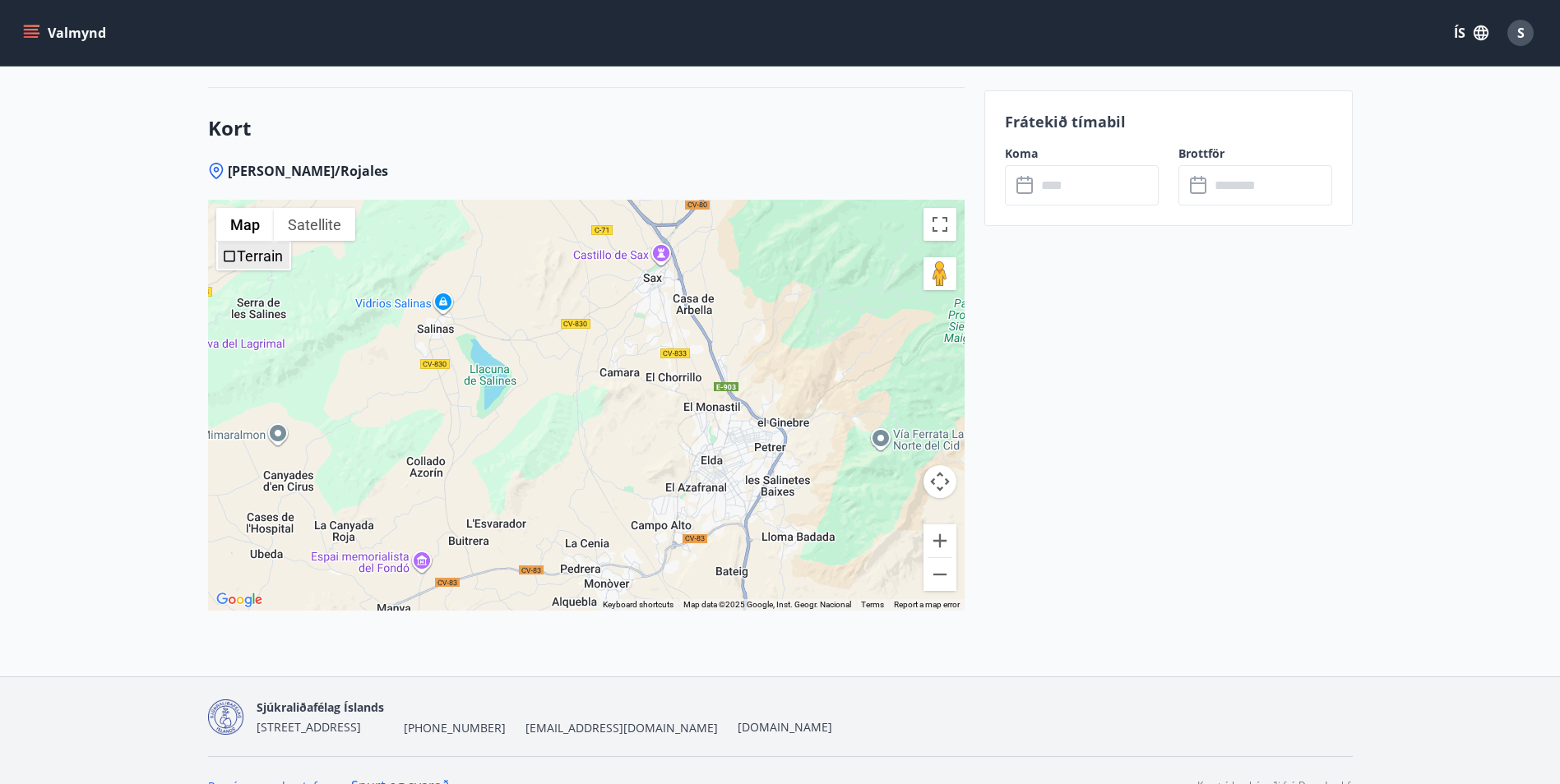
click at [245, 256] on label "Terrain" at bounding box center [260, 256] width 46 height 17
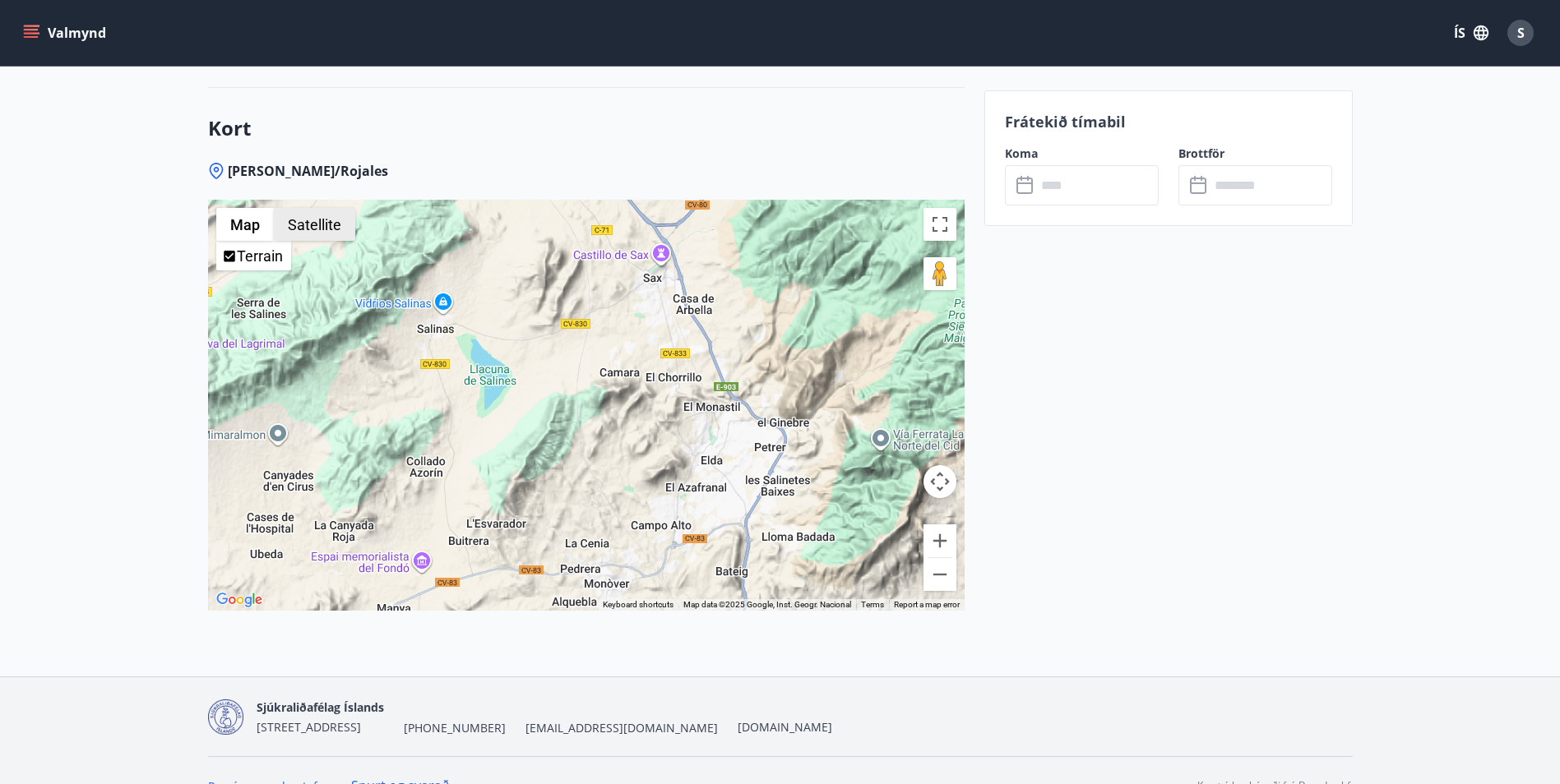
click at [327, 220] on button "Satellite" at bounding box center [314, 224] width 81 height 33
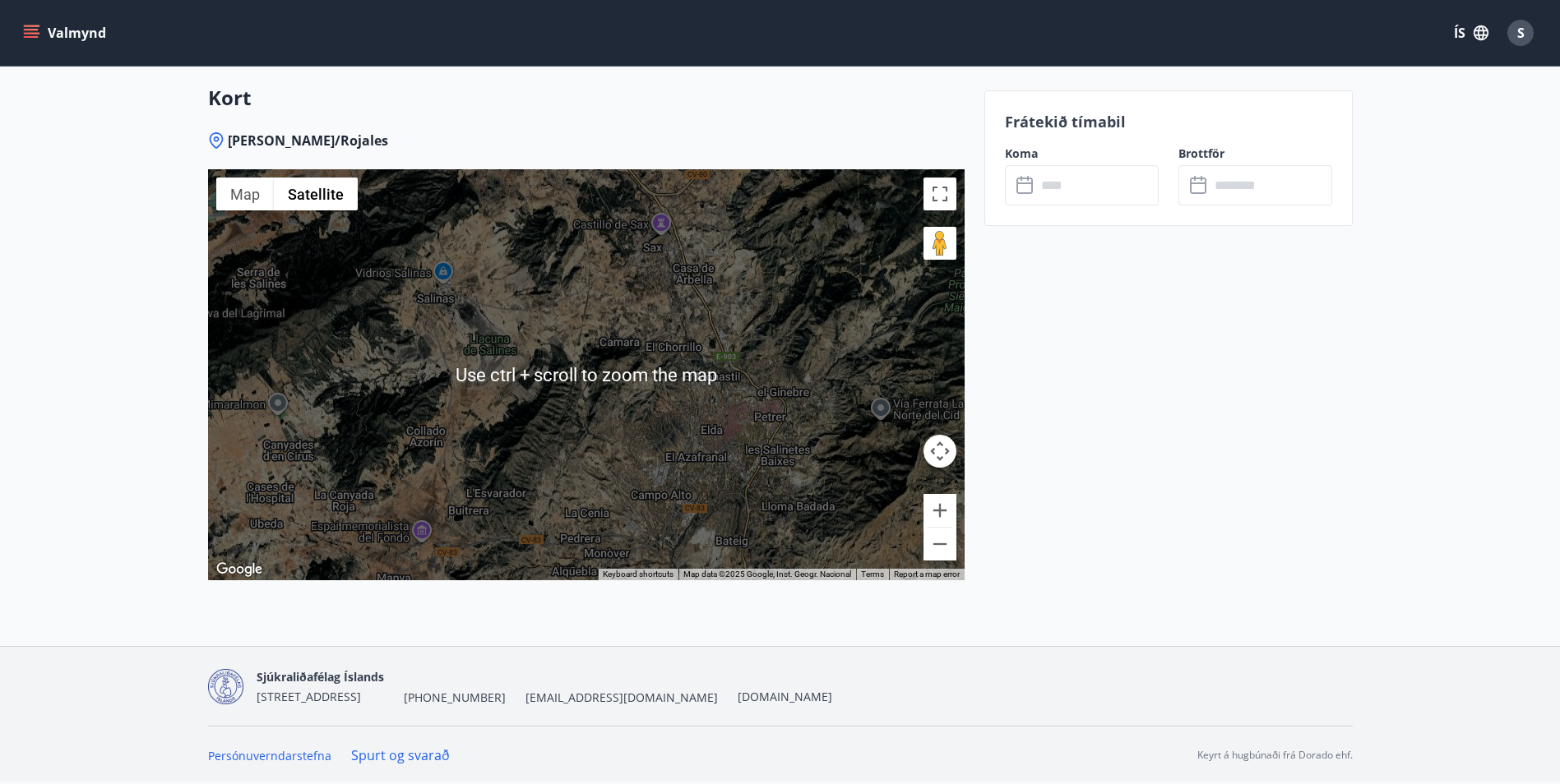
scroll to position [2168, 0]
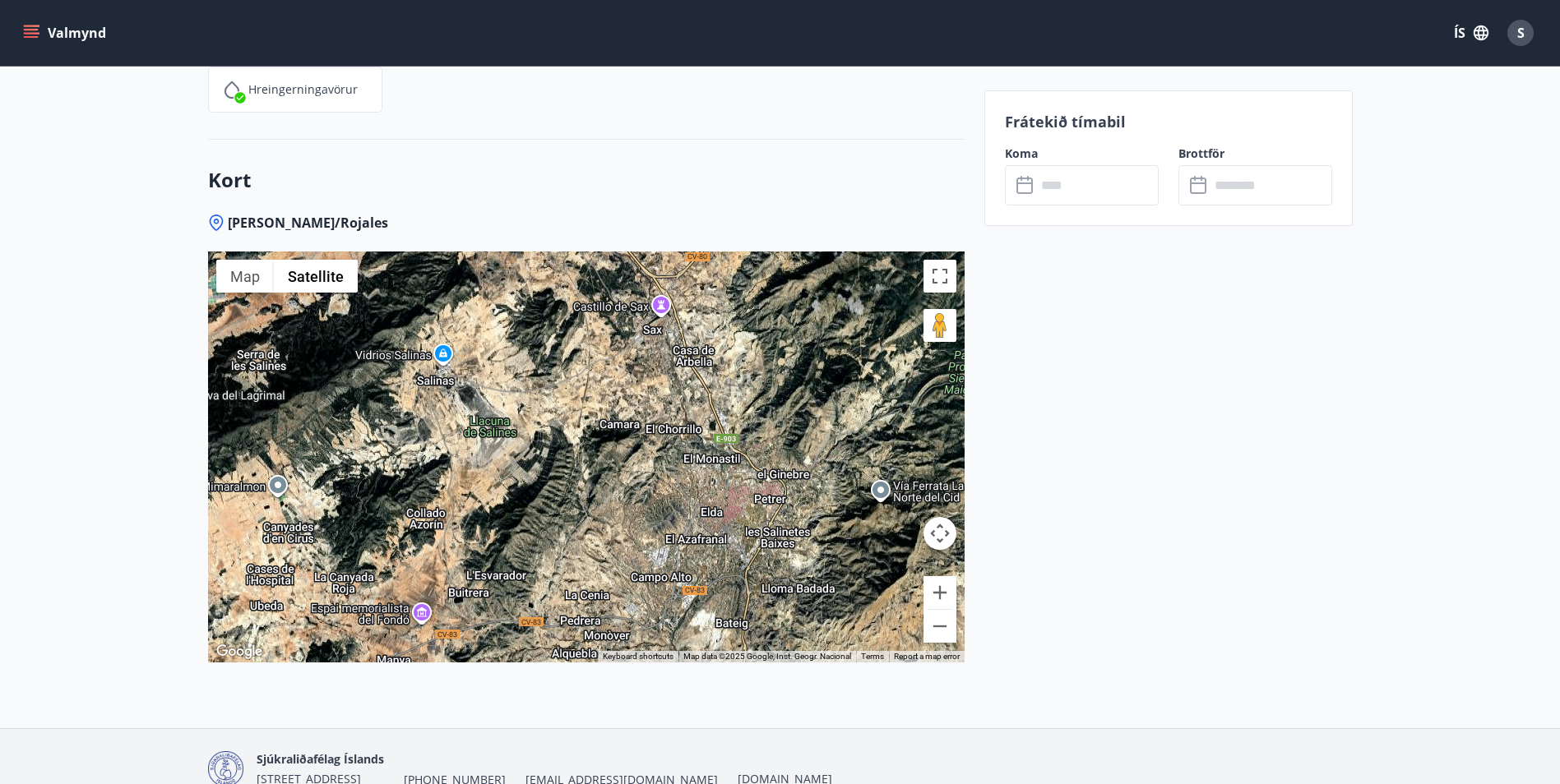
click at [534, 467] on div at bounding box center [586, 456] width 757 height 411
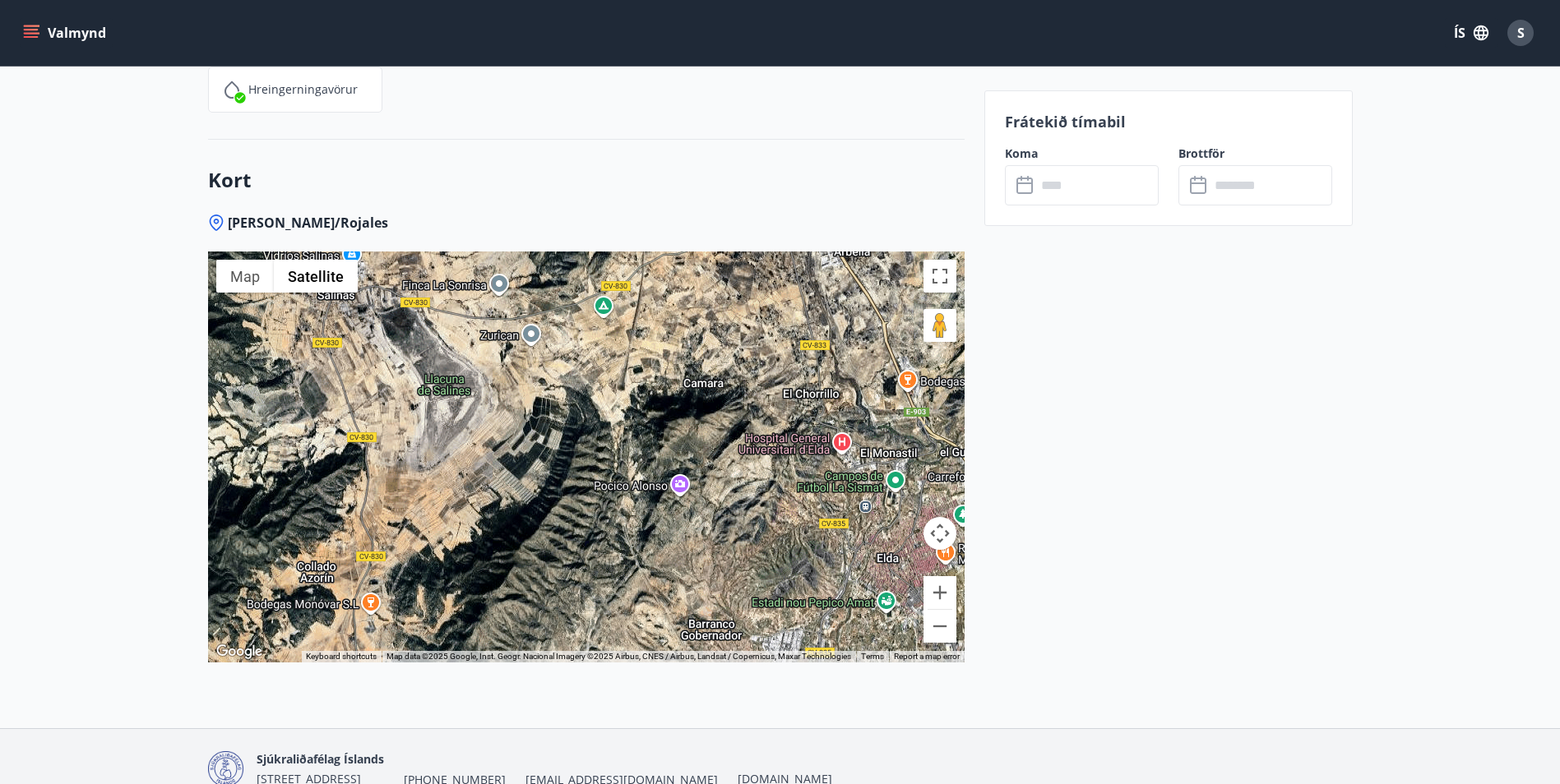
click at [534, 467] on div at bounding box center [586, 456] width 757 height 411
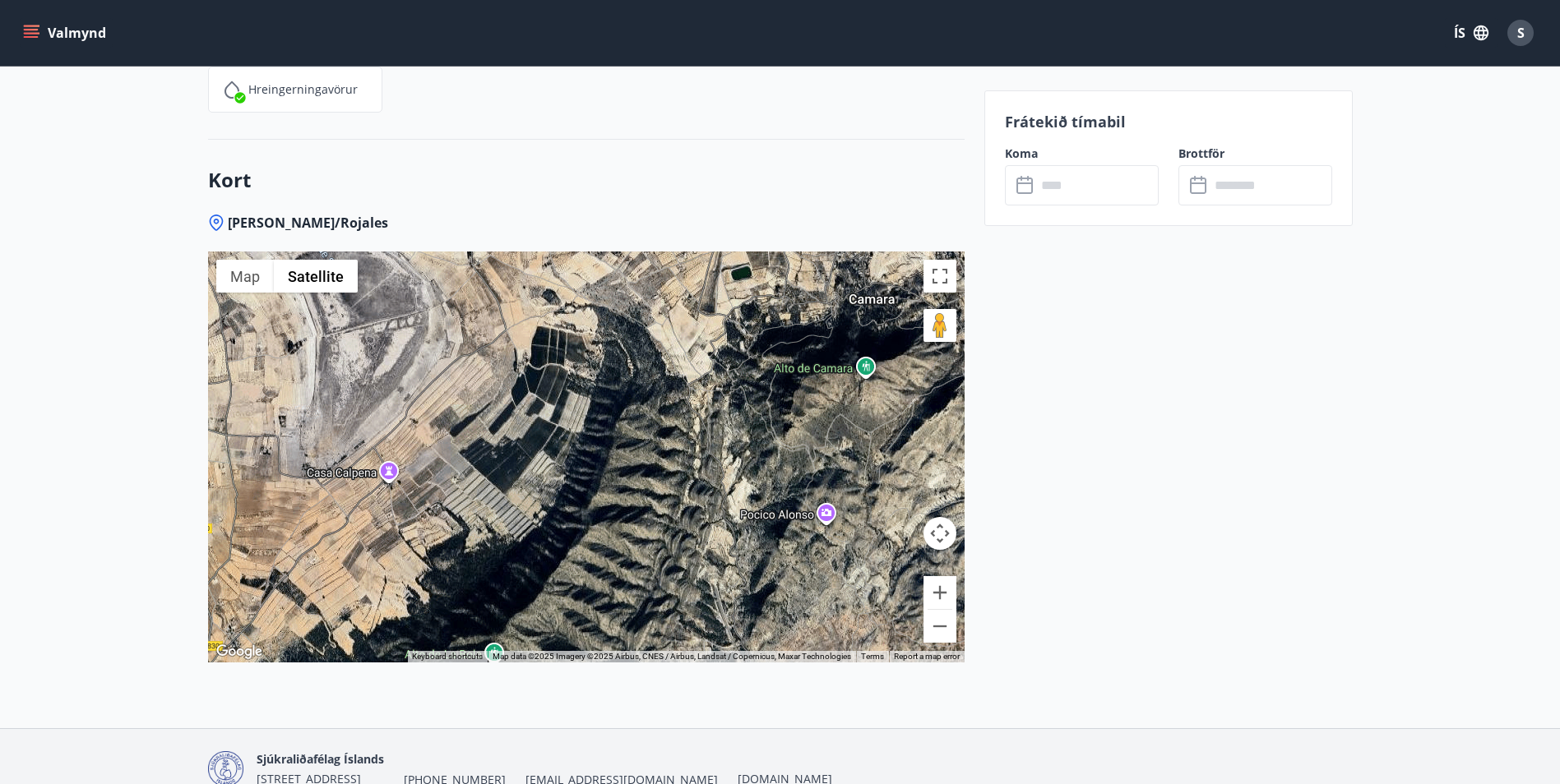
click at [824, 516] on div at bounding box center [586, 456] width 757 height 411
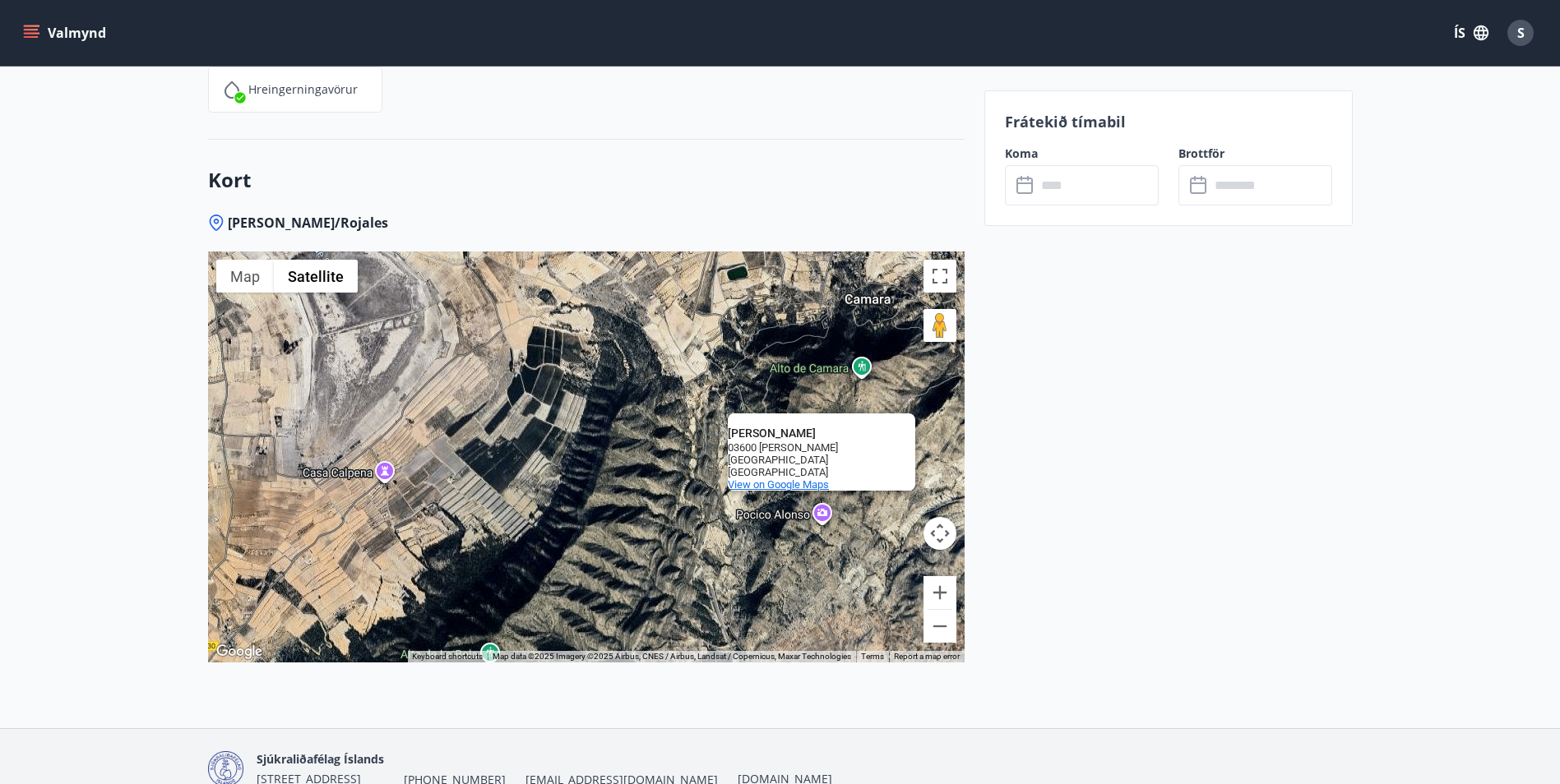
click at [786, 489] on span "View on Google Maps" at bounding box center [778, 484] width 102 height 12
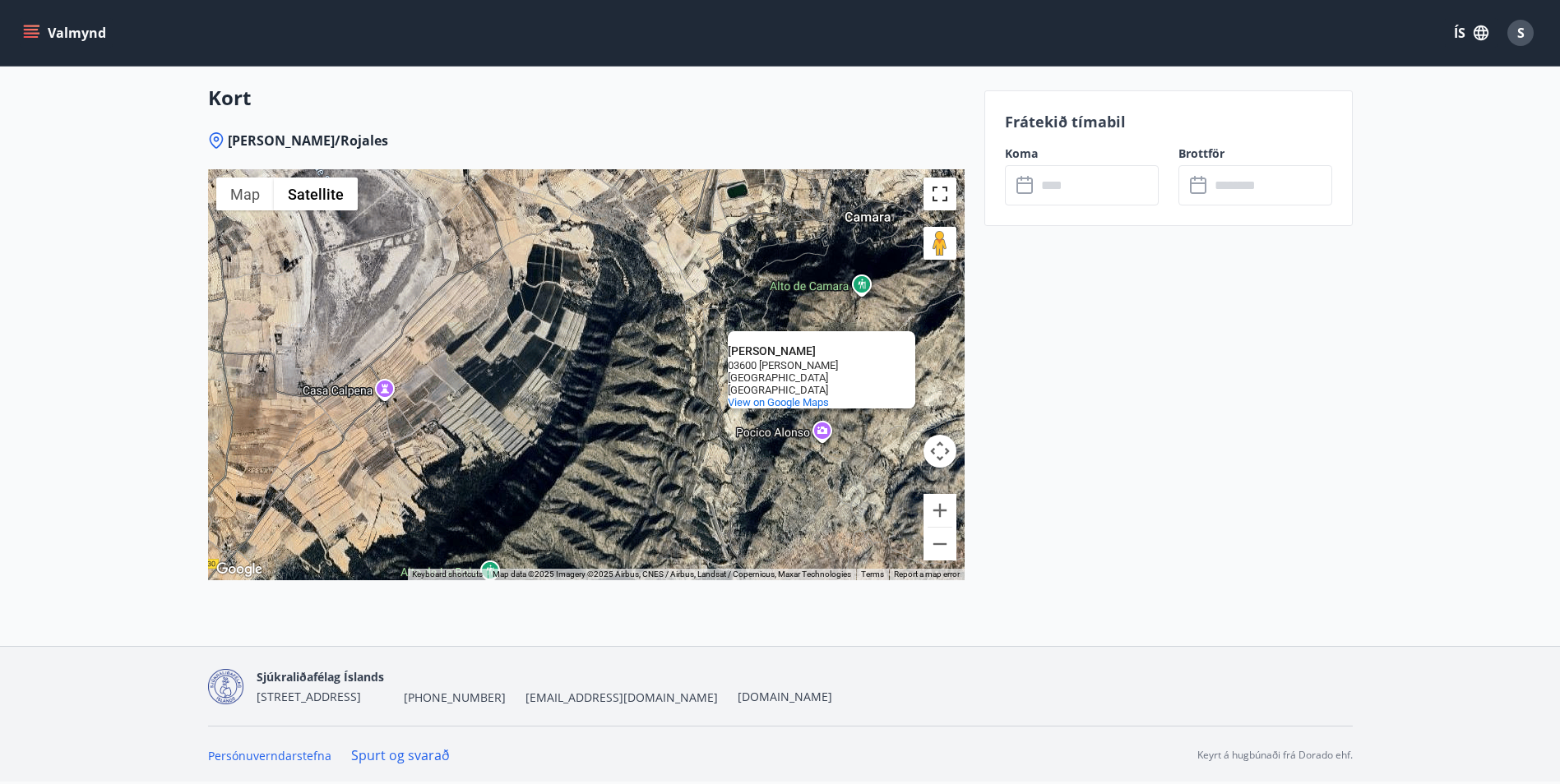
click at [944, 196] on button "Toggle fullscreen view" at bounding box center [940, 194] width 33 height 33
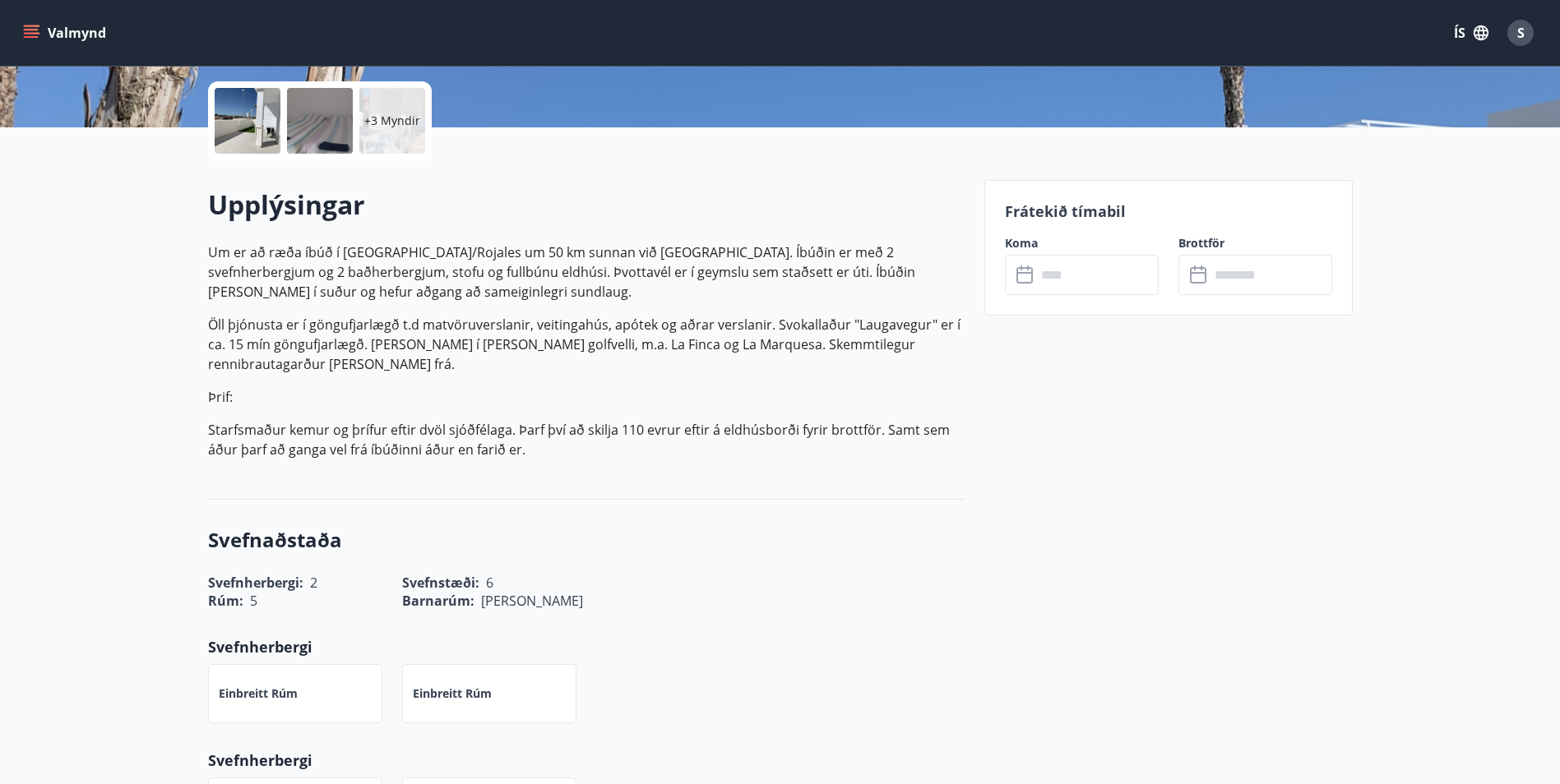
scroll to position [360, 0]
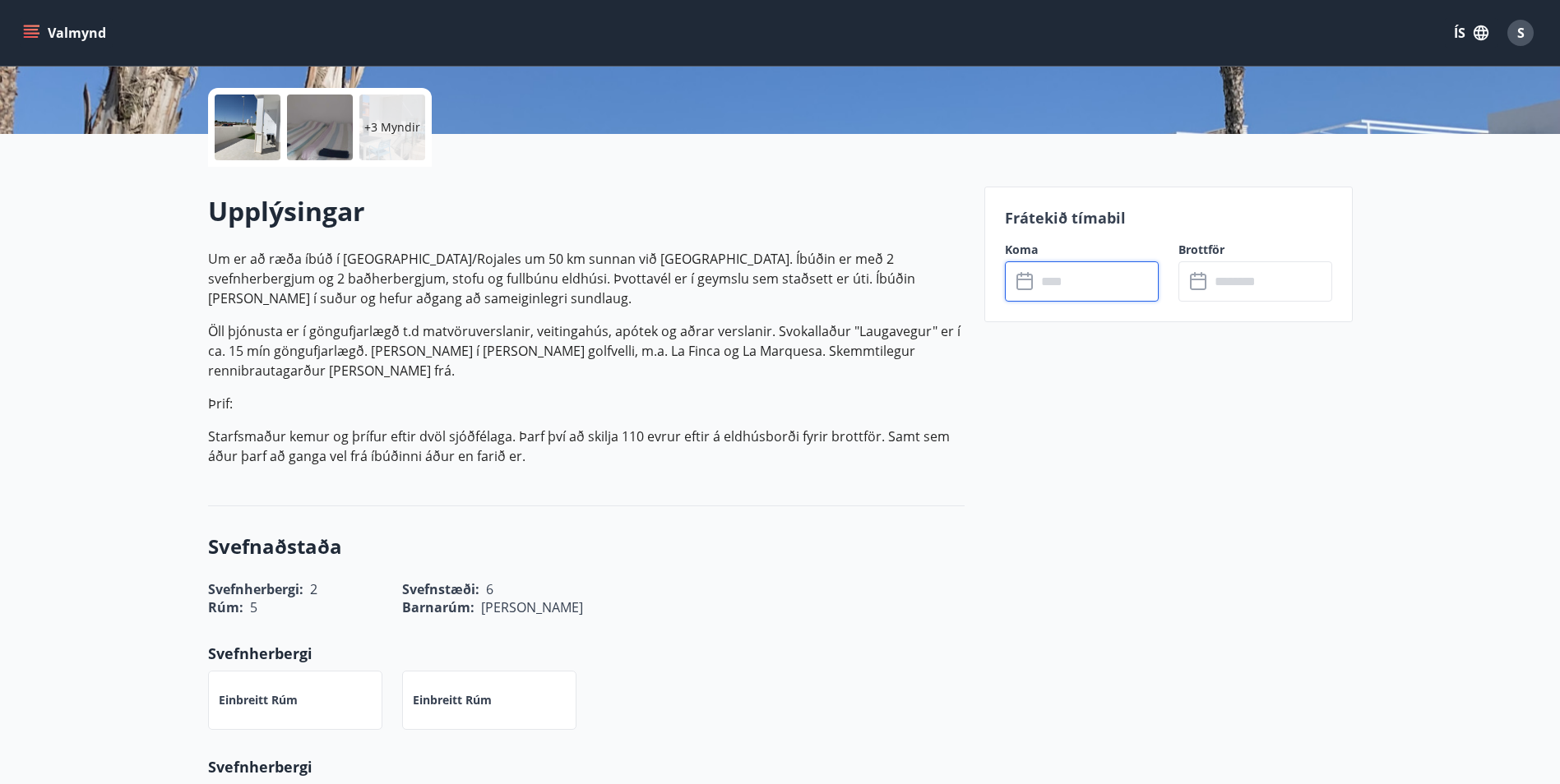
click at [1057, 287] on input "text" at bounding box center [1097, 282] width 123 height 40
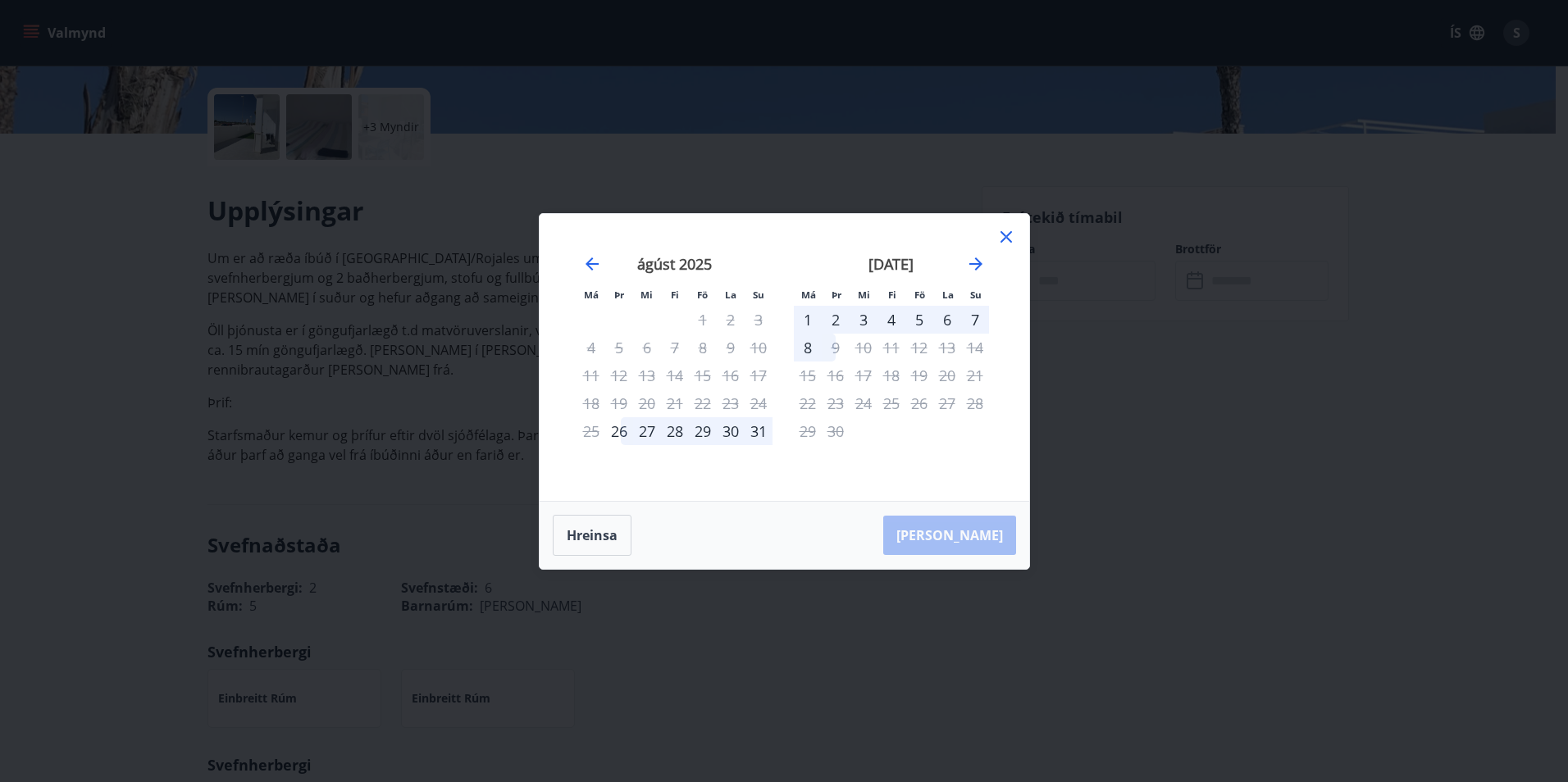
click at [1006, 235] on icon at bounding box center [1006, 236] width 12 height 12
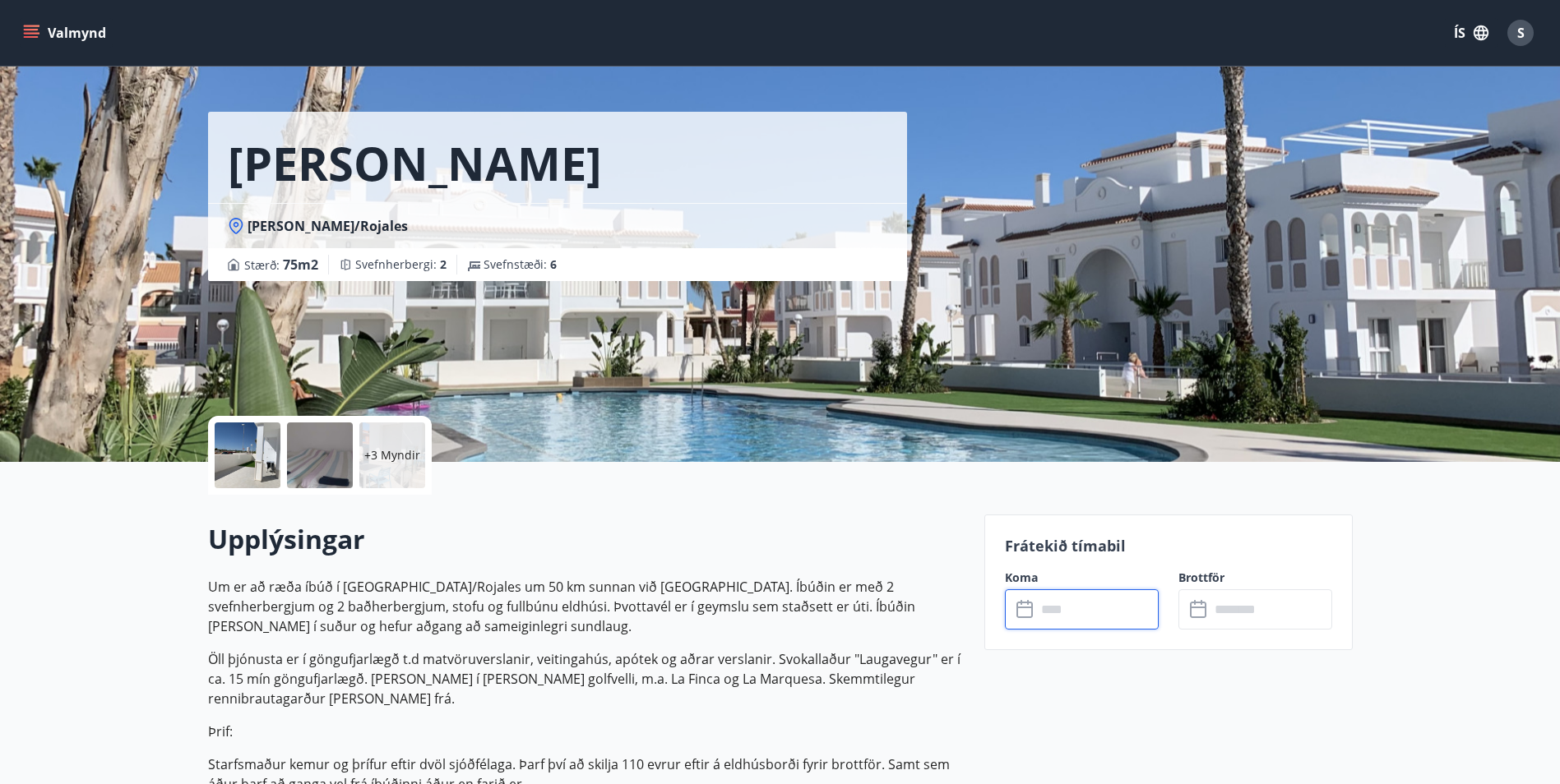
scroll to position [0, 0]
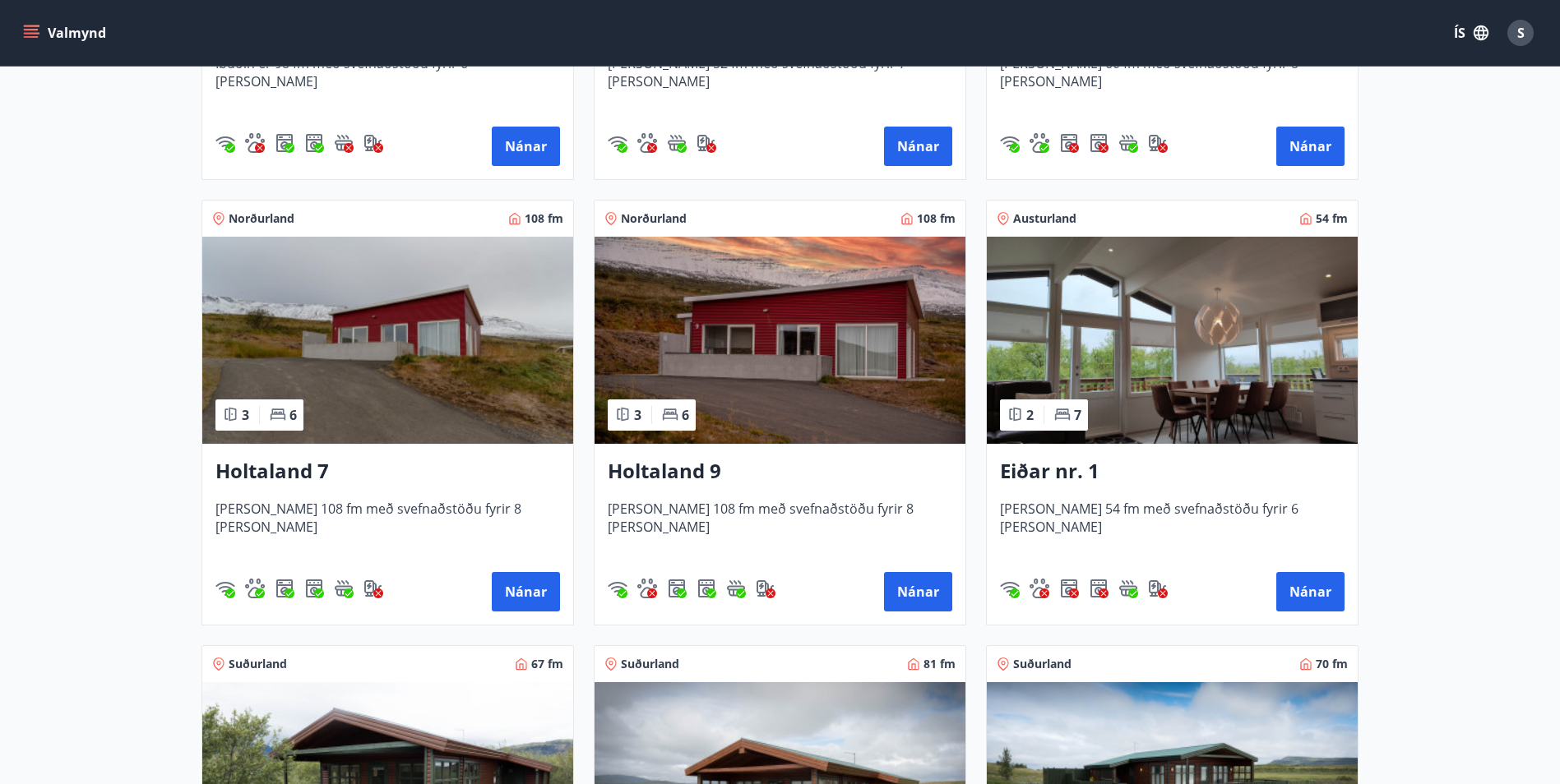
scroll to position [2056, 0]
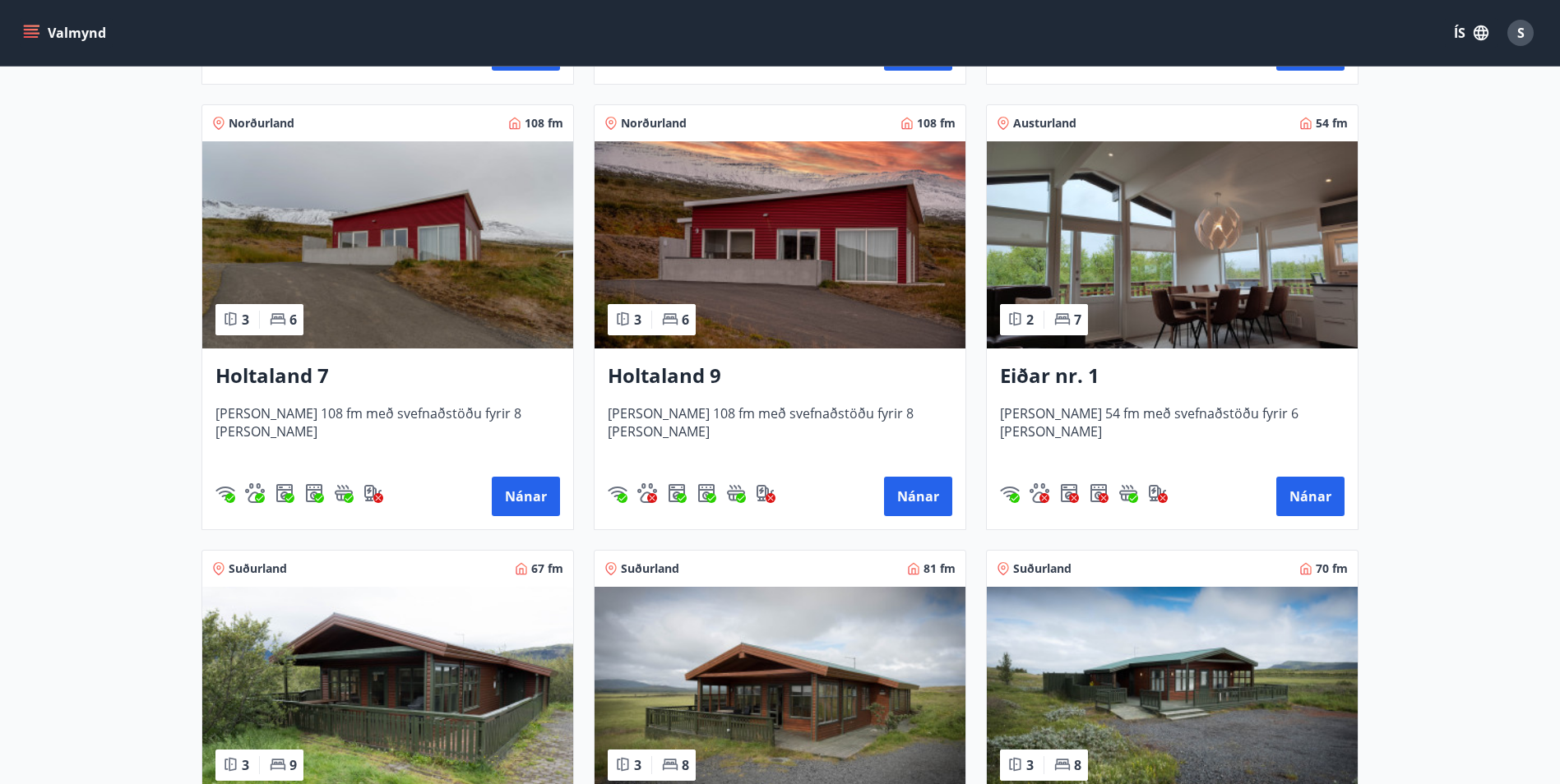
click at [389, 236] on img at bounding box center [387, 245] width 371 height 207
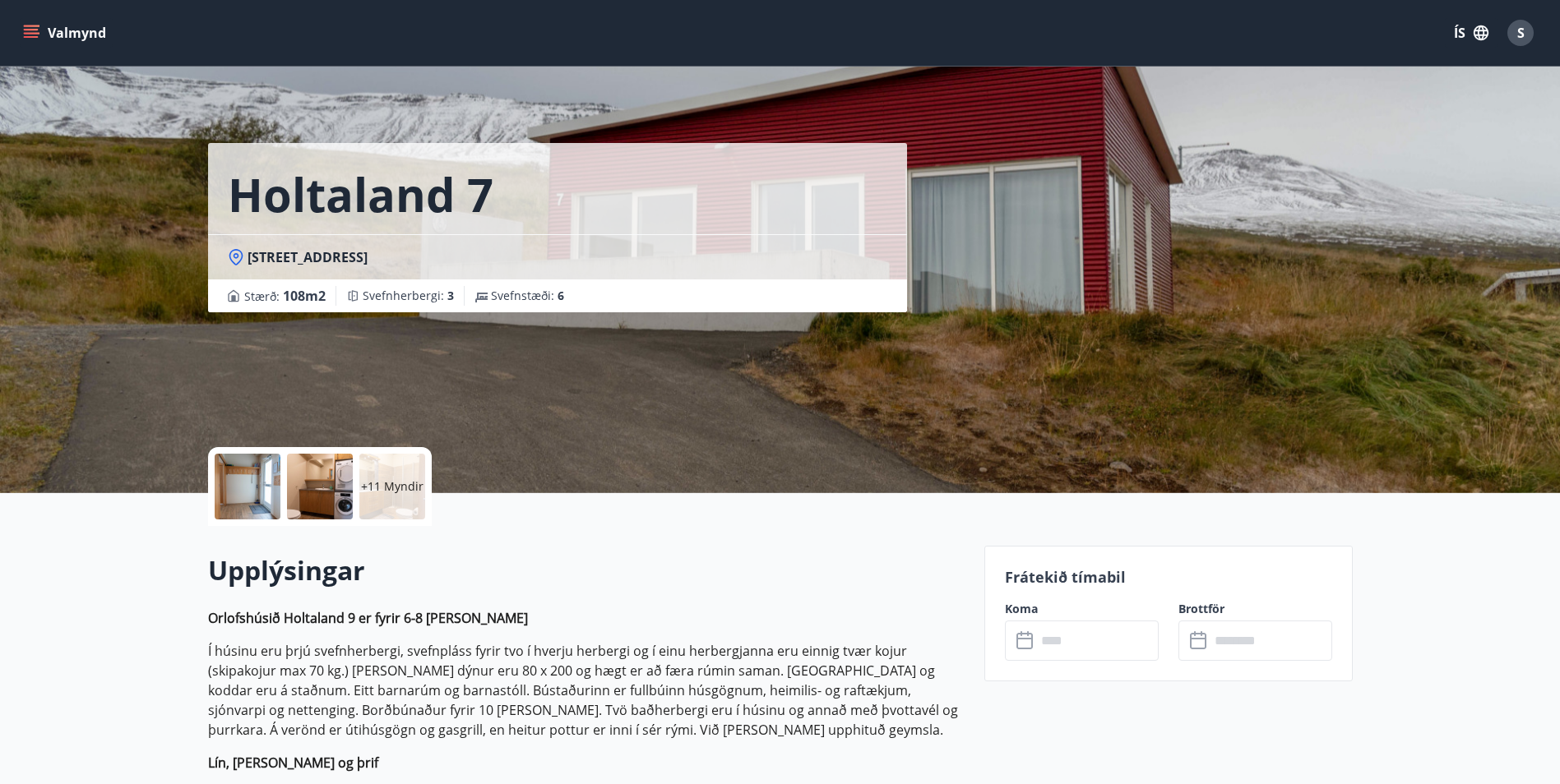
click at [256, 499] on div at bounding box center [248, 487] width 66 height 66
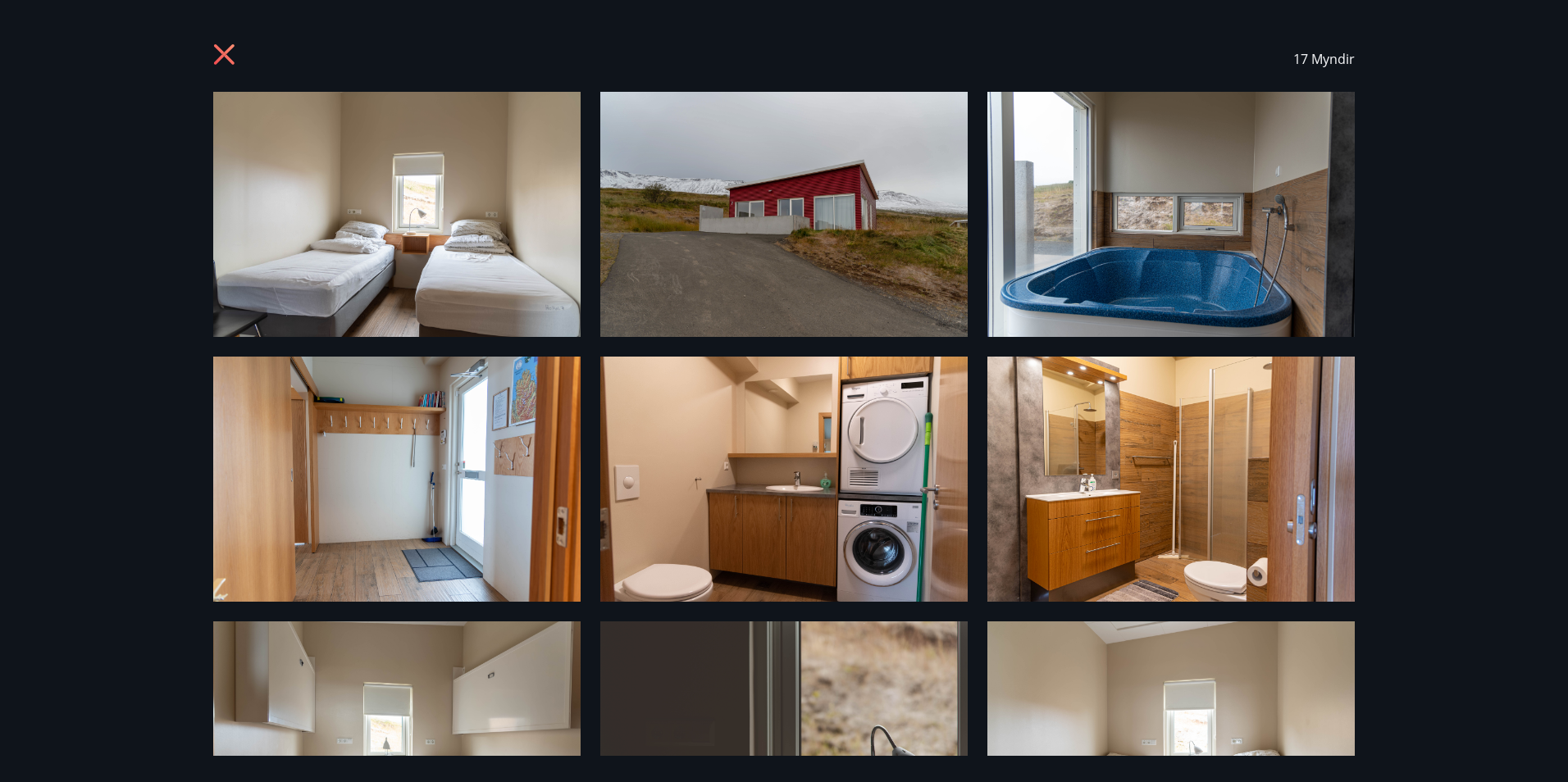
click at [366, 220] on img at bounding box center [397, 214] width 368 height 245
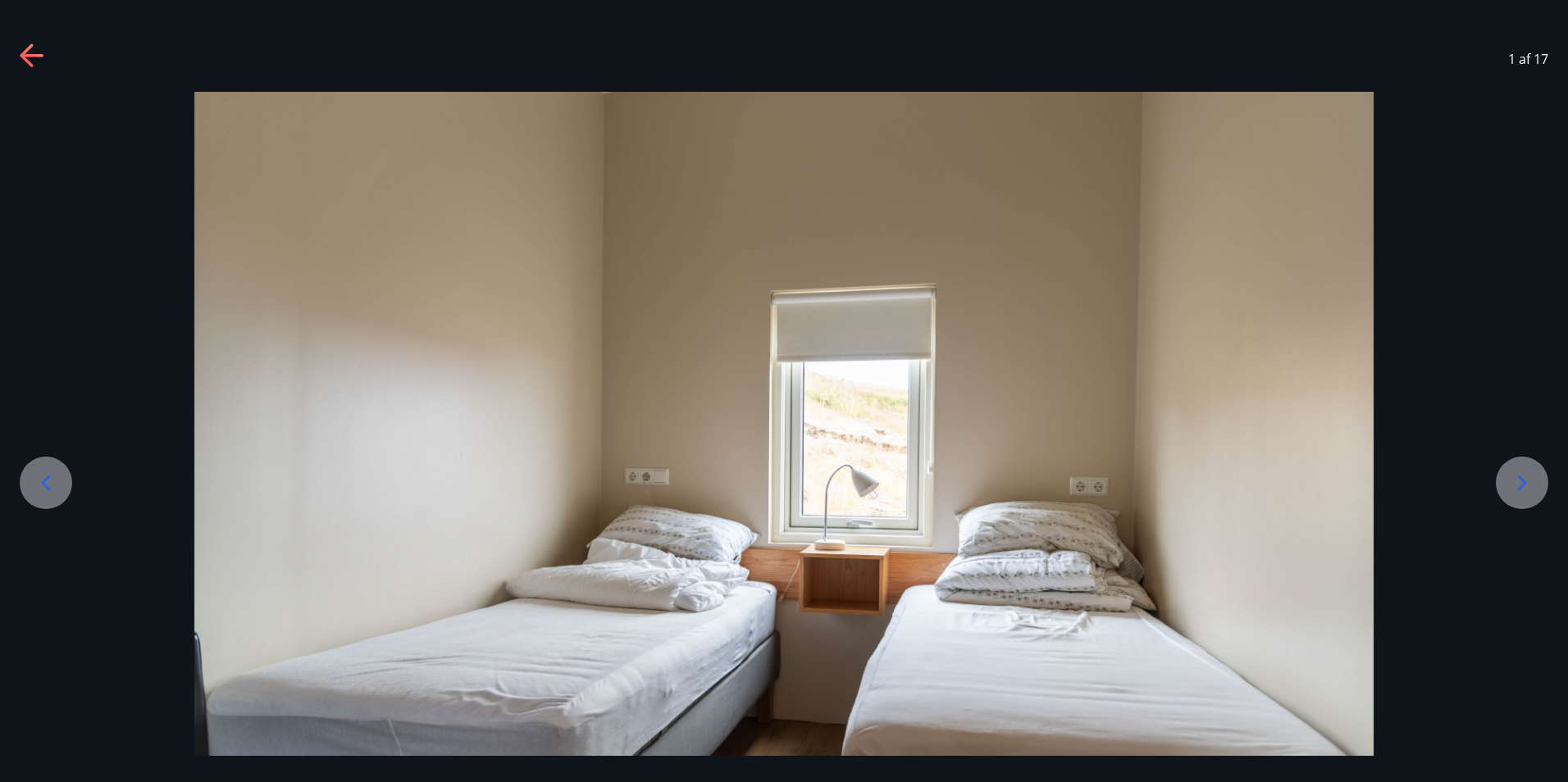
click at [1526, 474] on icon at bounding box center [1522, 483] width 26 height 26
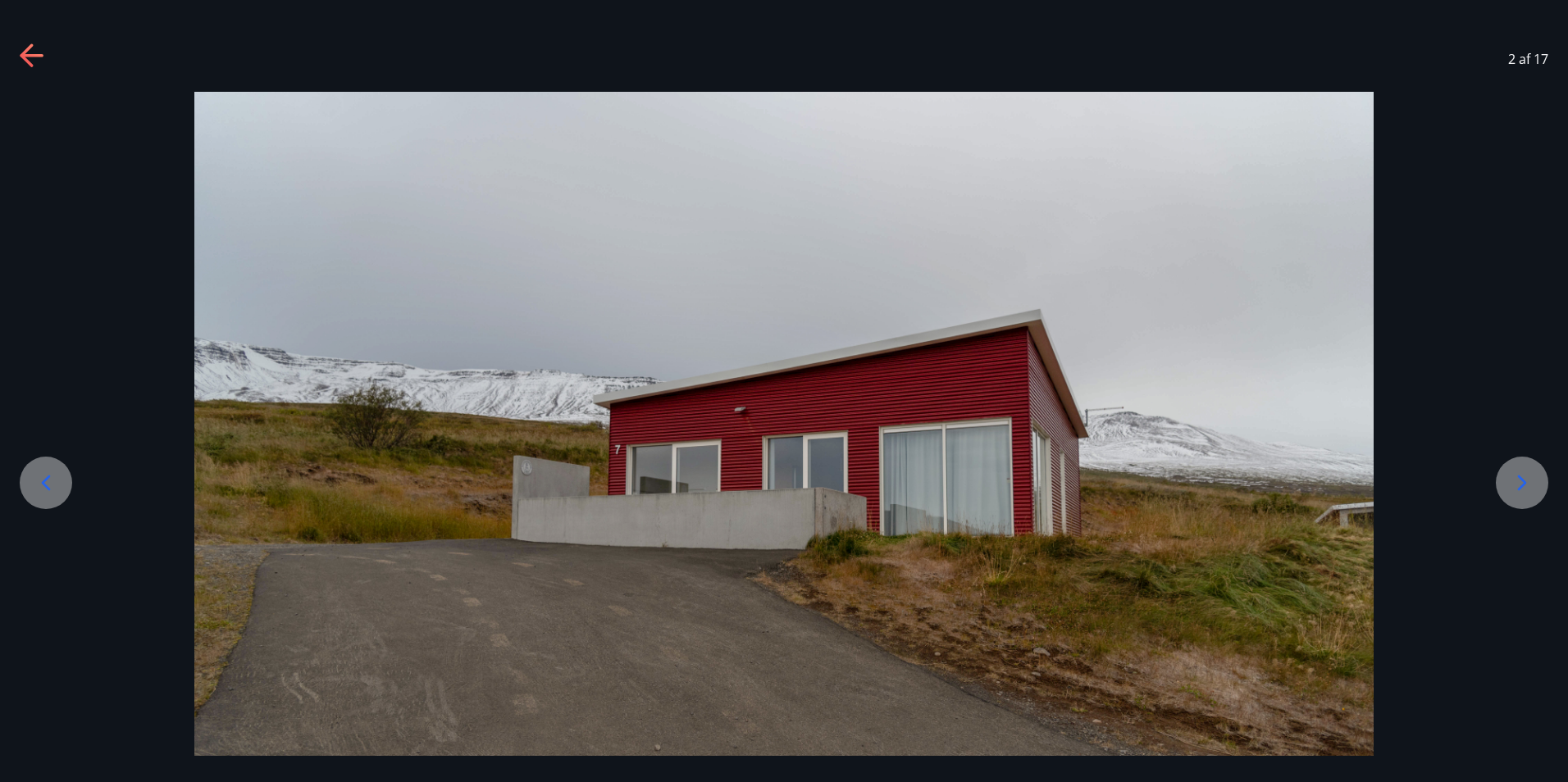
click at [1526, 474] on icon at bounding box center [1522, 483] width 26 height 26
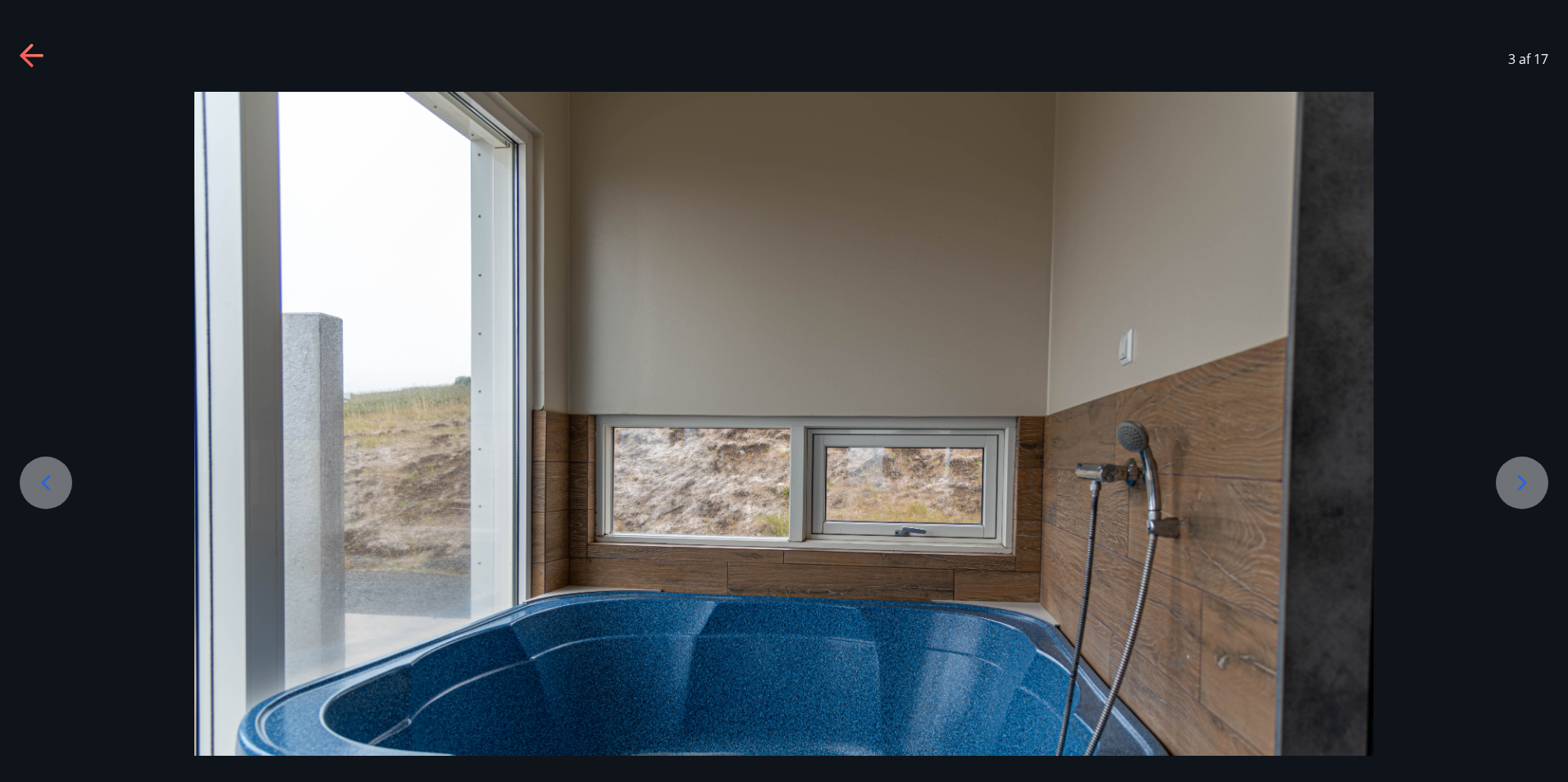
click at [1528, 477] on icon at bounding box center [1522, 483] width 26 height 26
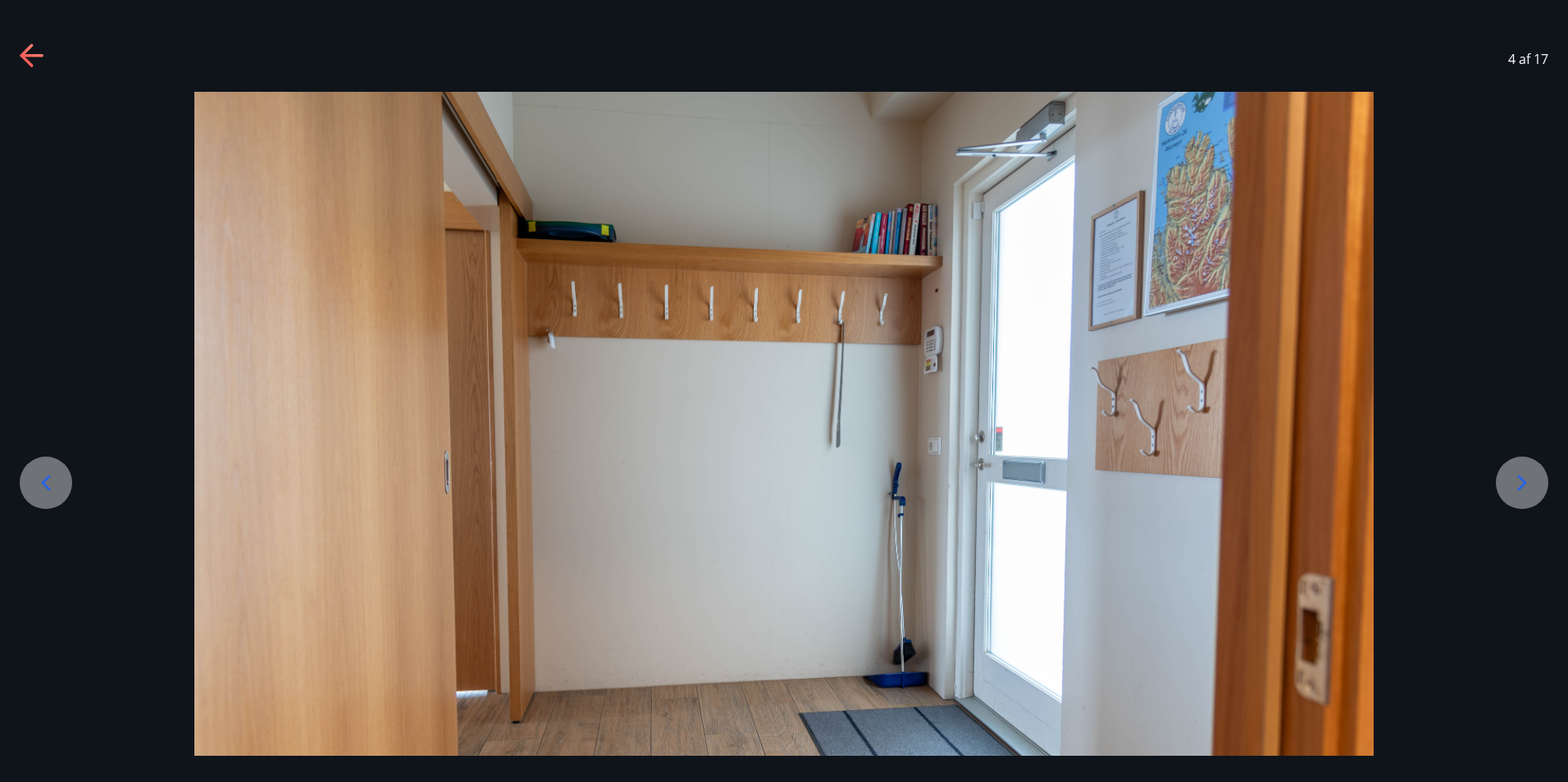
click at [1528, 477] on icon at bounding box center [1522, 483] width 26 height 26
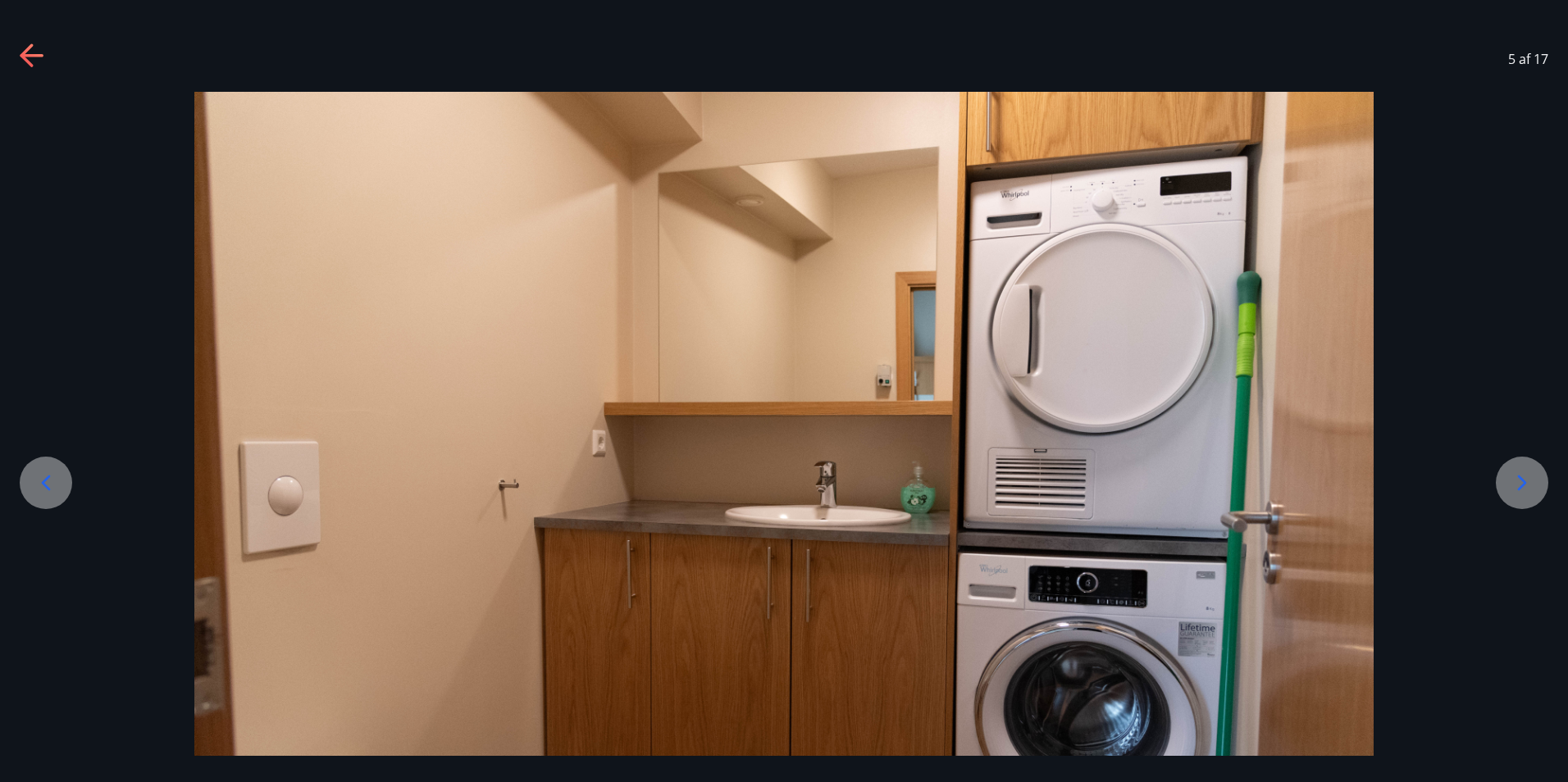
click at [1524, 478] on icon at bounding box center [1522, 483] width 26 height 26
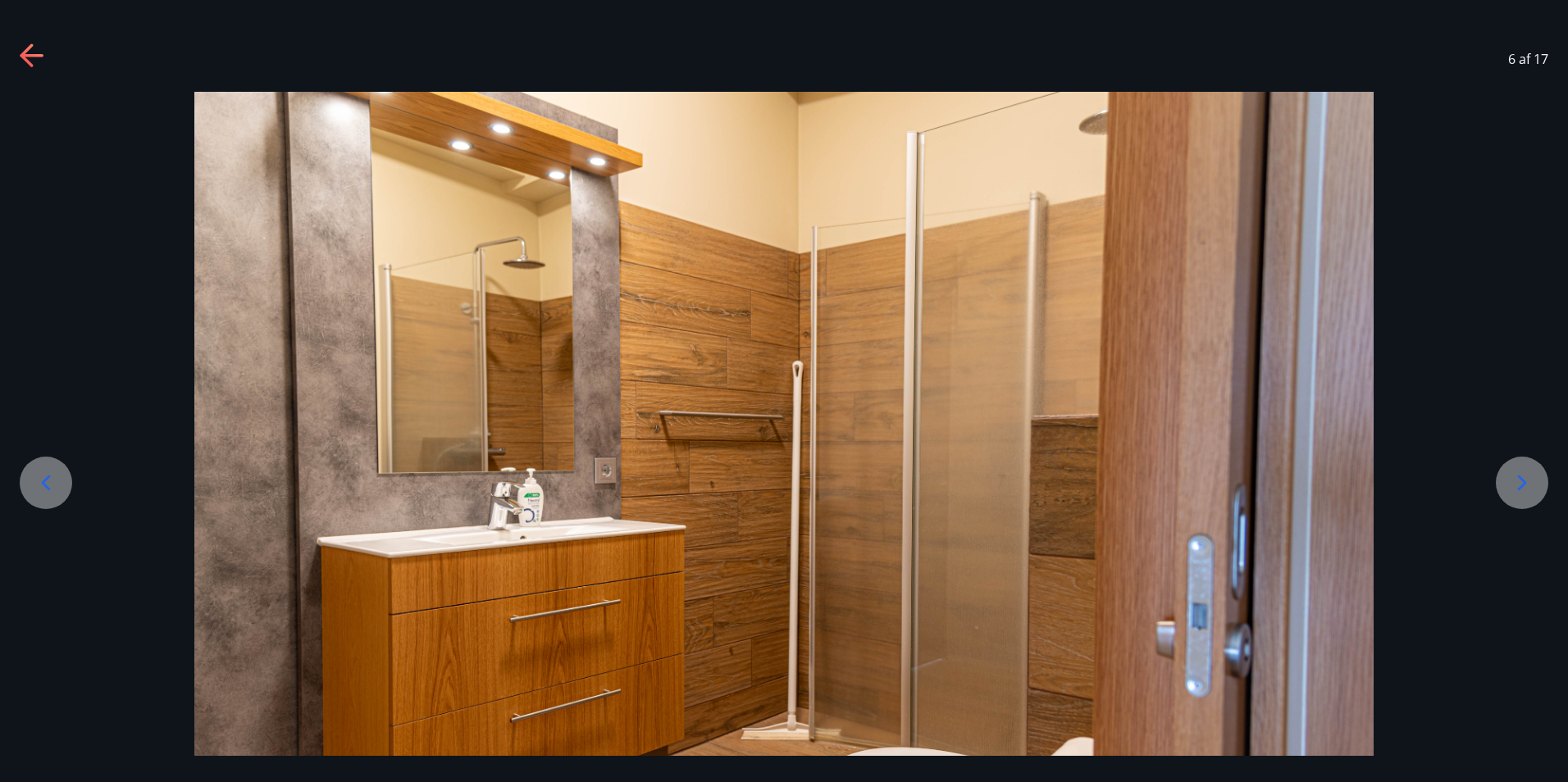
click at [1524, 478] on icon at bounding box center [1522, 483] width 26 height 26
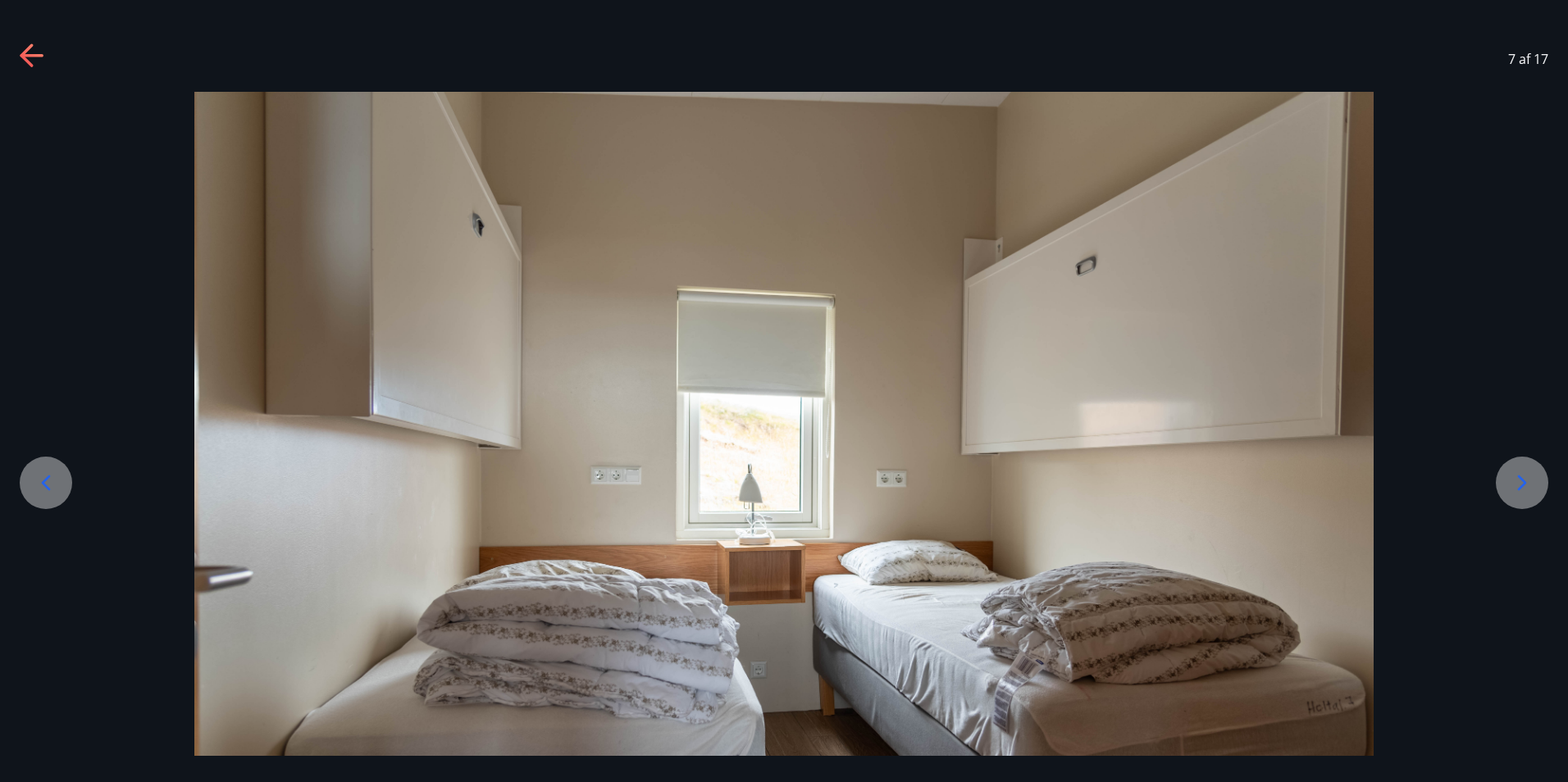
click at [1524, 478] on icon at bounding box center [1522, 483] width 26 height 26
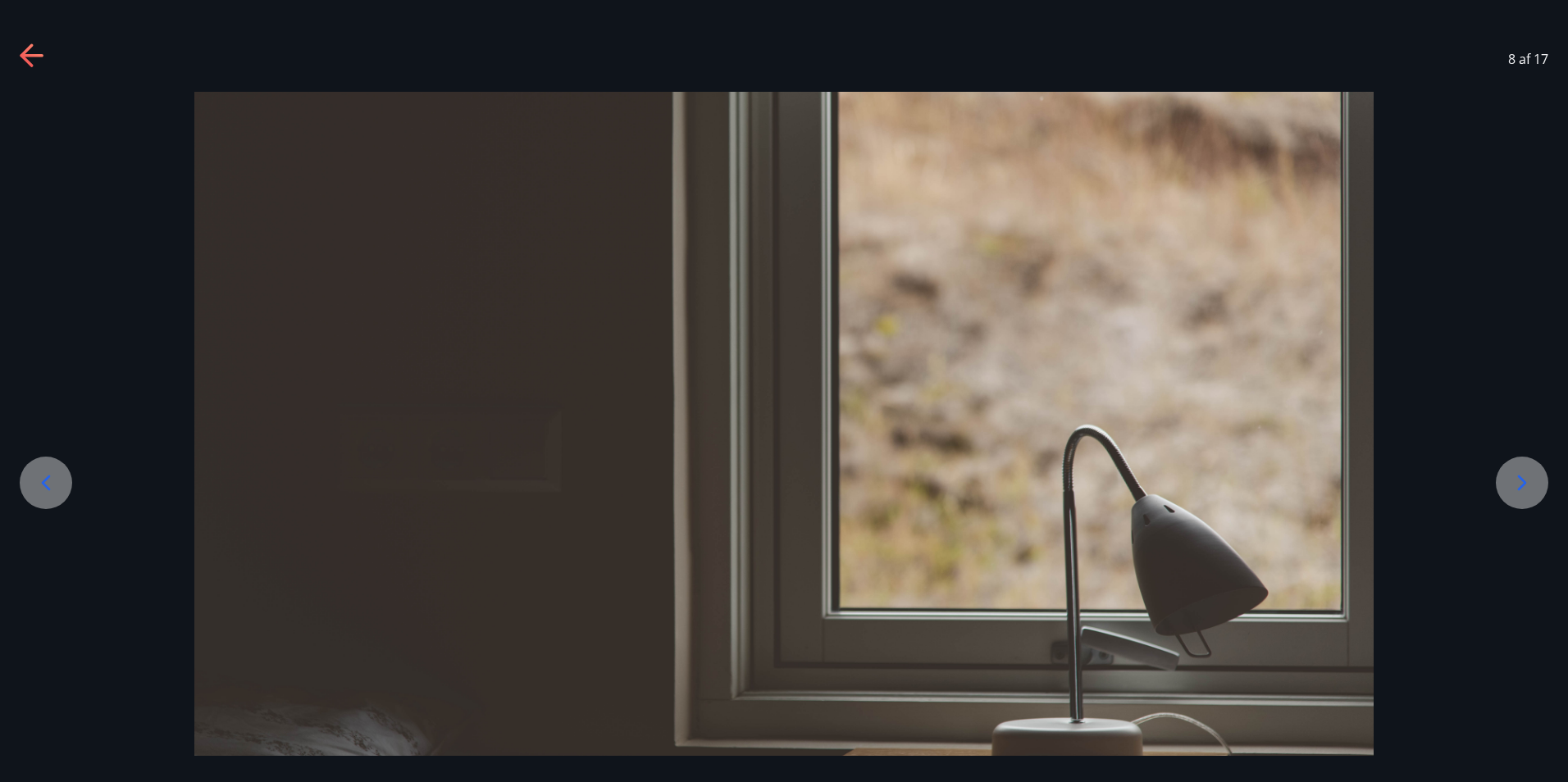
click at [1524, 478] on icon at bounding box center [1522, 483] width 26 height 26
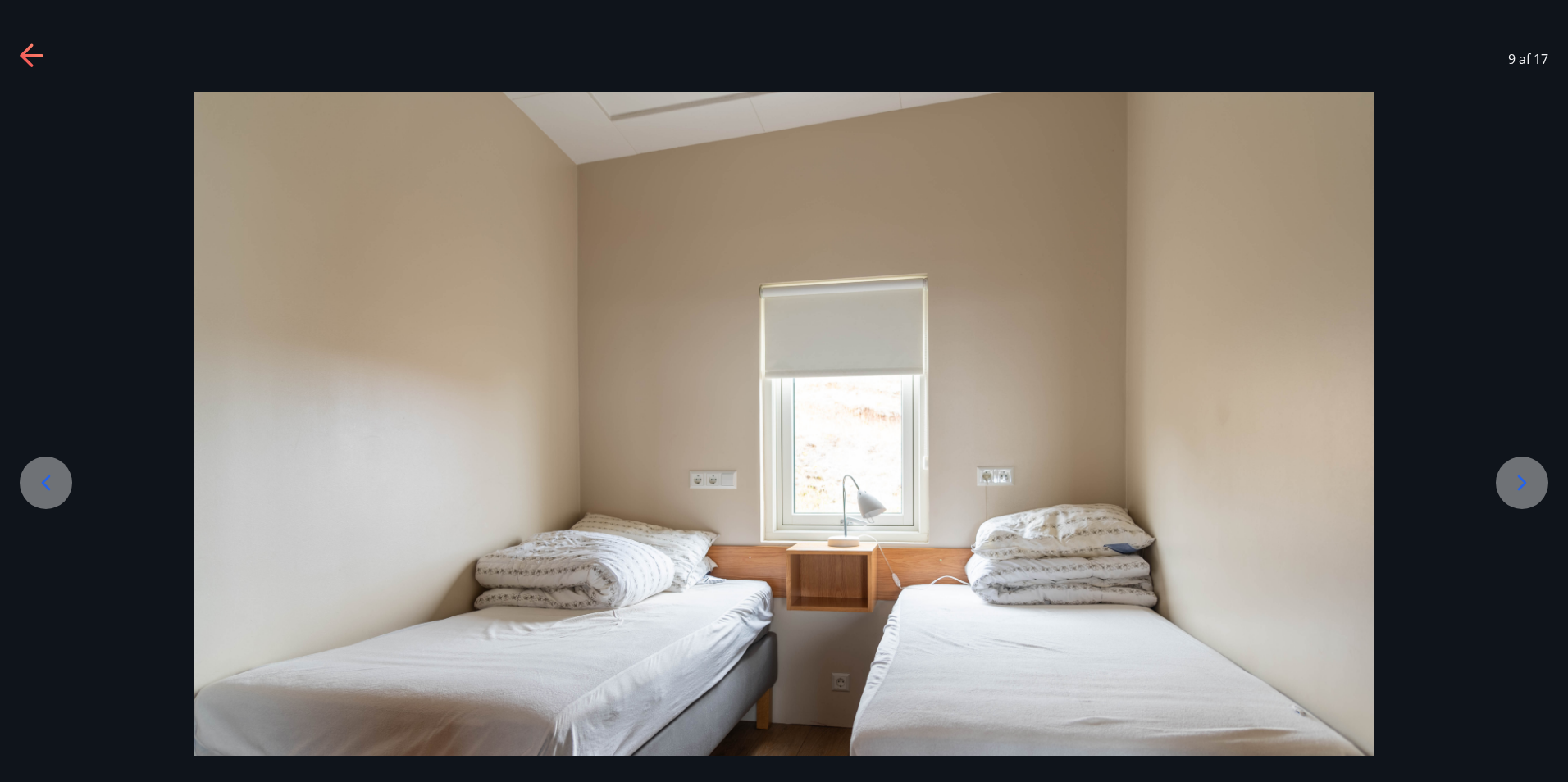
click at [1524, 478] on icon at bounding box center [1522, 483] width 26 height 26
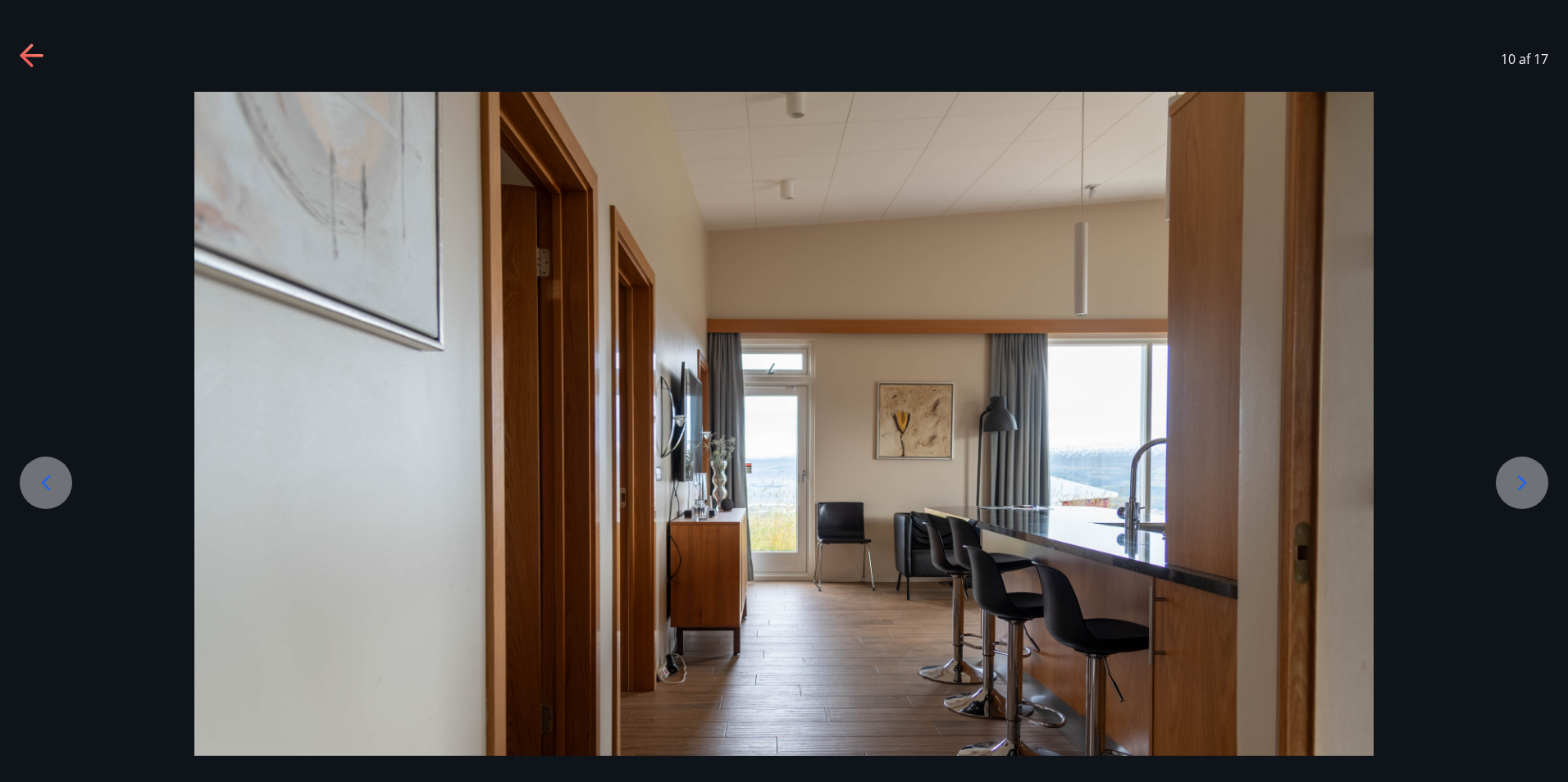
click at [1524, 478] on icon at bounding box center [1522, 483] width 26 height 26
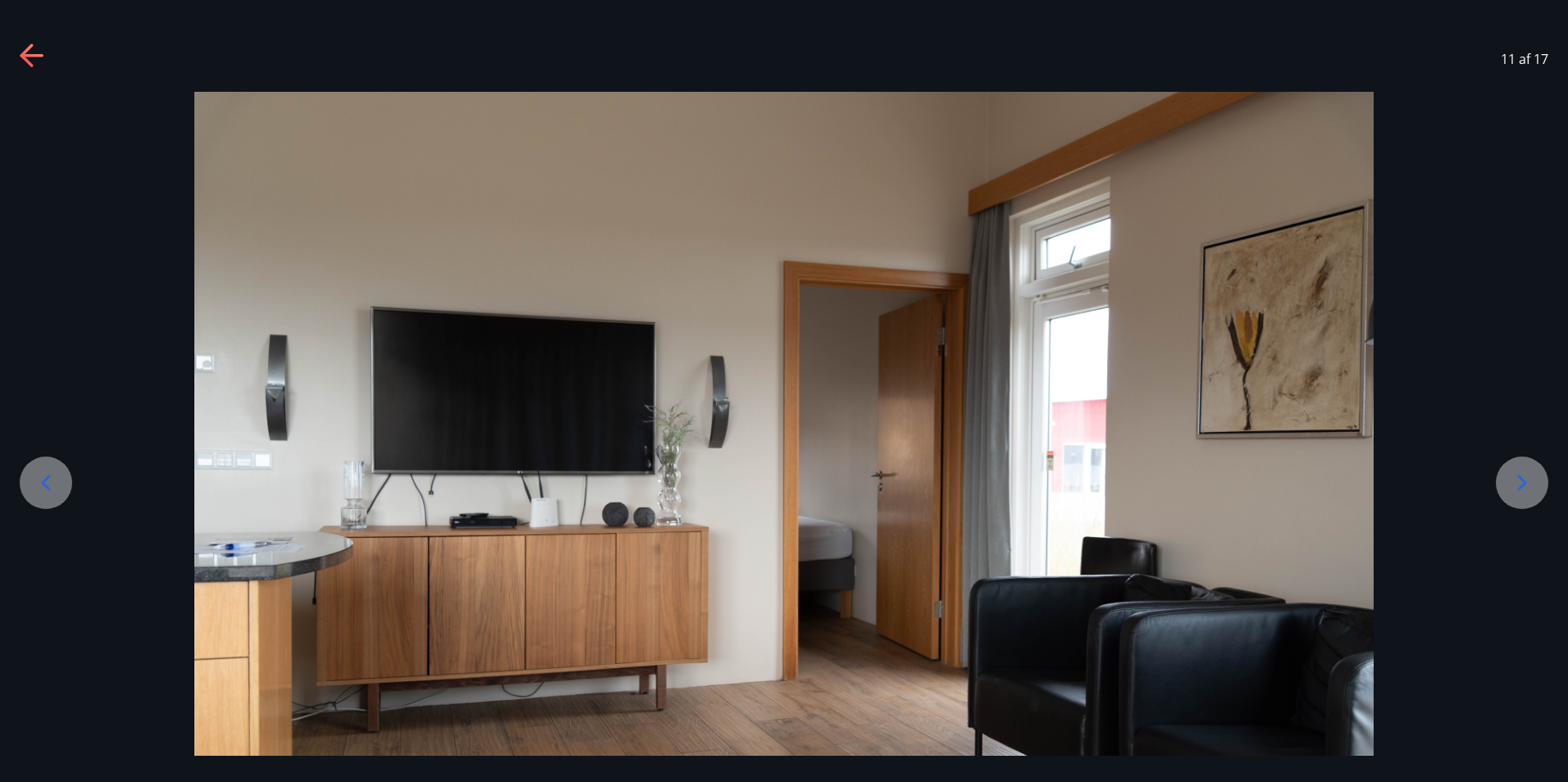
click at [1524, 478] on icon at bounding box center [1522, 483] width 26 height 26
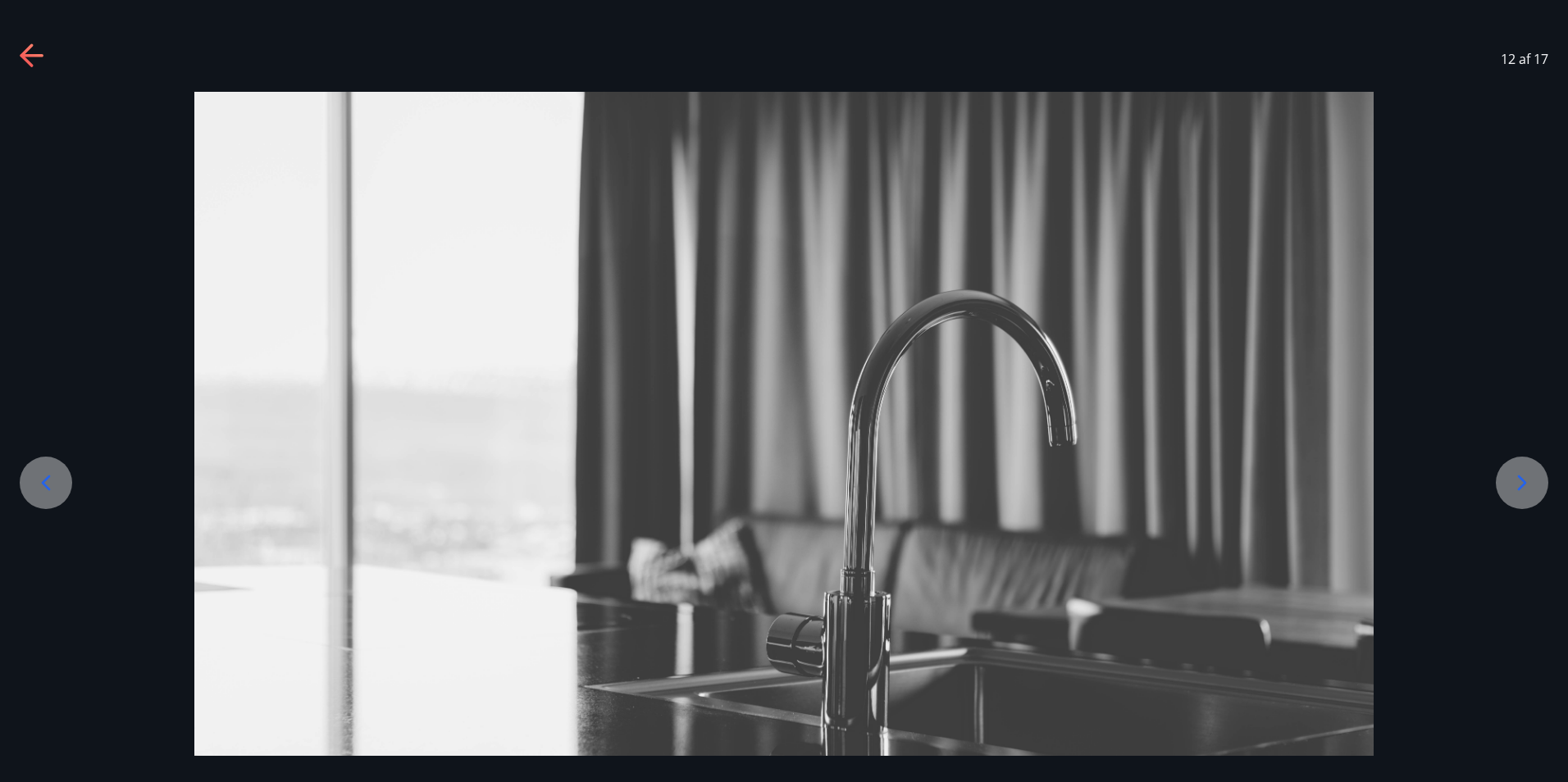
click at [1524, 478] on icon at bounding box center [1522, 483] width 26 height 26
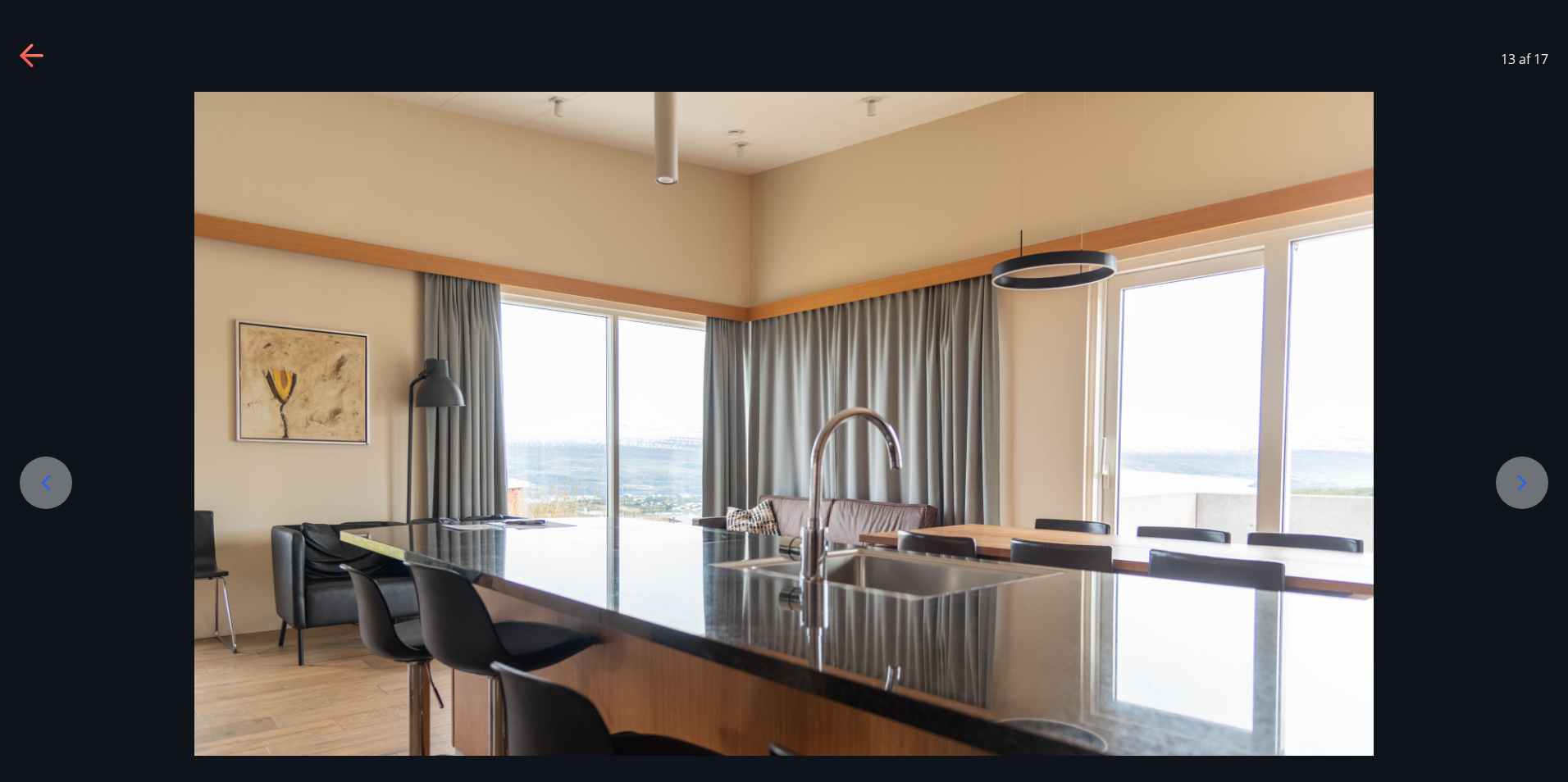
click at [1524, 478] on icon at bounding box center [1522, 483] width 26 height 26
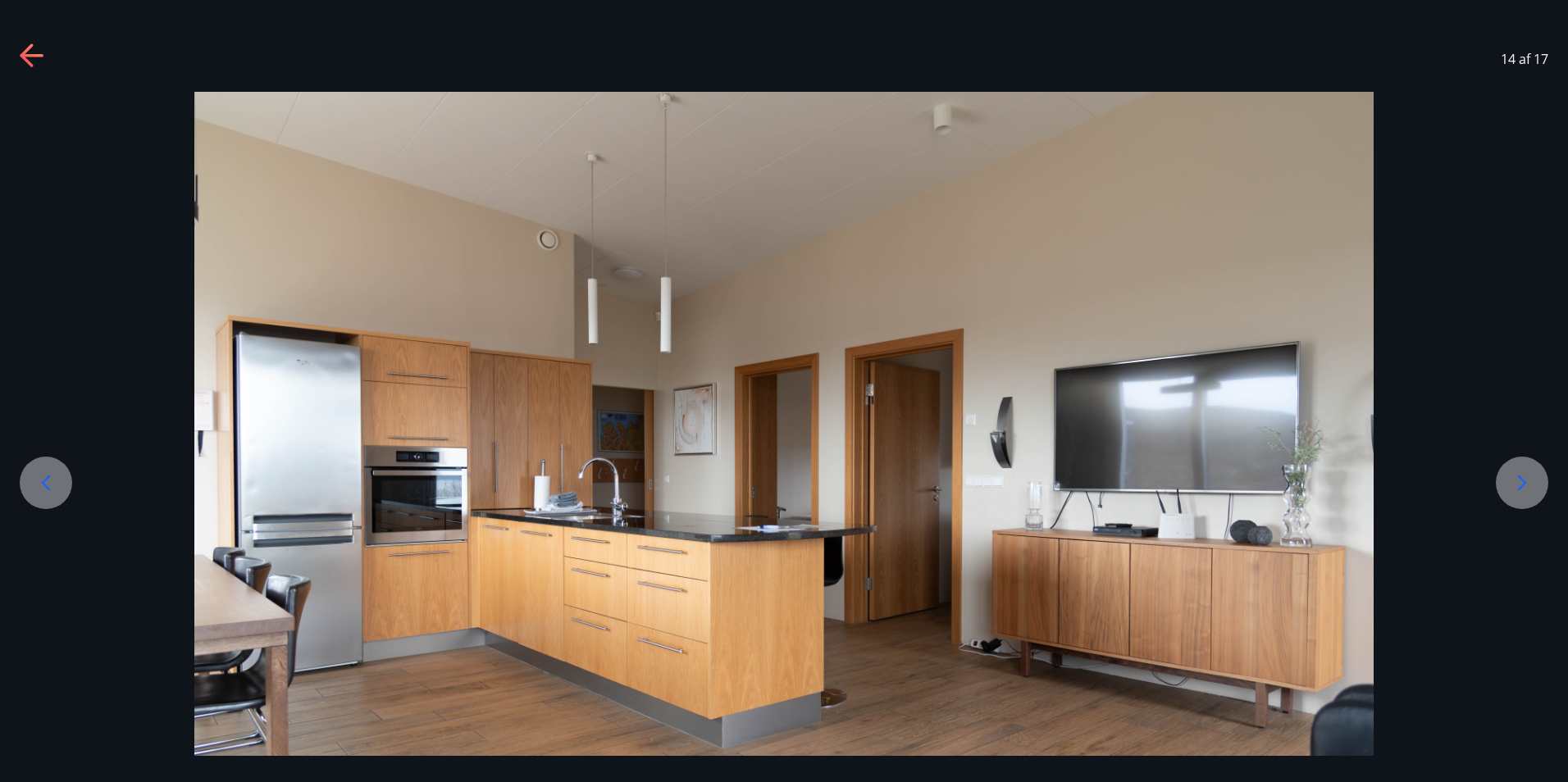
click at [1524, 478] on icon at bounding box center [1522, 483] width 26 height 26
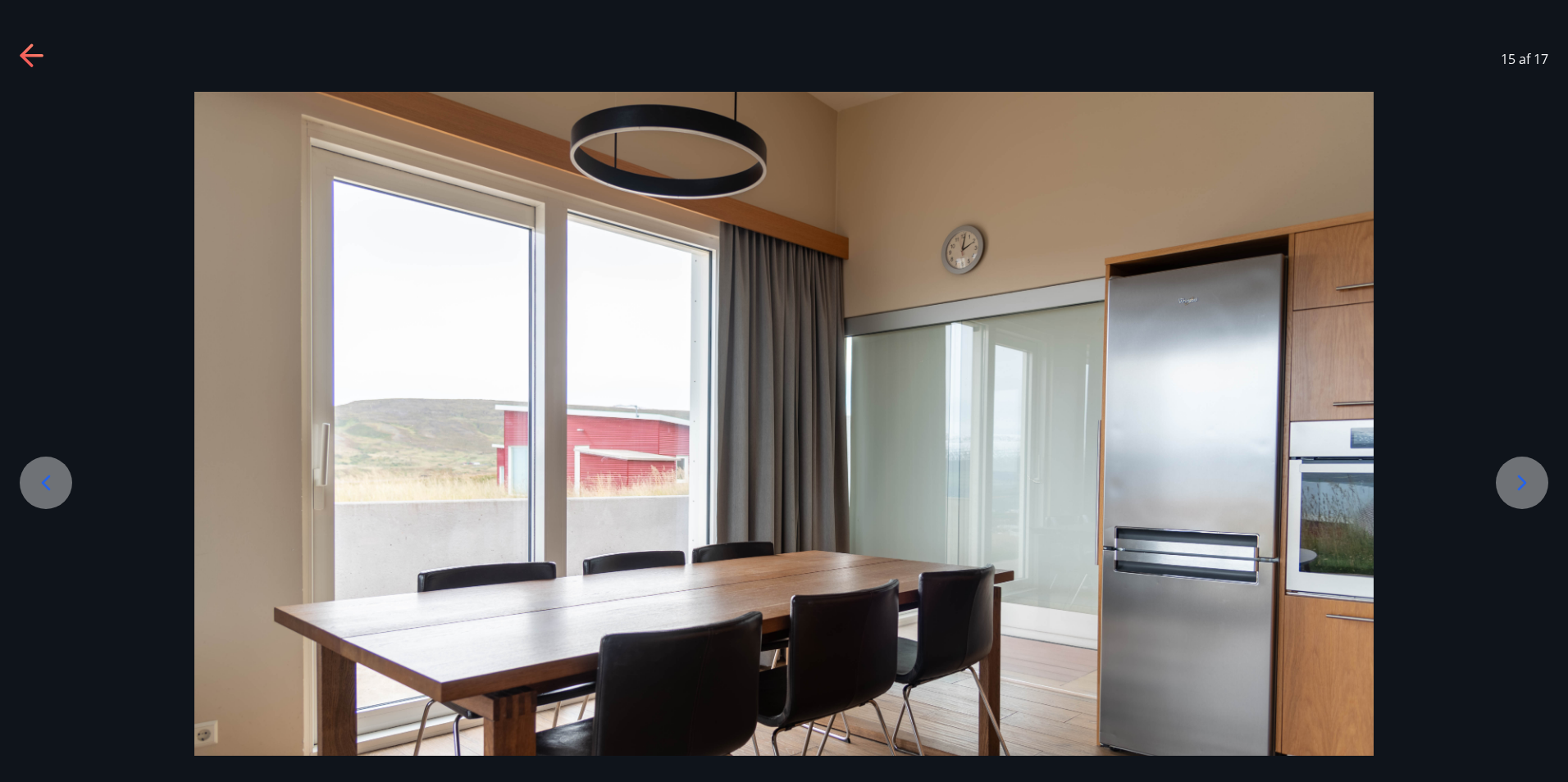
click at [1522, 479] on icon at bounding box center [1522, 483] width 26 height 26
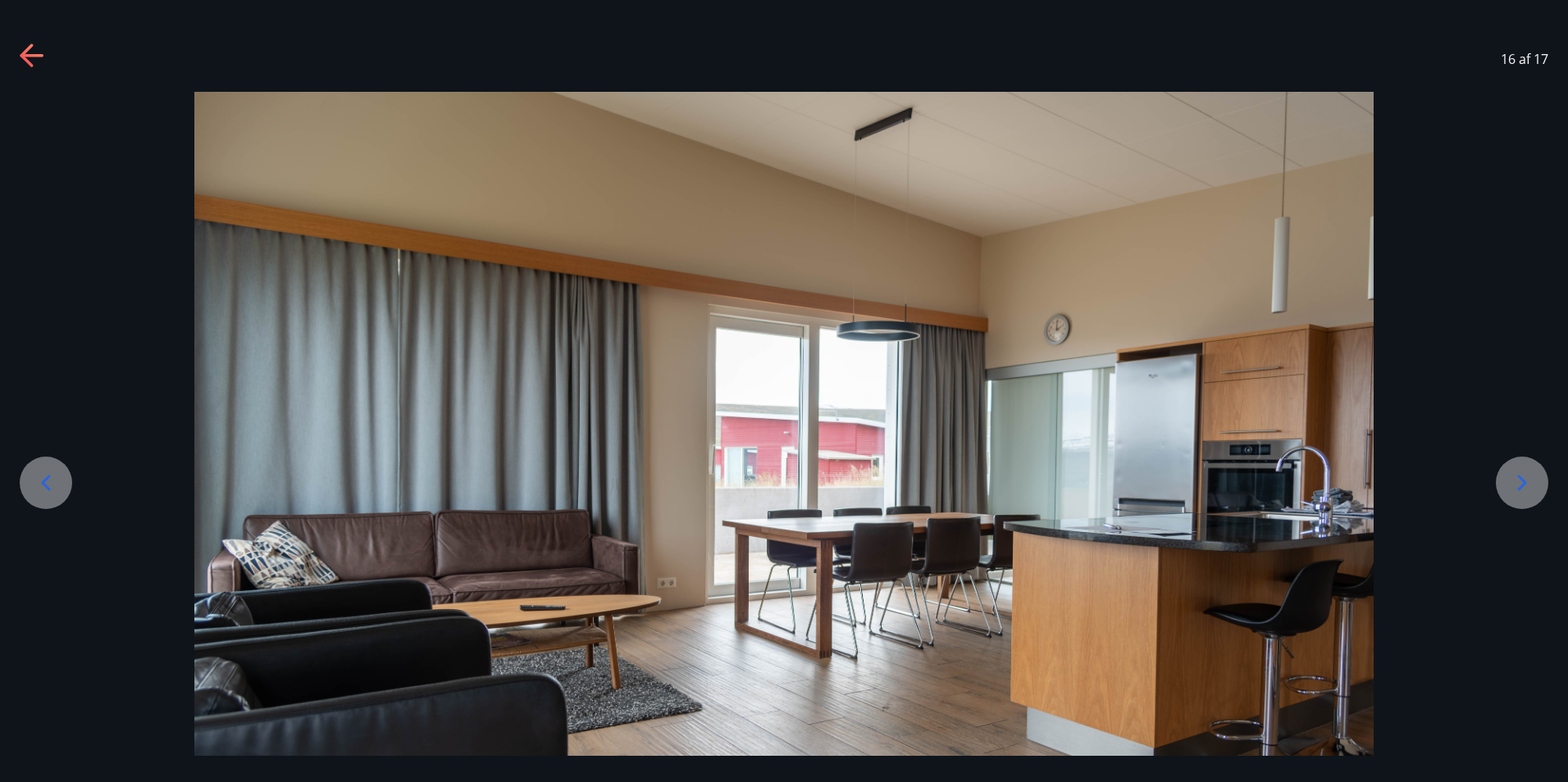
click at [1522, 479] on icon at bounding box center [1523, 483] width 9 height 16
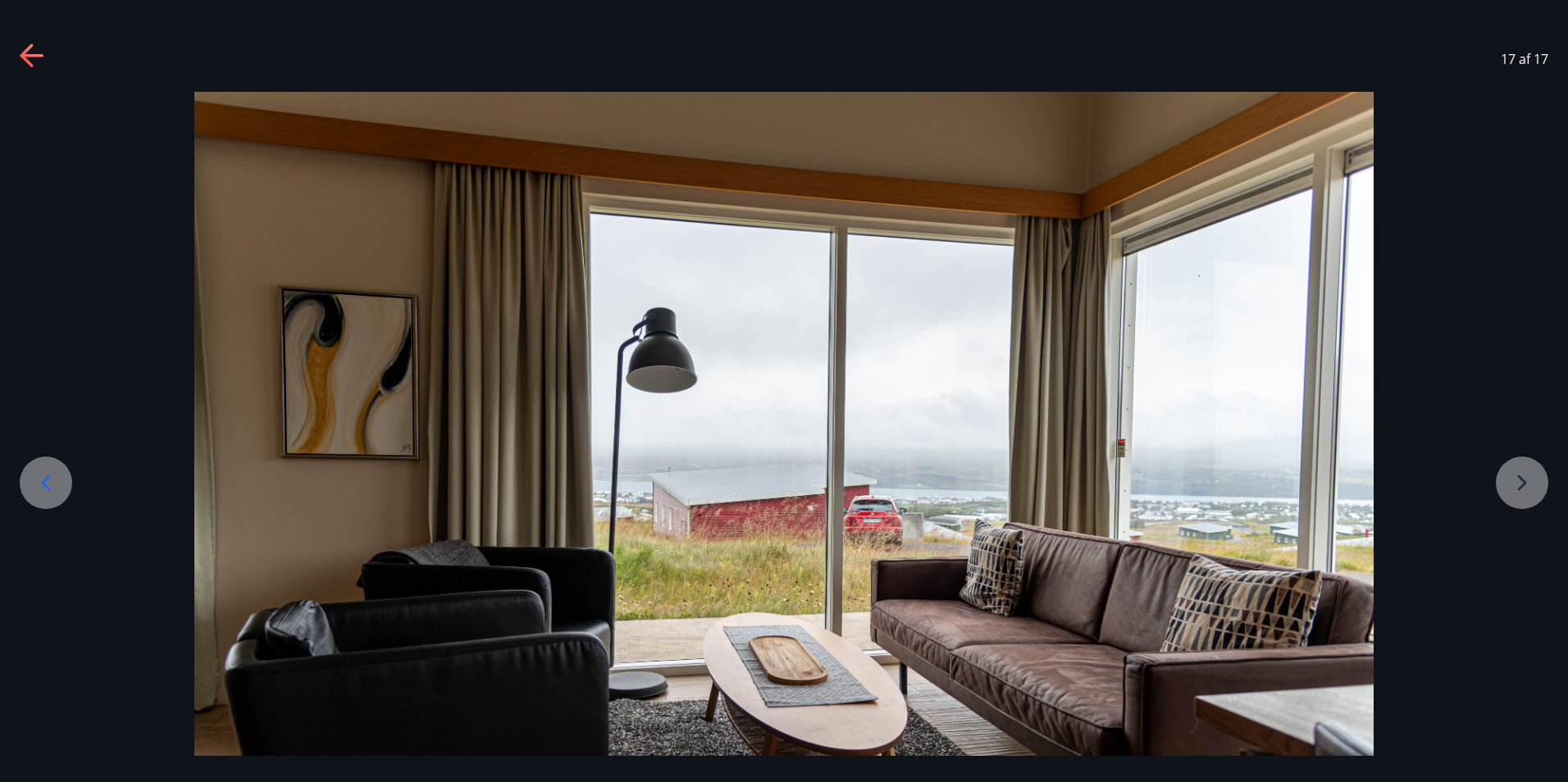
click at [1506, 474] on div at bounding box center [784, 485] width 1568 height 787
click at [1514, 484] on div at bounding box center [784, 485] width 1568 height 787
click at [1508, 498] on div at bounding box center [784, 485] width 1568 height 787
click at [24, 54] on icon at bounding box center [26, 55] width 13 height 23
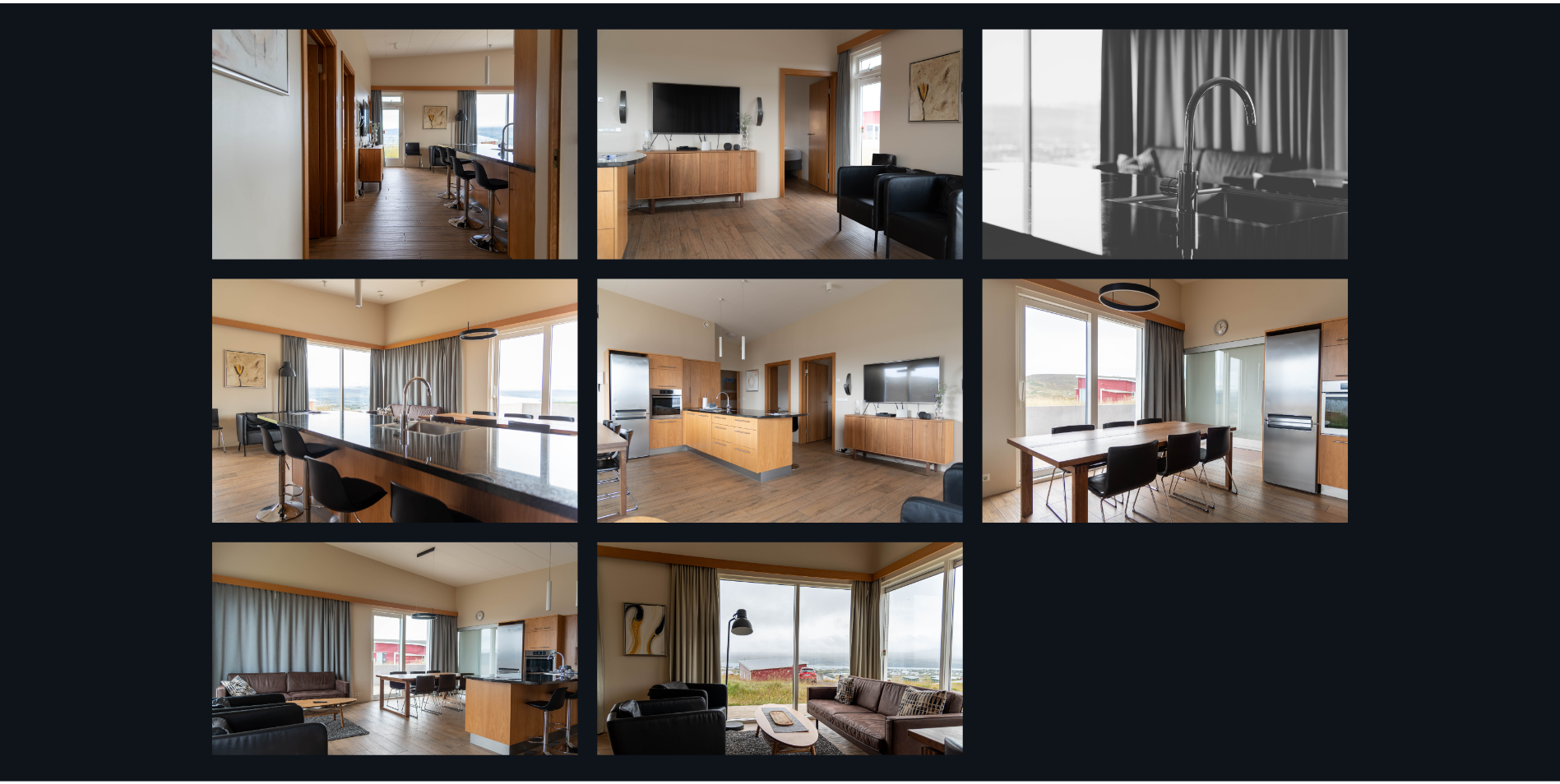
scroll to position [913, 0]
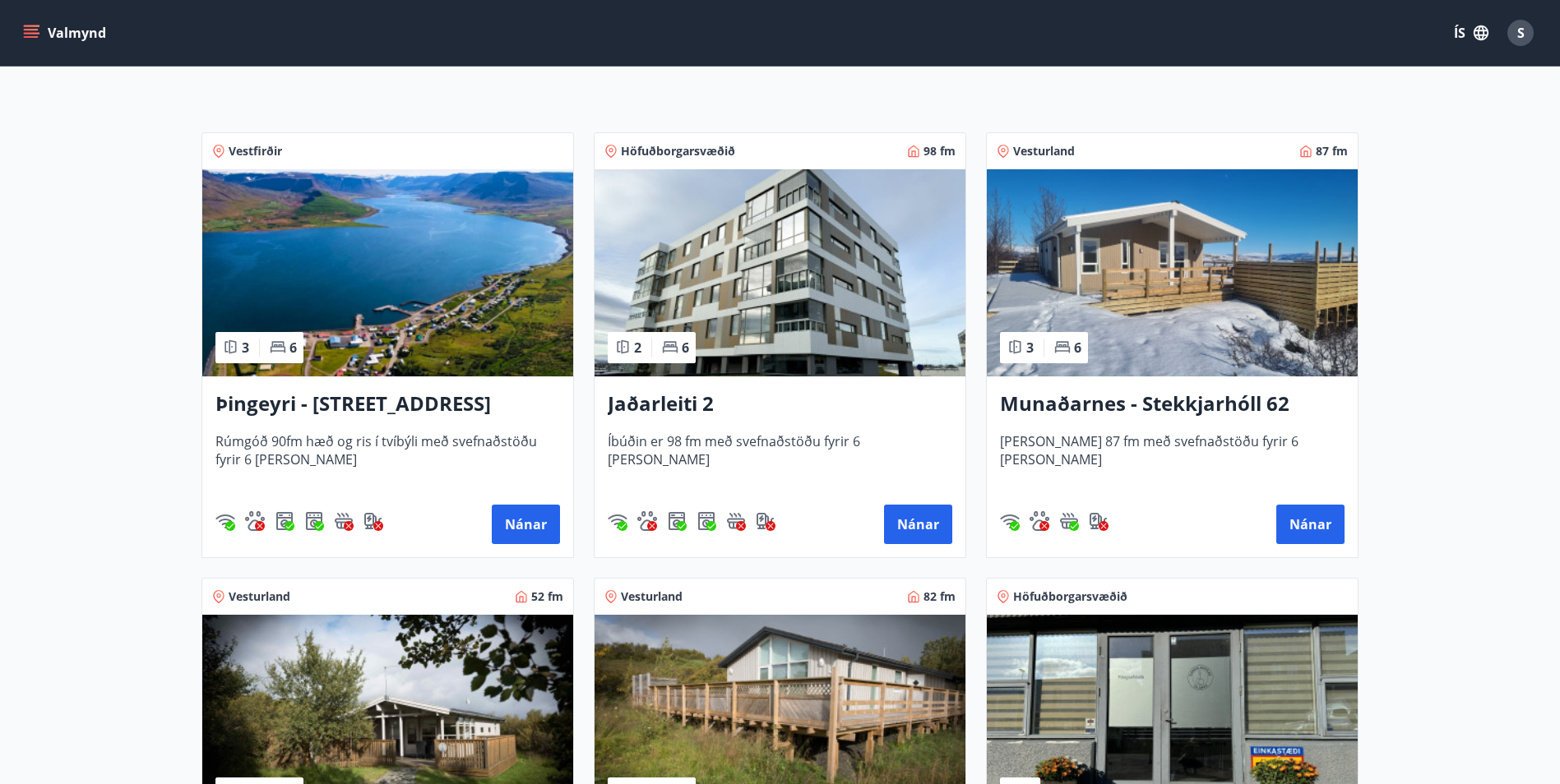
scroll to position [279, 0]
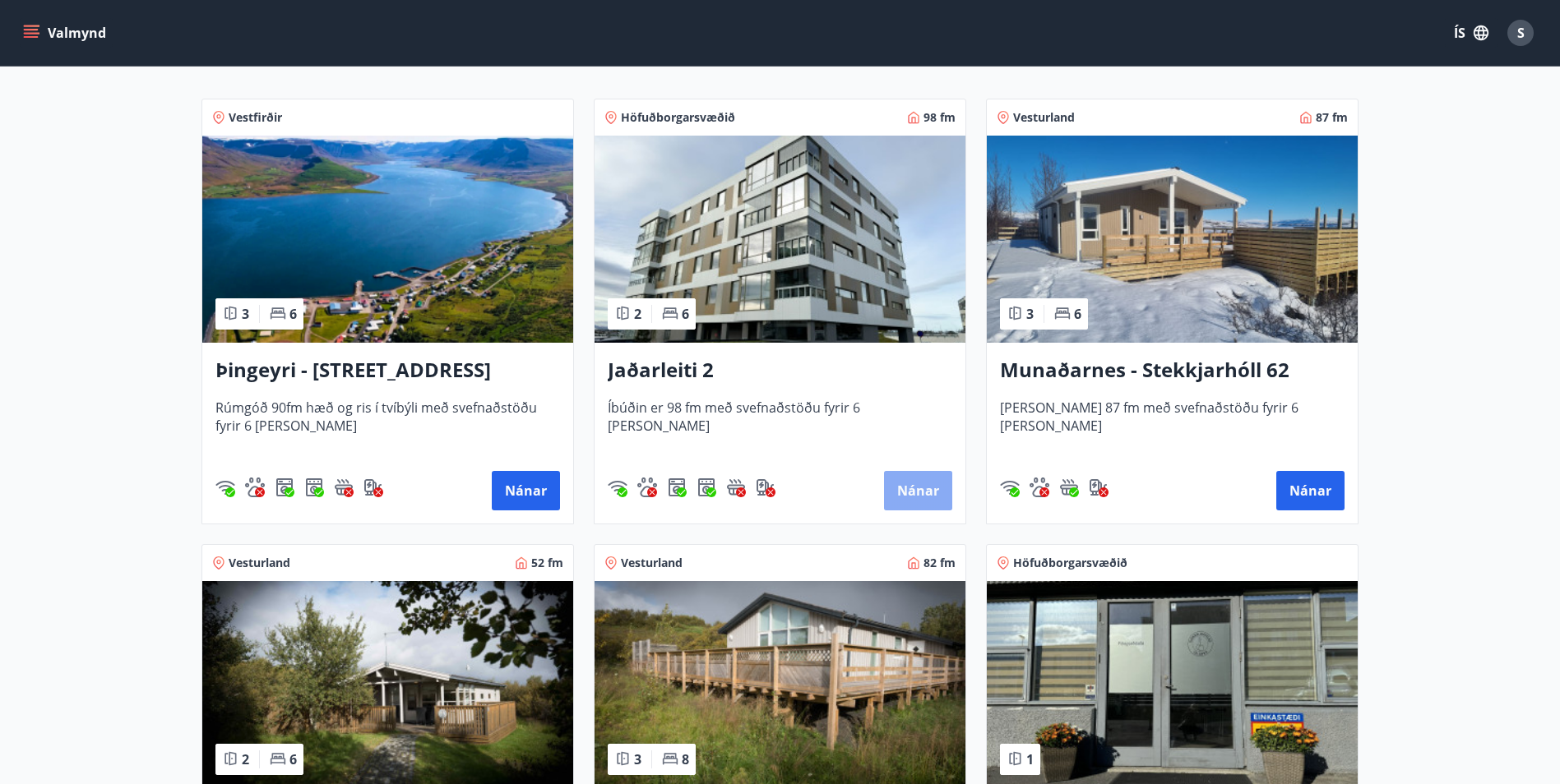
click at [922, 489] on button "Nánar" at bounding box center [918, 490] width 69 height 39
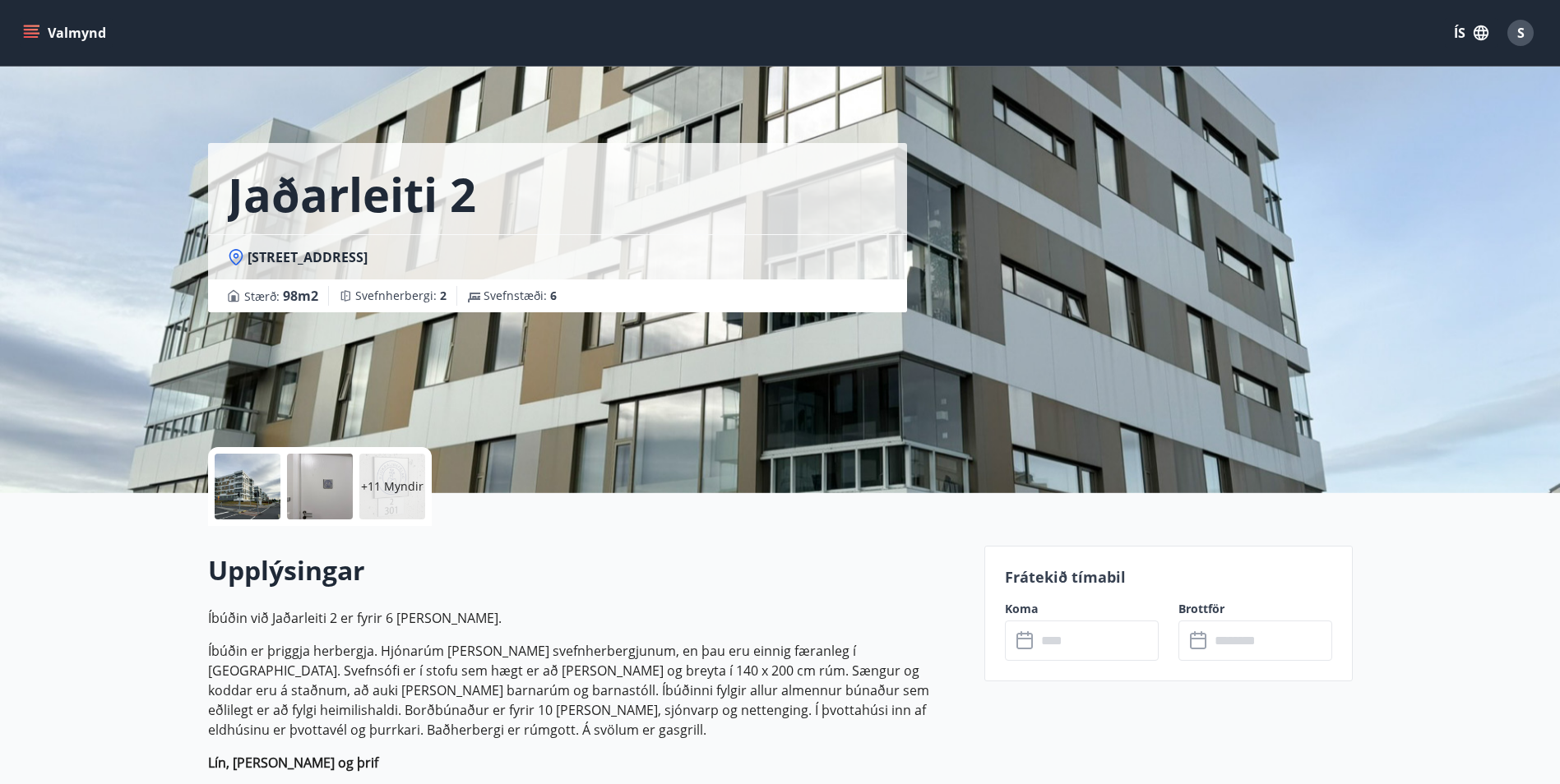
click at [1077, 637] on input "text" at bounding box center [1097, 641] width 123 height 40
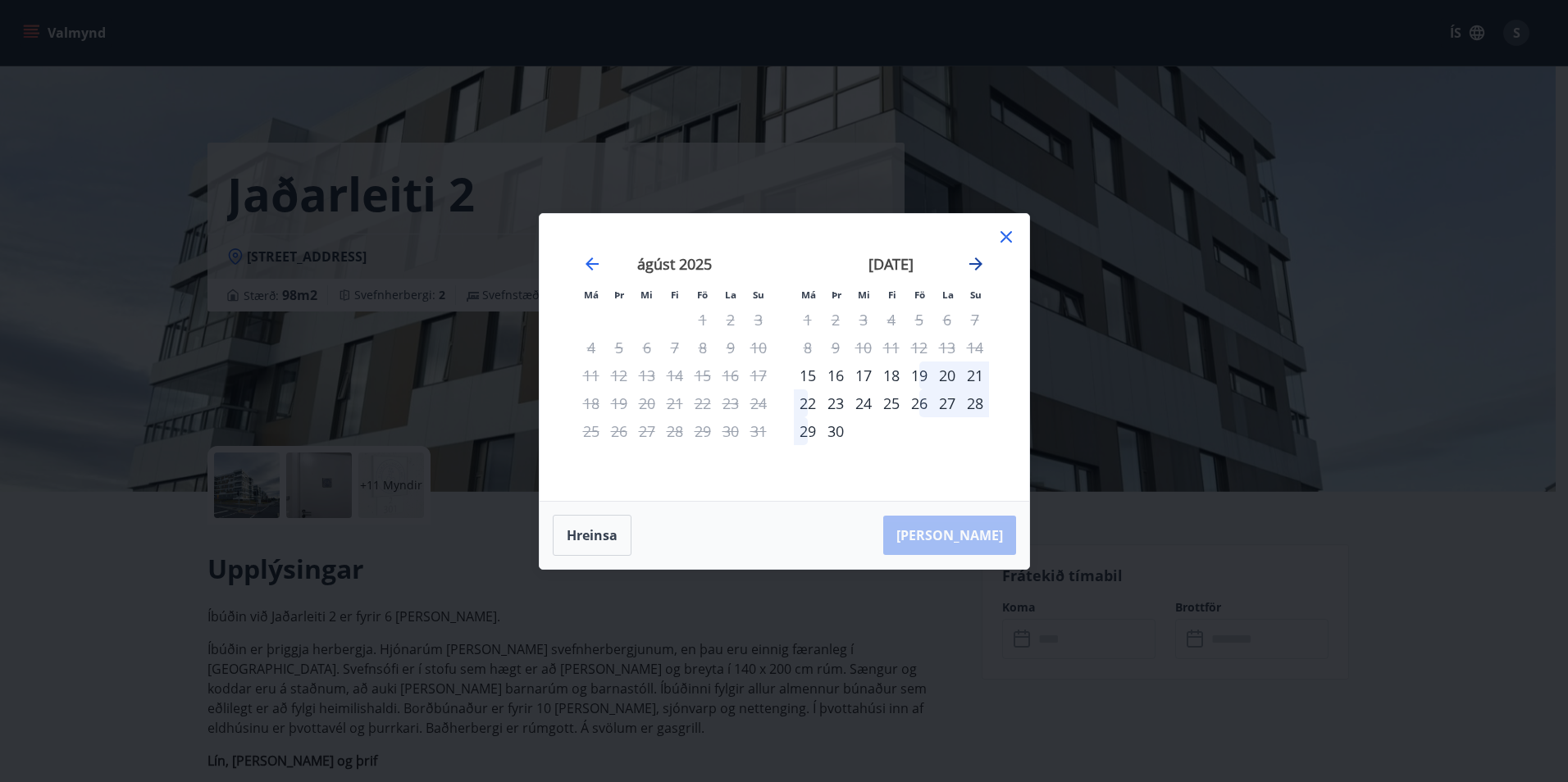
click at [975, 265] on icon "Move forward to switch to the next month." at bounding box center [977, 265] width 20 height 20
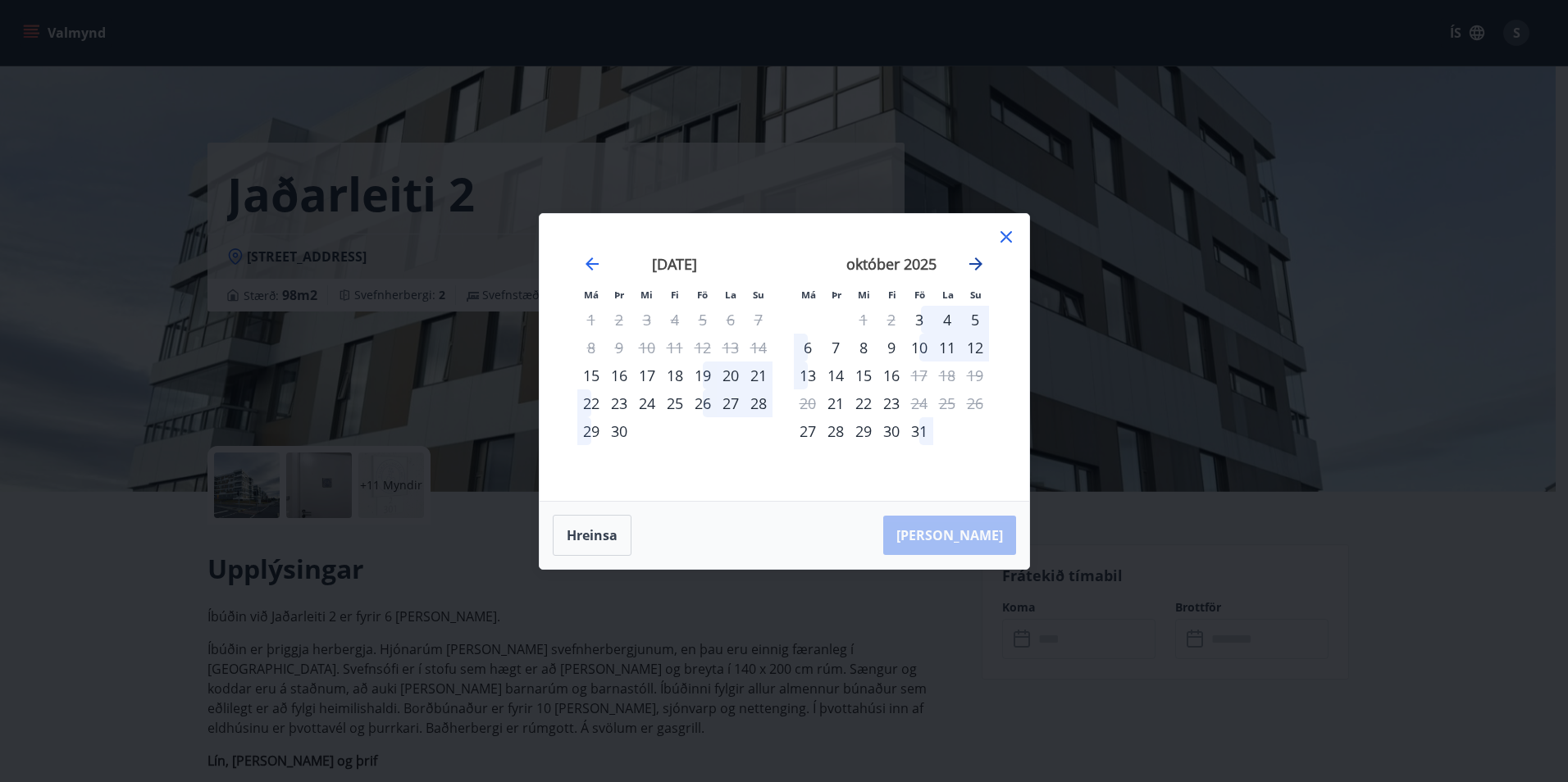
click at [974, 266] on icon "Move forward to switch to the next month." at bounding box center [977, 265] width 20 height 20
click at [973, 266] on icon "Move forward to switch to the next month." at bounding box center [977, 265] width 20 height 20
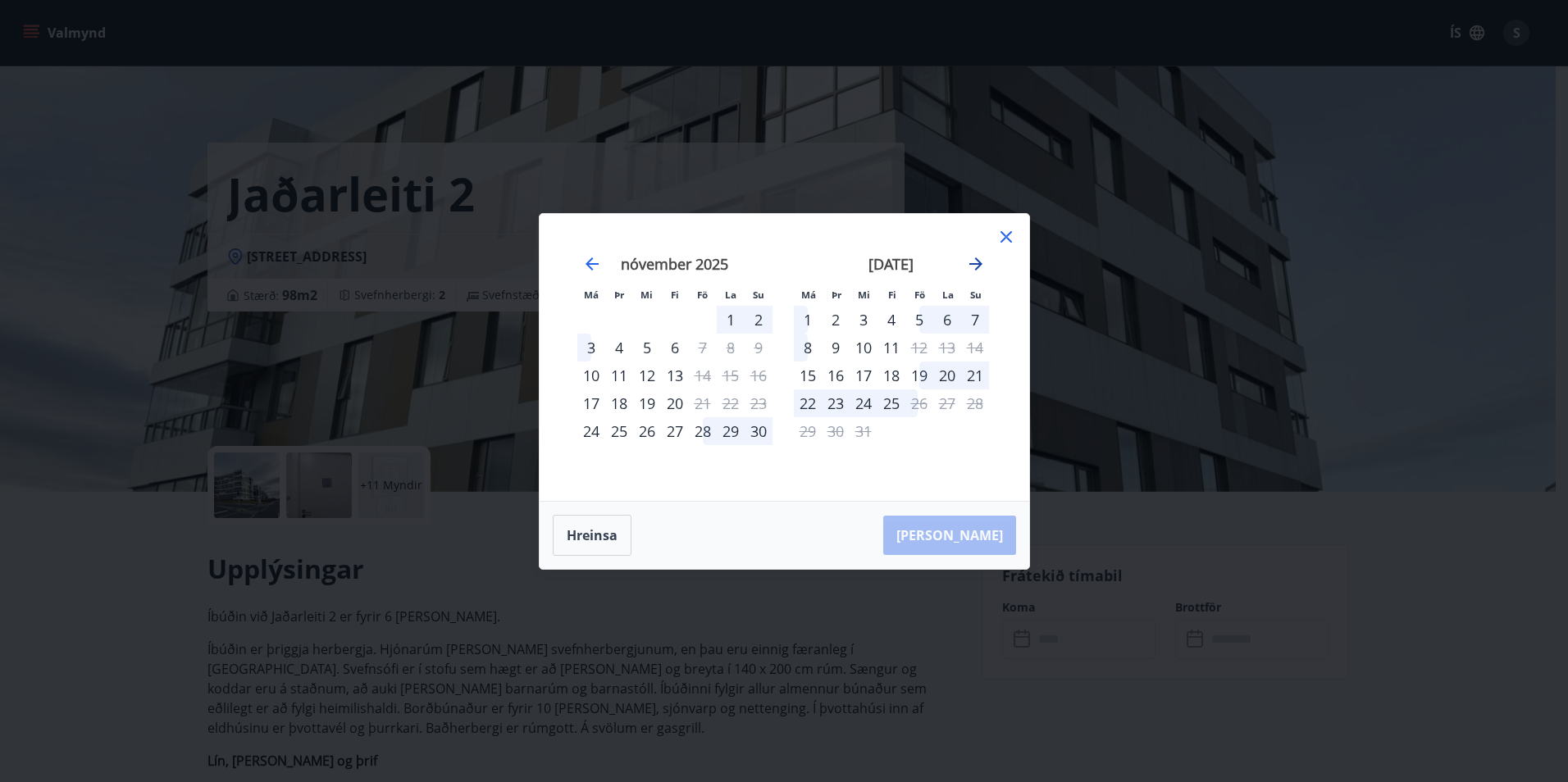
click at [976, 263] on icon "Move forward to switch to the next month." at bounding box center [976, 264] width 13 height 13
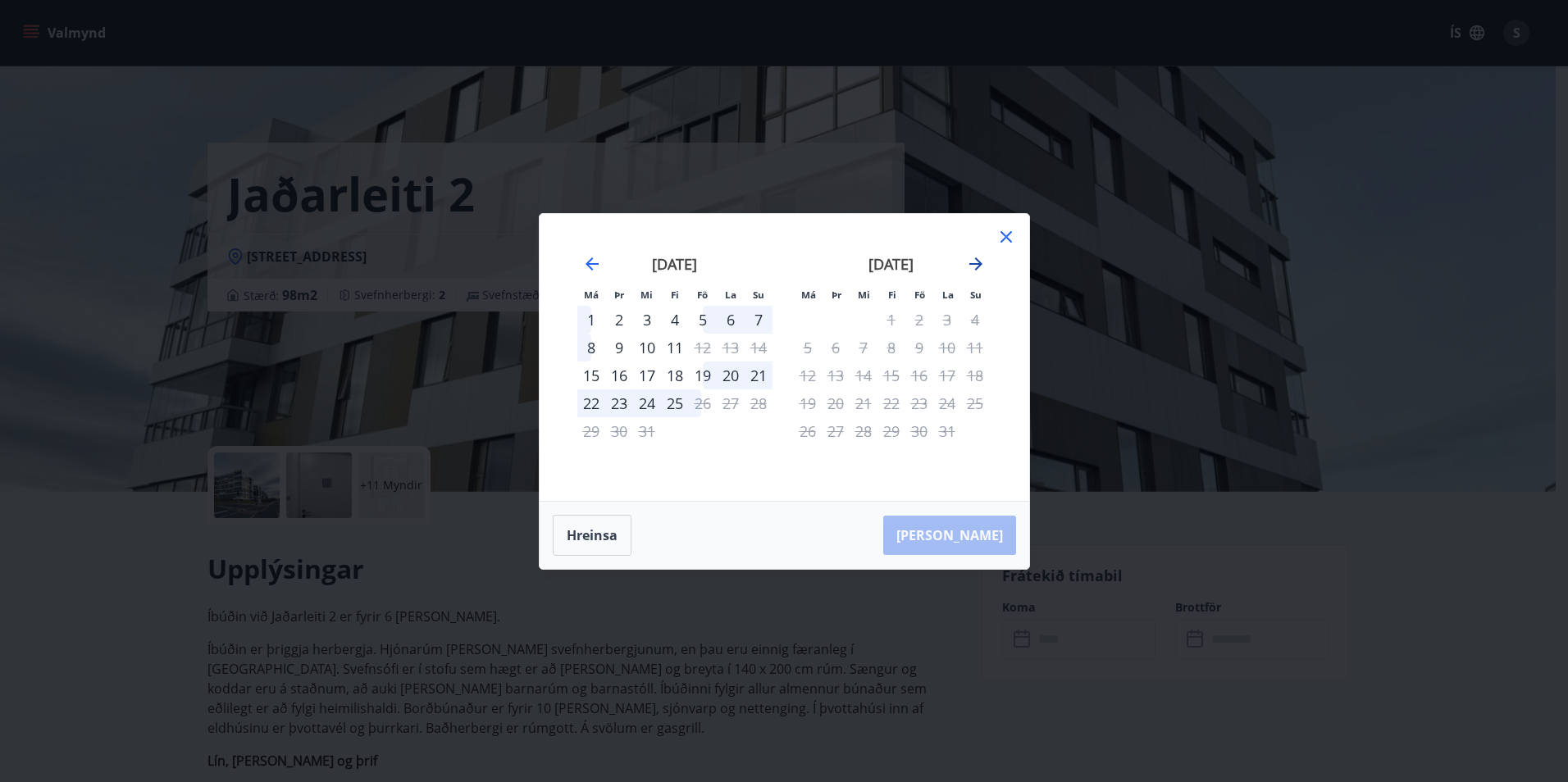
click at [977, 266] on icon "Move forward to switch to the next month." at bounding box center [977, 265] width 20 height 20
click at [588, 266] on icon "Move backward to switch to the previous month." at bounding box center [592, 264] width 13 height 13
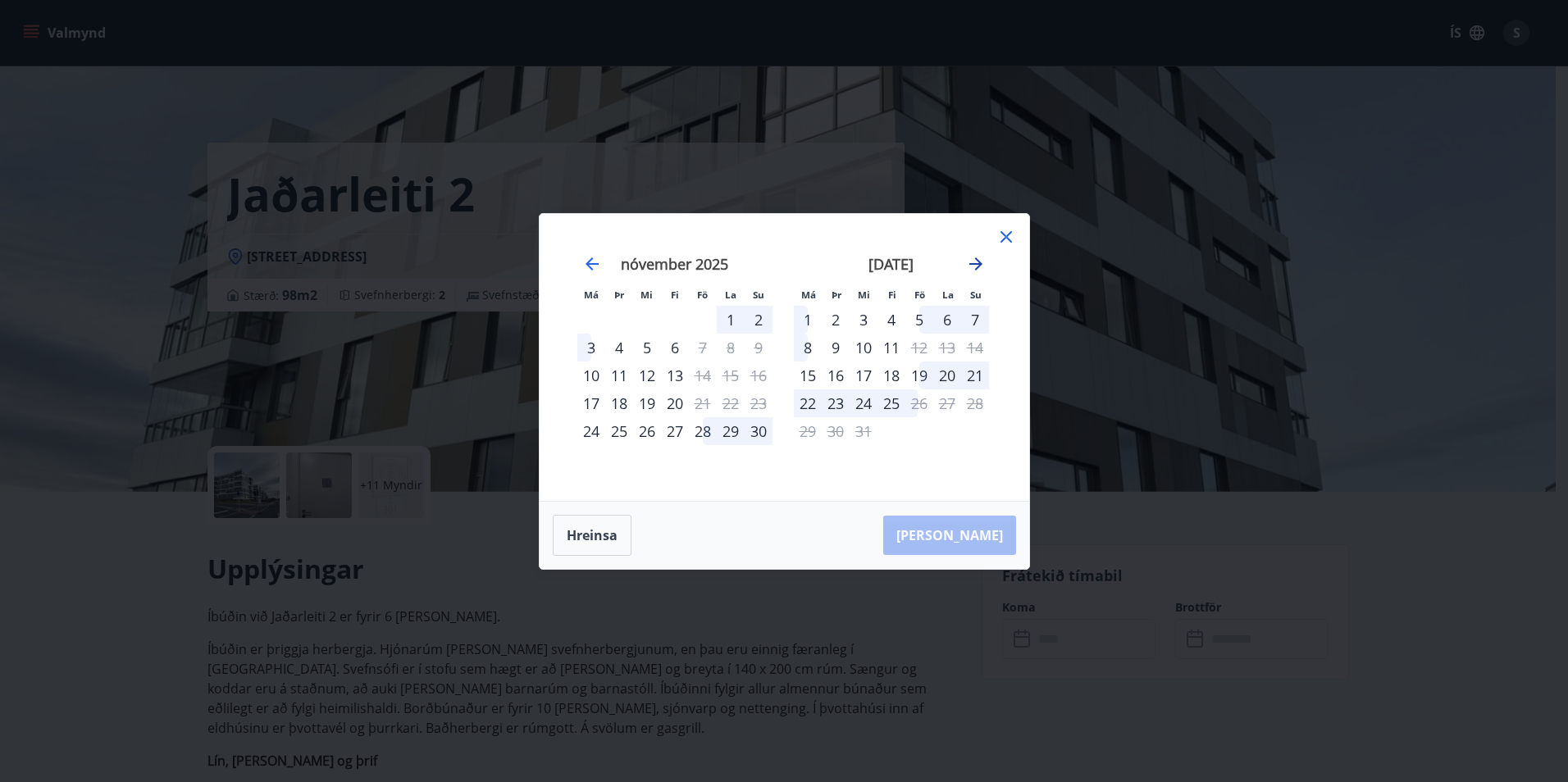
click at [984, 258] on icon "Move forward to switch to the next month." at bounding box center [977, 265] width 20 height 20
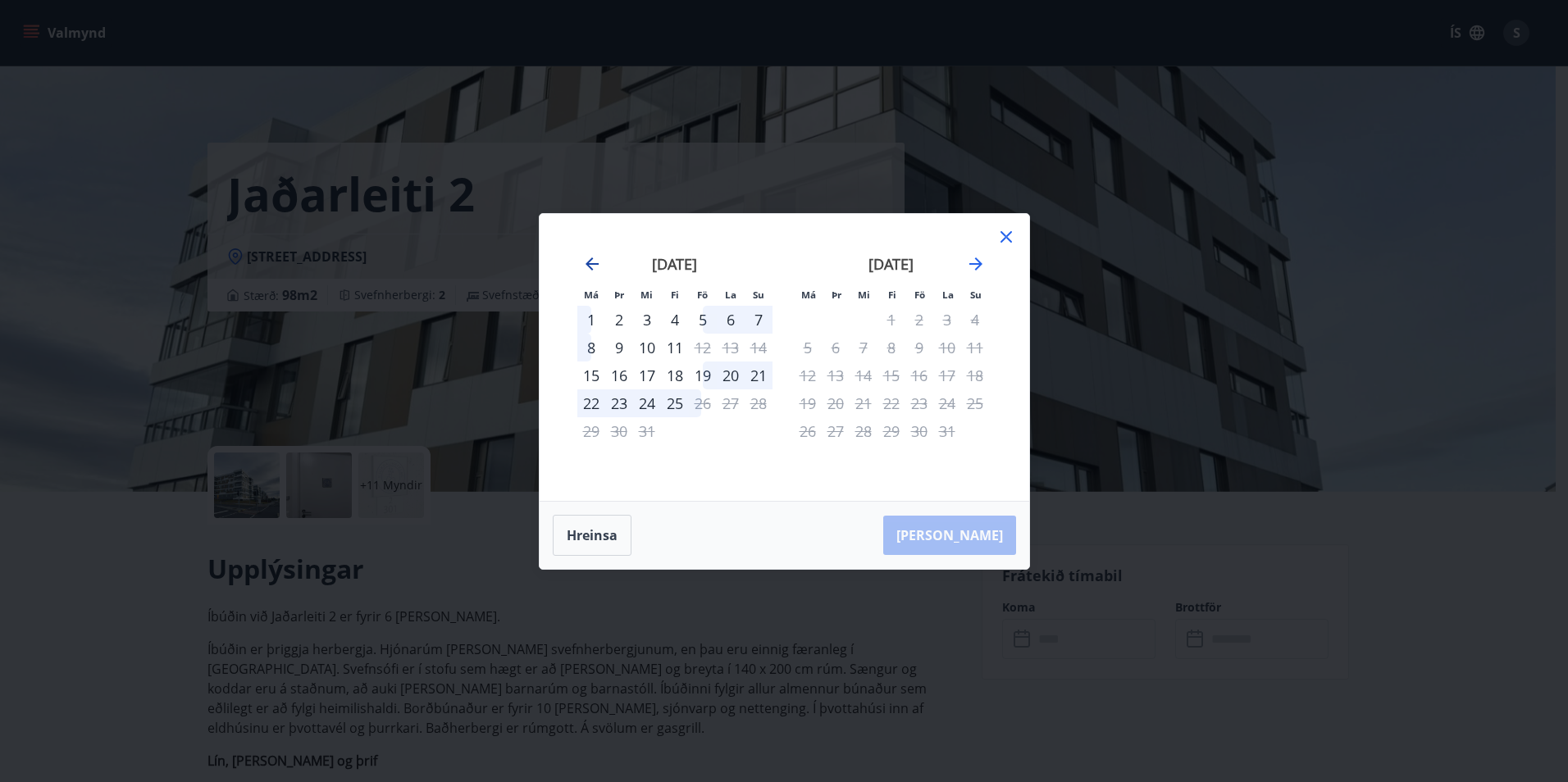
click at [595, 263] on icon "Move backward to switch to the previous month." at bounding box center [592, 265] width 20 height 20
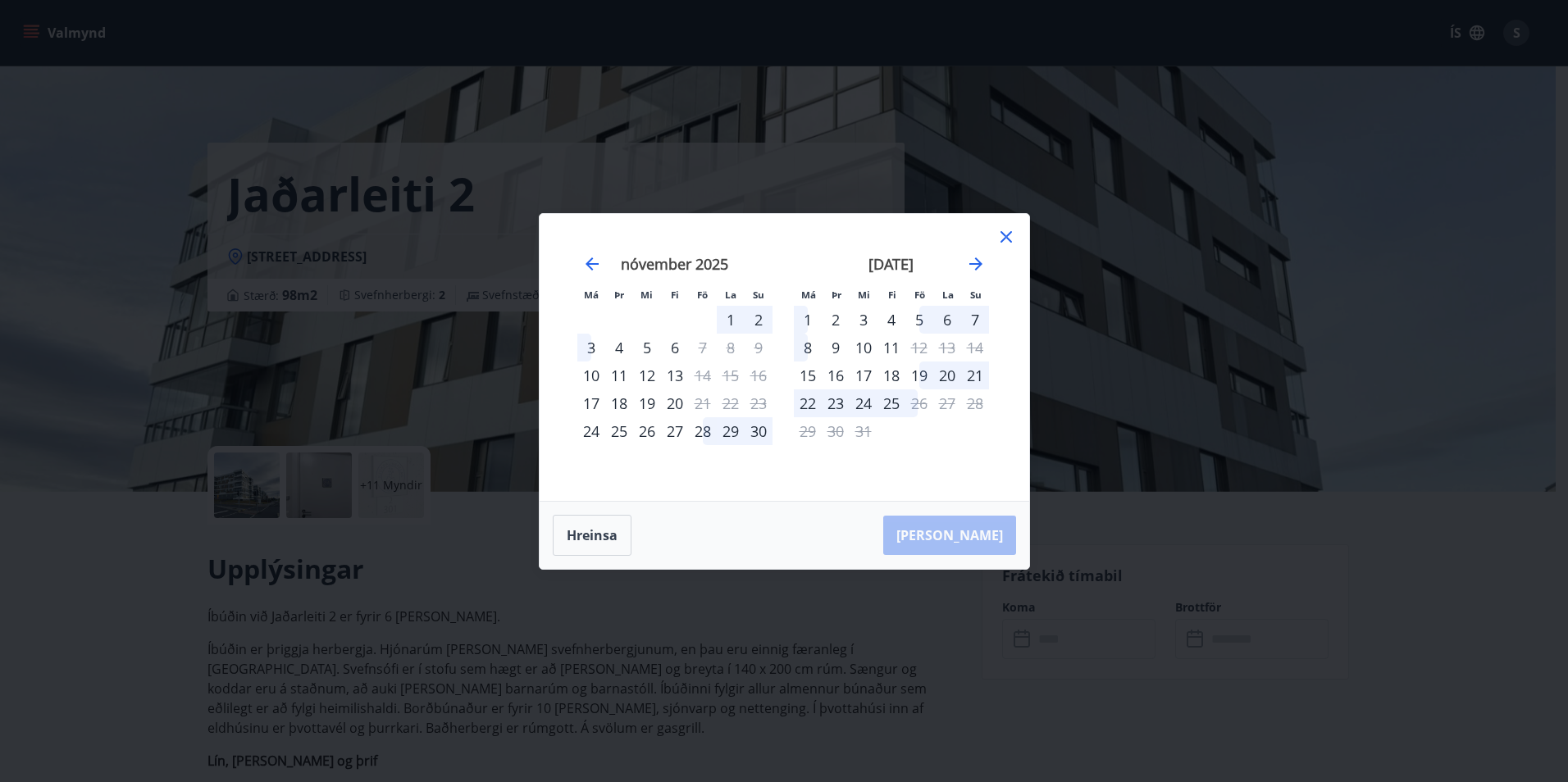
click at [590, 275] on div "nóvember 2025" at bounding box center [675, 269] width 195 height 72
click at [585, 265] on icon "Move backward to switch to the previous month." at bounding box center [592, 265] width 20 height 20
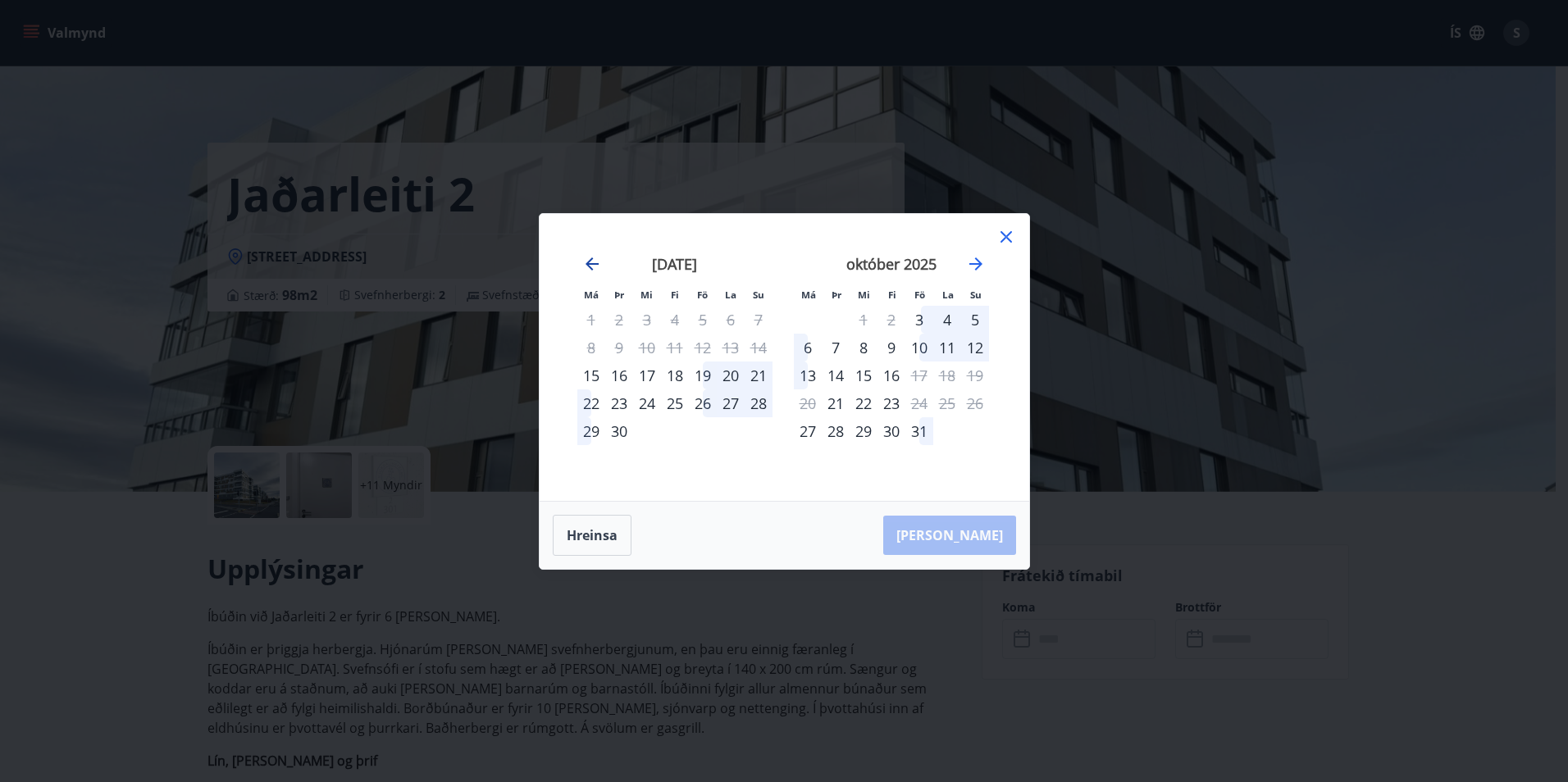
click at [585, 265] on icon "Move backward to switch to the previous month." at bounding box center [592, 265] width 20 height 20
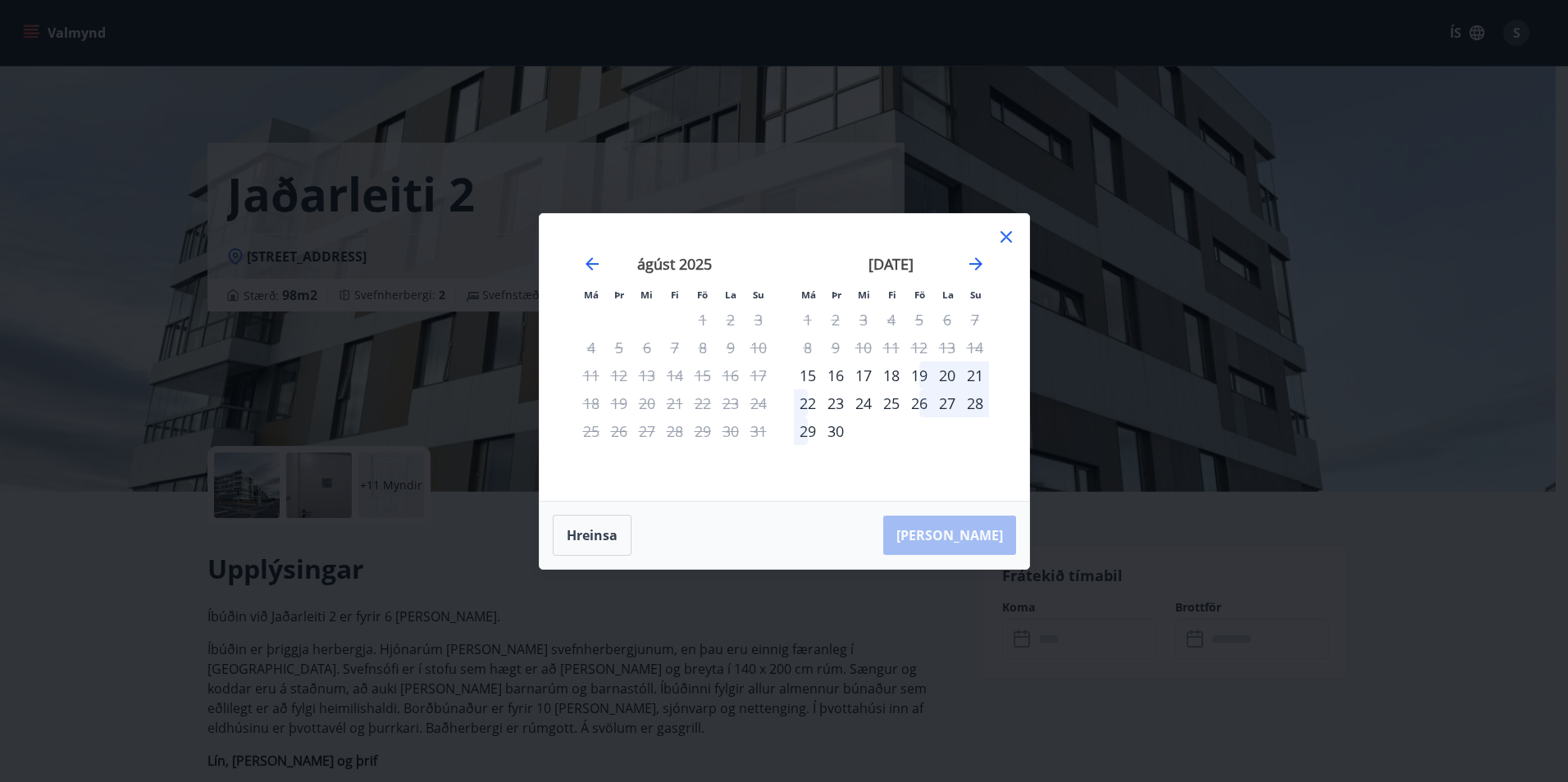
click at [1010, 235] on icon at bounding box center [1007, 237] width 20 height 20
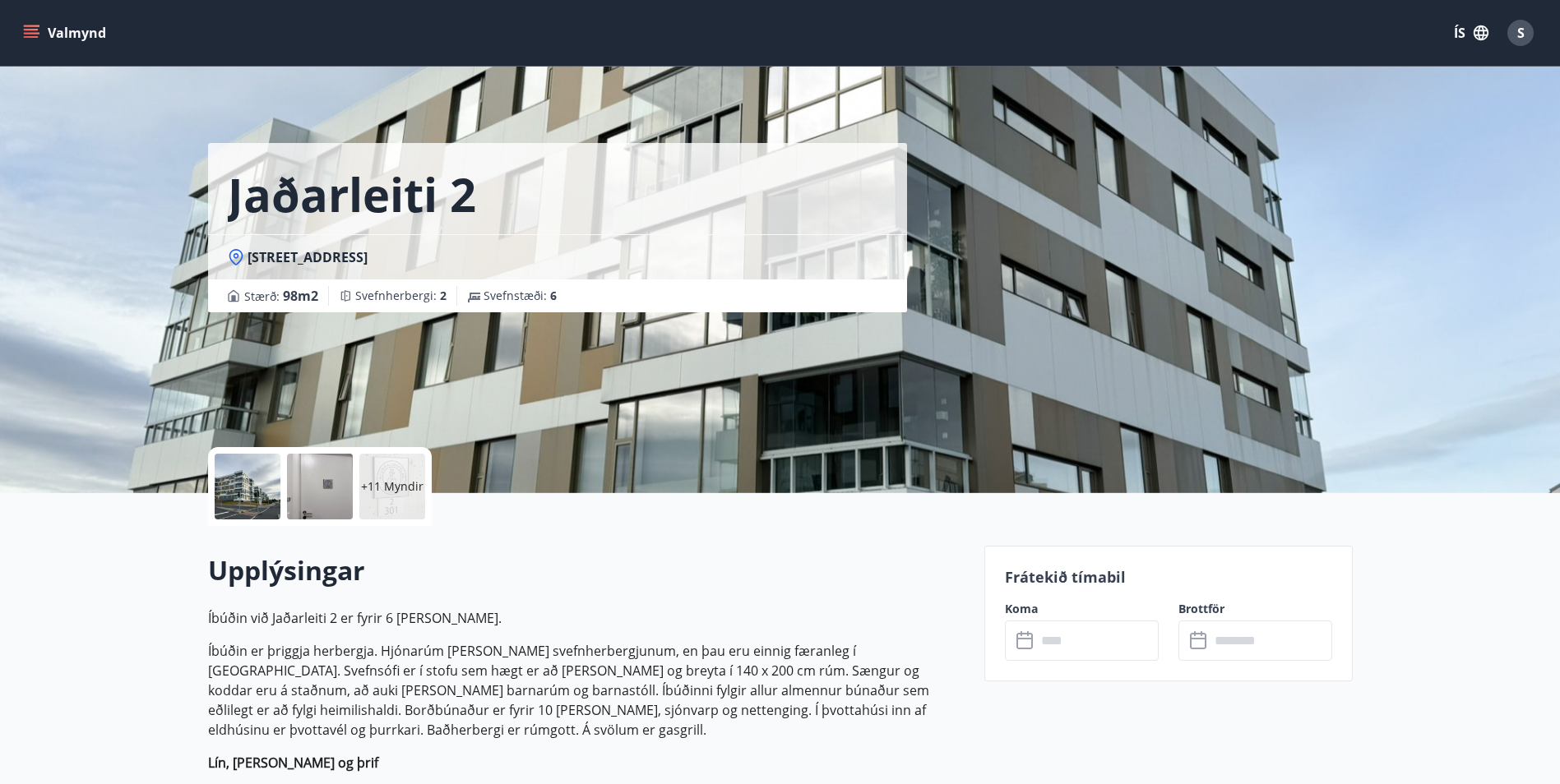
click at [24, 27] on icon "menu" at bounding box center [31, 33] width 16 height 16
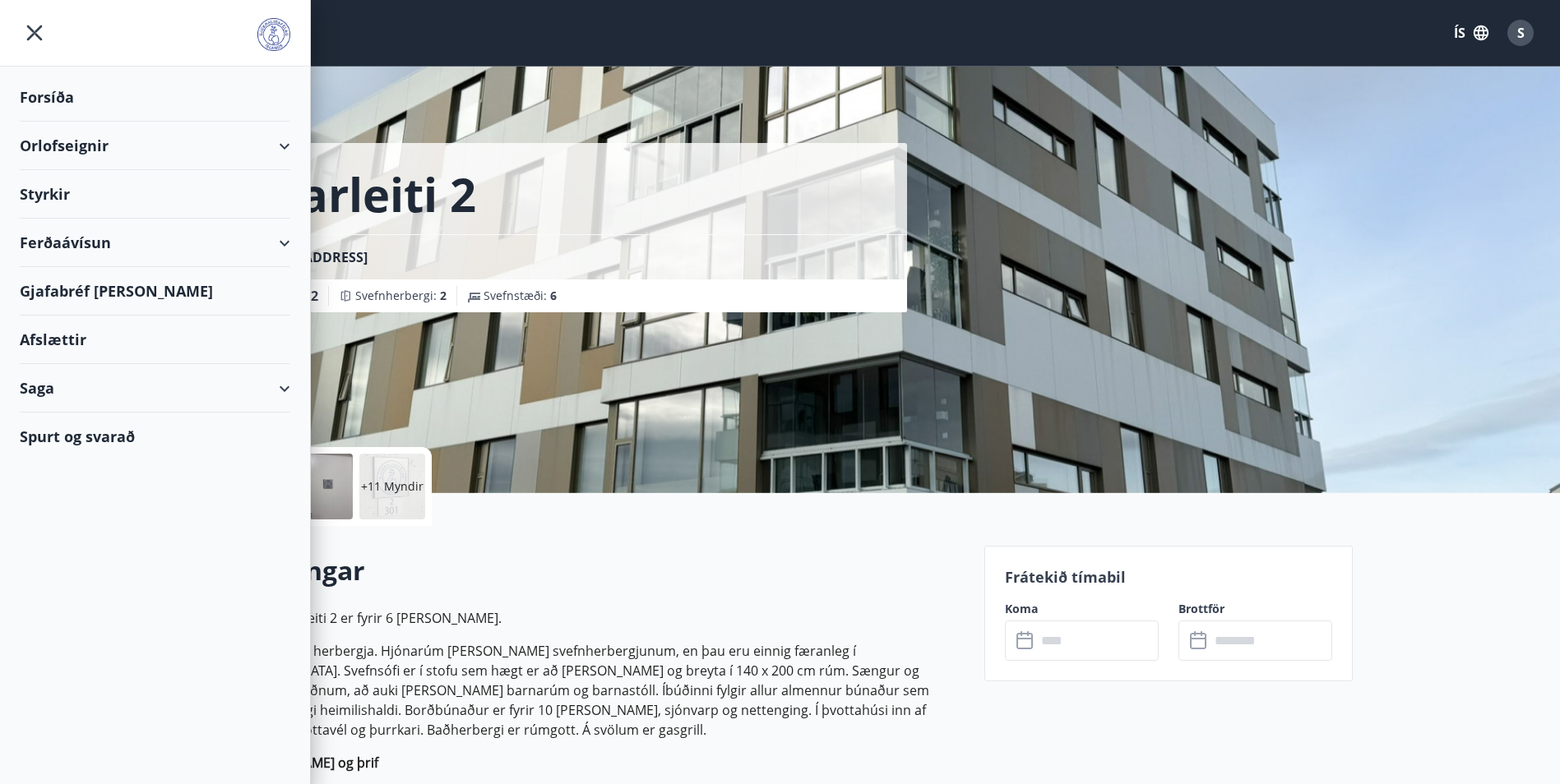
click at [90, 248] on div "Ferðaávísun" at bounding box center [156, 242] width 271 height 48
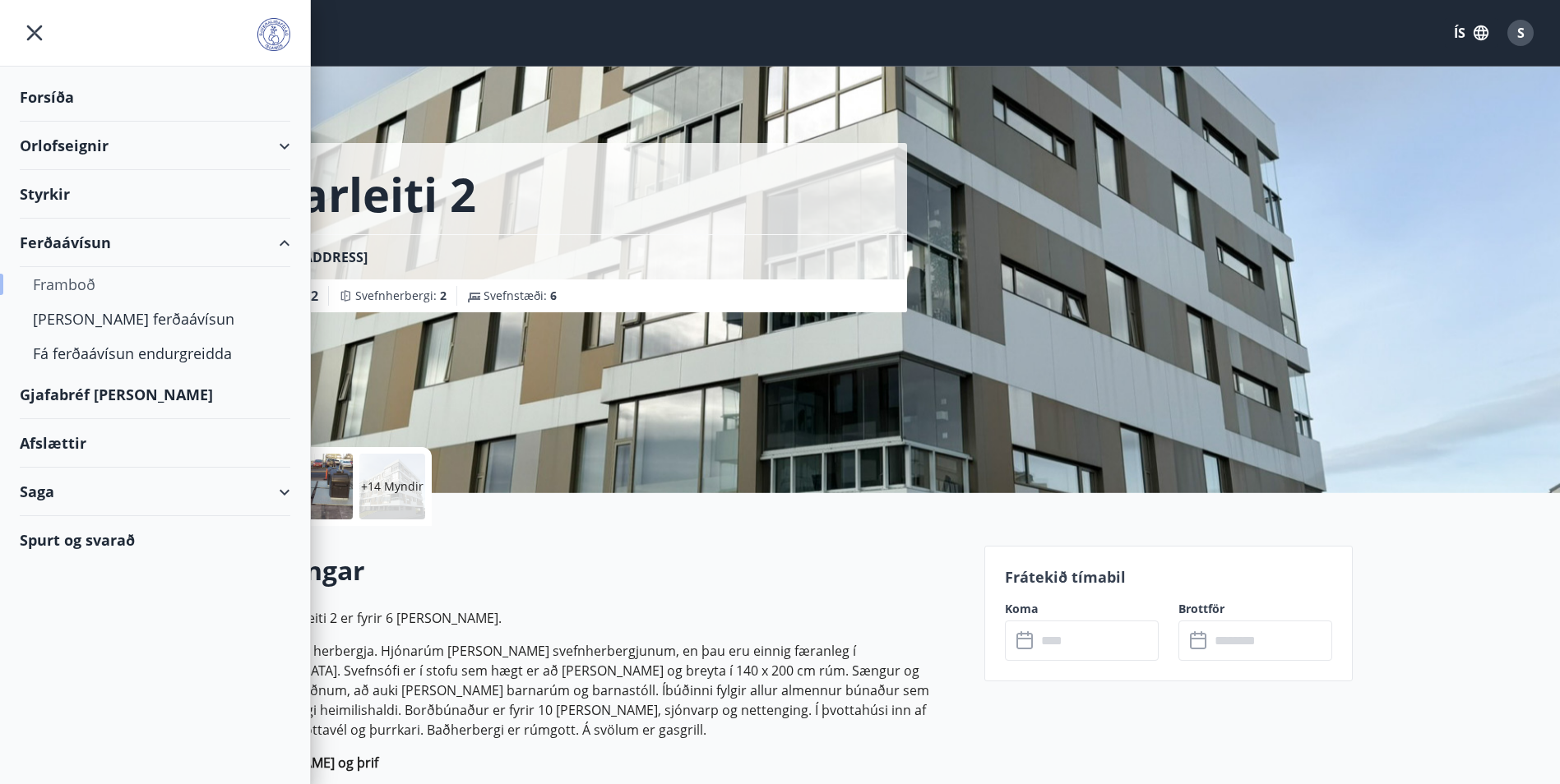
click at [73, 278] on div "Framboð" at bounding box center [155, 285] width 244 height 35
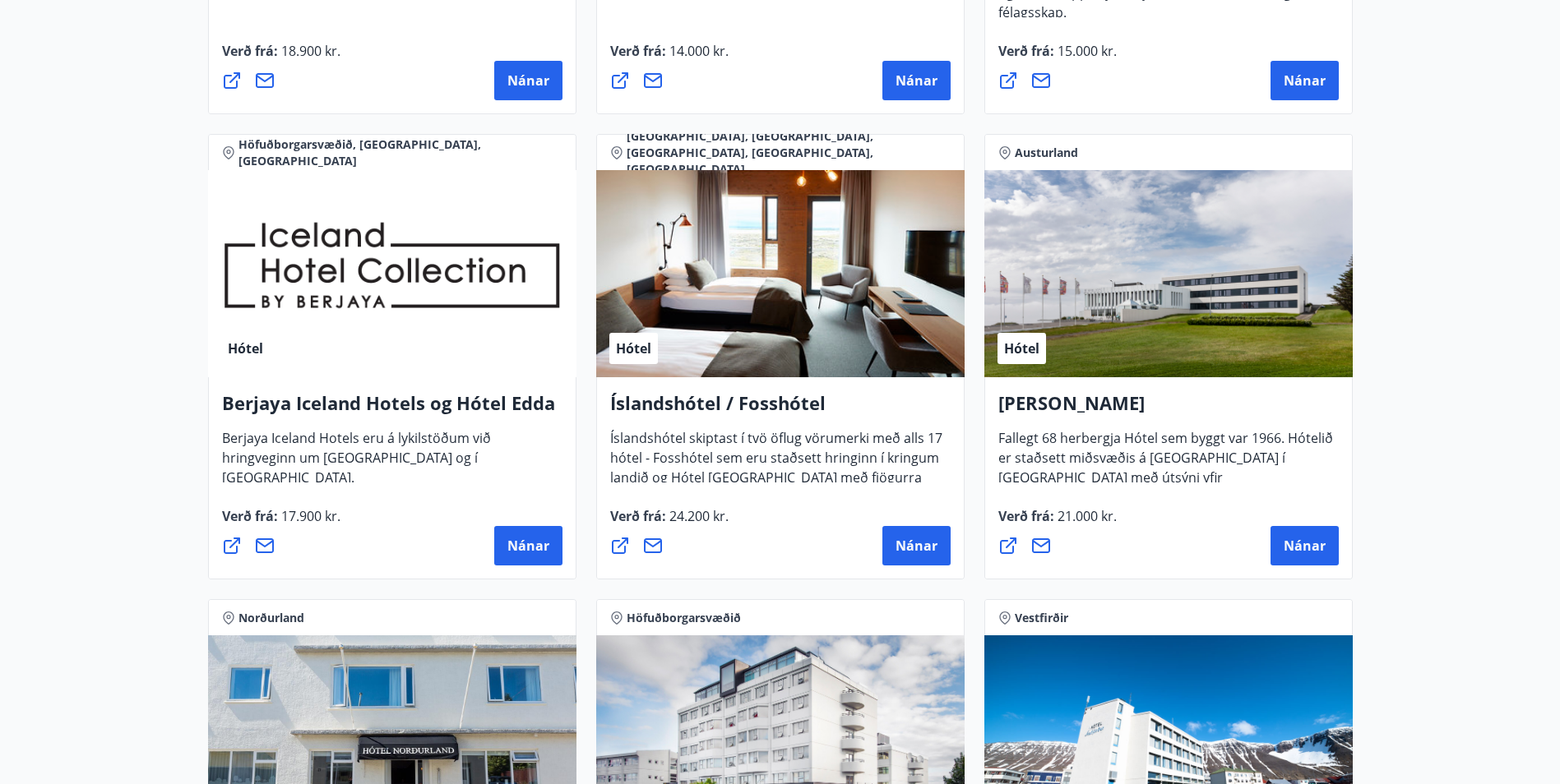
scroll to position [2046, 0]
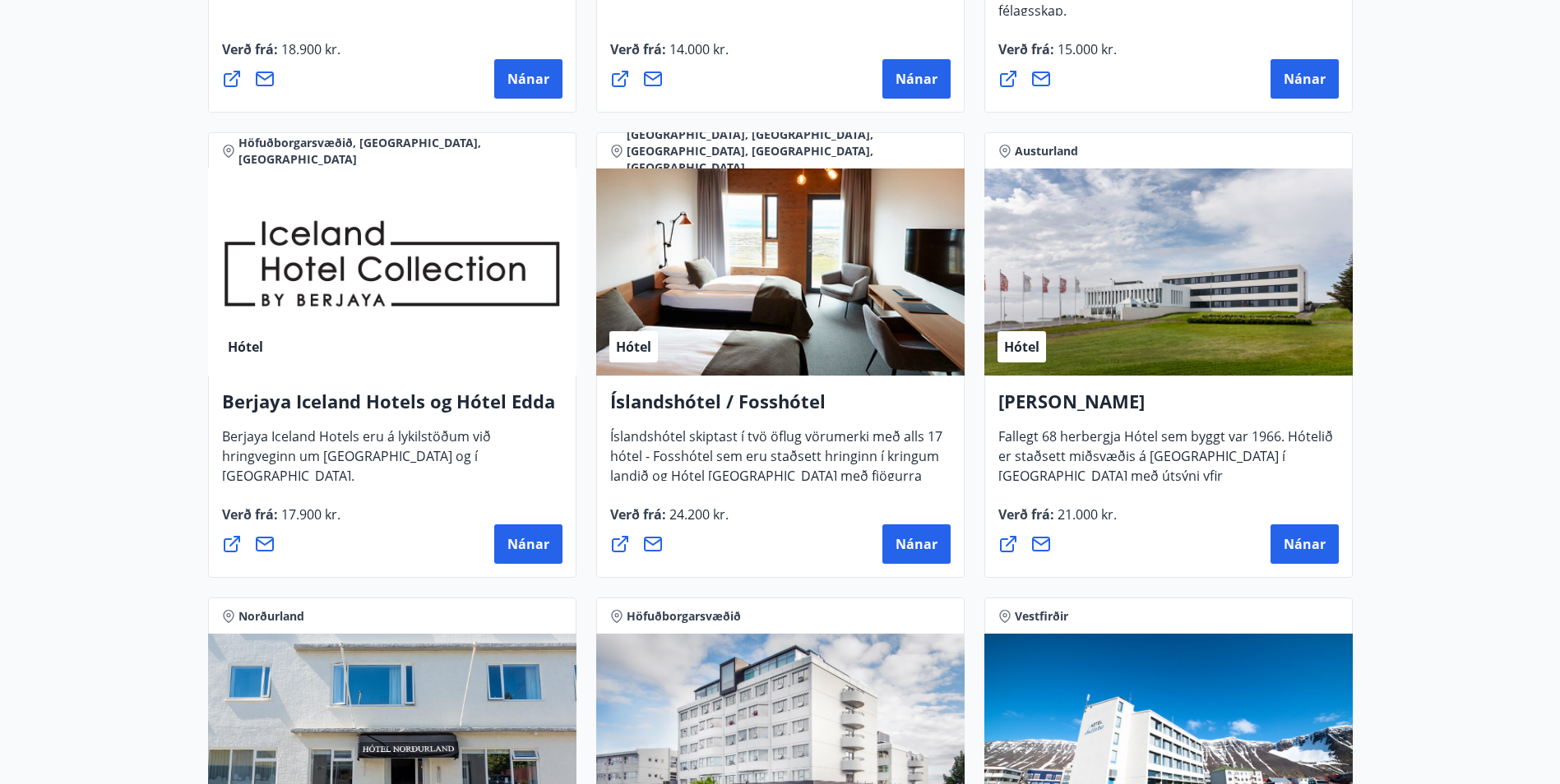
drag, startPoint x: 1200, startPoint y: 386, endPoint x: 1449, endPoint y: 528, distance: 286.6
click at [1449, 528] on main "29 Tilboð fundin Svæði Allt Tegund Allt [PERSON_NAME] Höfuðborgarsvæðið, Suðurl…" at bounding box center [780, 478] width 1560 height 4914
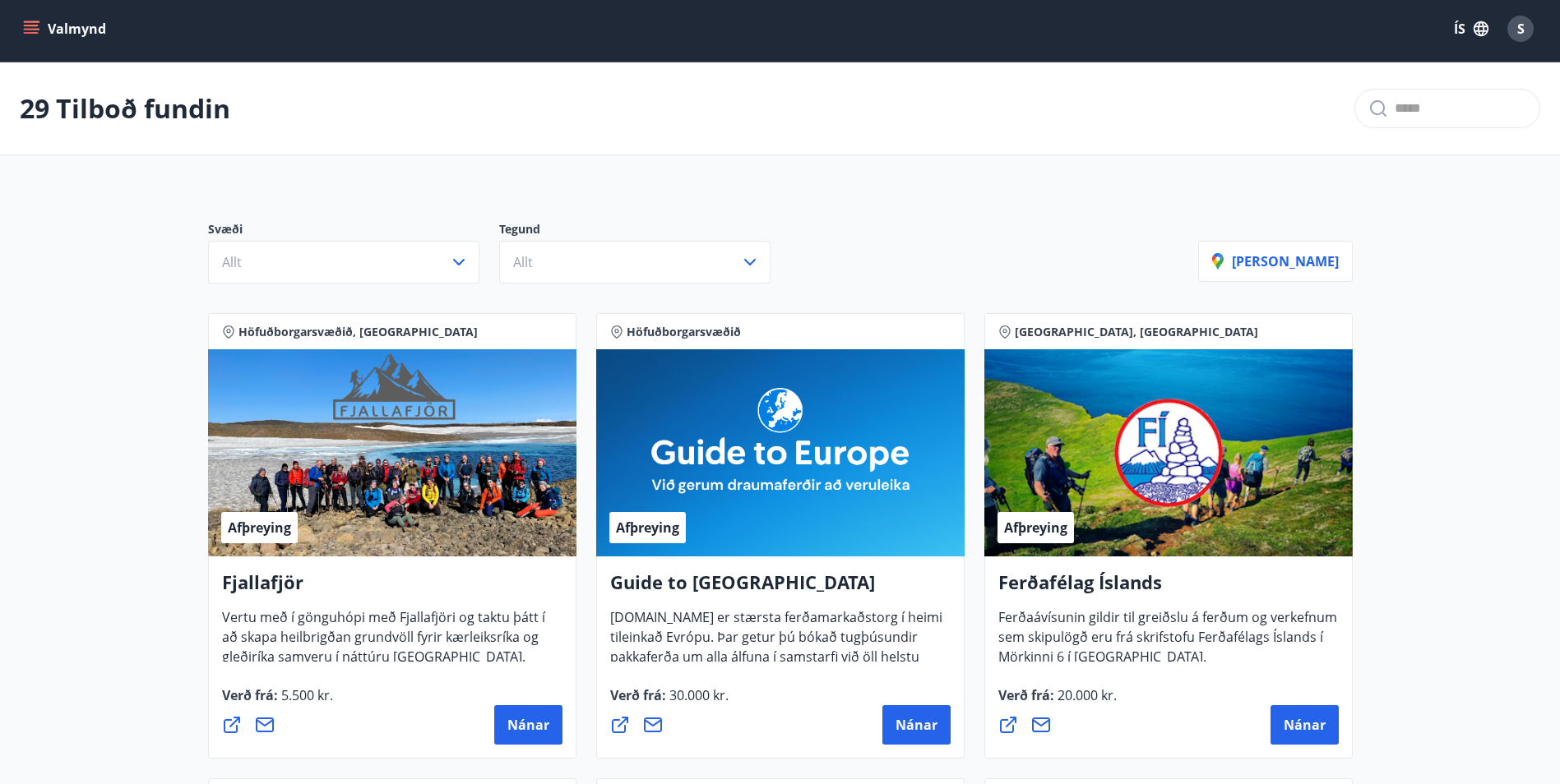
scroll to position [0, 0]
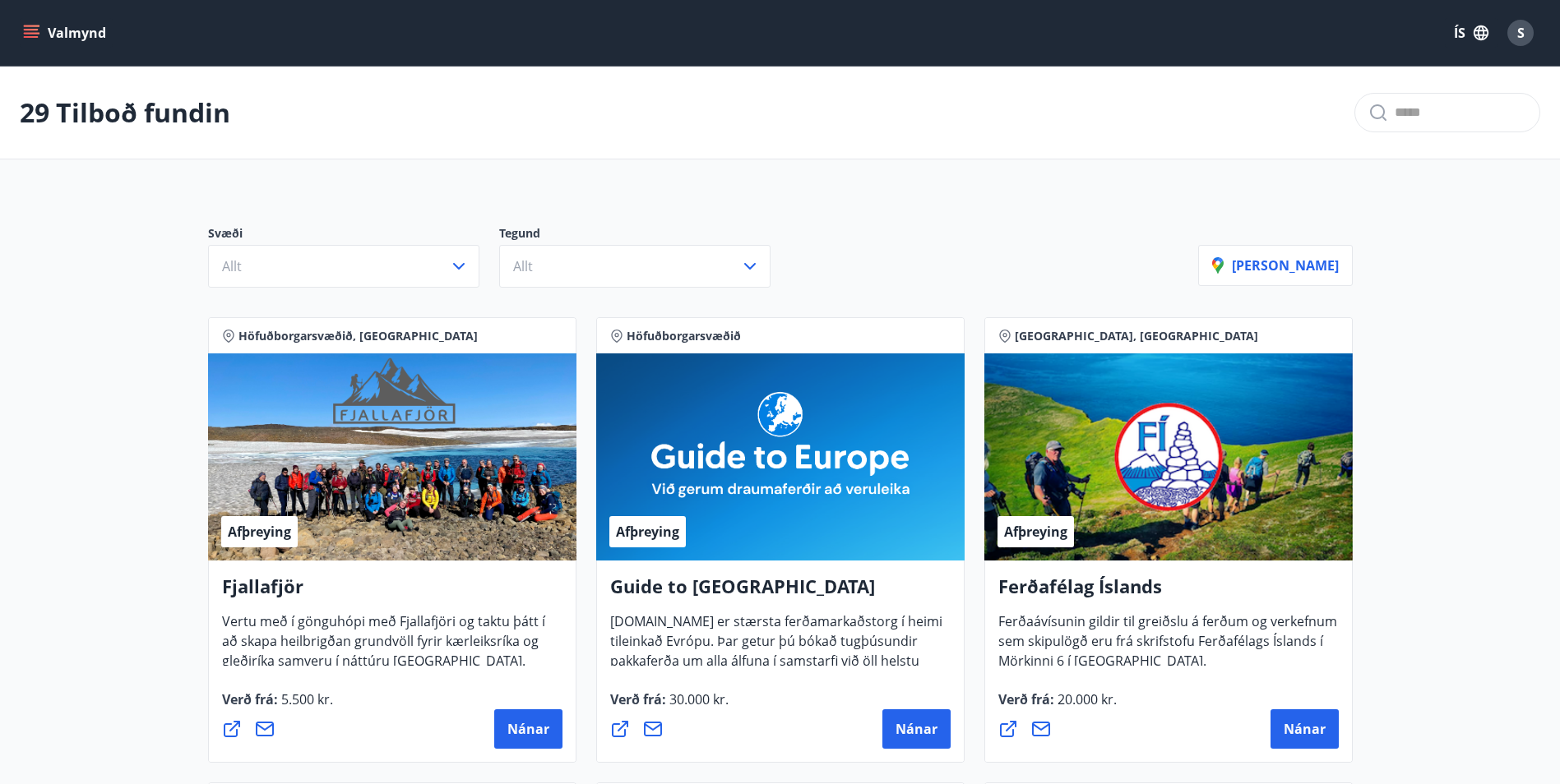
click at [30, 28] on icon "menu" at bounding box center [31, 29] width 15 height 2
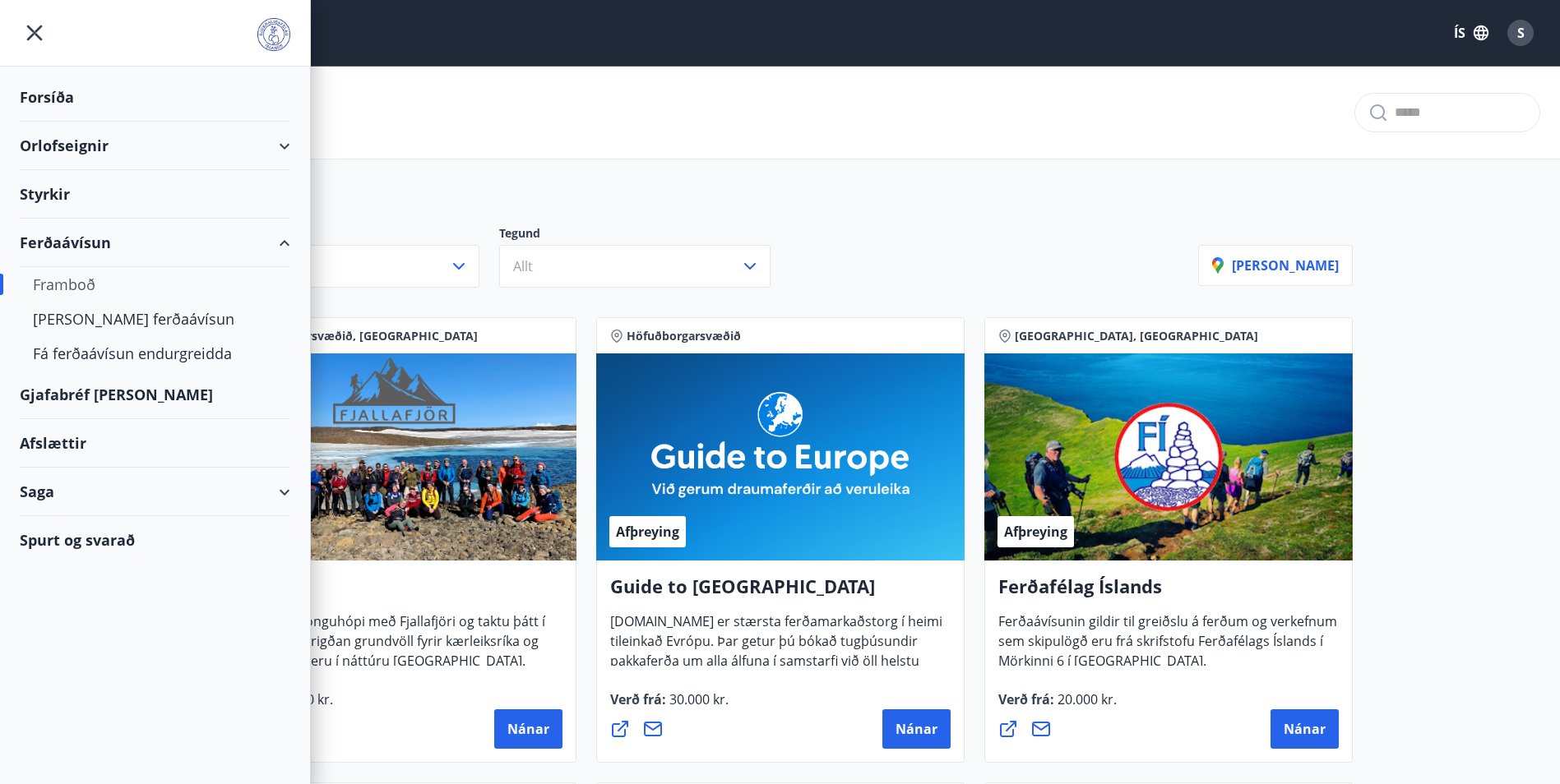
click at [85, 392] on div "Gjafabréf [PERSON_NAME]" at bounding box center [156, 394] width 271 height 48
